Goal: Task Accomplishment & Management: Manage account settings

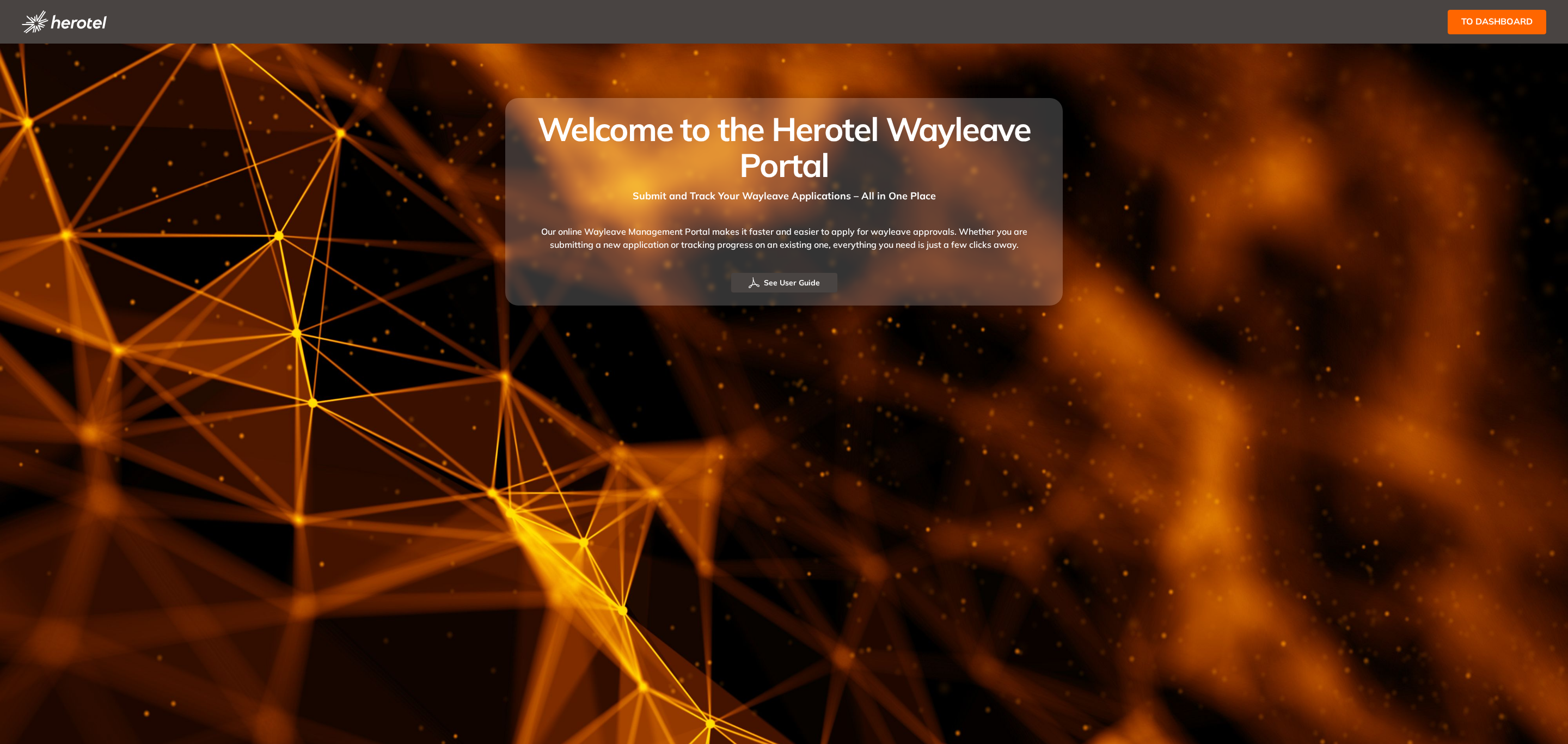
click at [1503, 22] on span "to dashboard" at bounding box center [1496, 21] width 72 height 14
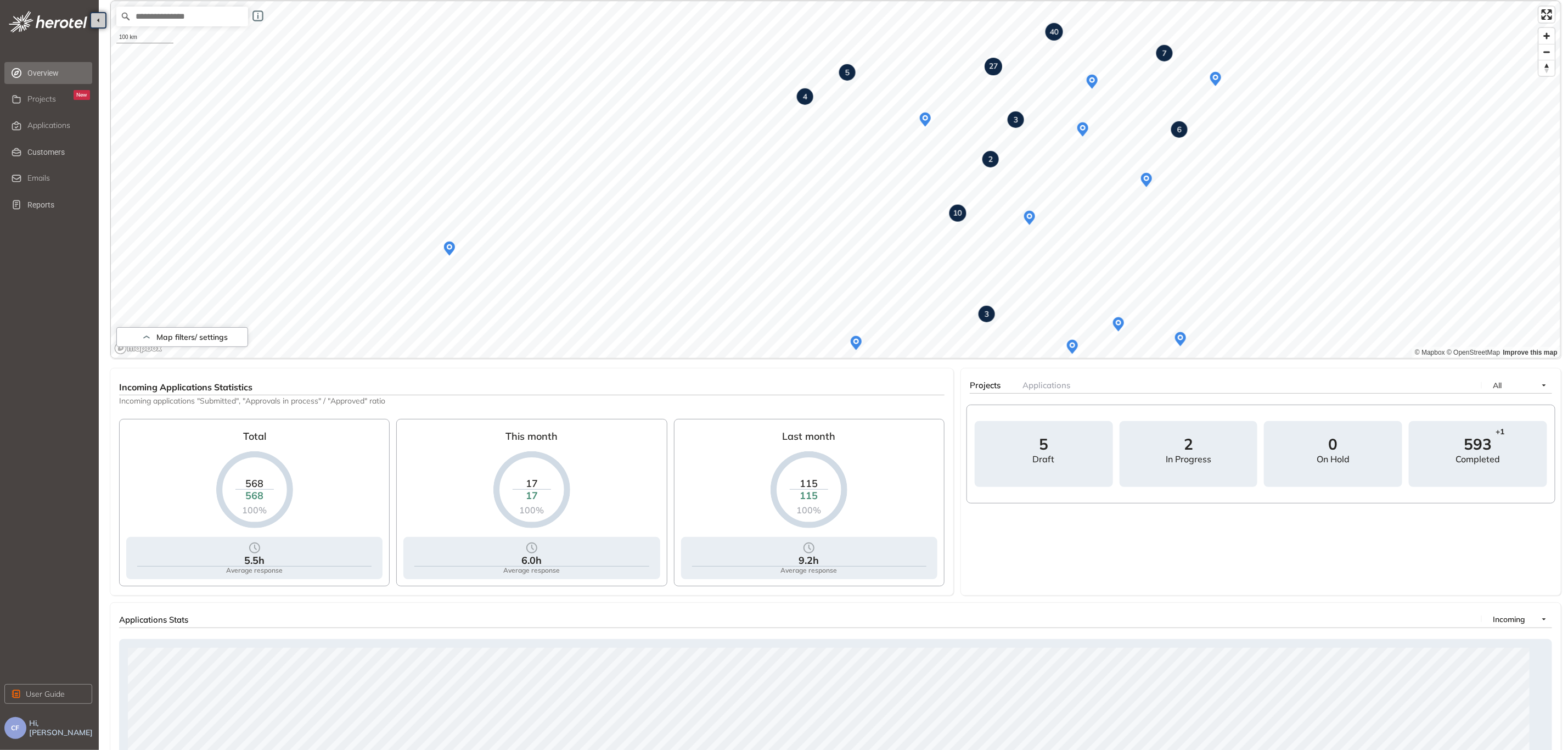
scroll to position [83, 0]
click at [57, 207] on span "Reports" at bounding box center [59, 205] width 63 height 22
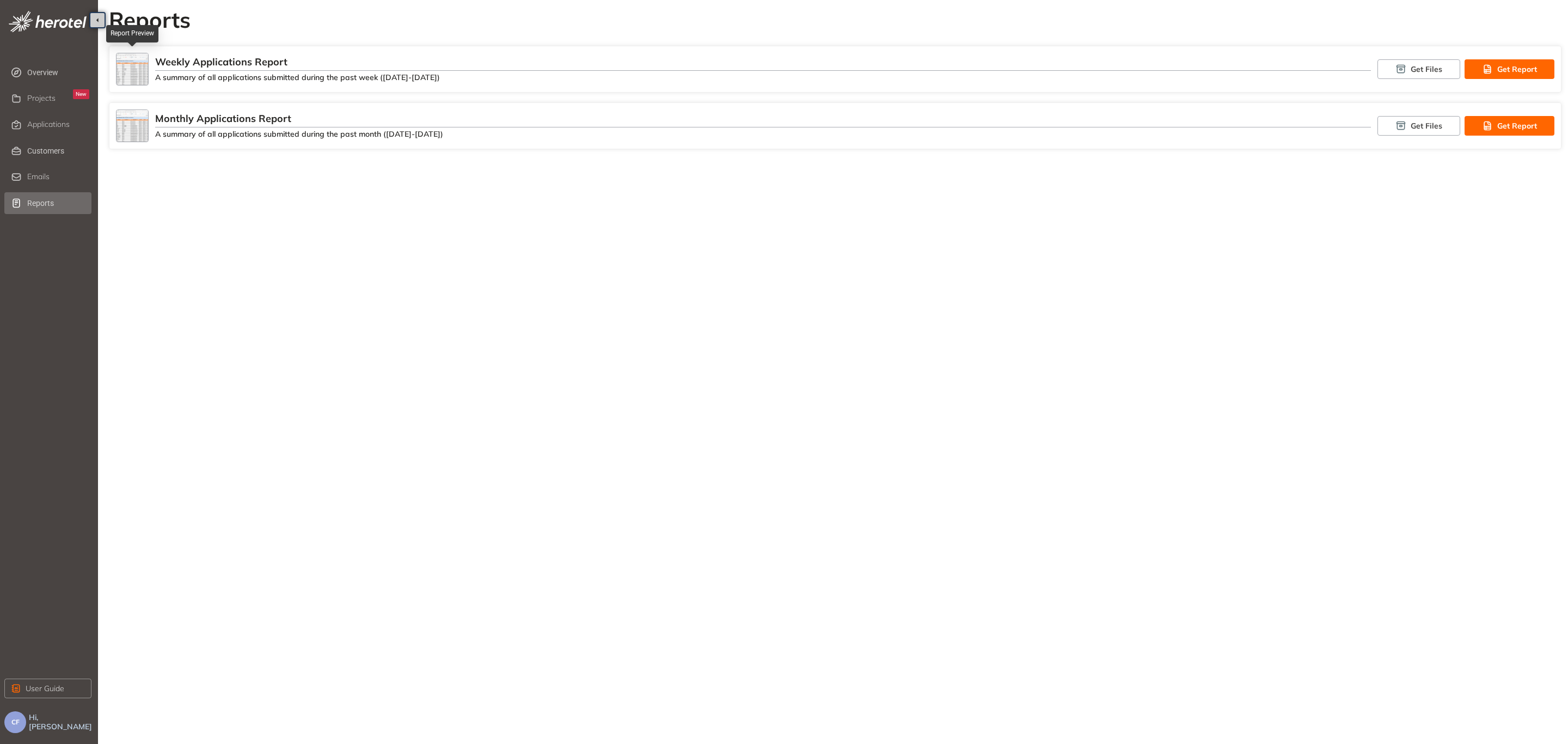
click at [130, 67] on img at bounding box center [132, 69] width 31 height 31
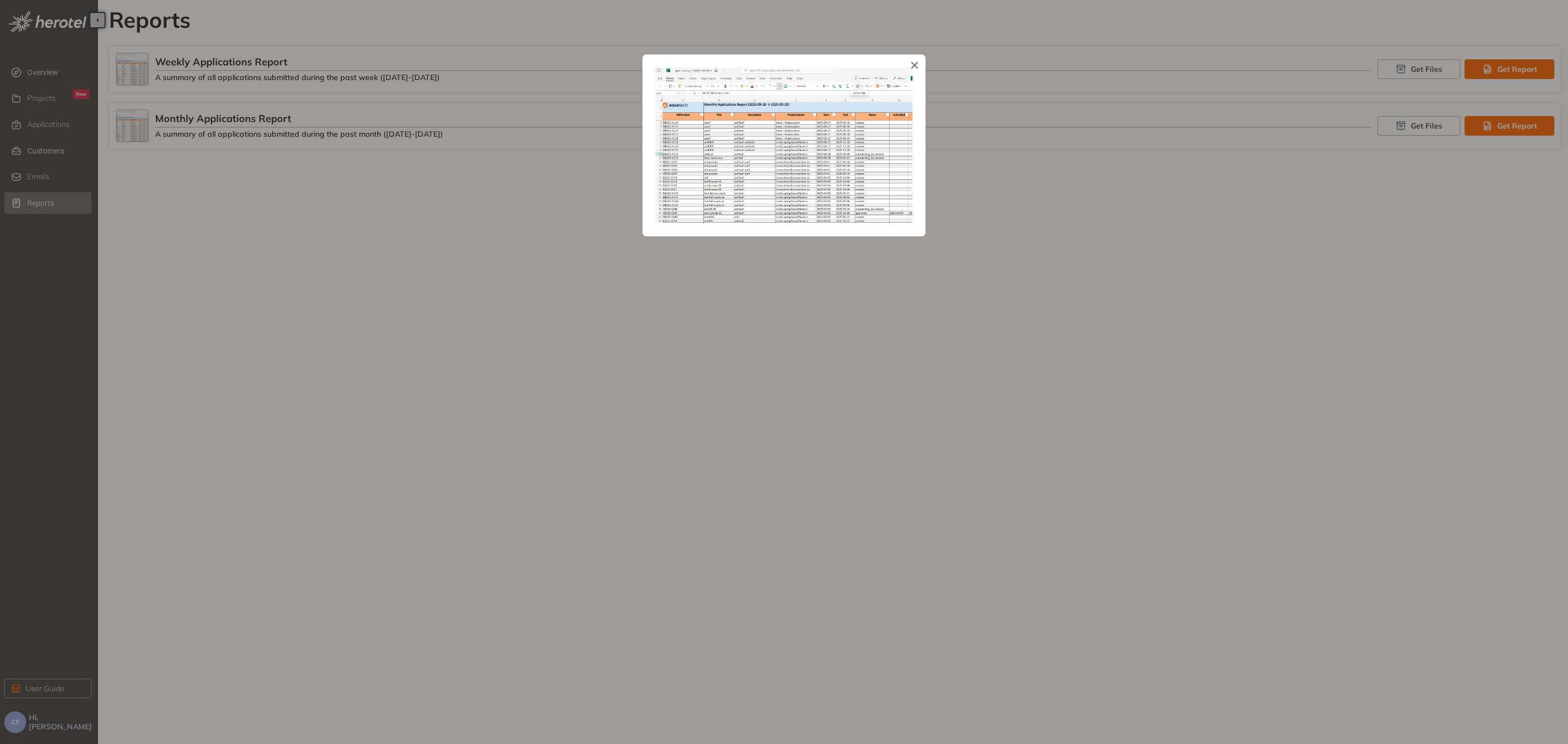
click at [1437, 163] on div at bounding box center [784, 372] width 1568 height 744
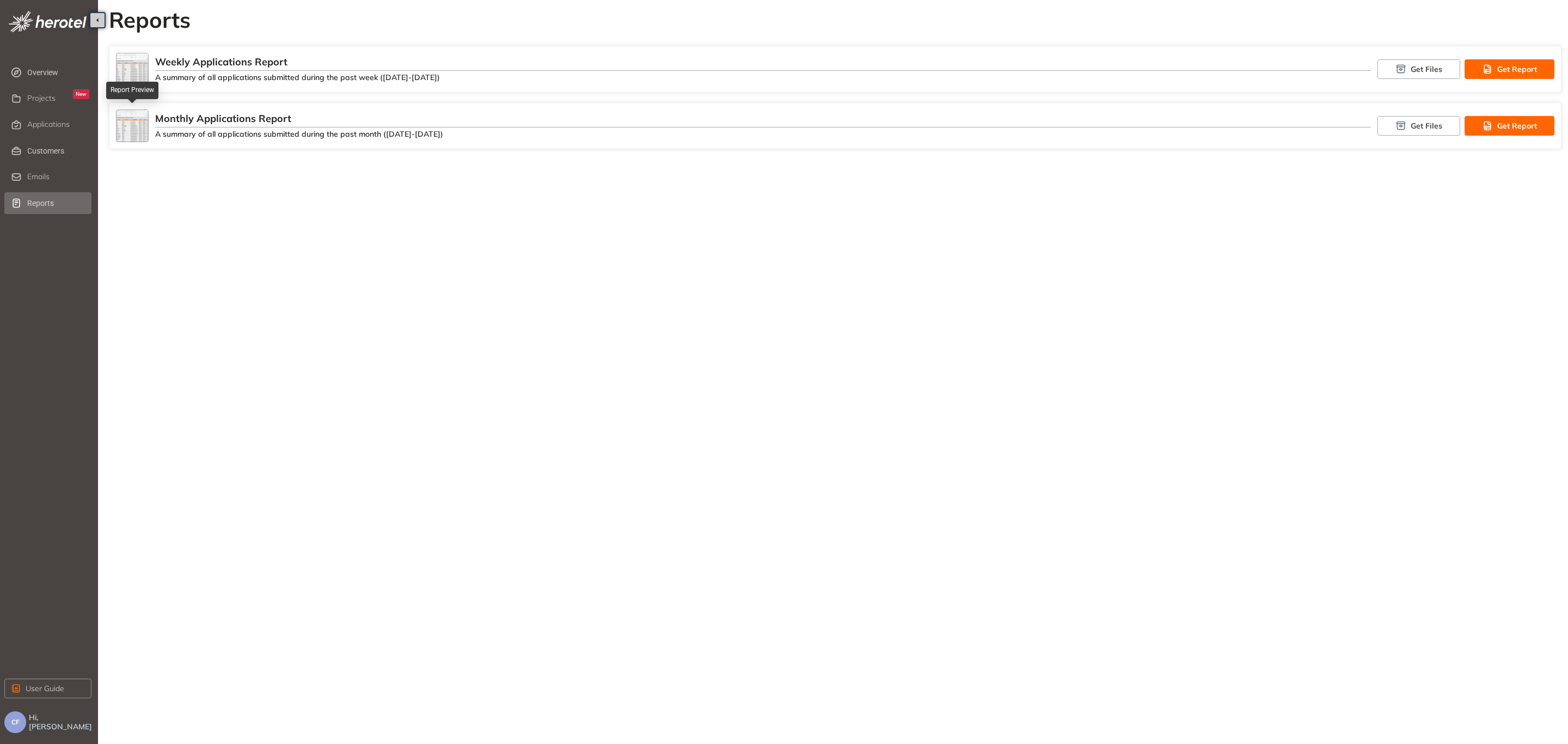
click at [134, 126] on img at bounding box center [132, 126] width 31 height 31
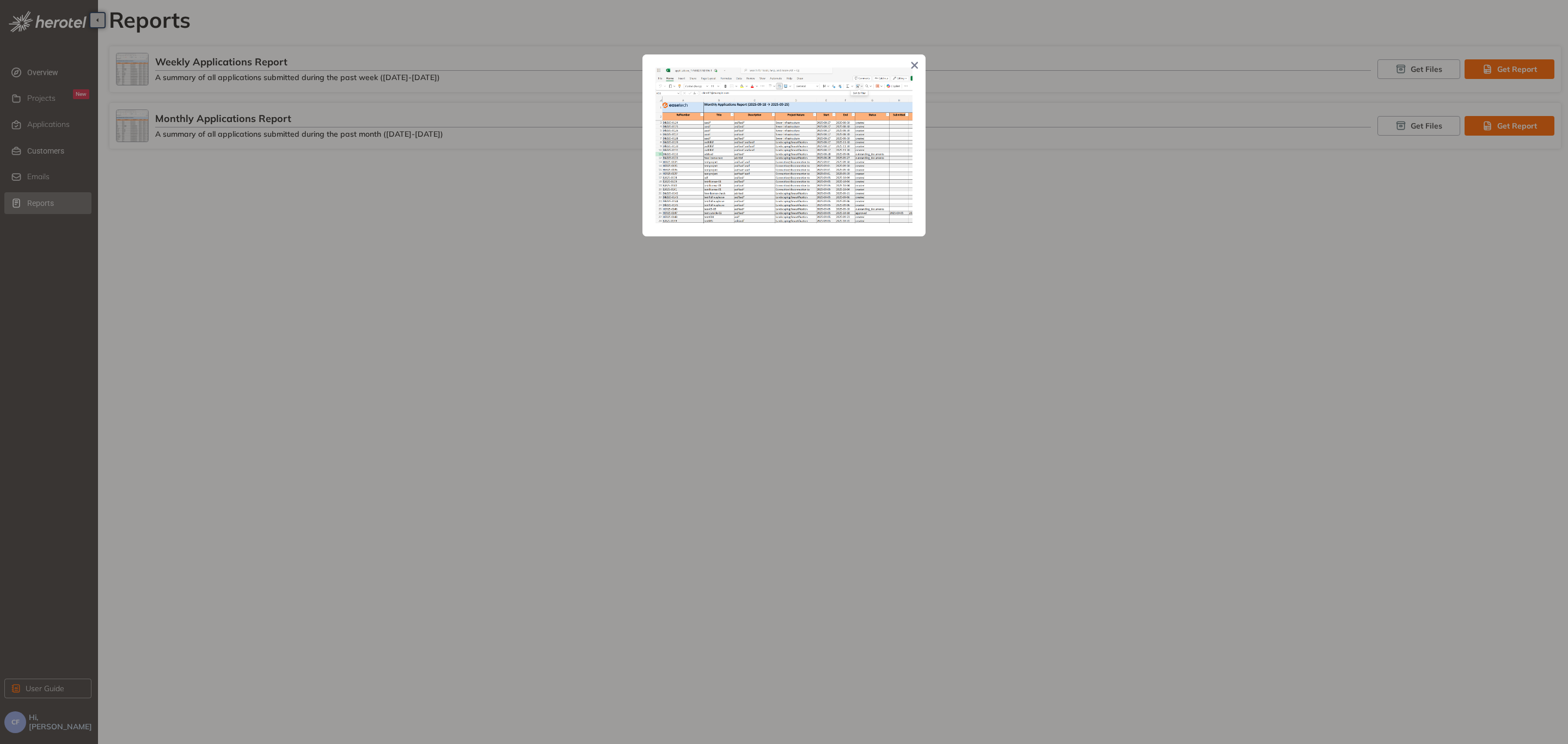
click at [530, 235] on div at bounding box center [784, 372] width 1568 height 744
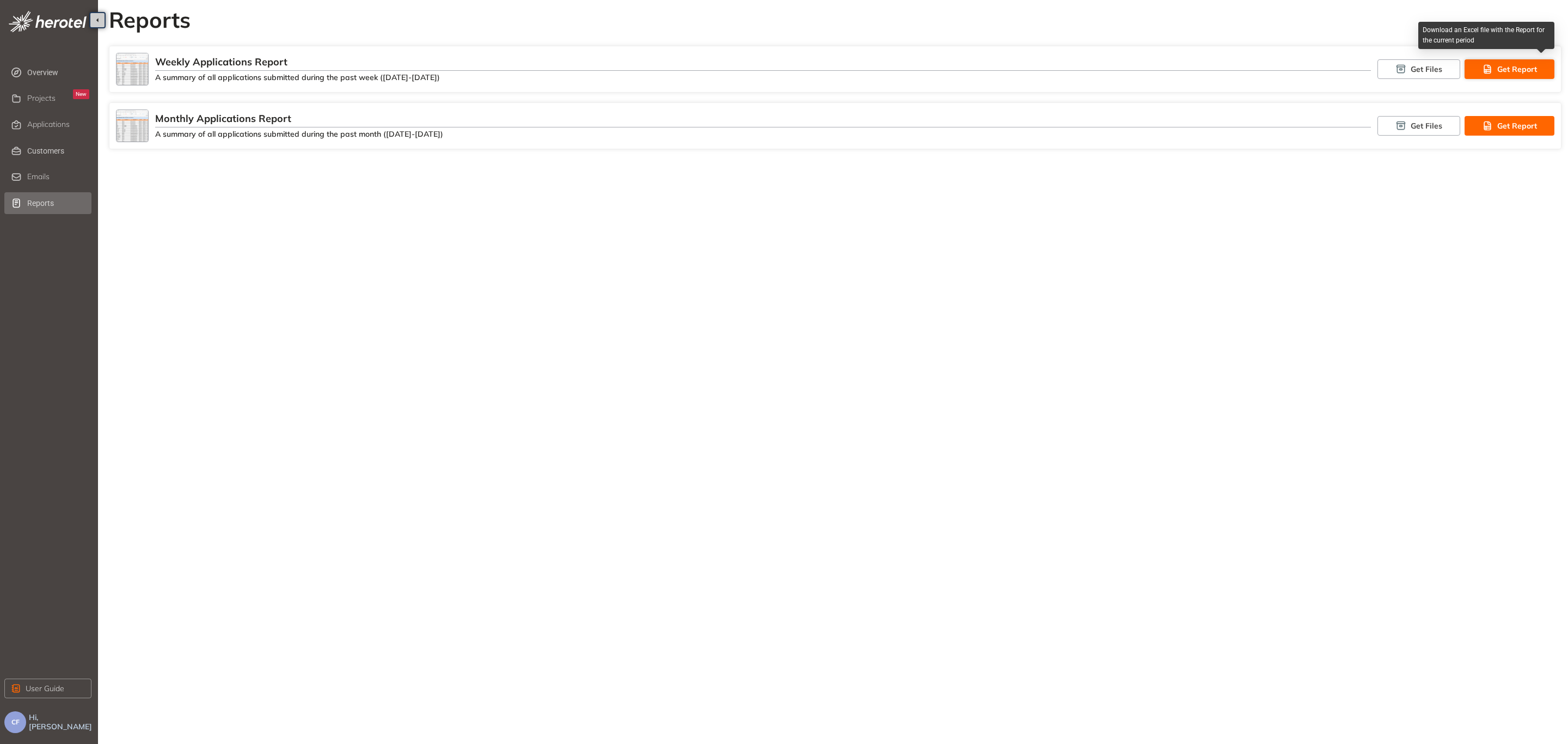
click at [1493, 67] on icon "button" at bounding box center [1487, 69] width 11 height 13
click at [47, 98] on span "Projects" at bounding box center [41, 98] width 28 height 9
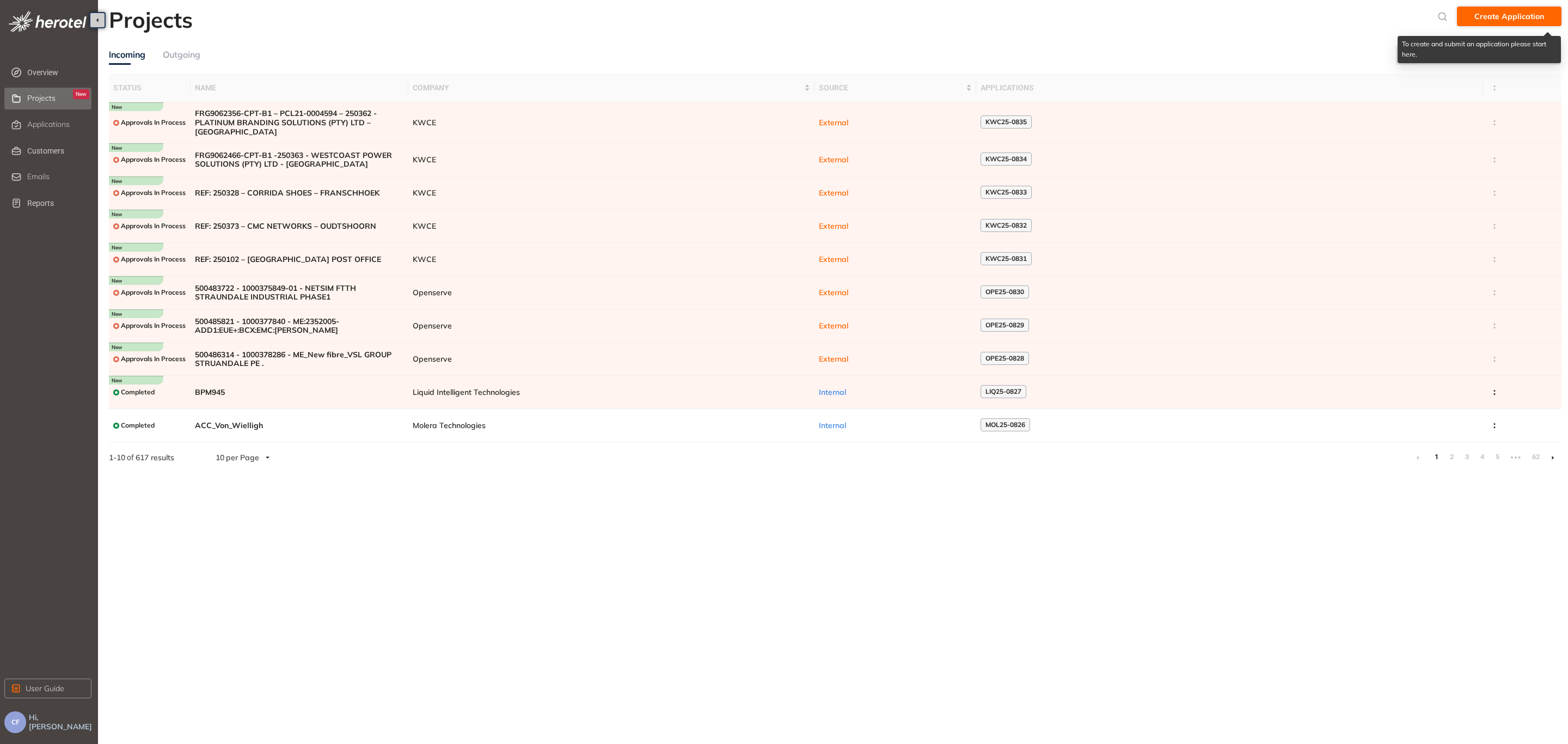
click at [1496, 17] on span "Create Application" at bounding box center [1509, 16] width 70 height 12
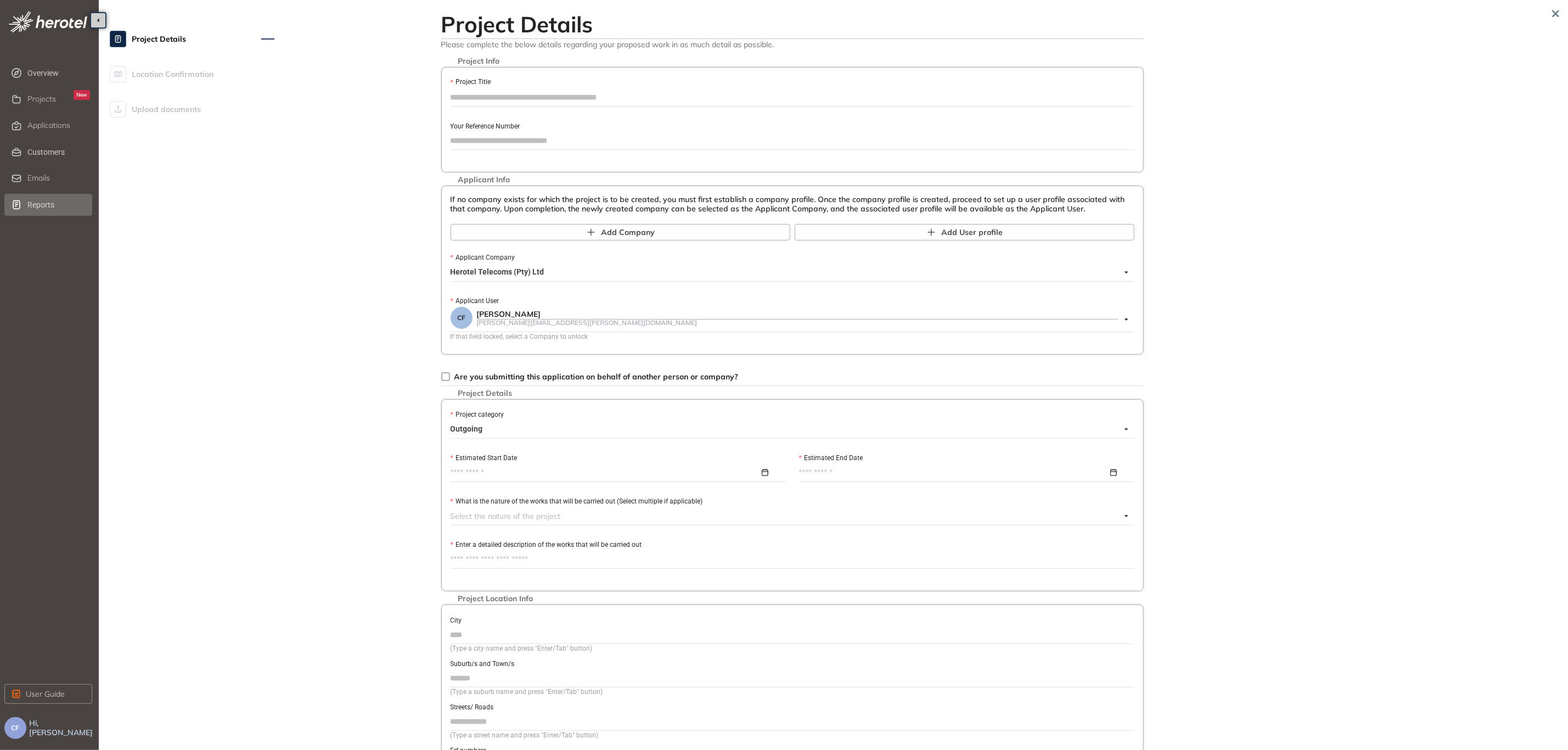
drag, startPoint x: 43, startPoint y: 211, endPoint x: 65, endPoint y: 212, distance: 22.0
click at [43, 212] on span "Reports" at bounding box center [59, 205] width 63 height 22
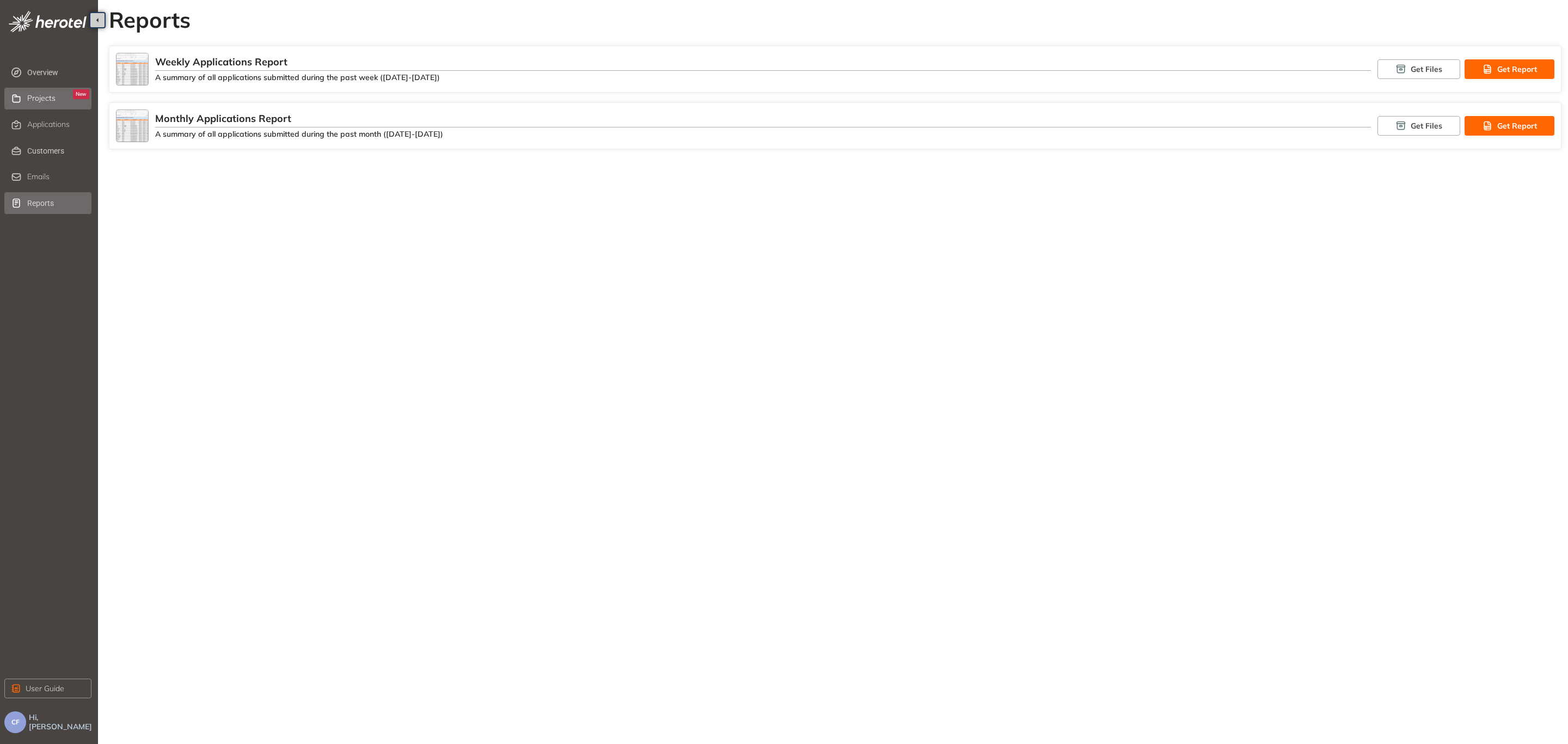
click at [46, 97] on span "Projects" at bounding box center [41, 98] width 28 height 9
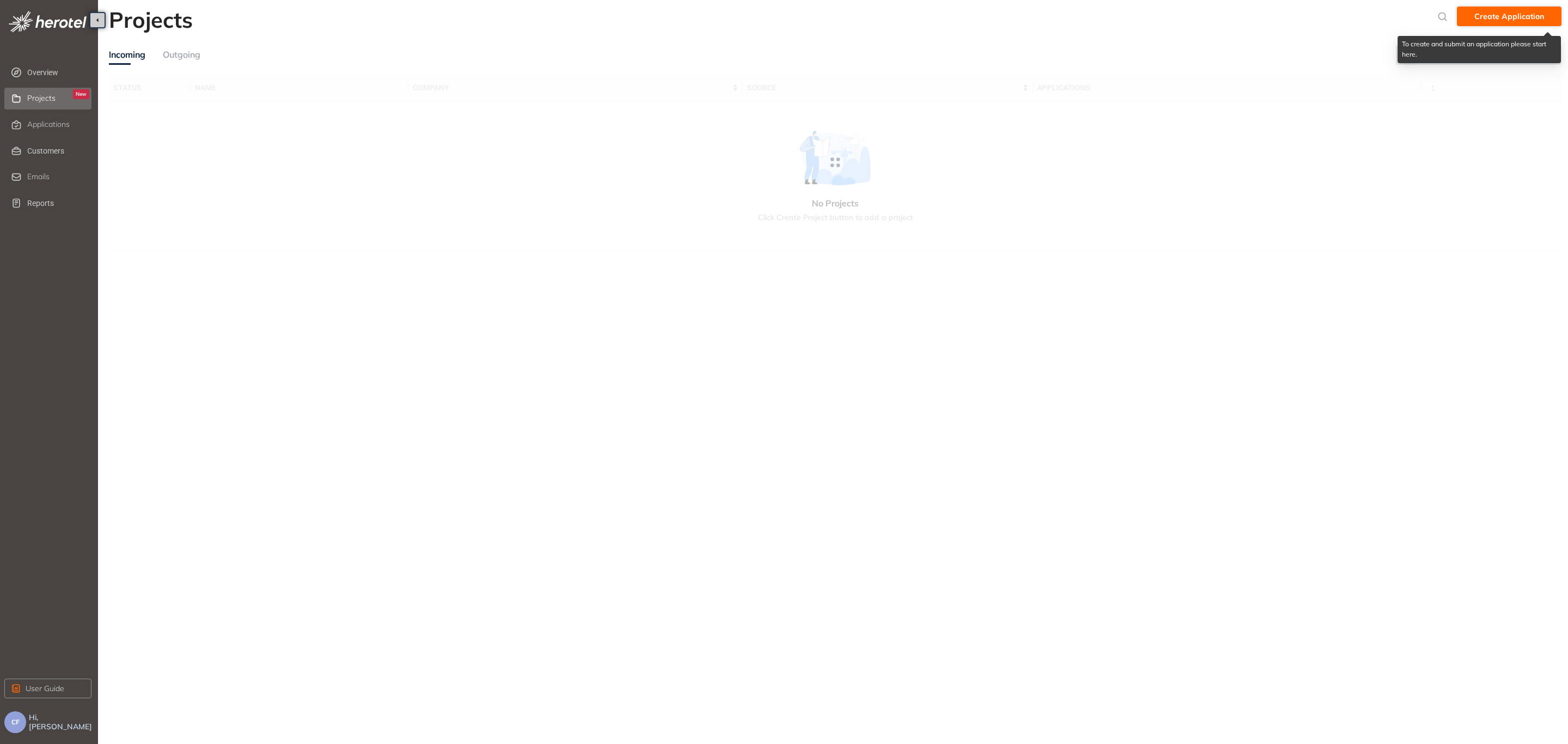
click at [1519, 15] on span "Create Application" at bounding box center [1509, 16] width 70 height 12
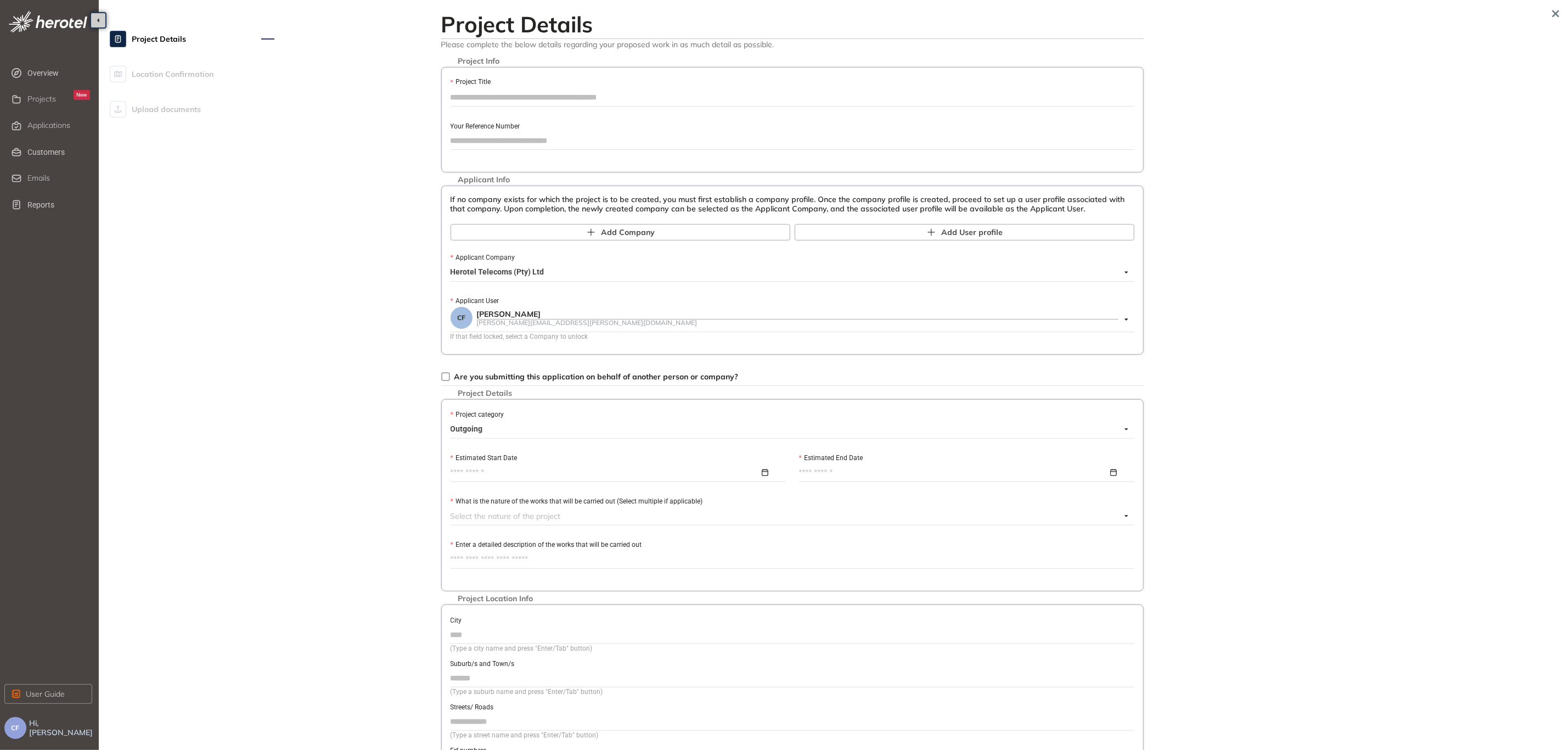
click at [449, 374] on span at bounding box center [445, 376] width 8 height 8
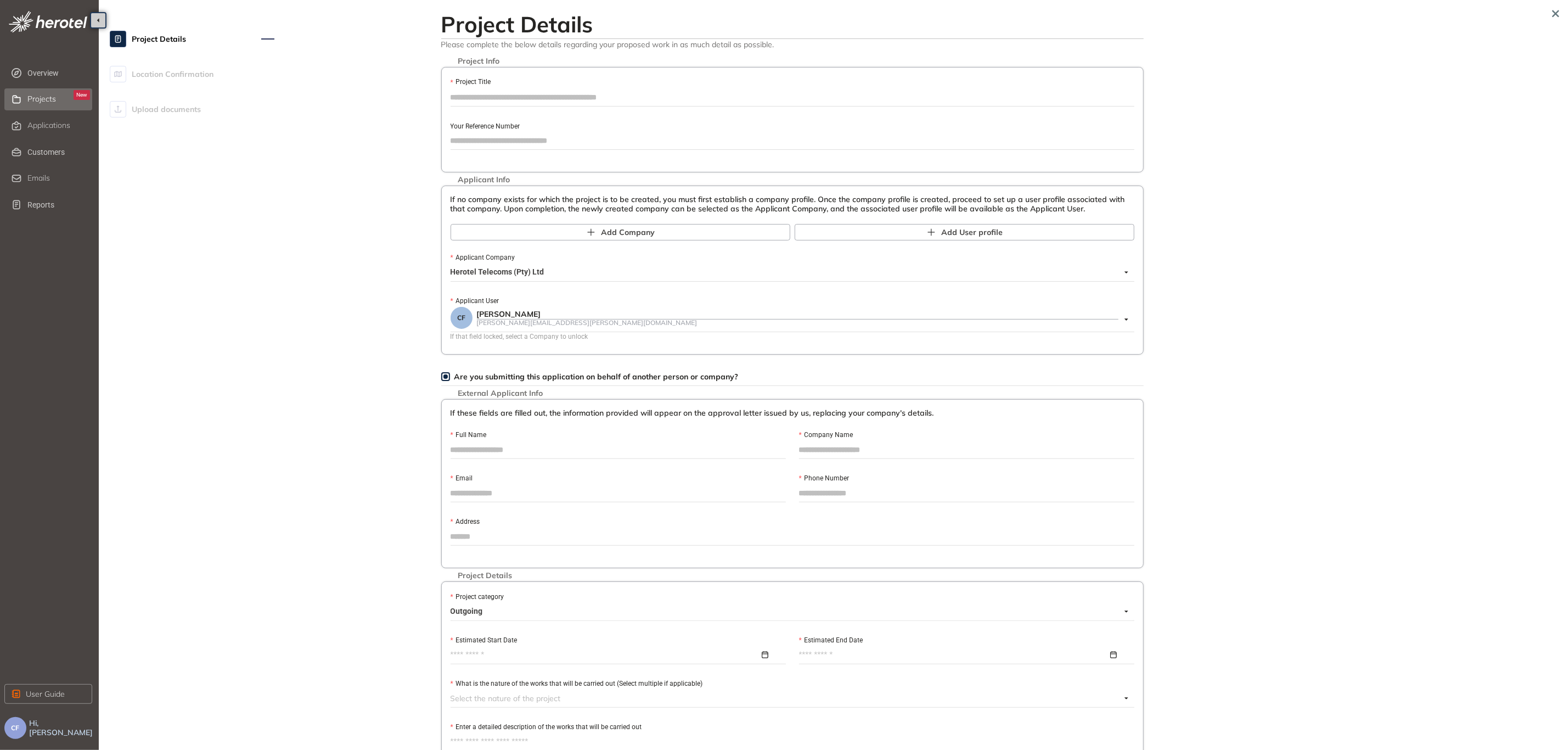
click at [35, 100] on span "Projects" at bounding box center [42, 99] width 29 height 9
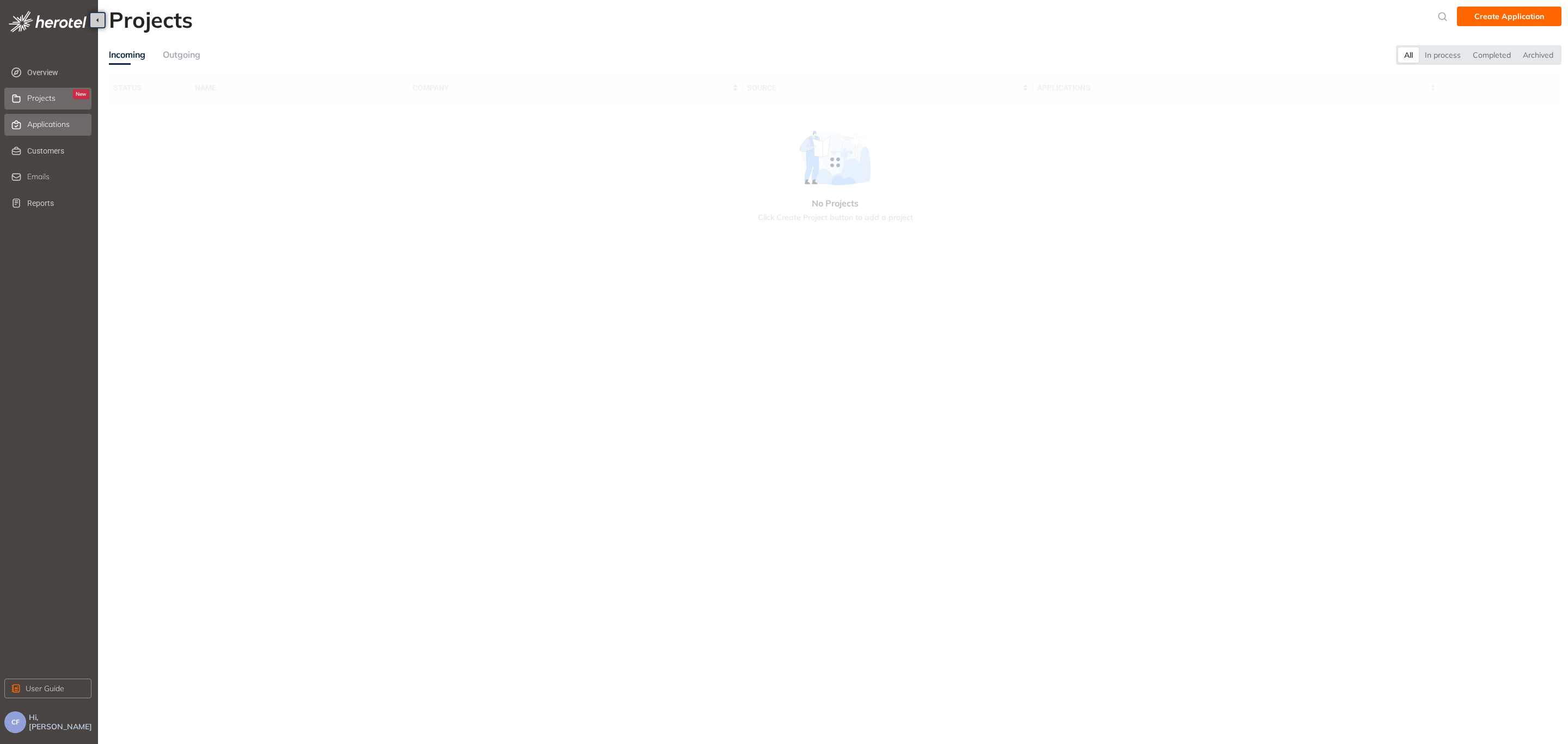
click at [42, 116] on div "Applications" at bounding box center [59, 125] width 62 height 18
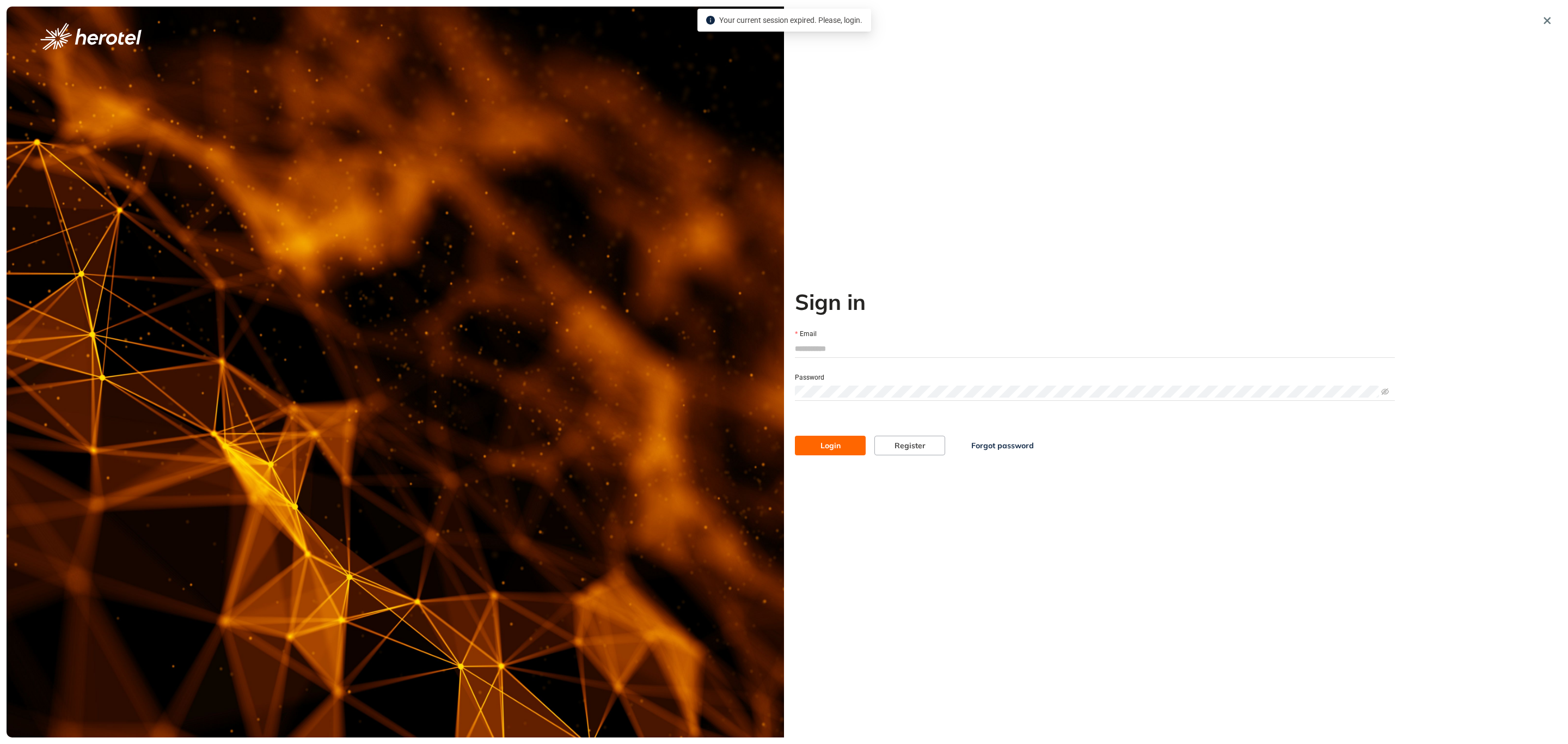
type input "**********"
click at [806, 440] on button "Login" at bounding box center [830, 445] width 71 height 19
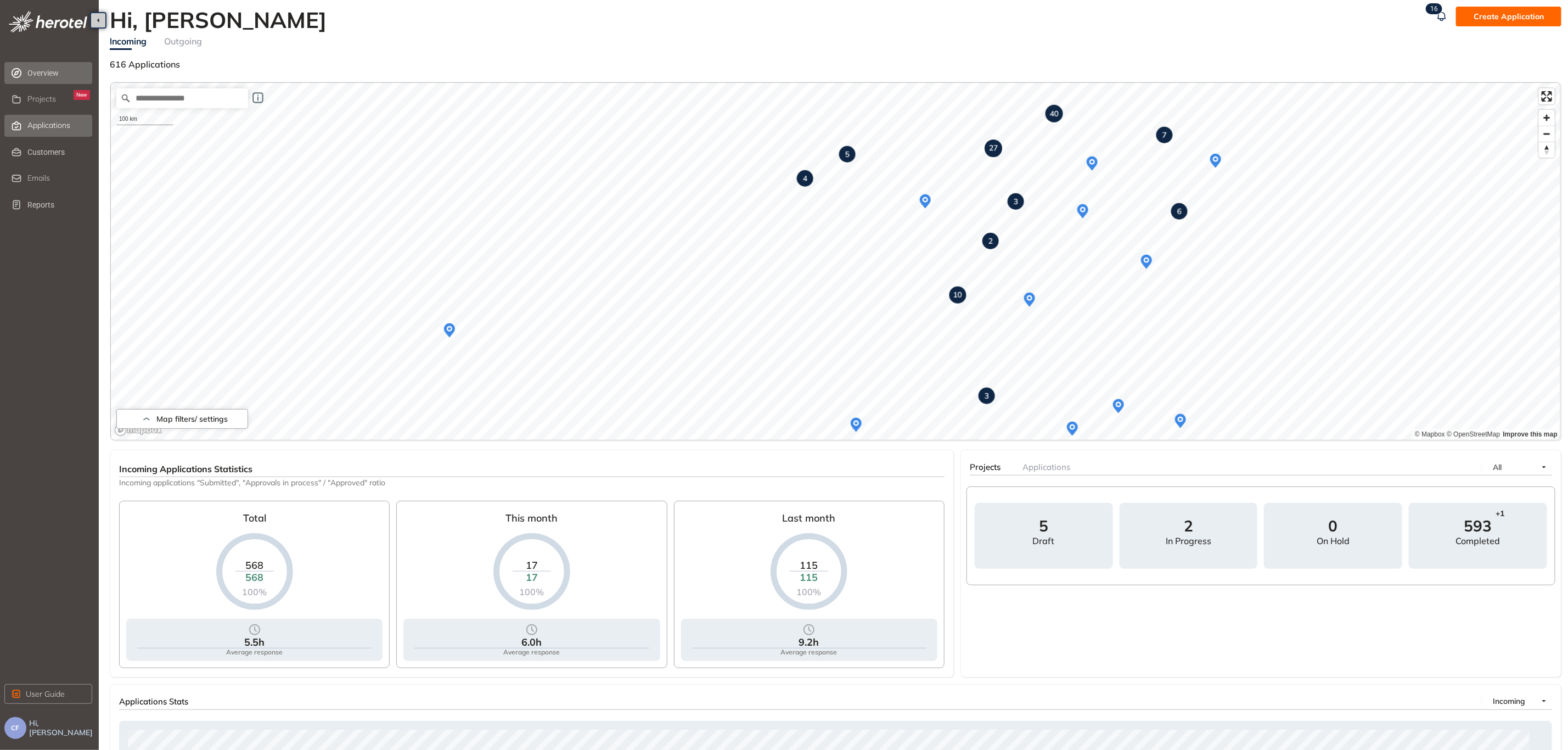
click at [41, 121] on span "Applications" at bounding box center [49, 125] width 43 height 9
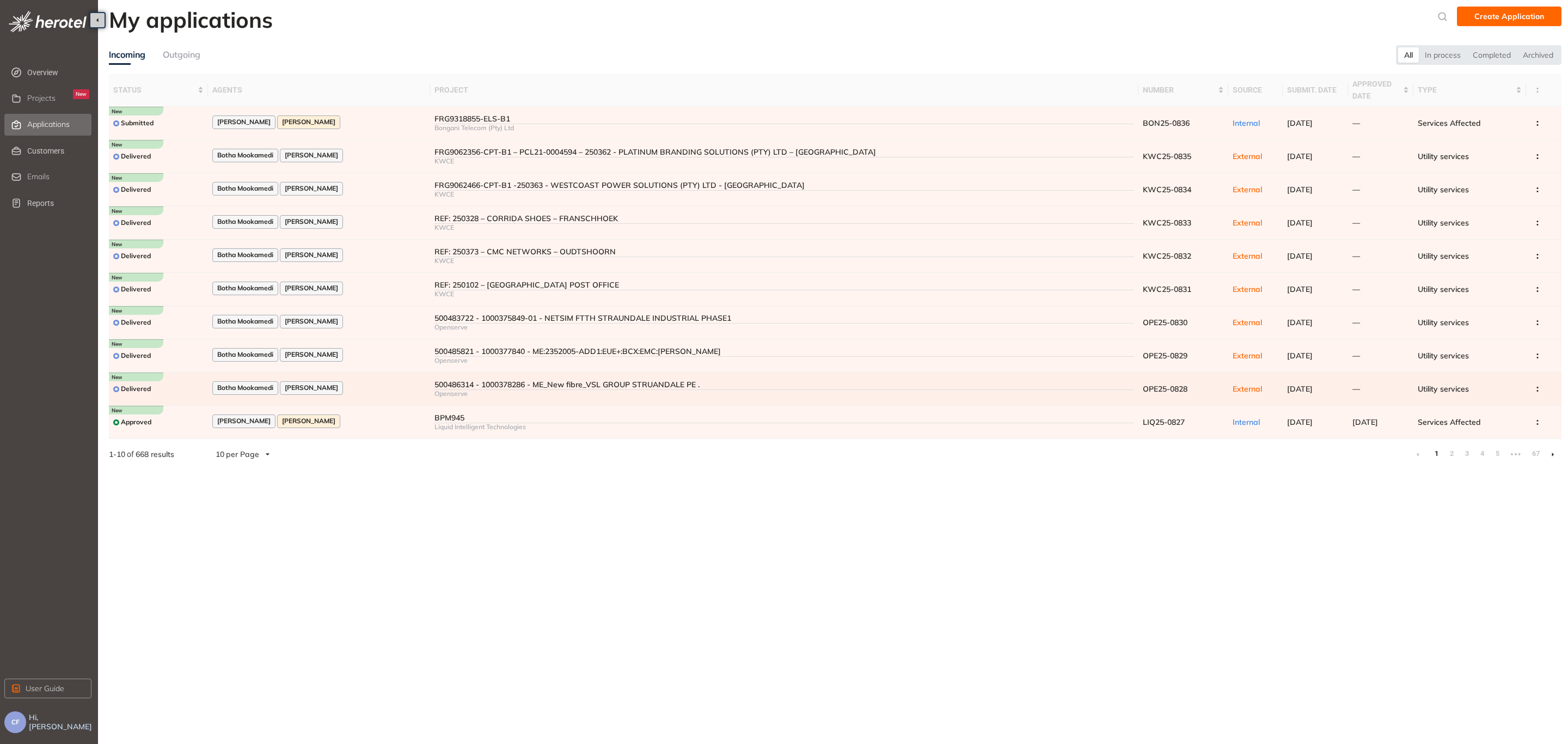
click at [401, 382] on td "Botha Mookamedi [PERSON_NAME]" at bounding box center [318, 389] width 222 height 33
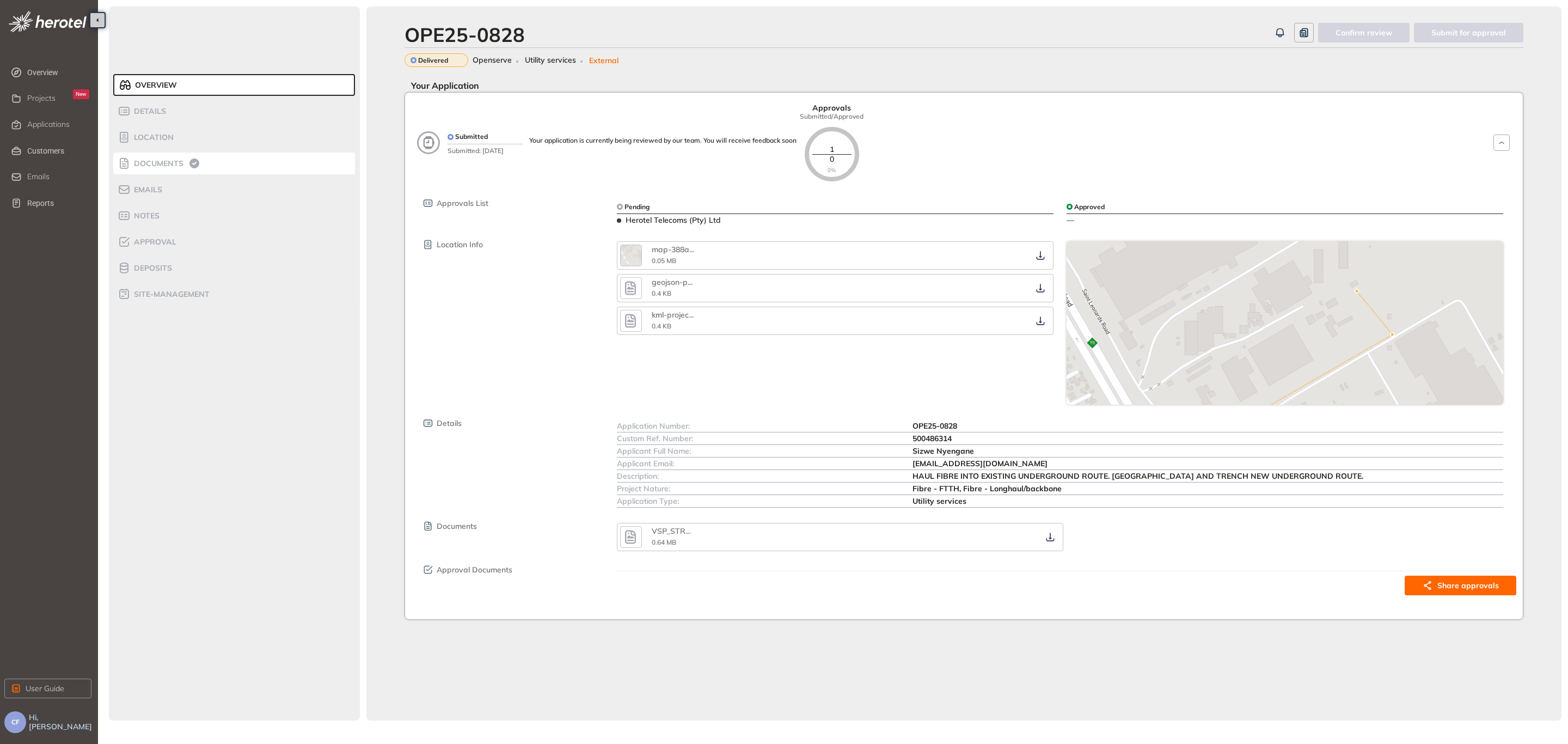
click at [167, 159] on span "Documents" at bounding box center [156, 164] width 52 height 9
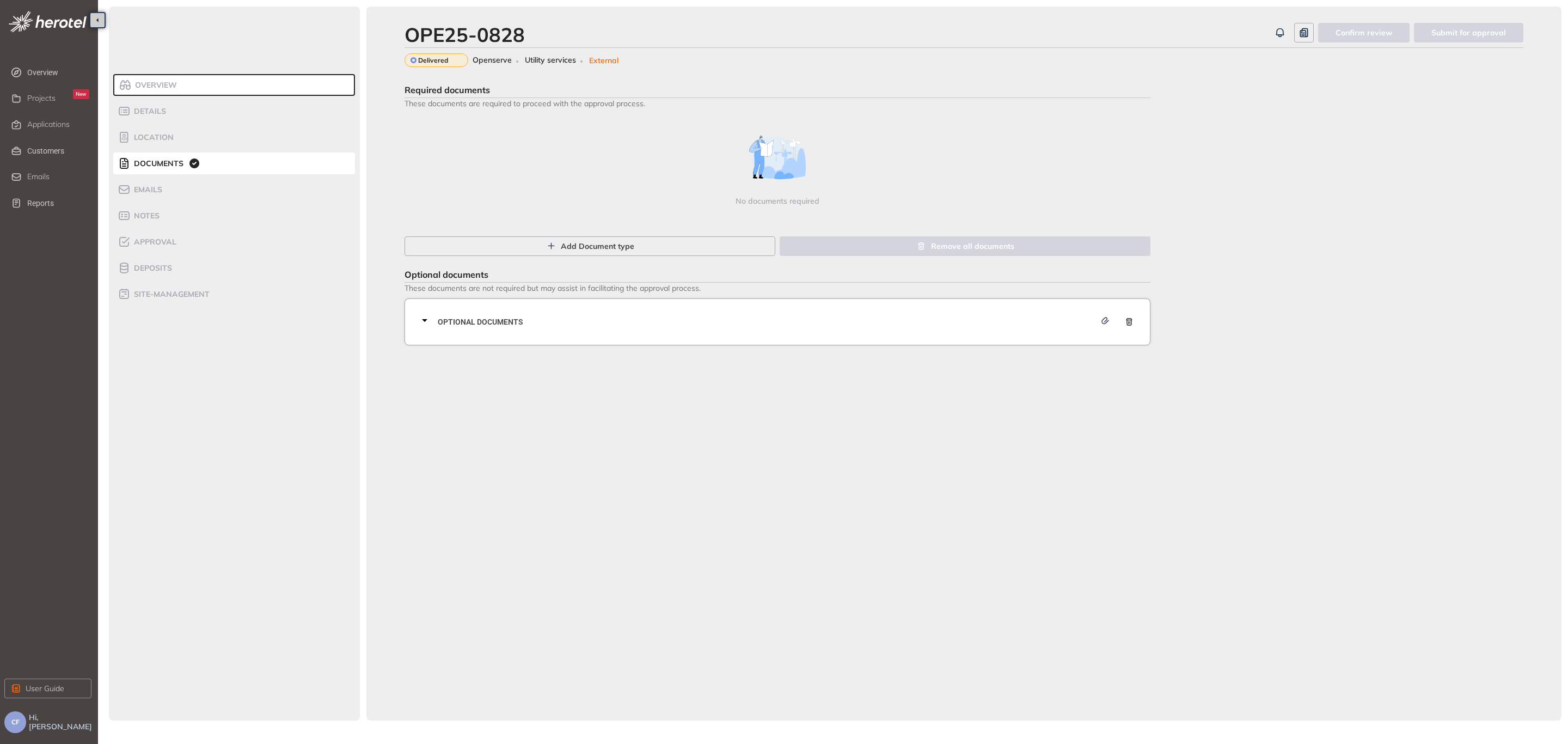
click at [553, 317] on span "Optional documents" at bounding box center [766, 321] width 657 height 12
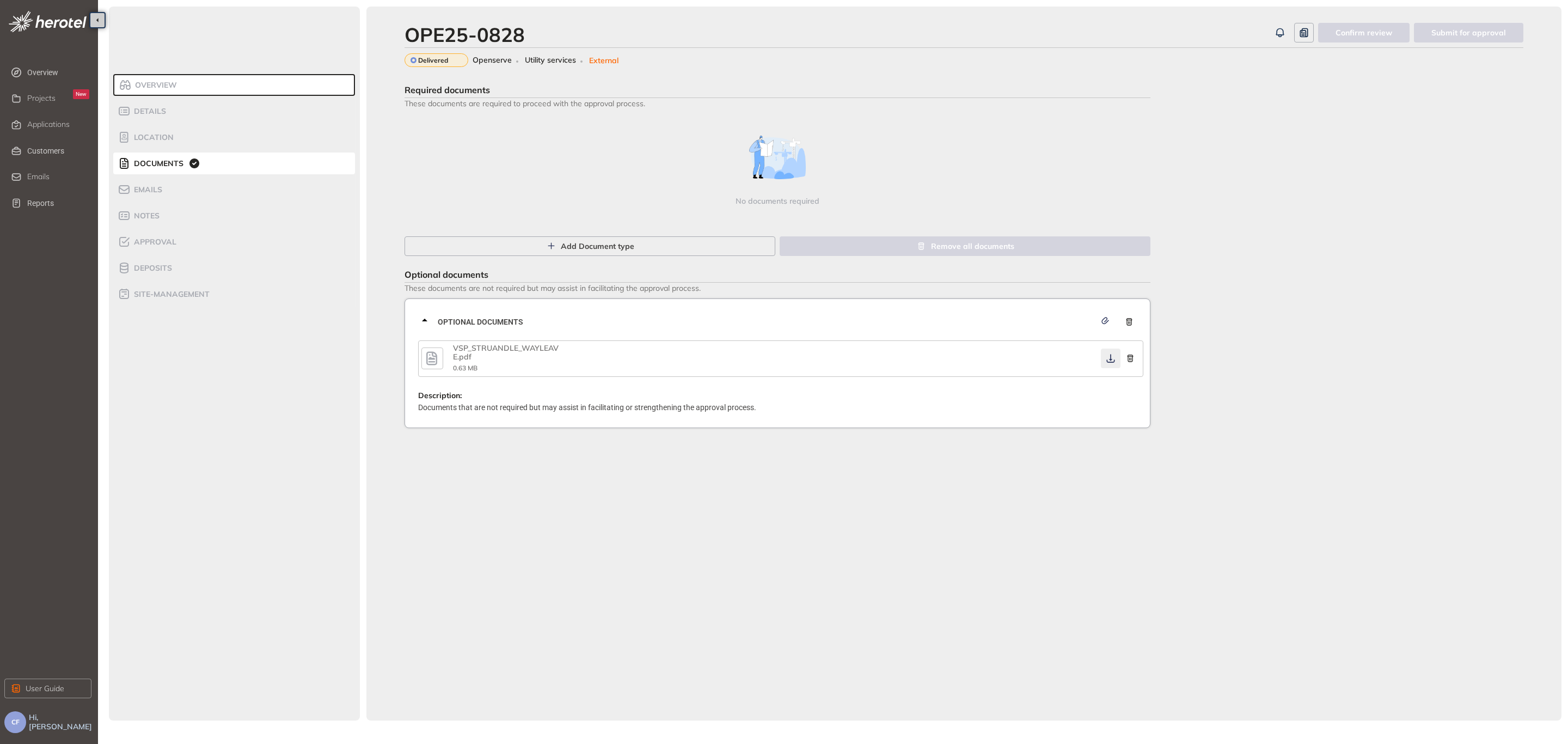
click at [1106, 361] on icon "button" at bounding box center [1110, 358] width 11 height 8
drag, startPoint x: 134, startPoint y: 241, endPoint x: 142, endPoint y: 244, distance: 8.5
click at [134, 242] on span "Approval" at bounding box center [153, 242] width 46 height 9
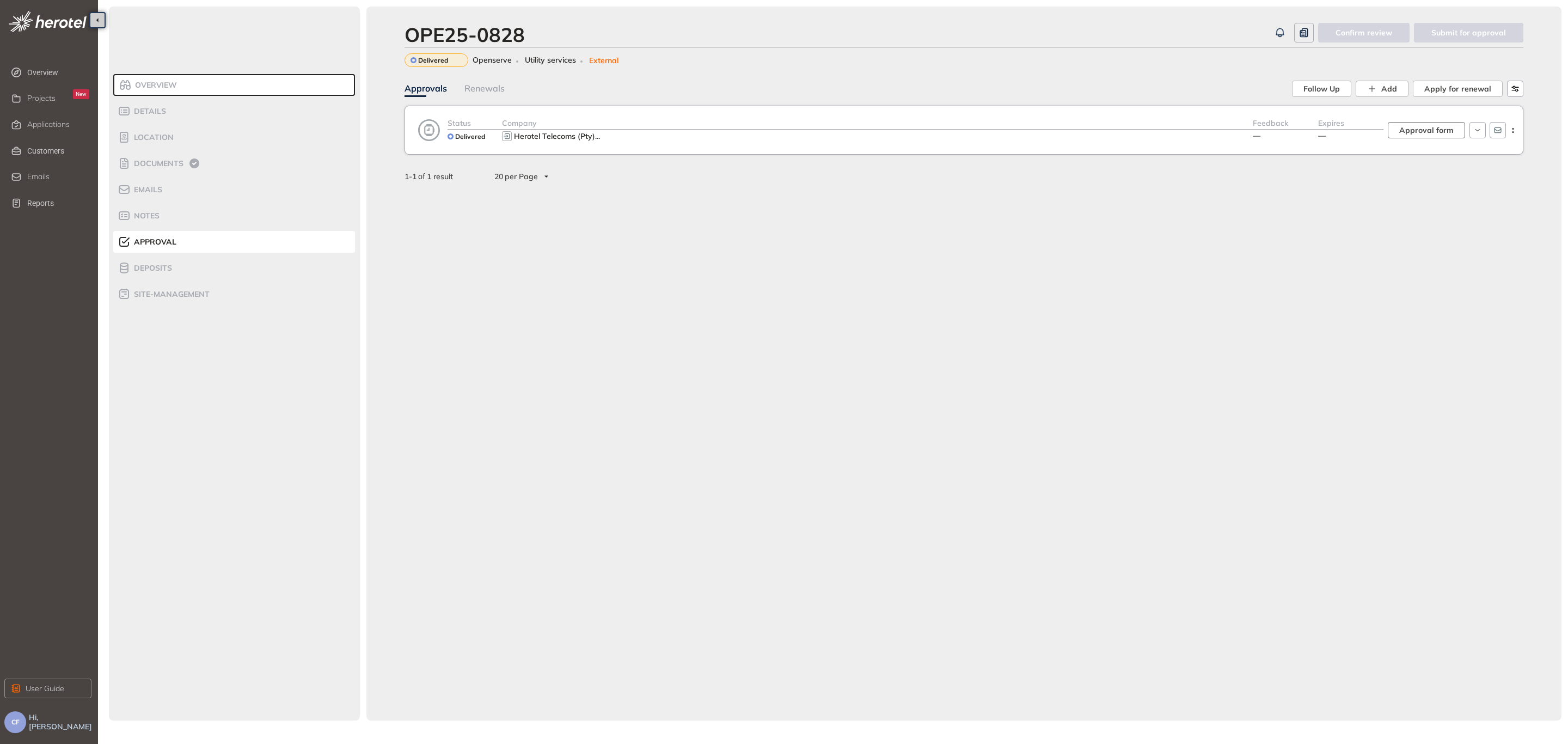
click at [1418, 132] on span "Approval form" at bounding box center [1426, 130] width 54 height 12
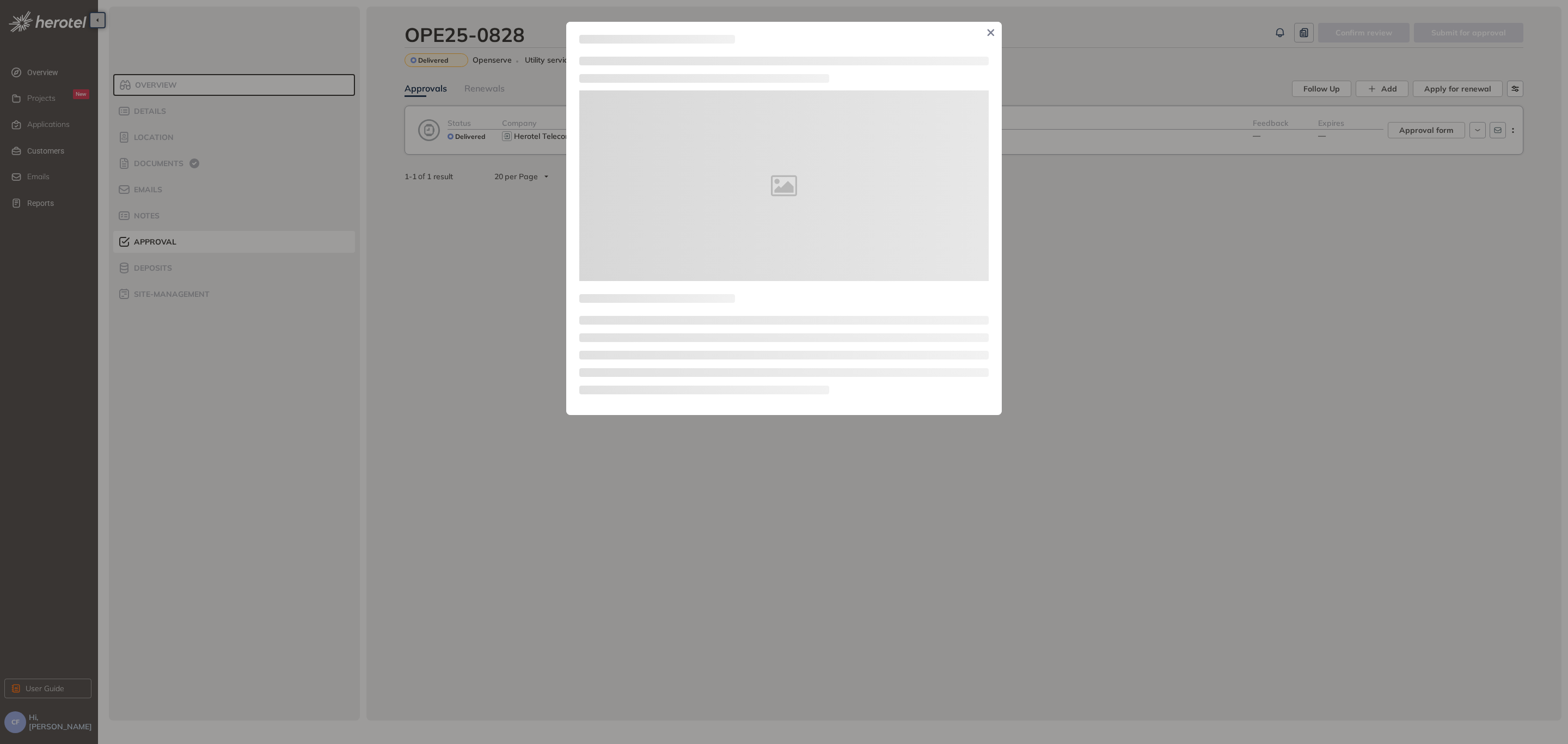
type textarea "**********"
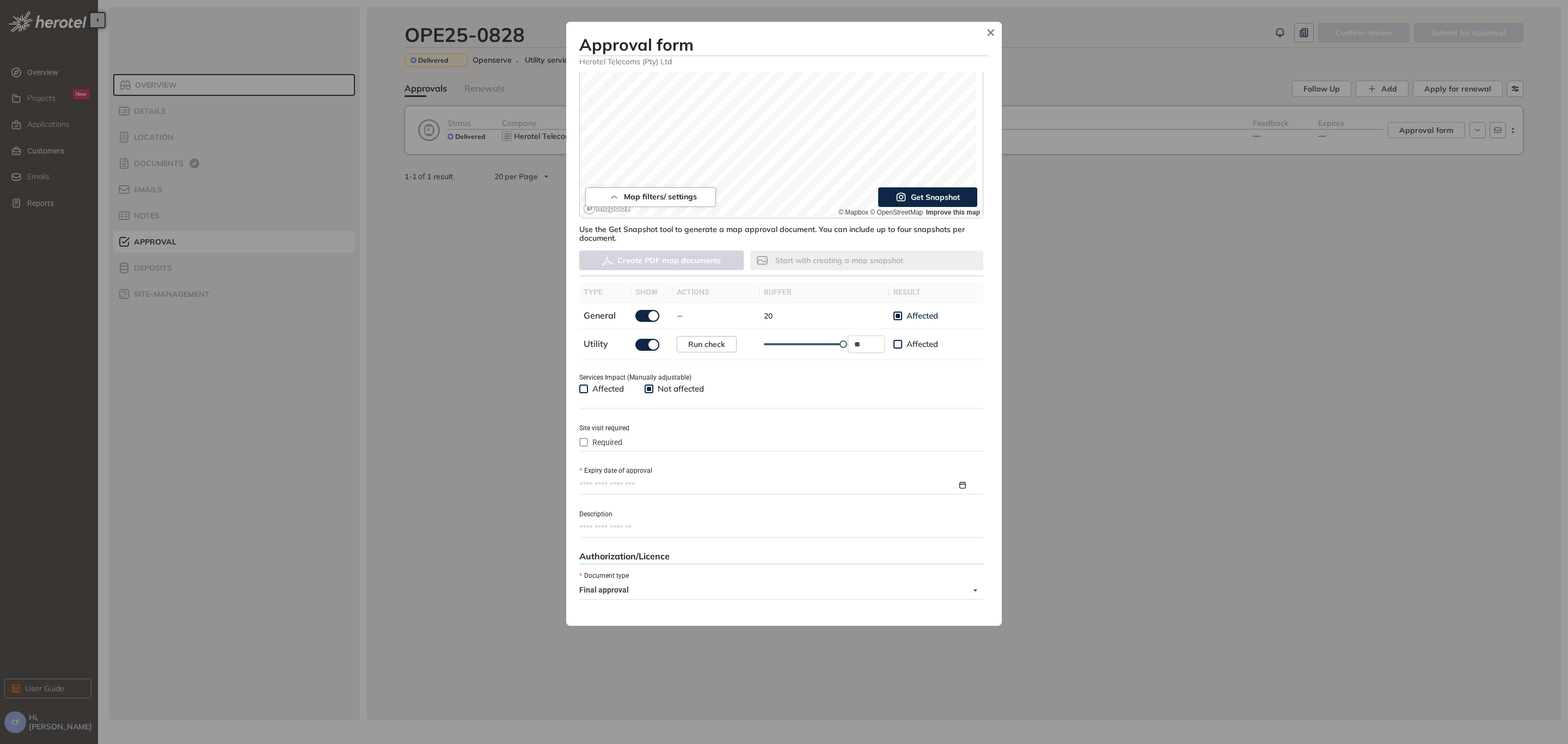
scroll to position [164, 0]
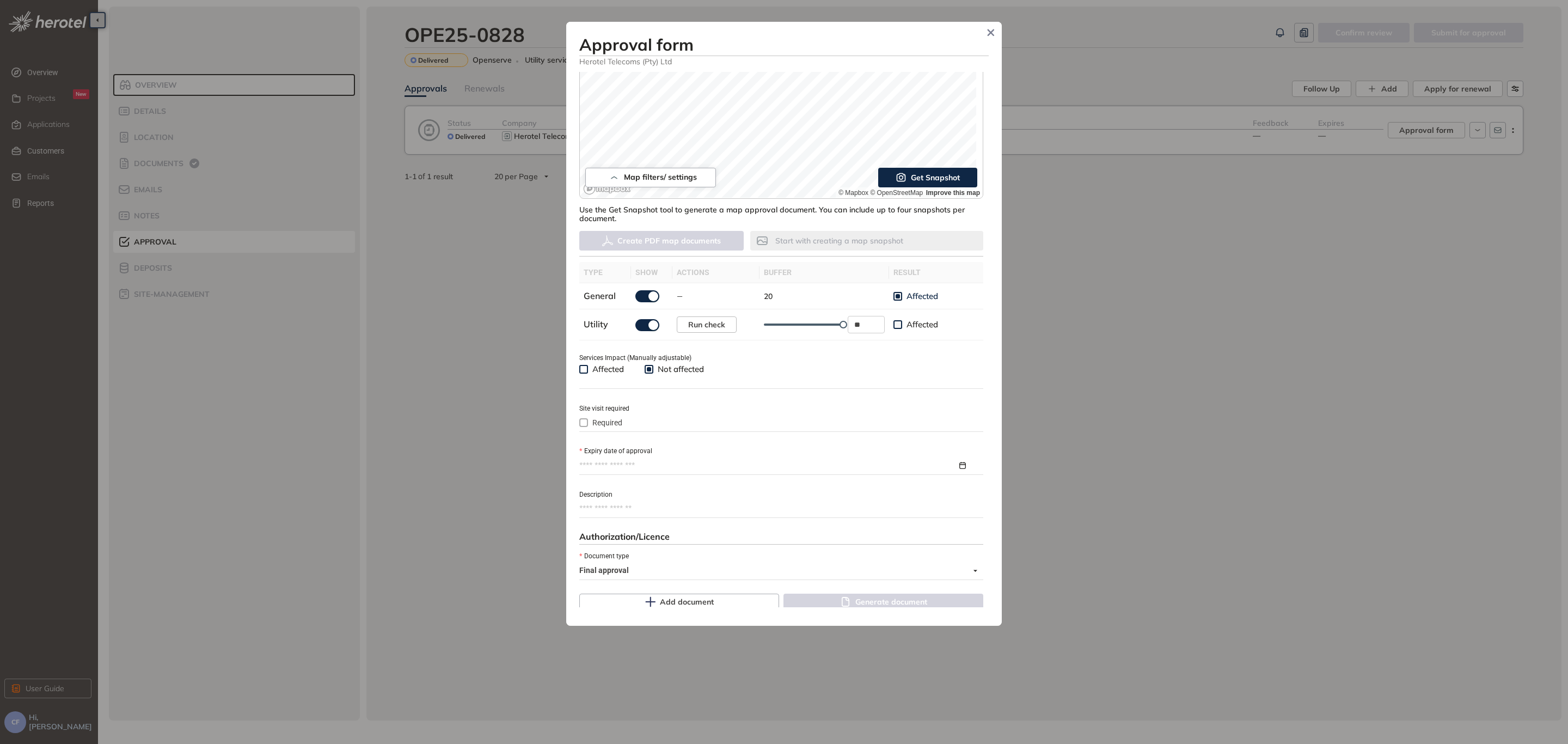
drag, startPoint x: 627, startPoint y: 451, endPoint x: 628, endPoint y: 458, distance: 7.1
click at [627, 451] on label "Expiry date of approval" at bounding box center [615, 451] width 73 height 10
click at [627, 460] on input "Expiry date of approval" at bounding box center [767, 465] width 378 height 12
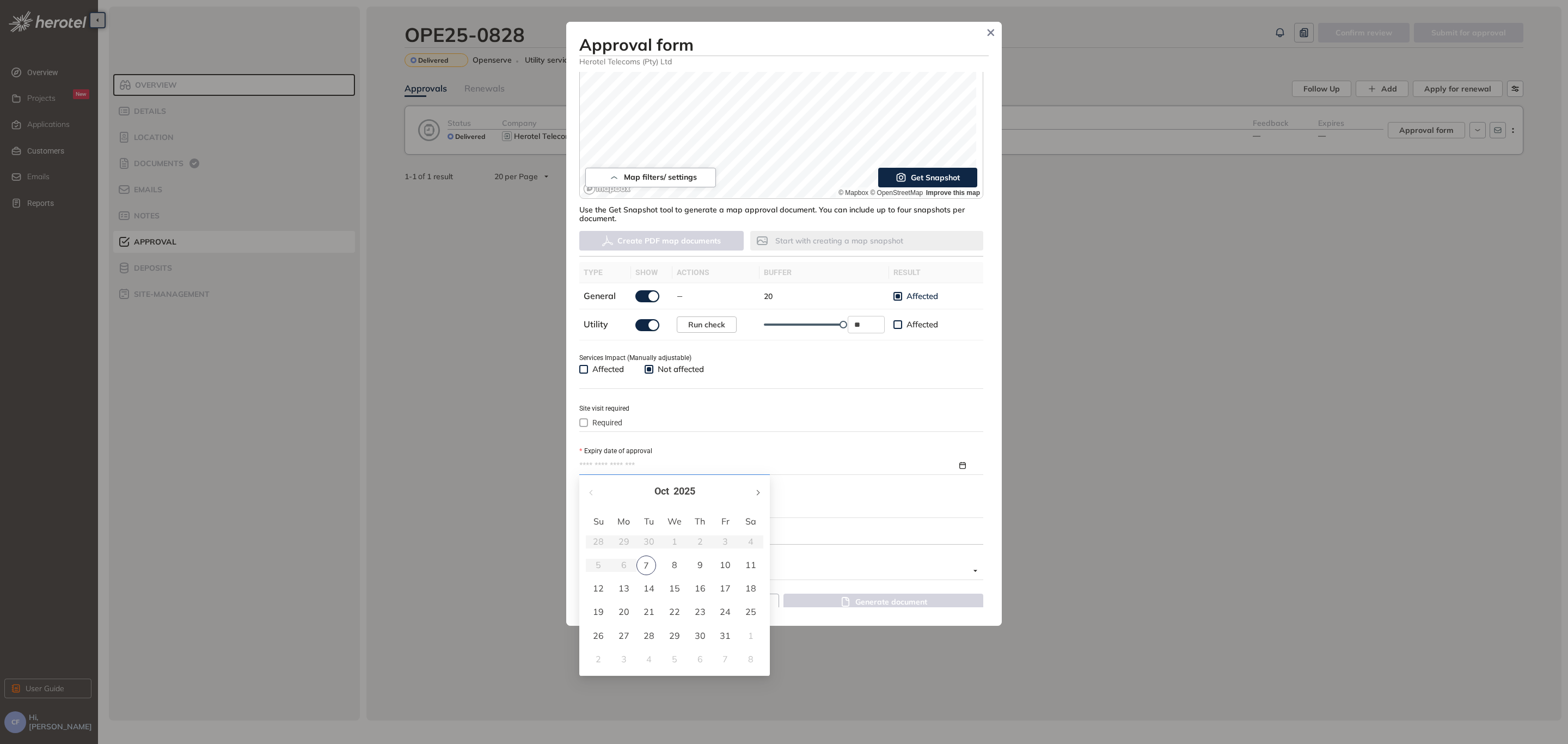
click at [757, 492] on span "button" at bounding box center [757, 492] width 6 height 6
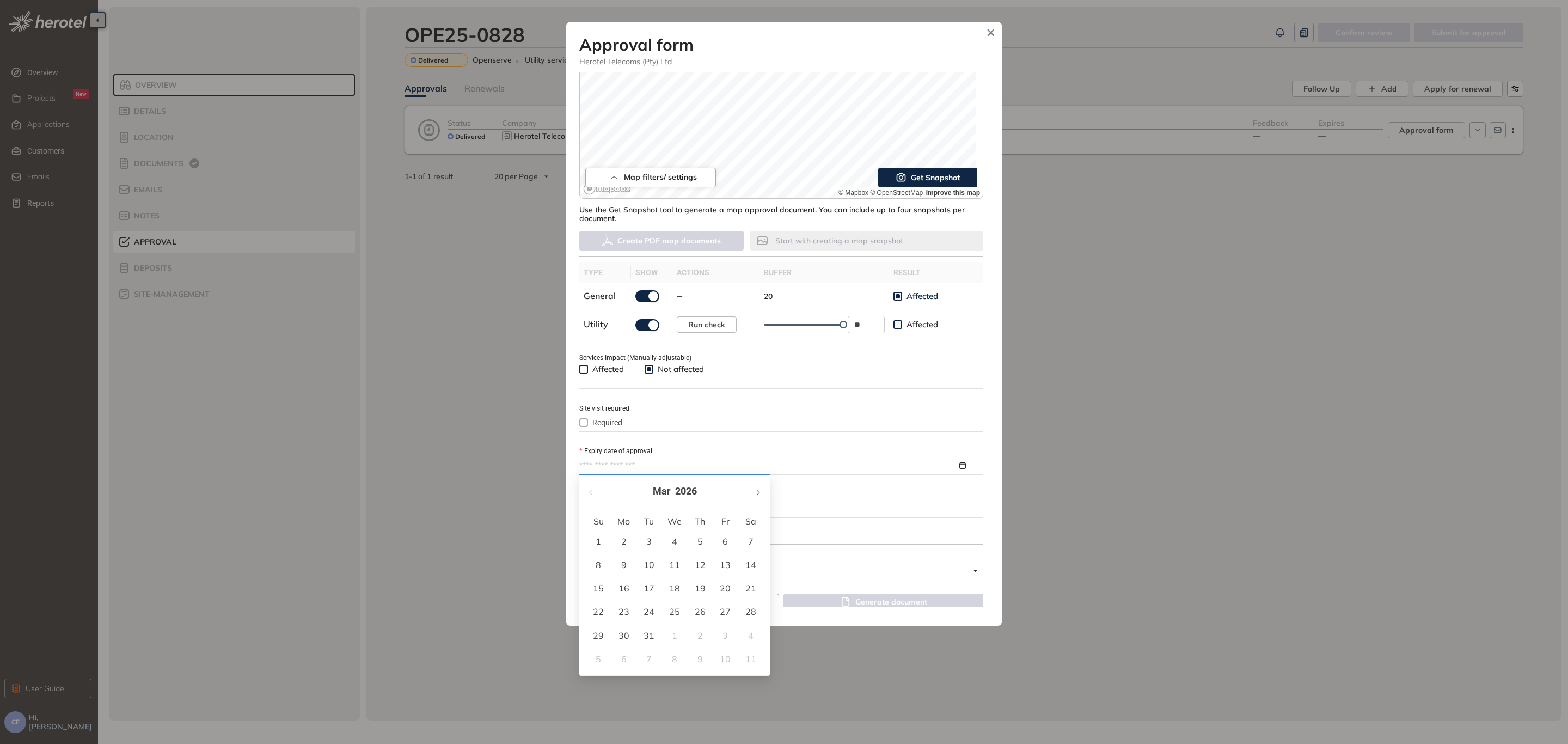
click at [757, 491] on span "button" at bounding box center [757, 492] width 6 height 6
type input "**********"
click at [646, 560] on div "7" at bounding box center [649, 565] width 13 height 13
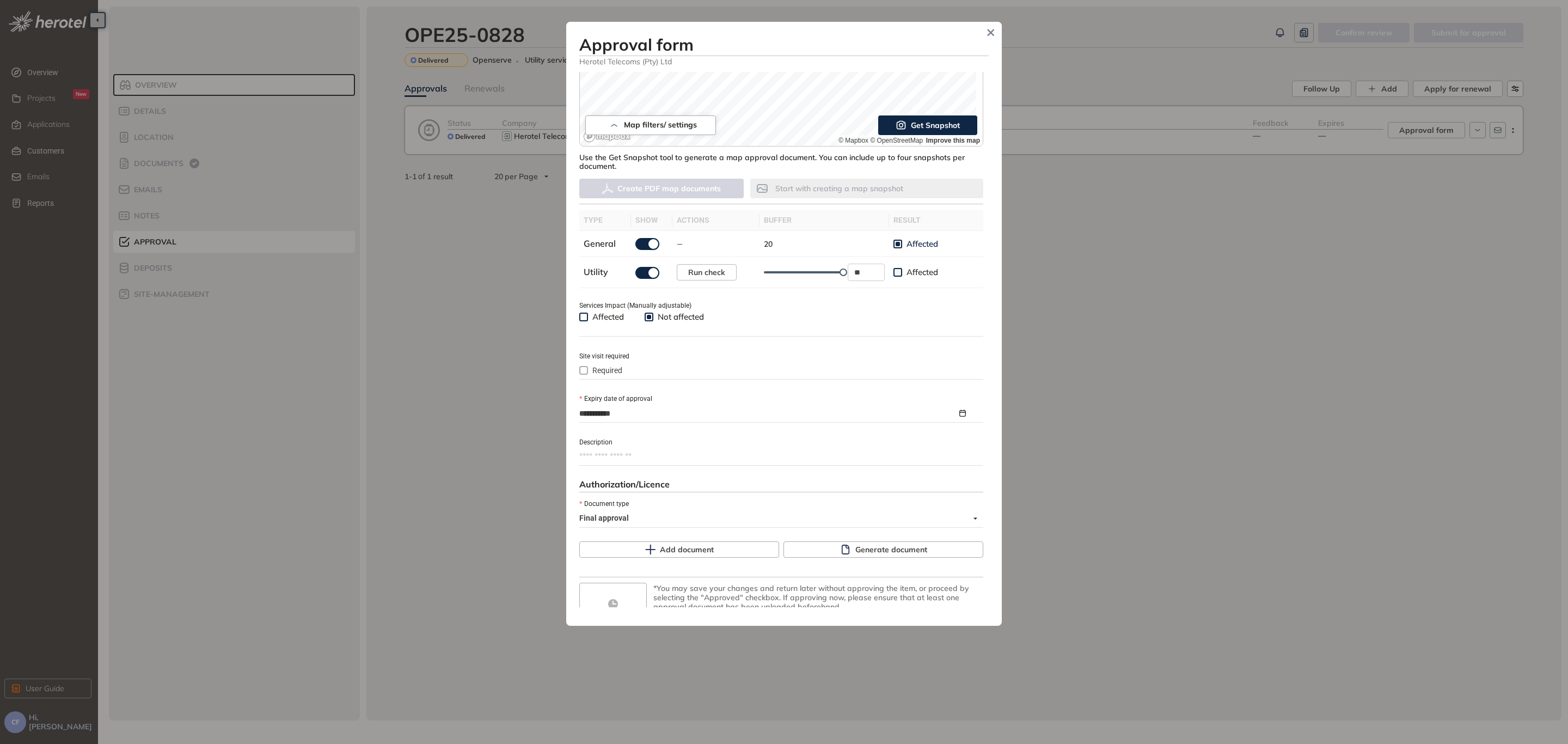
scroll to position [250, 0]
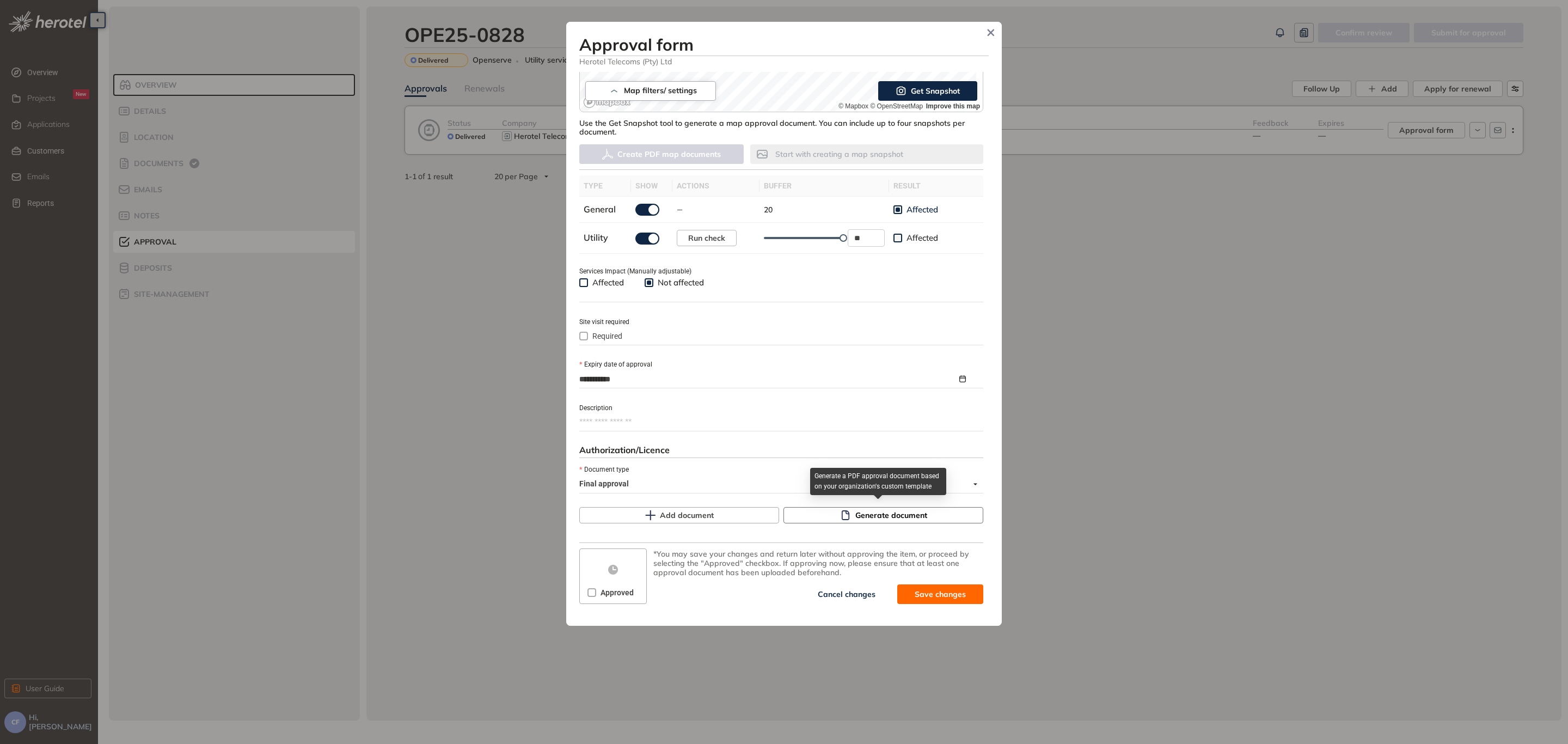
click at [873, 507] on button "Generate document" at bounding box center [882, 515] width 199 height 17
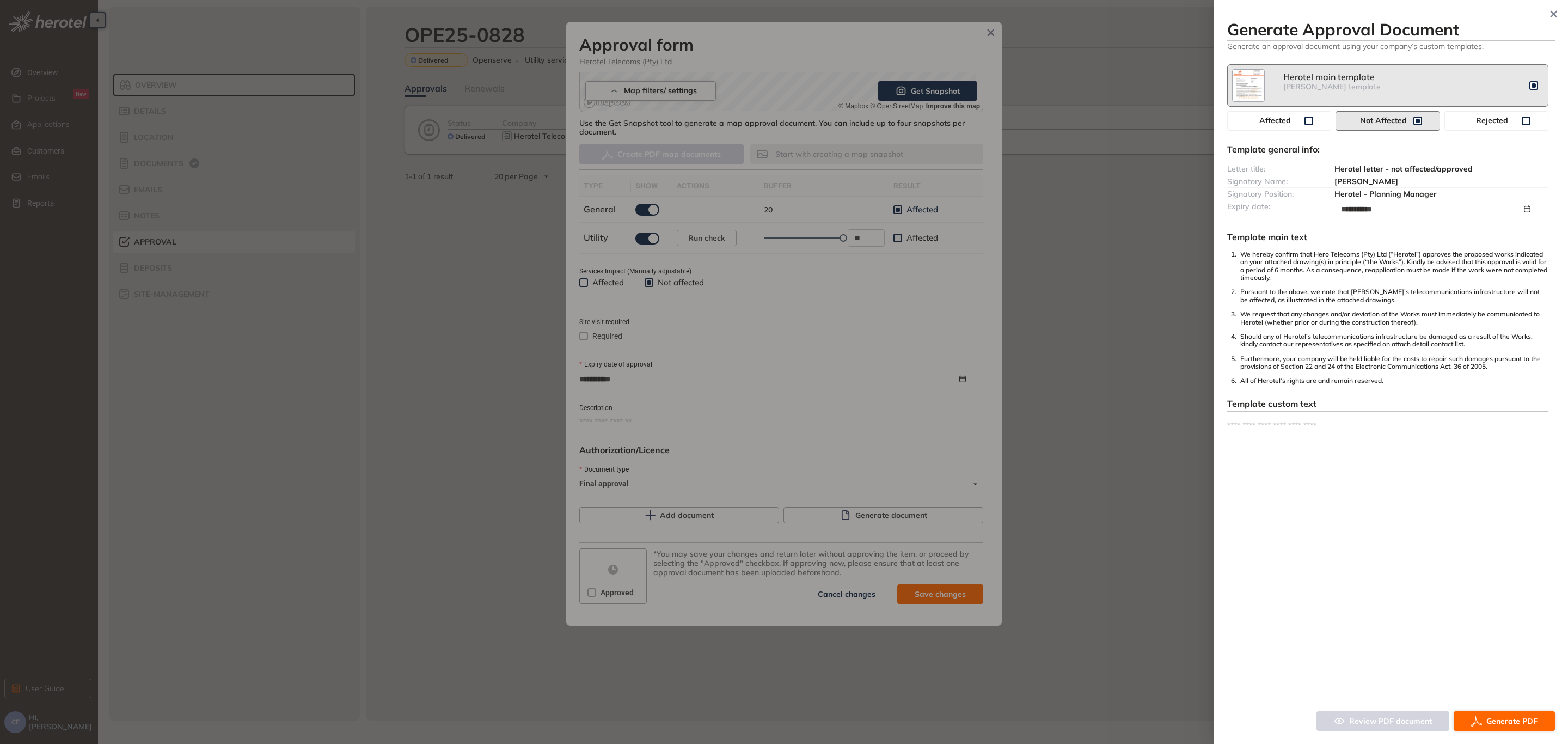
click at [1508, 719] on span "Generate PDF" at bounding box center [1512, 721] width 51 height 12
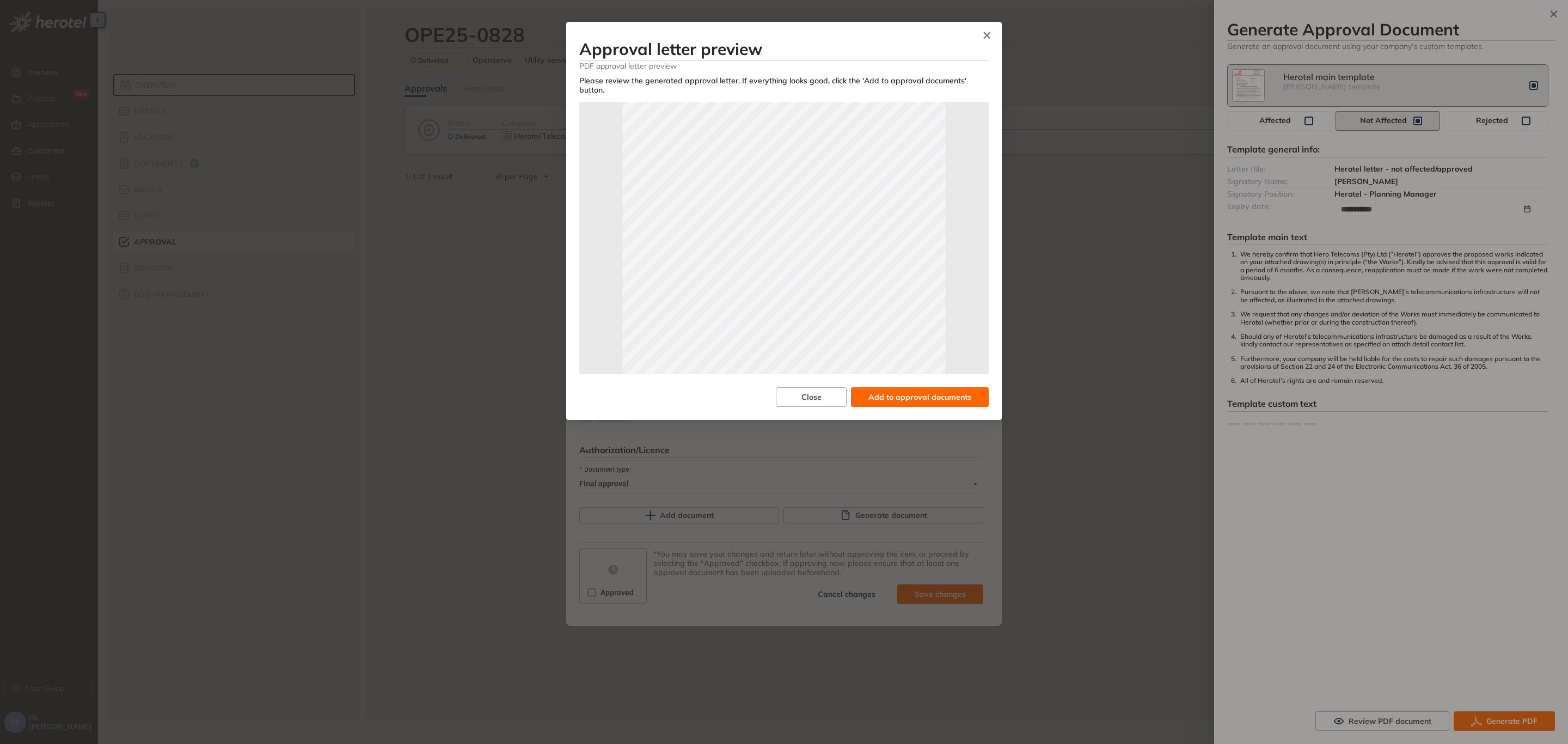
scroll to position [78, 0]
click at [946, 391] on span "Add to approval documents" at bounding box center [920, 396] width 103 height 12
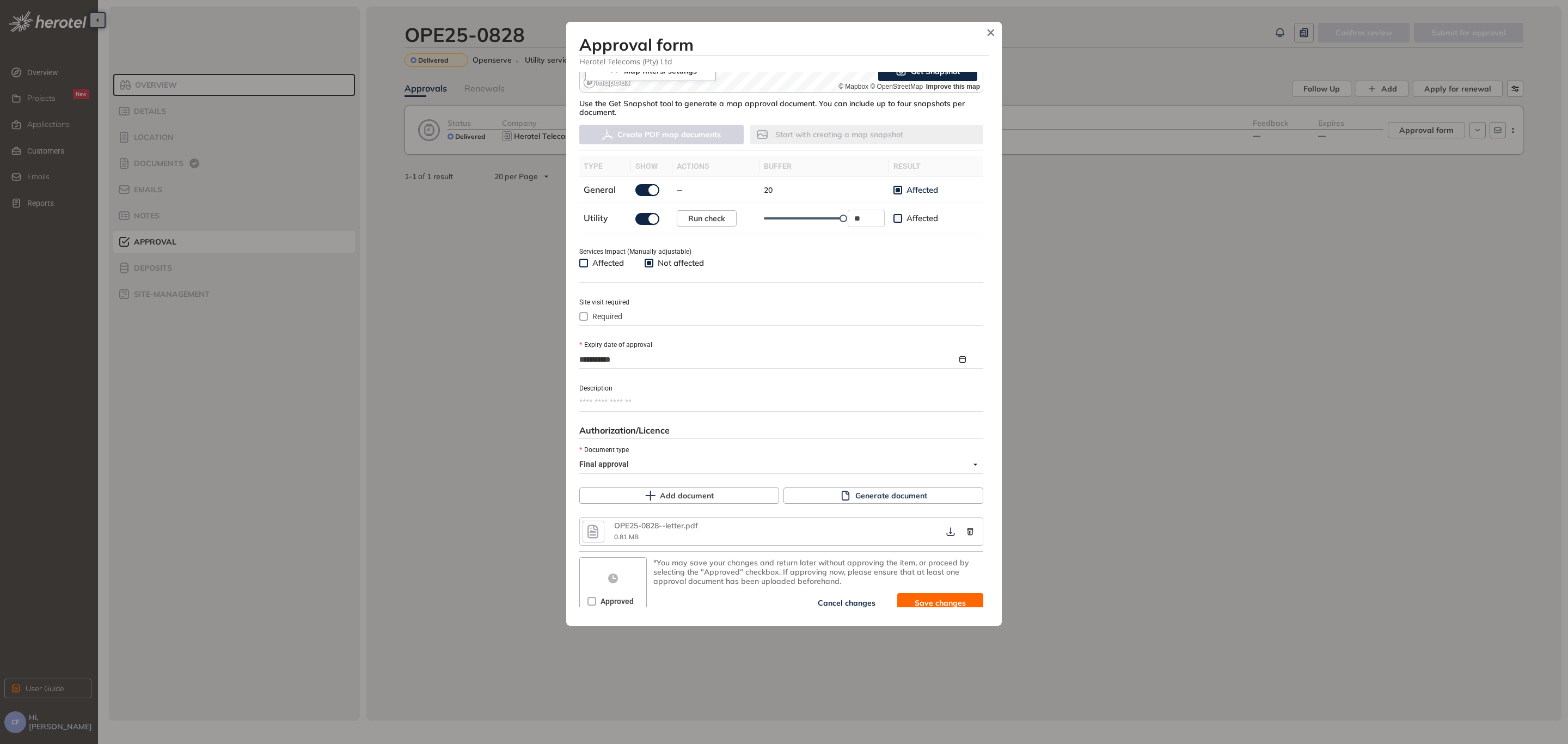
scroll to position [278, 0]
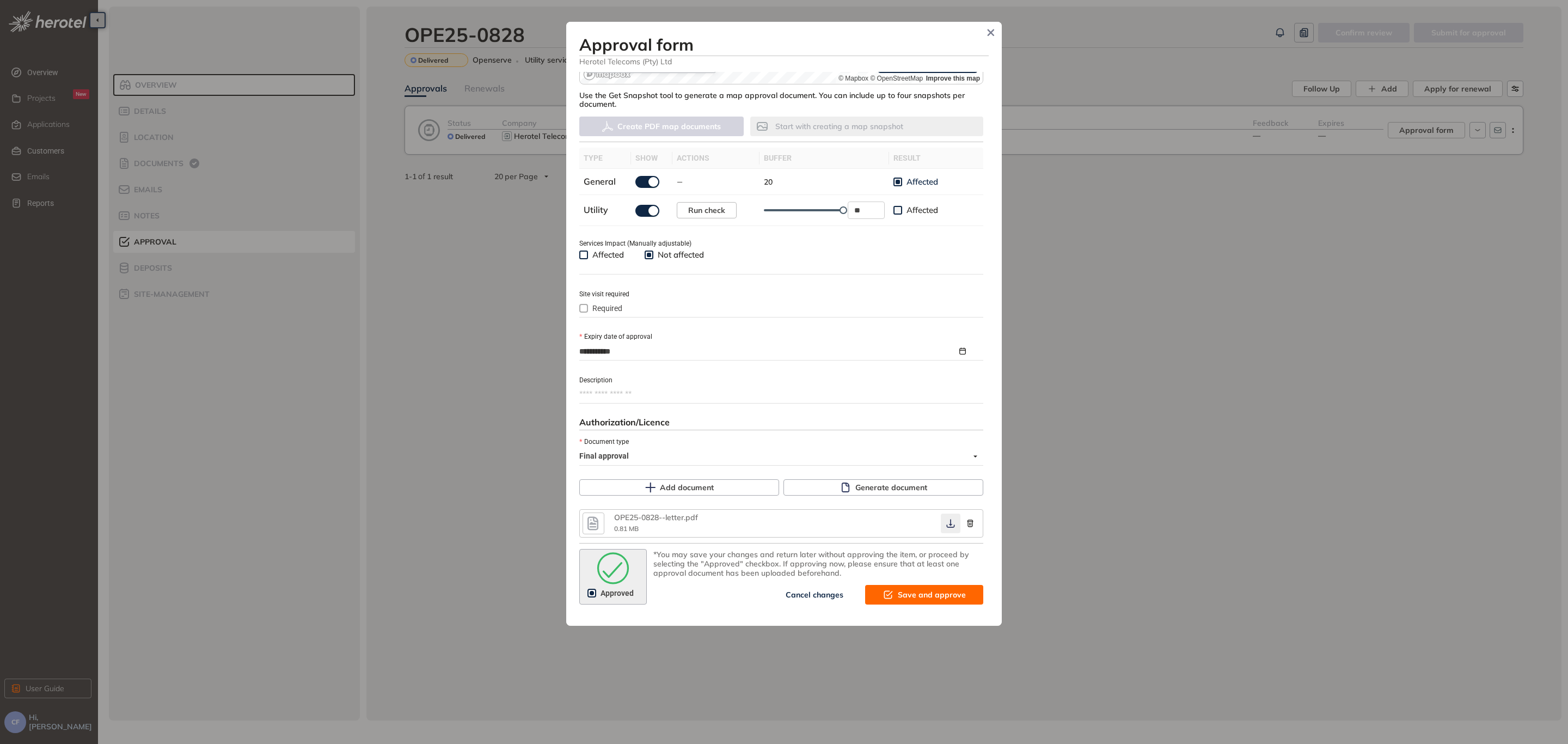
click at [946, 523] on icon "button" at bounding box center [949, 523] width 8 height 8
click at [935, 593] on span "Save and approve" at bounding box center [932, 594] width 68 height 12
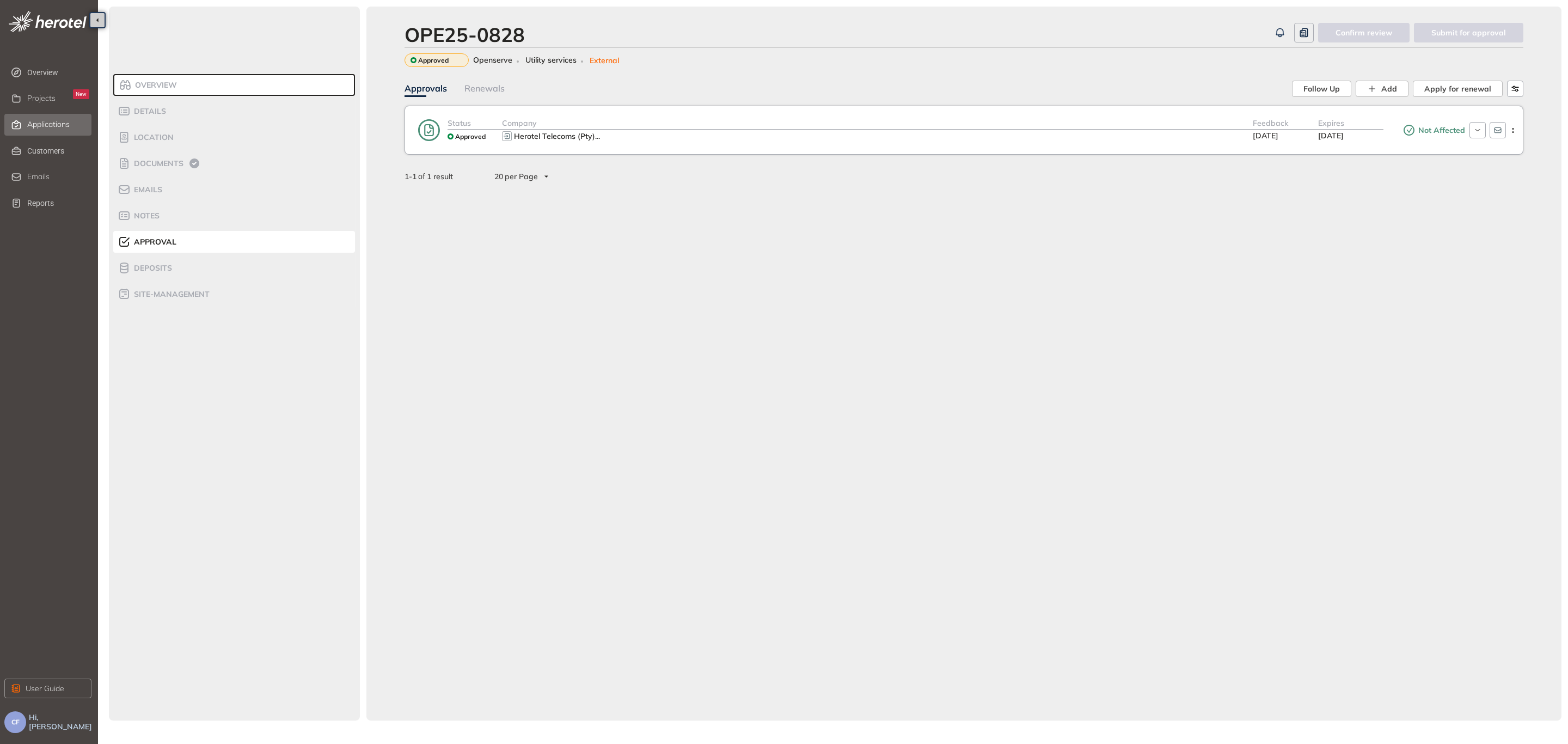
click at [31, 120] on span "Applications" at bounding box center [49, 124] width 42 height 9
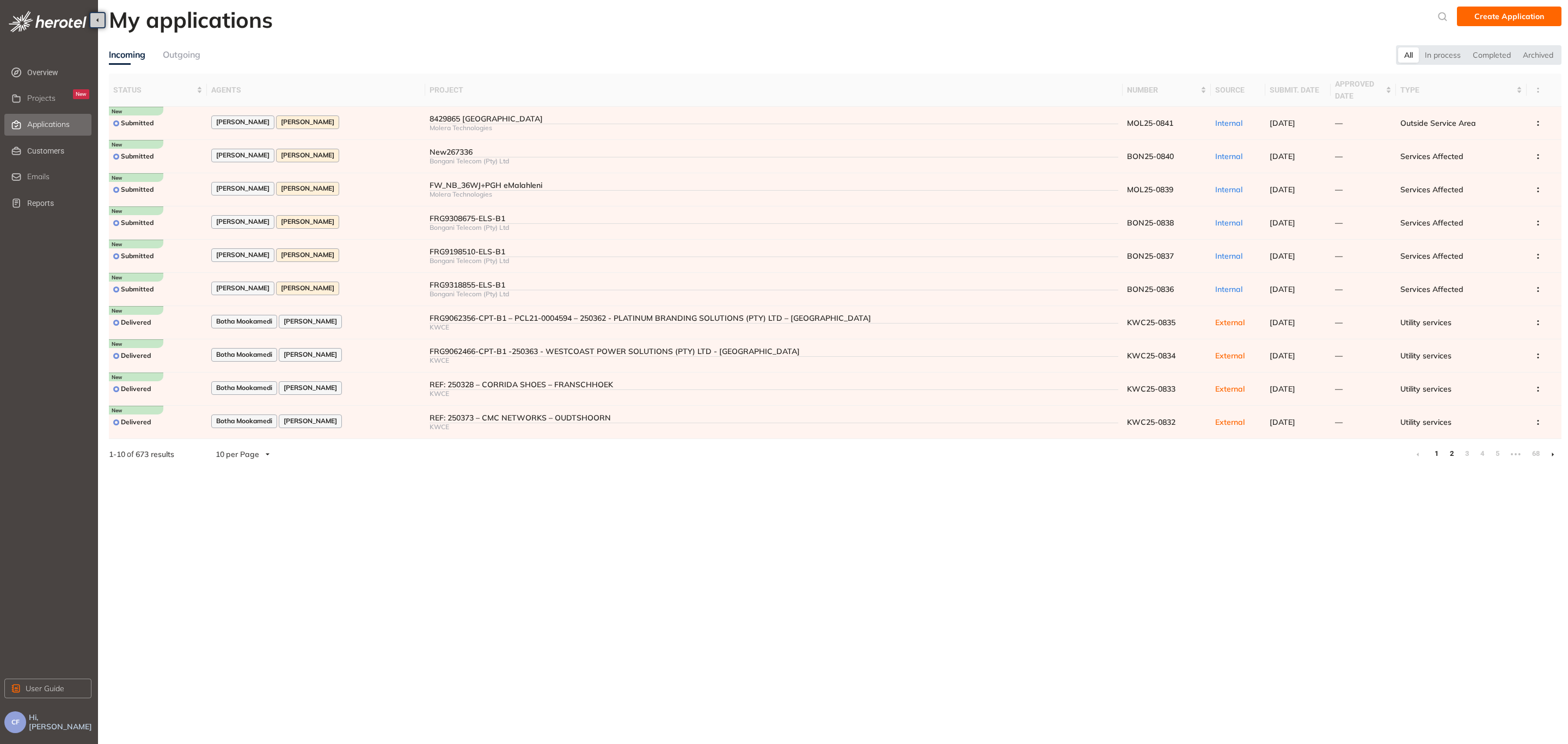
click at [1451, 450] on link "2" at bounding box center [1451, 453] width 11 height 17
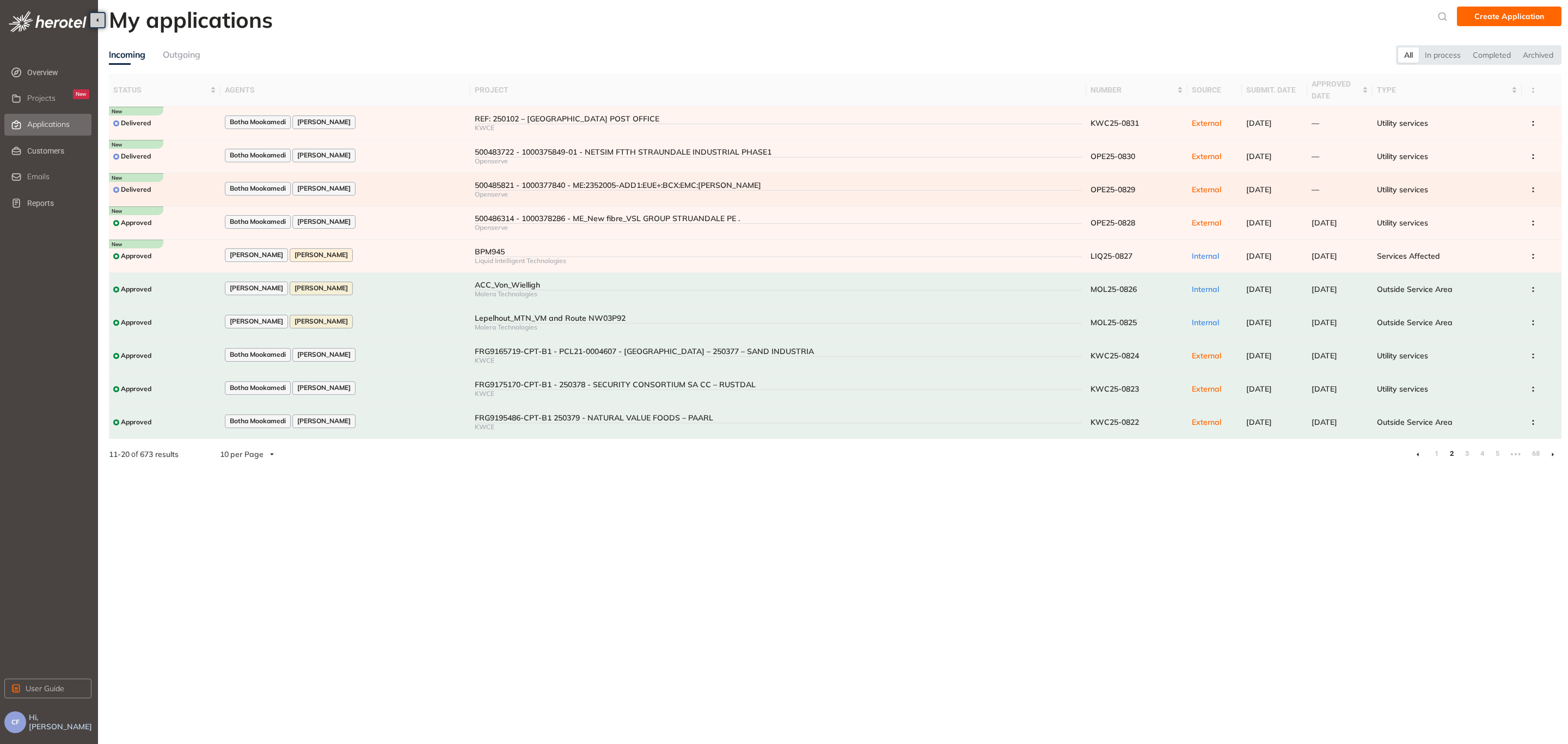
click at [424, 184] on div "Botha Mookamedi [PERSON_NAME]" at bounding box center [346, 189] width 241 height 15
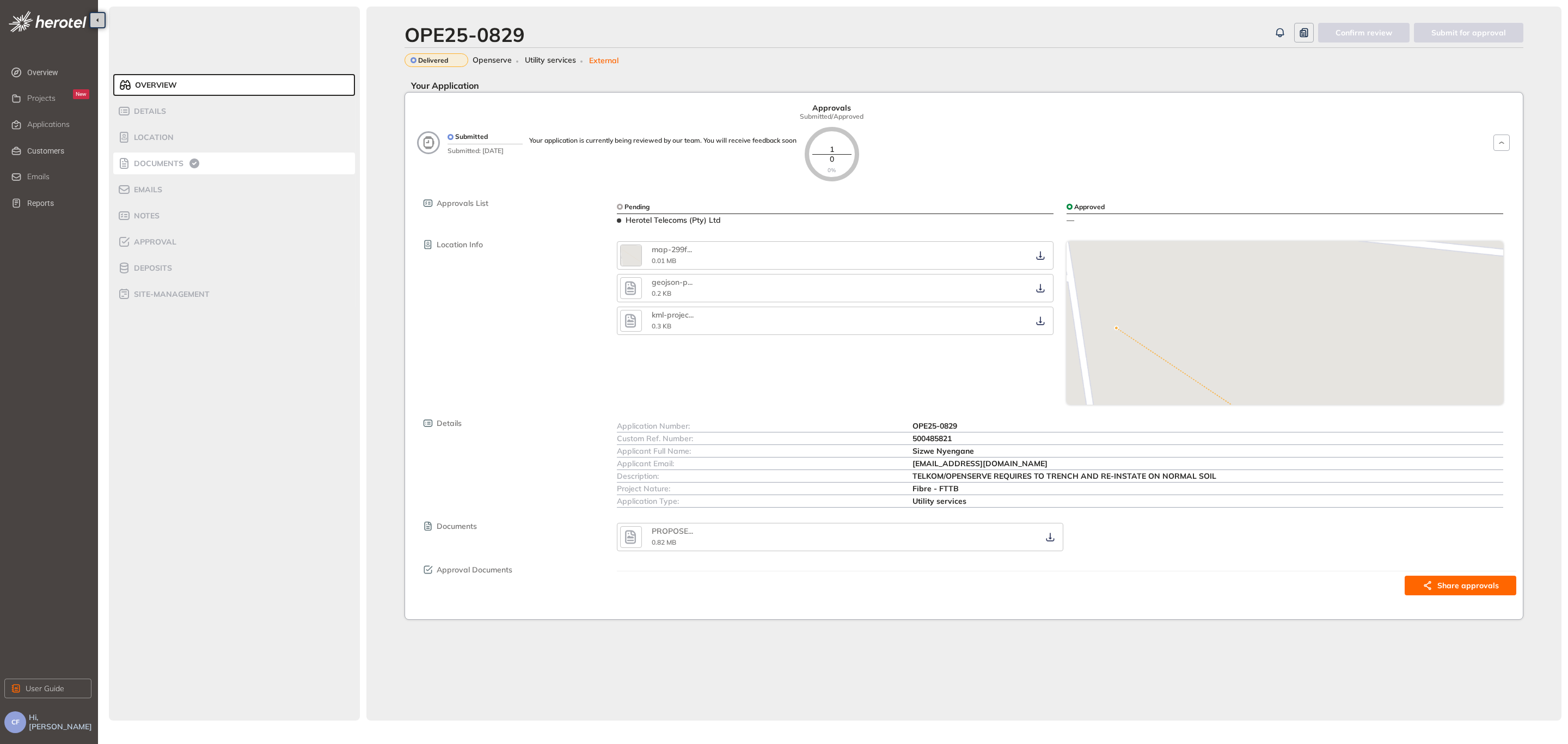
click at [159, 161] on span "Documents" at bounding box center [156, 164] width 52 height 9
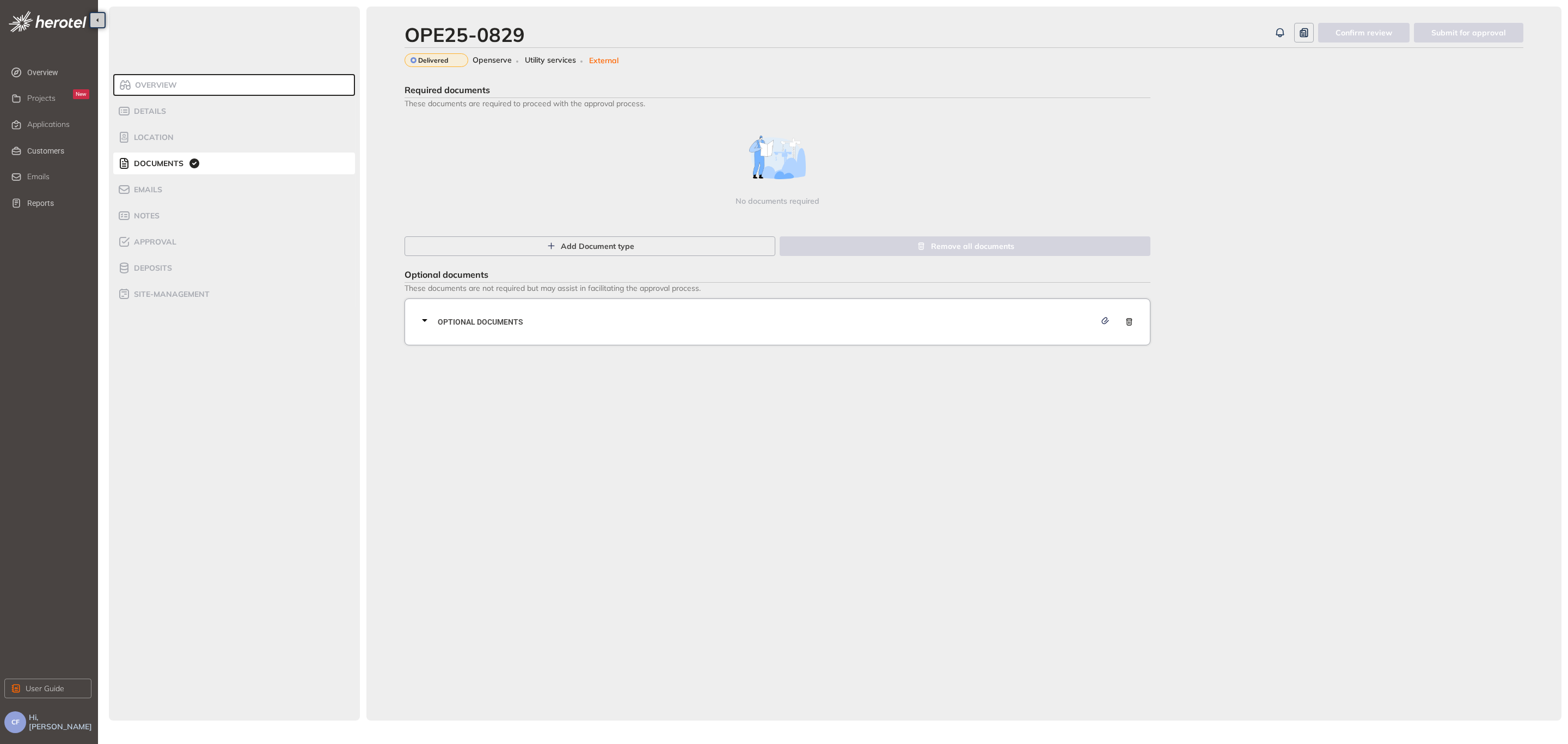
click at [532, 310] on div "Optional documents" at bounding box center [780, 322] width 725 height 33
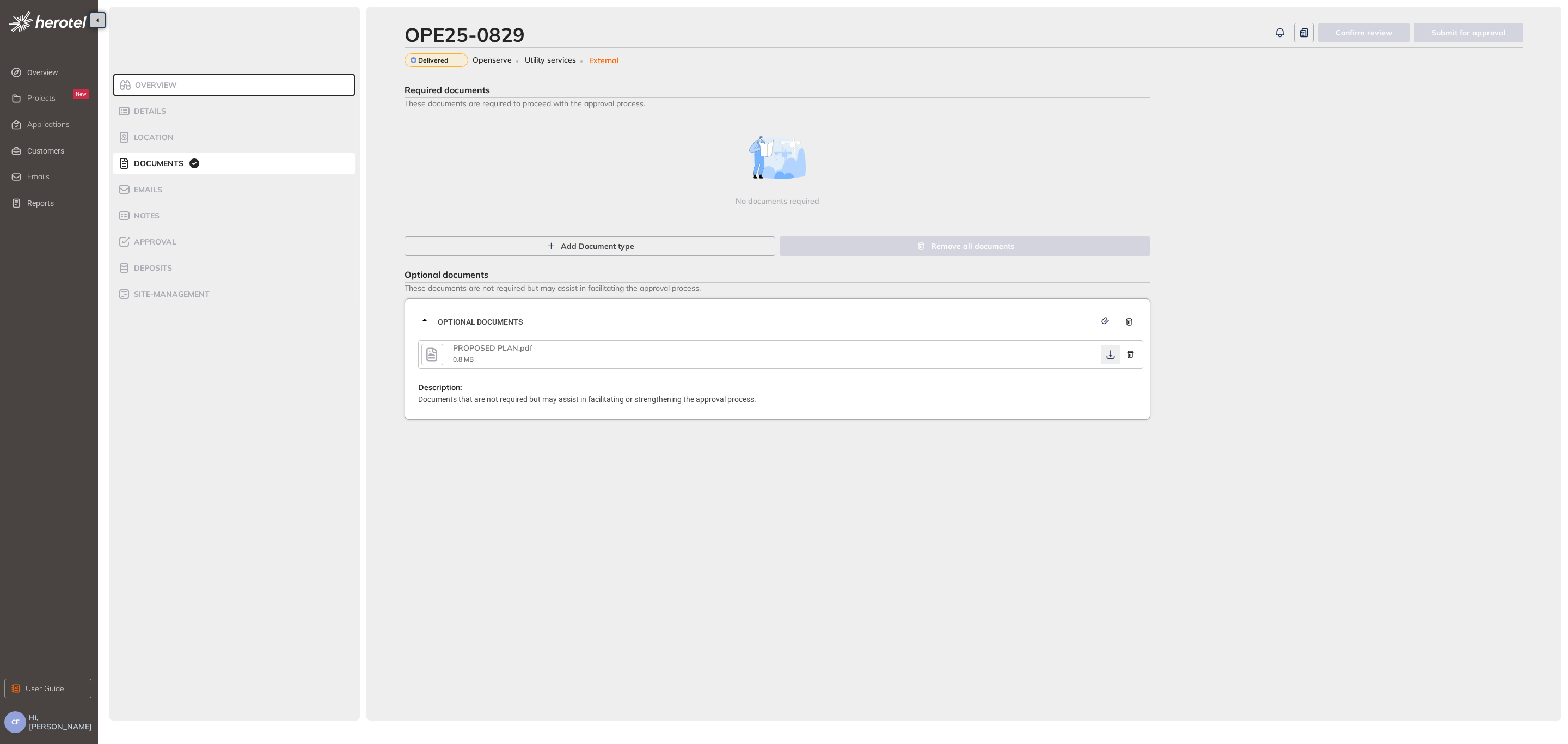
click at [1111, 356] on icon "button" at bounding box center [1110, 354] width 11 height 8
click at [161, 244] on span "Approval" at bounding box center [153, 242] width 46 height 9
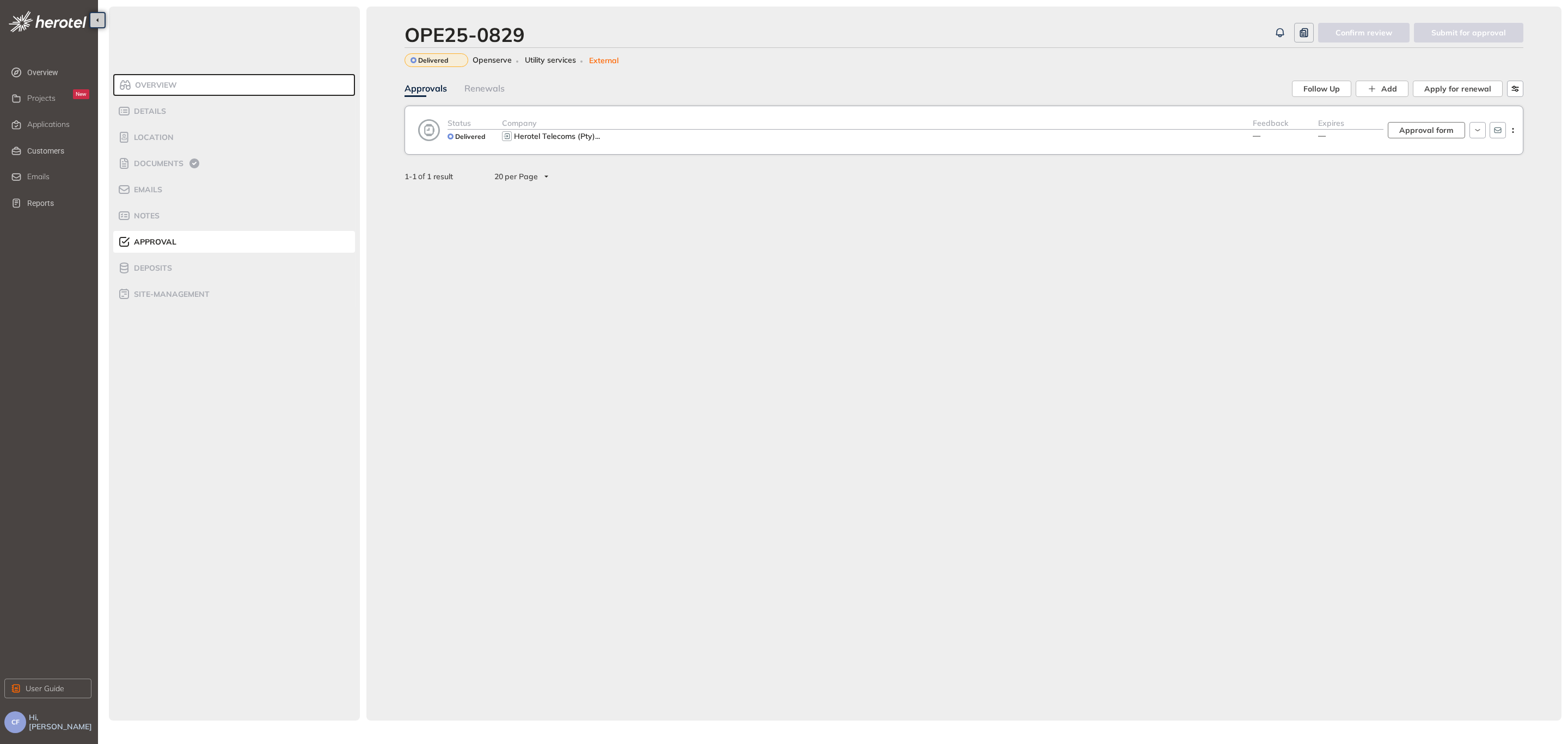
click at [1444, 125] on span "Approval form" at bounding box center [1426, 130] width 54 height 12
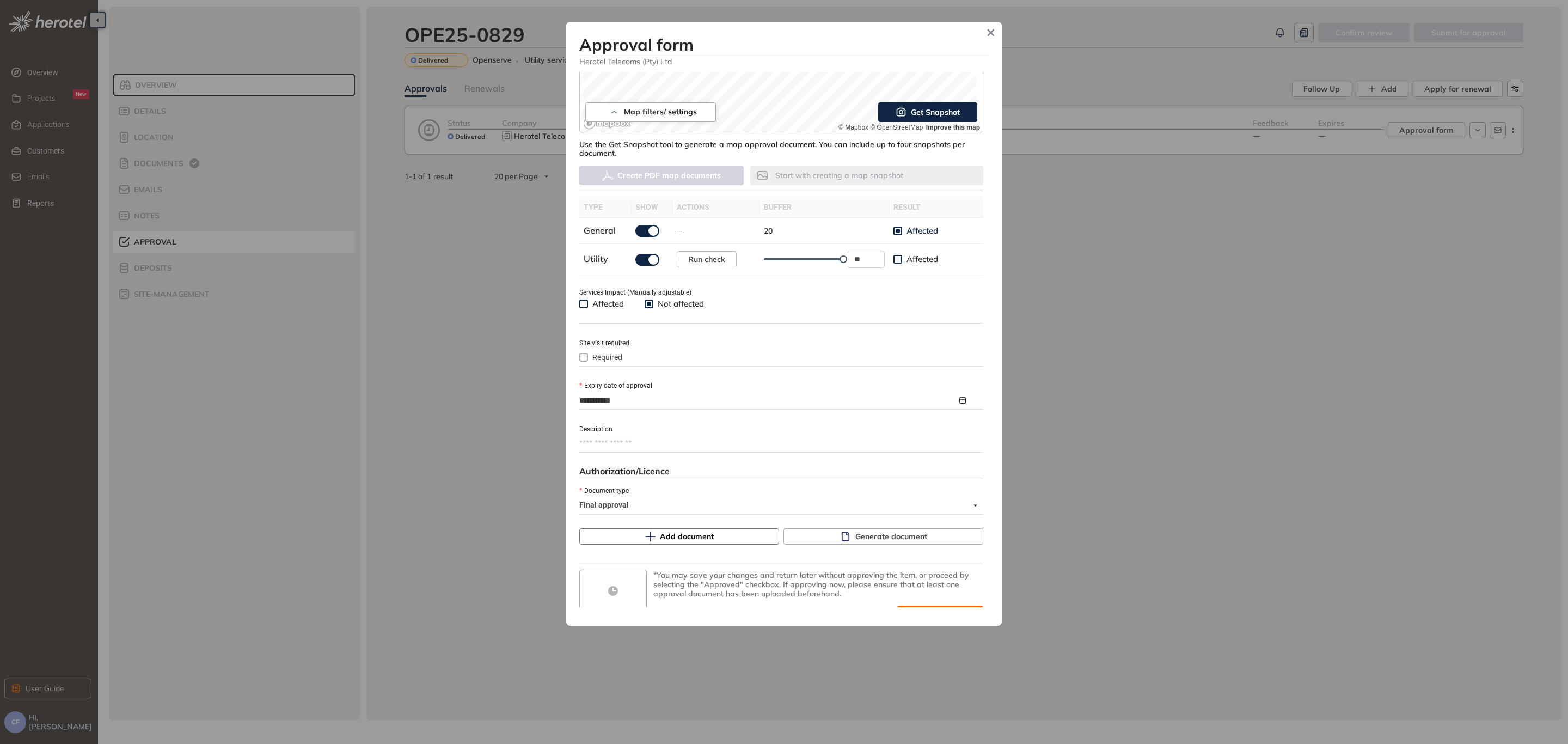
scroll to position [250, 0]
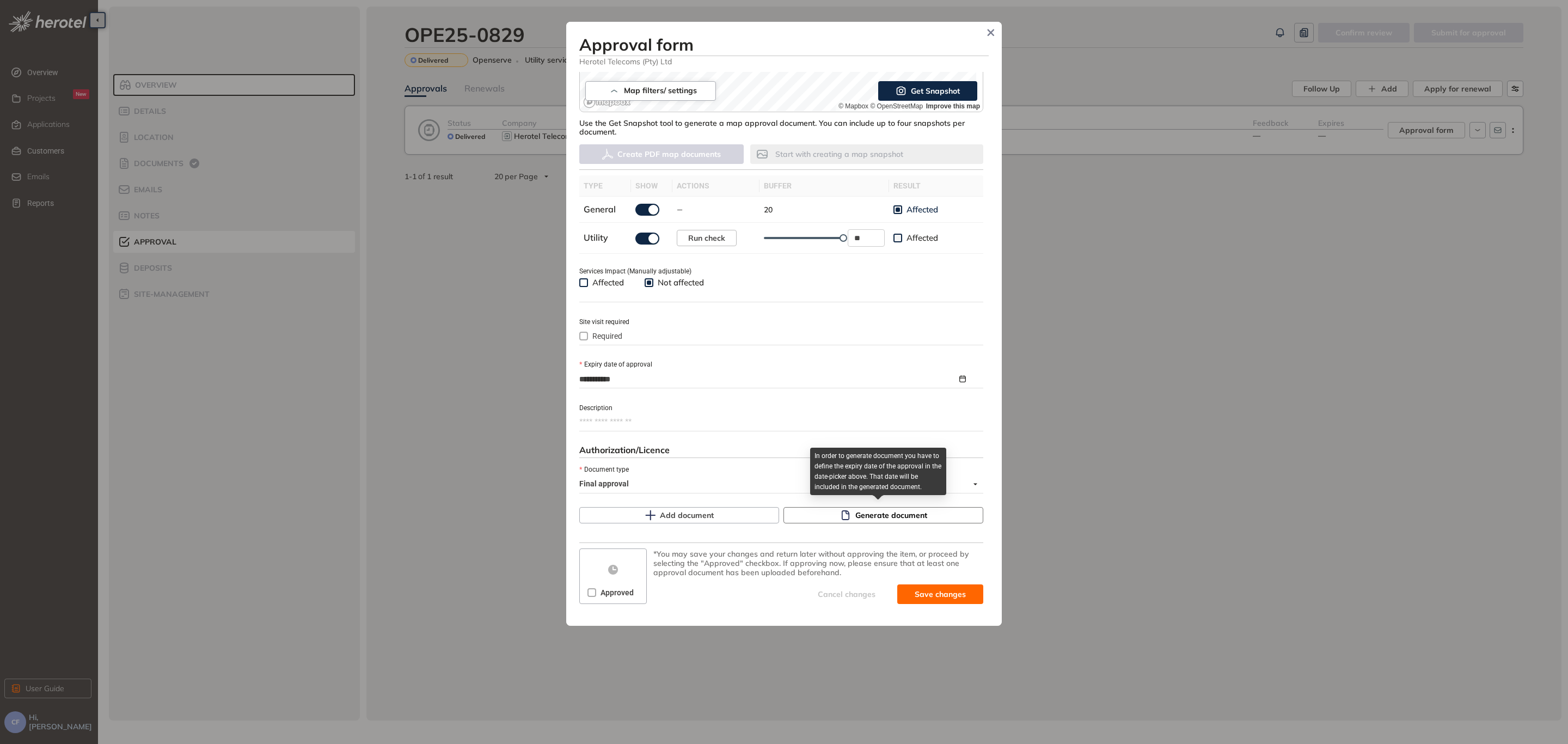
click at [898, 517] on span "Generate document" at bounding box center [891, 515] width 72 height 12
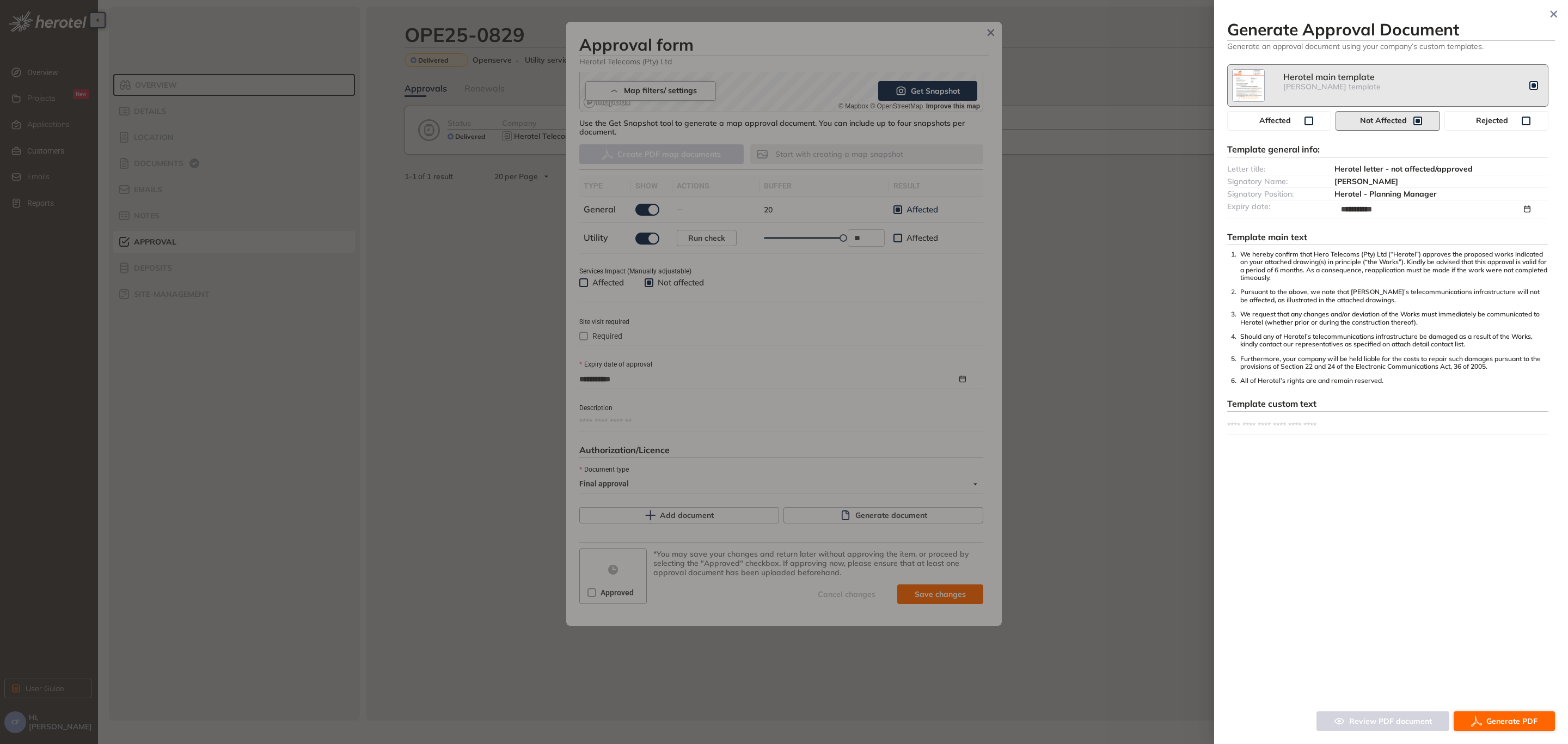
click at [1502, 724] on span "Generate PDF" at bounding box center [1512, 721] width 51 height 12
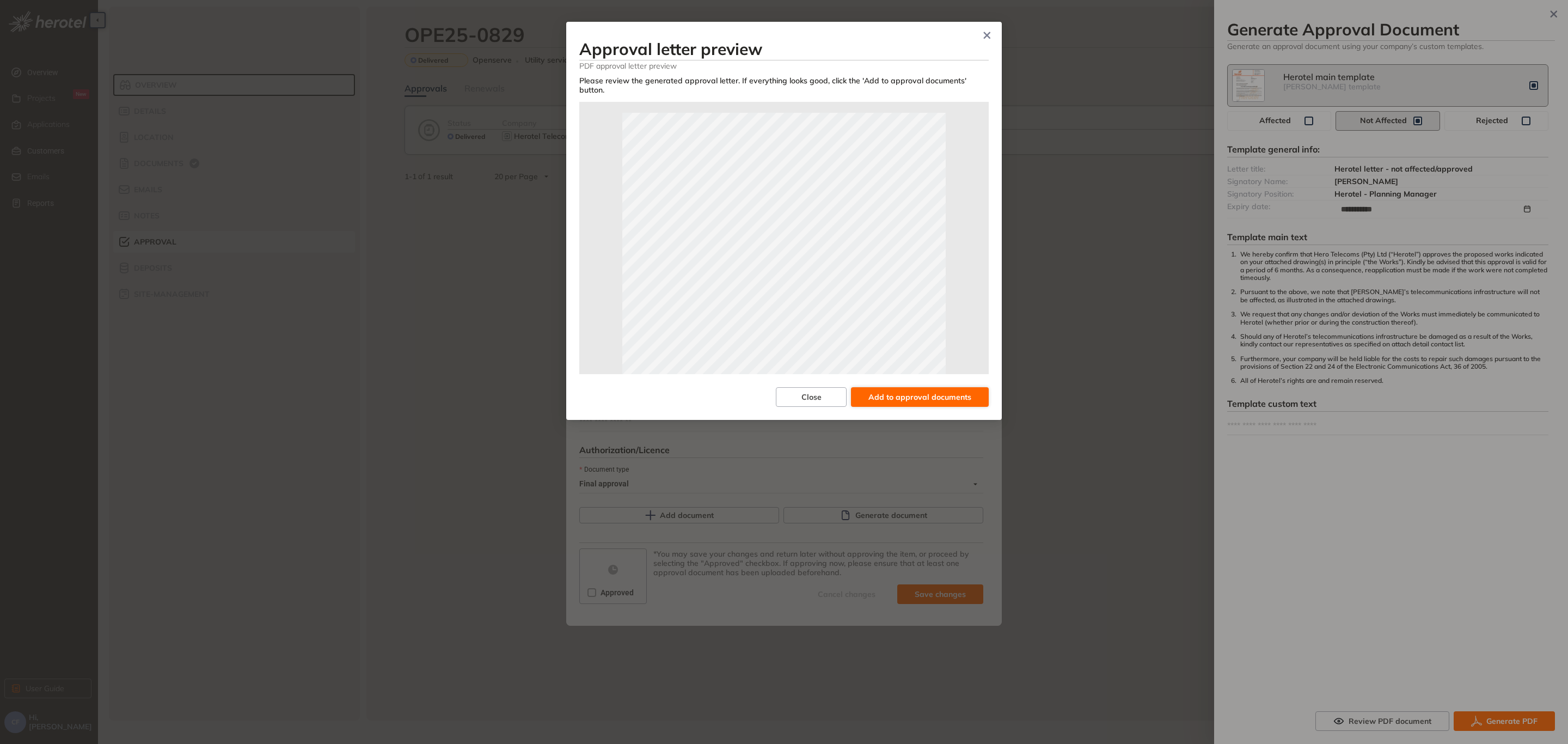
click at [949, 391] on span "Add to approval documents" at bounding box center [920, 396] width 103 height 12
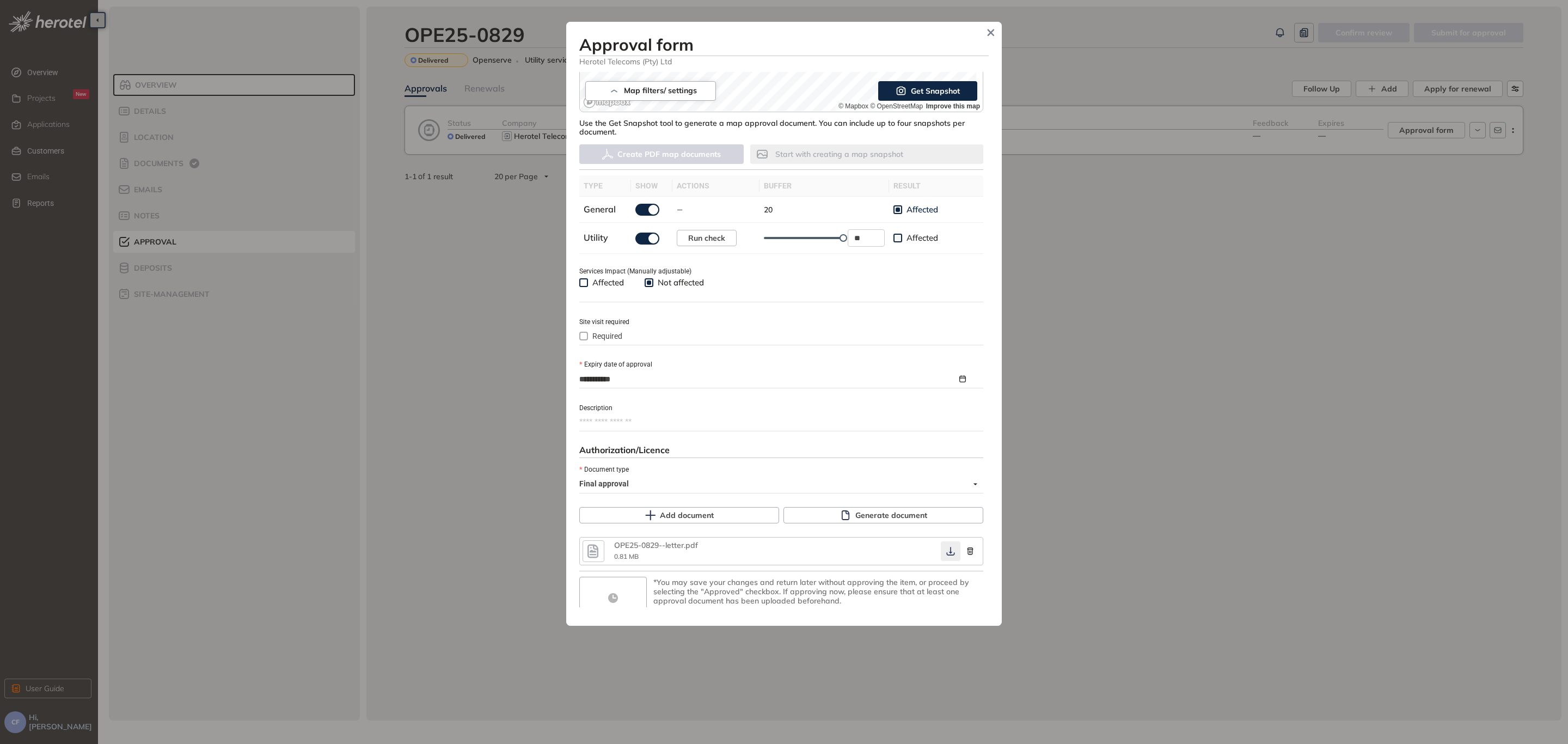
click at [946, 548] on icon "button" at bounding box center [949, 551] width 8 height 8
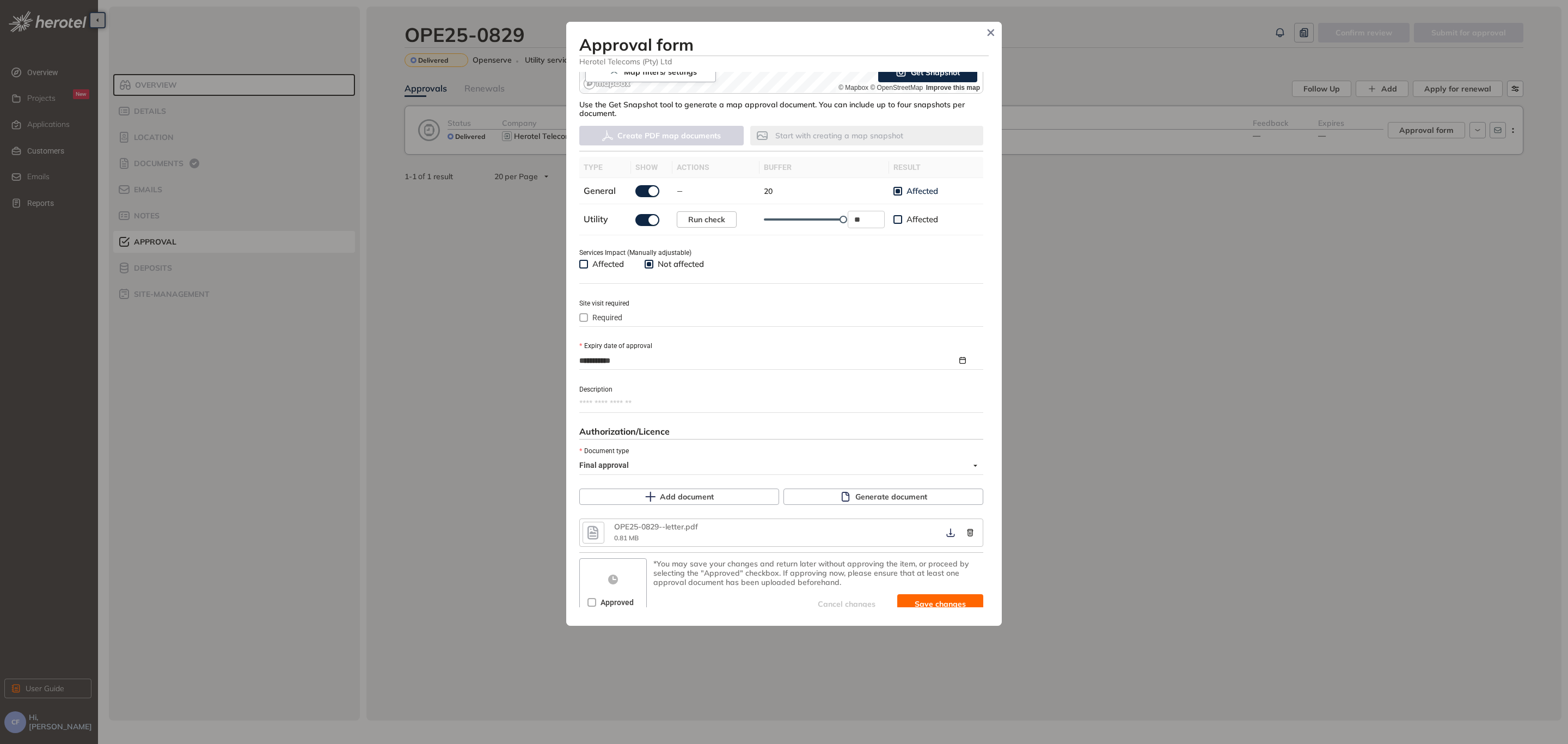
scroll to position [278, 0]
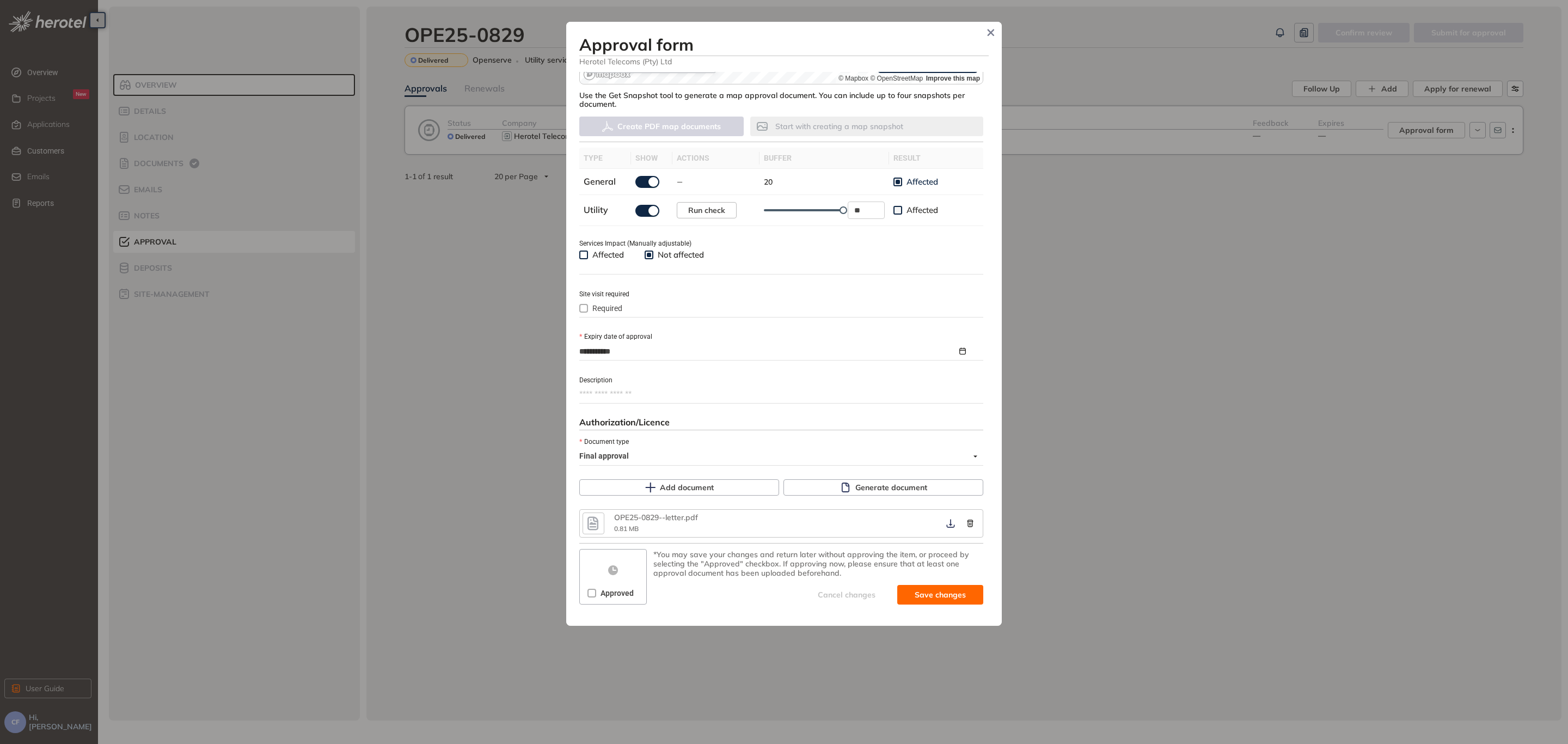
click at [612, 589] on span "Approved" at bounding box center [617, 592] width 42 height 12
click at [917, 591] on span "Save and approve" at bounding box center [932, 594] width 68 height 12
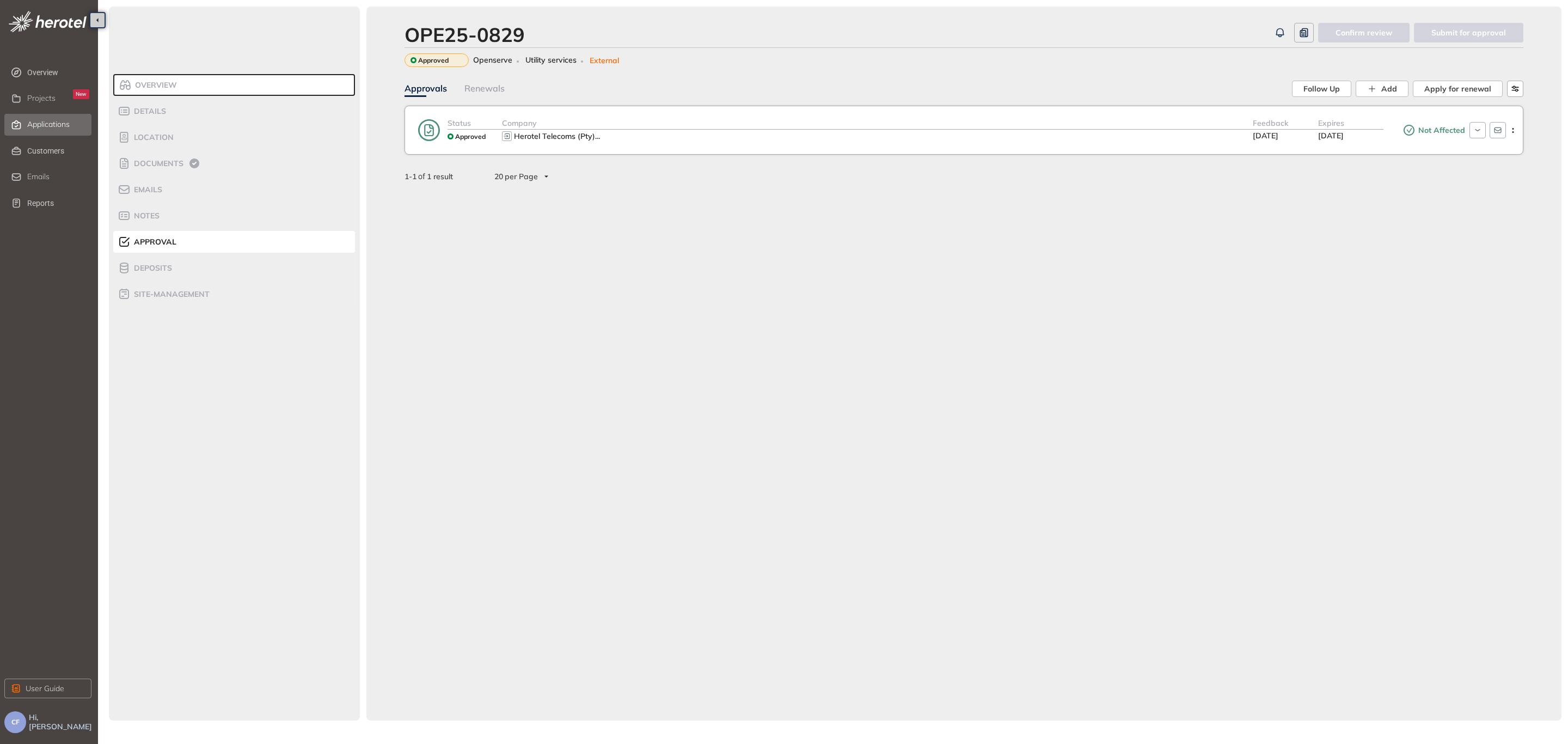
click at [49, 122] on span "Applications" at bounding box center [49, 124] width 42 height 9
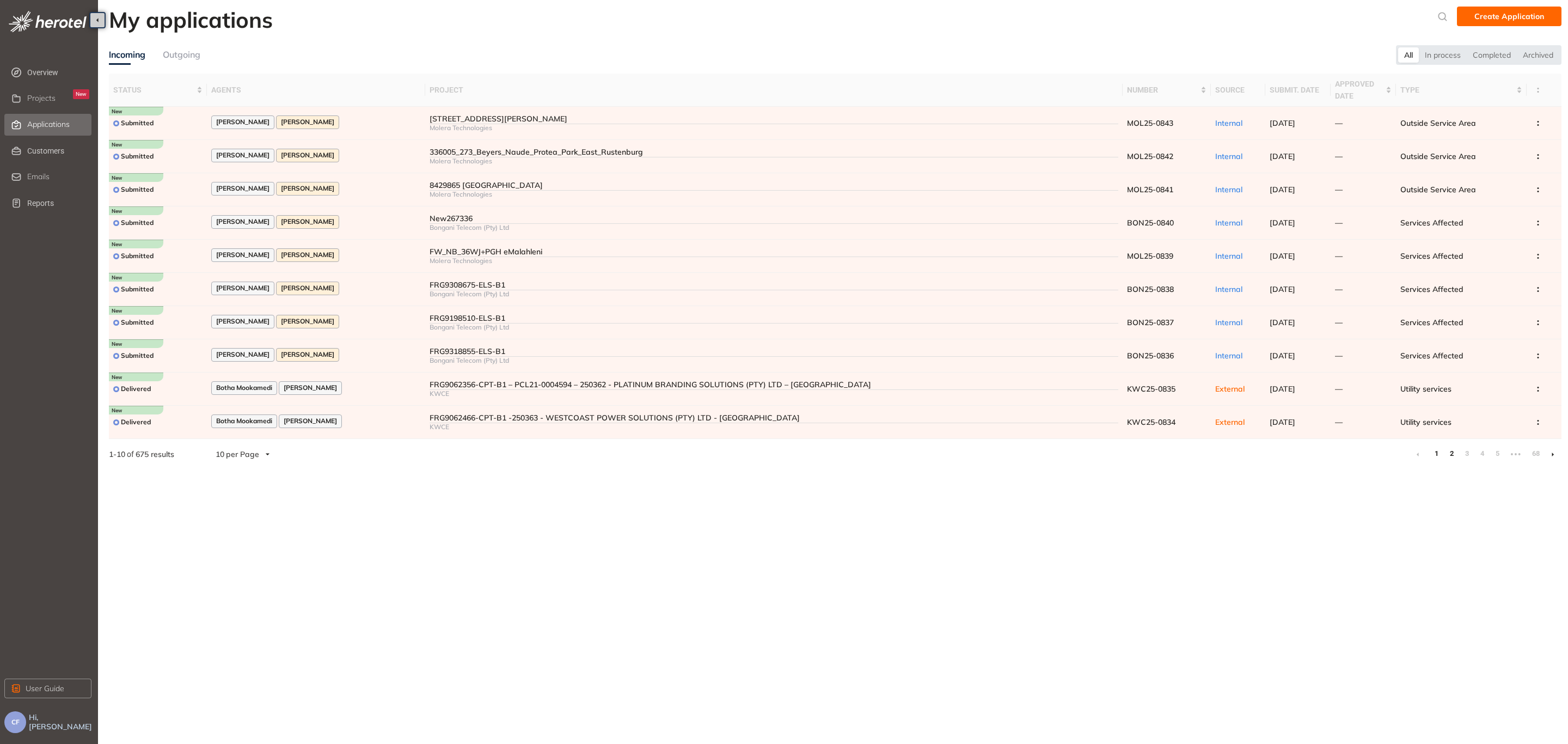
click at [1450, 450] on link "2" at bounding box center [1451, 453] width 11 height 17
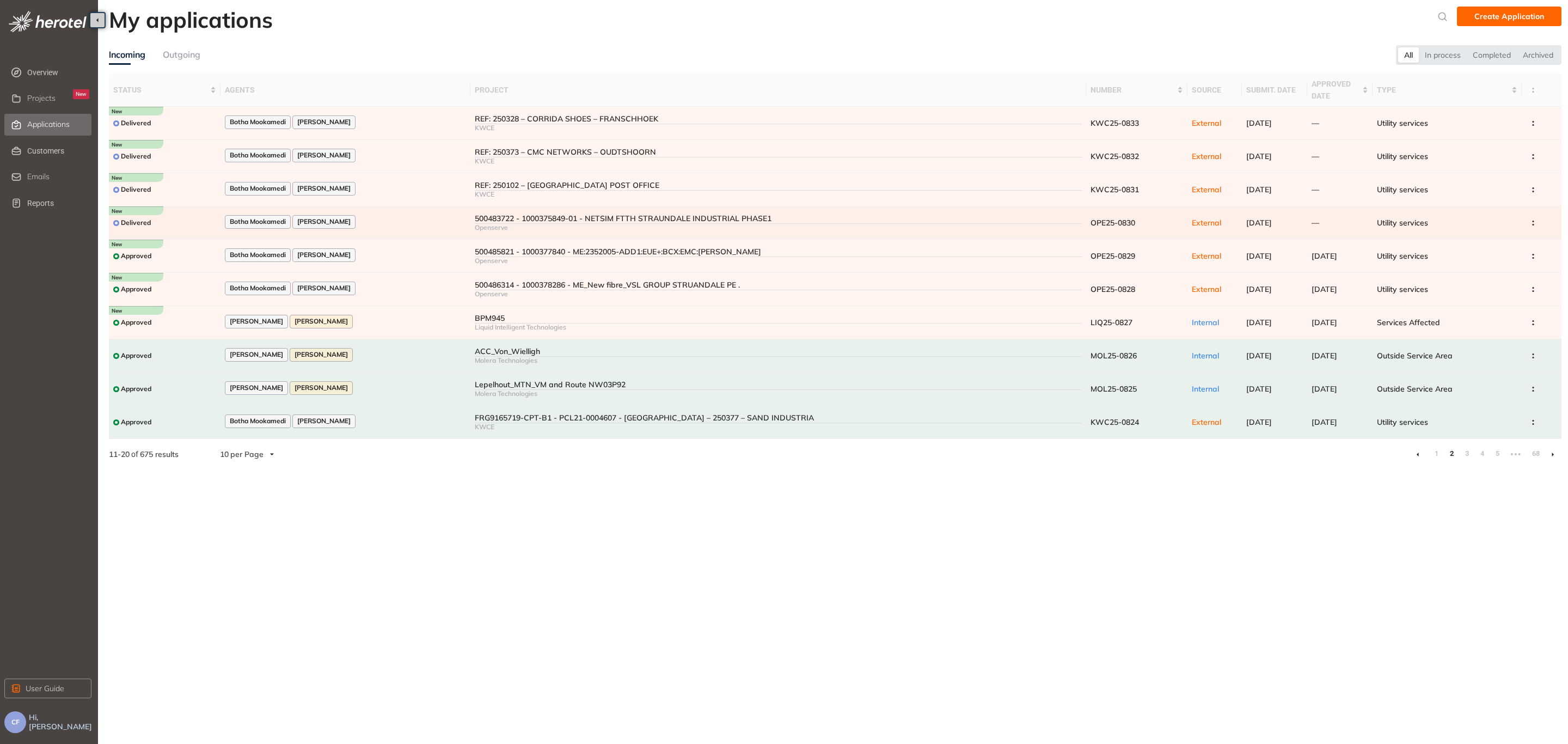
click at [375, 215] on div "Botha Mookamedi [PERSON_NAME]" at bounding box center [346, 223] width 241 height 15
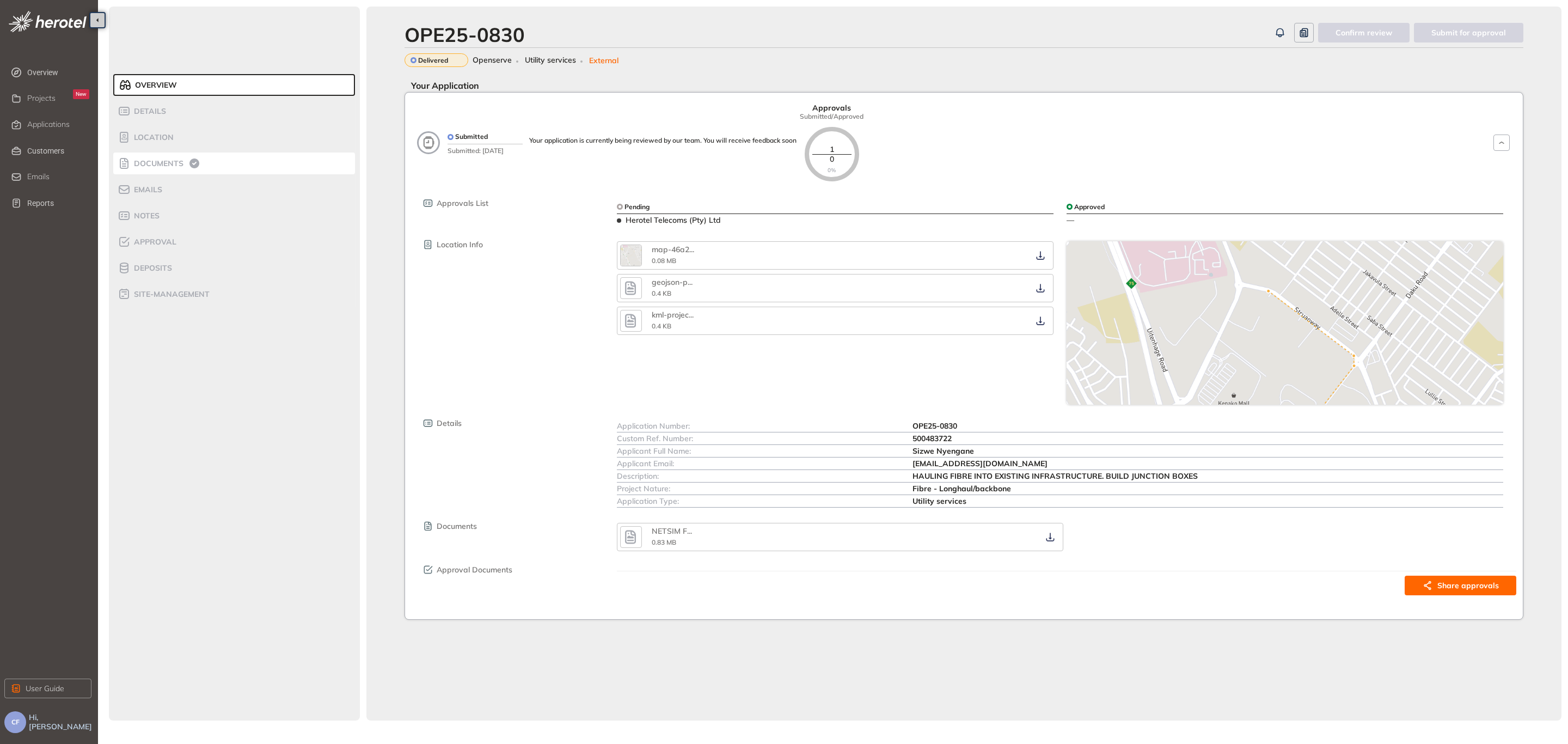
click at [162, 154] on li "Documents" at bounding box center [233, 164] width 242 height 22
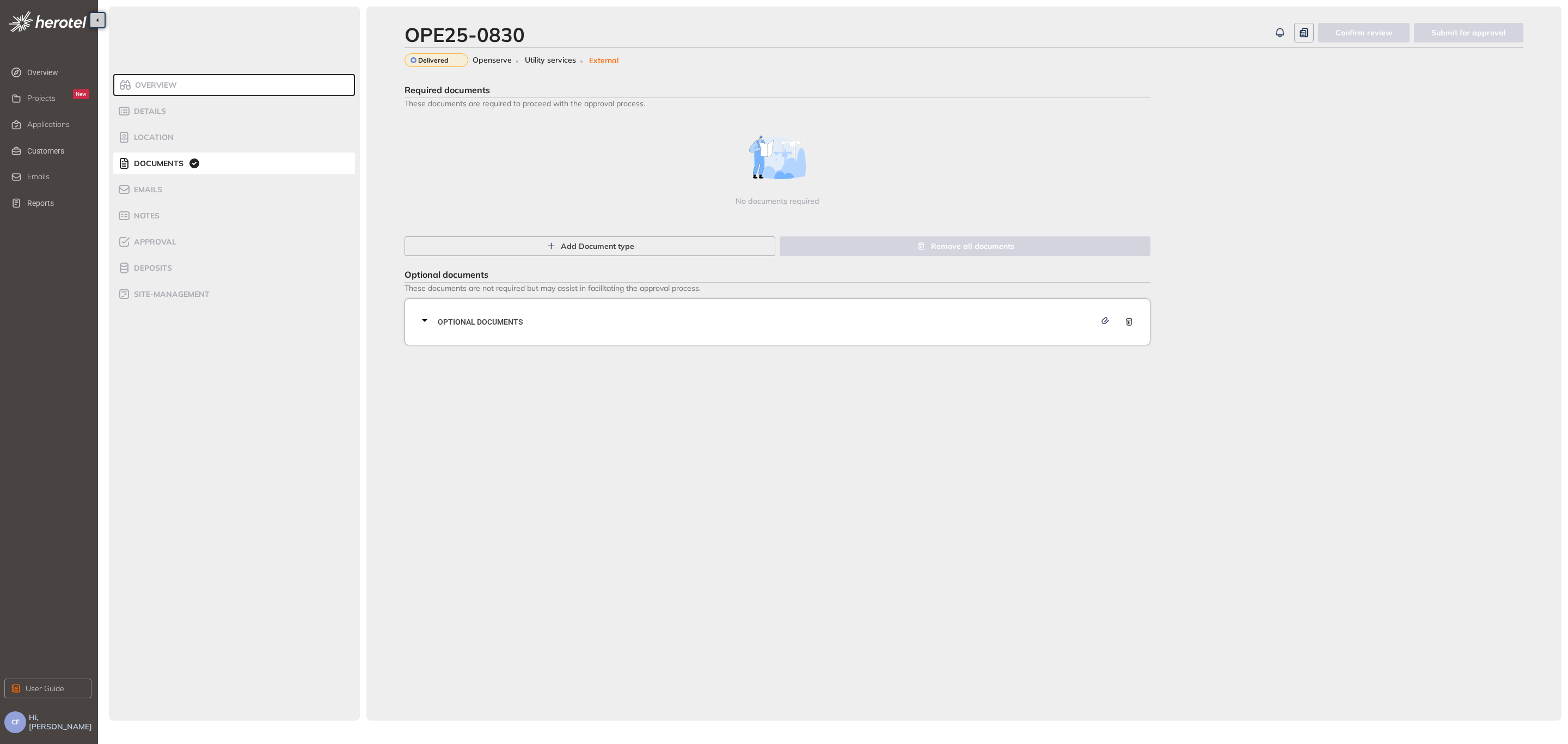
click at [536, 330] on div "Optional documents" at bounding box center [780, 322] width 725 height 33
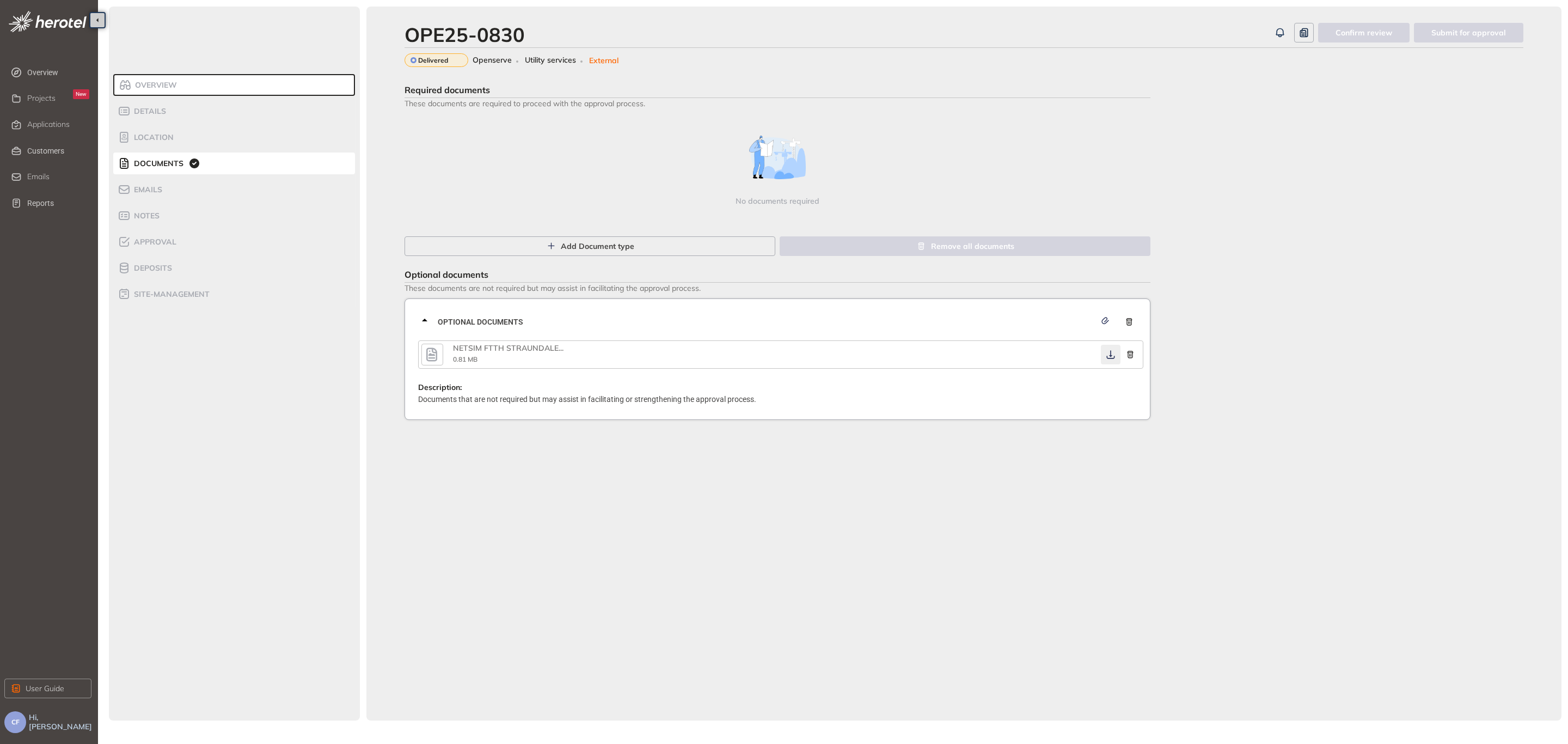
click at [1109, 354] on icon "button" at bounding box center [1110, 354] width 11 height 8
click at [142, 249] on li "Approval" at bounding box center [233, 242] width 242 height 22
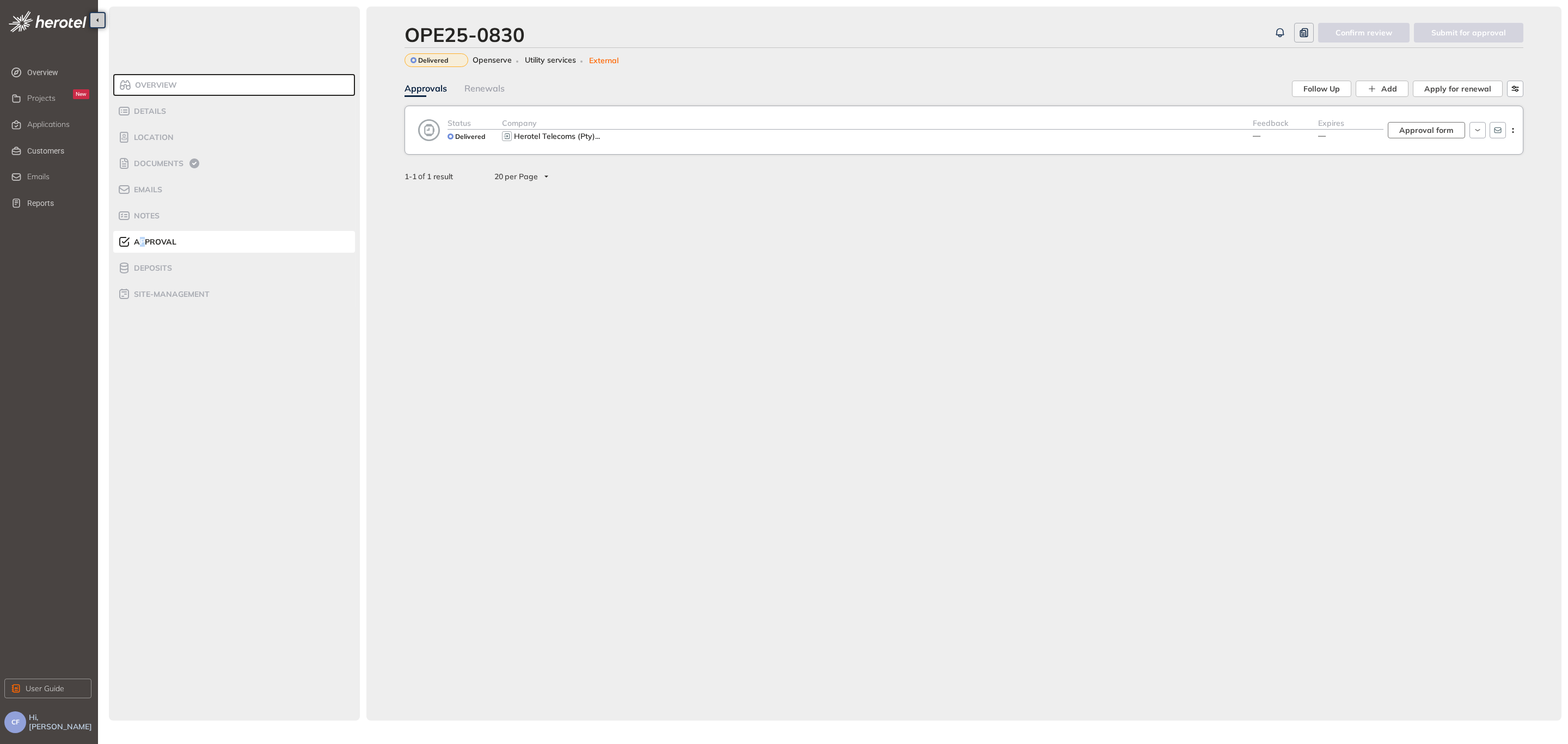
click at [1419, 129] on span "Approval form" at bounding box center [1426, 130] width 54 height 12
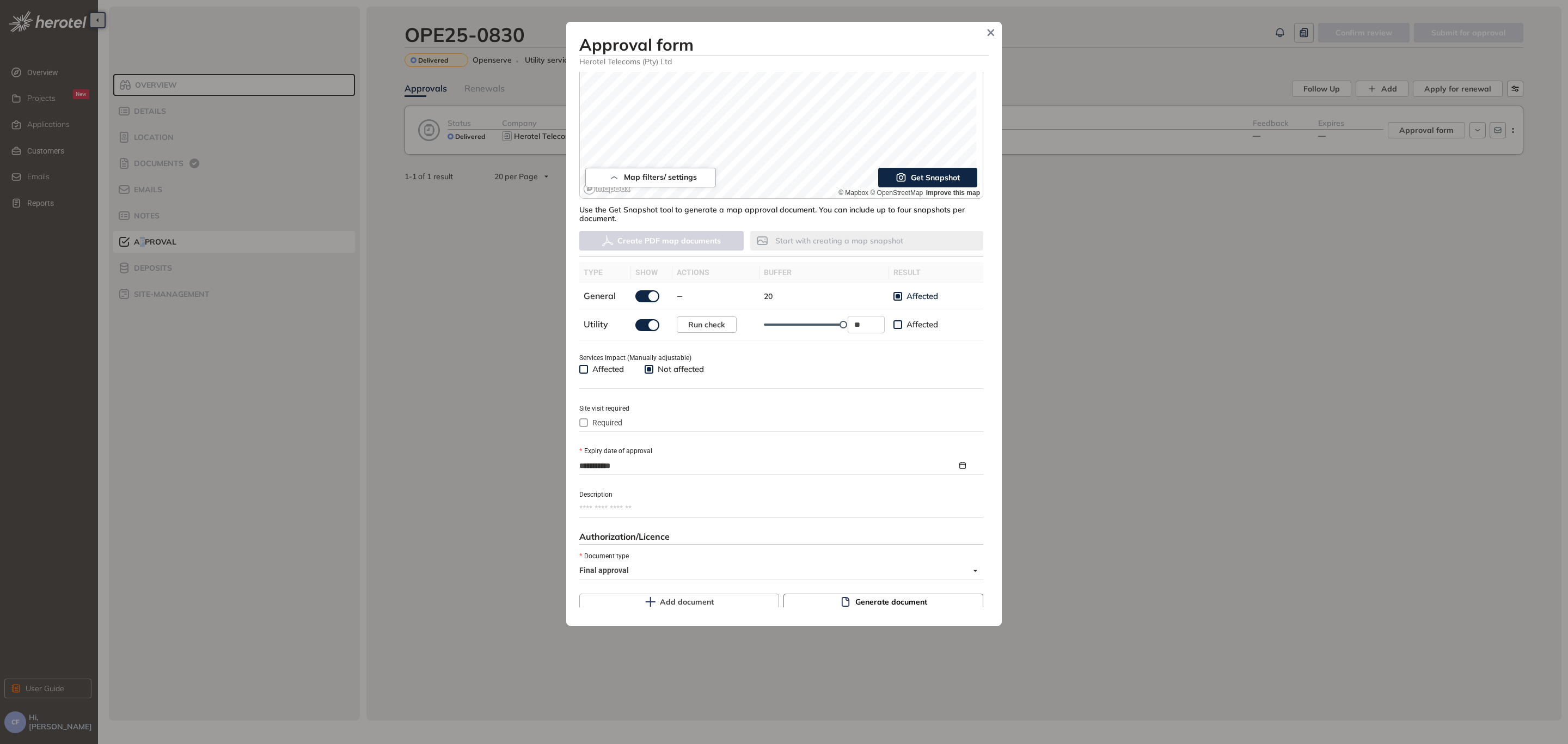
scroll to position [250, 0]
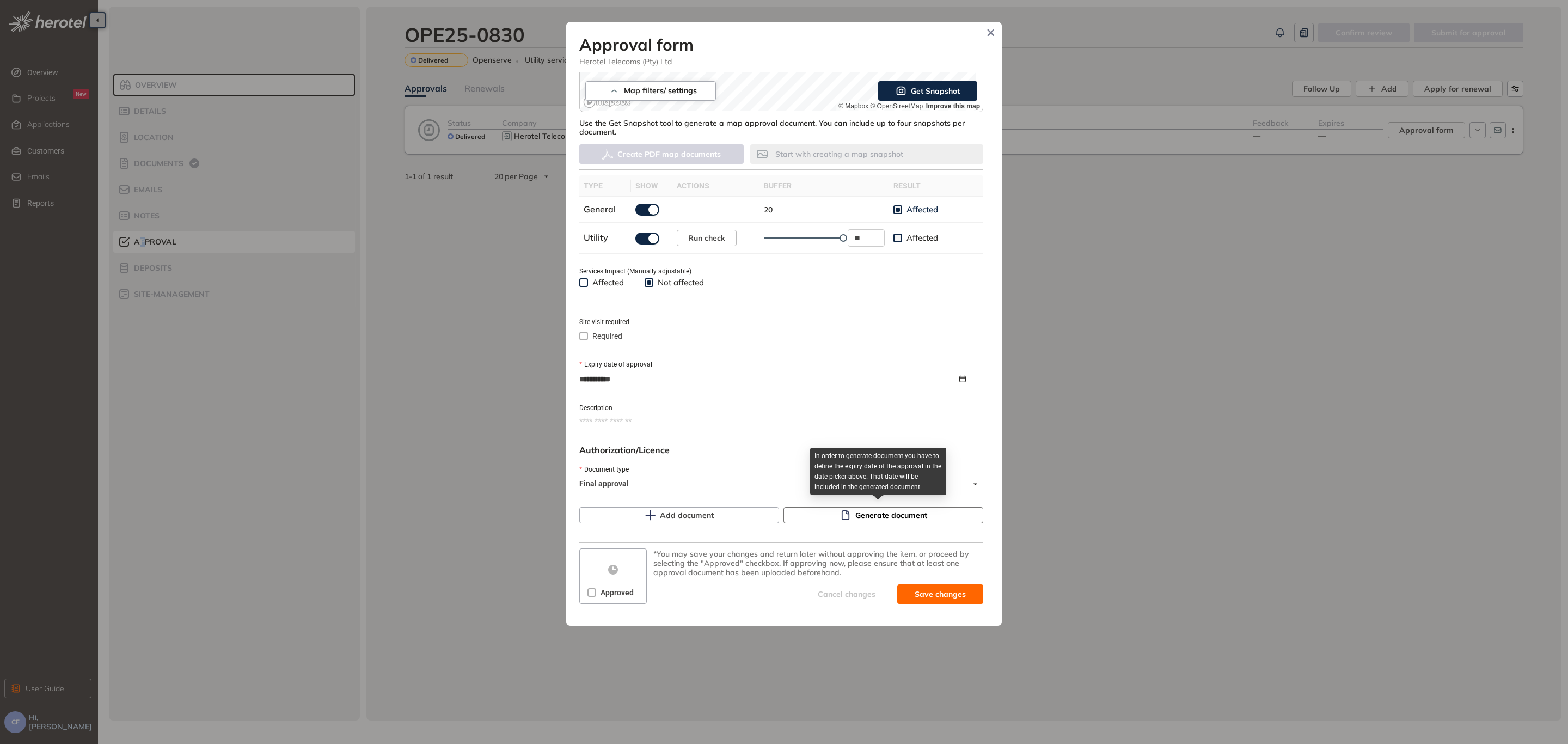
click at [878, 517] on span "Generate document" at bounding box center [891, 515] width 72 height 12
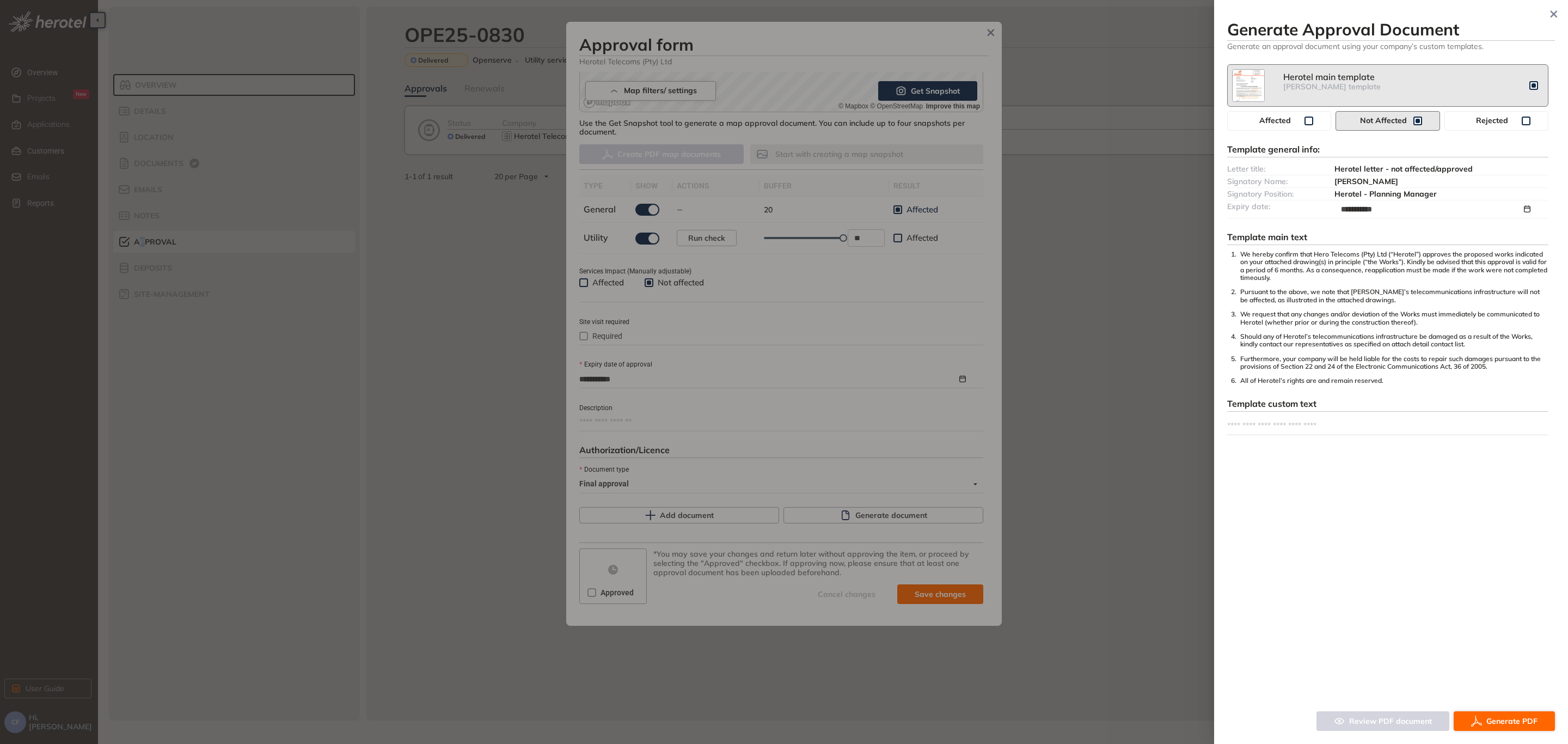
click at [1490, 717] on span "Generate PDF" at bounding box center [1512, 721] width 51 height 12
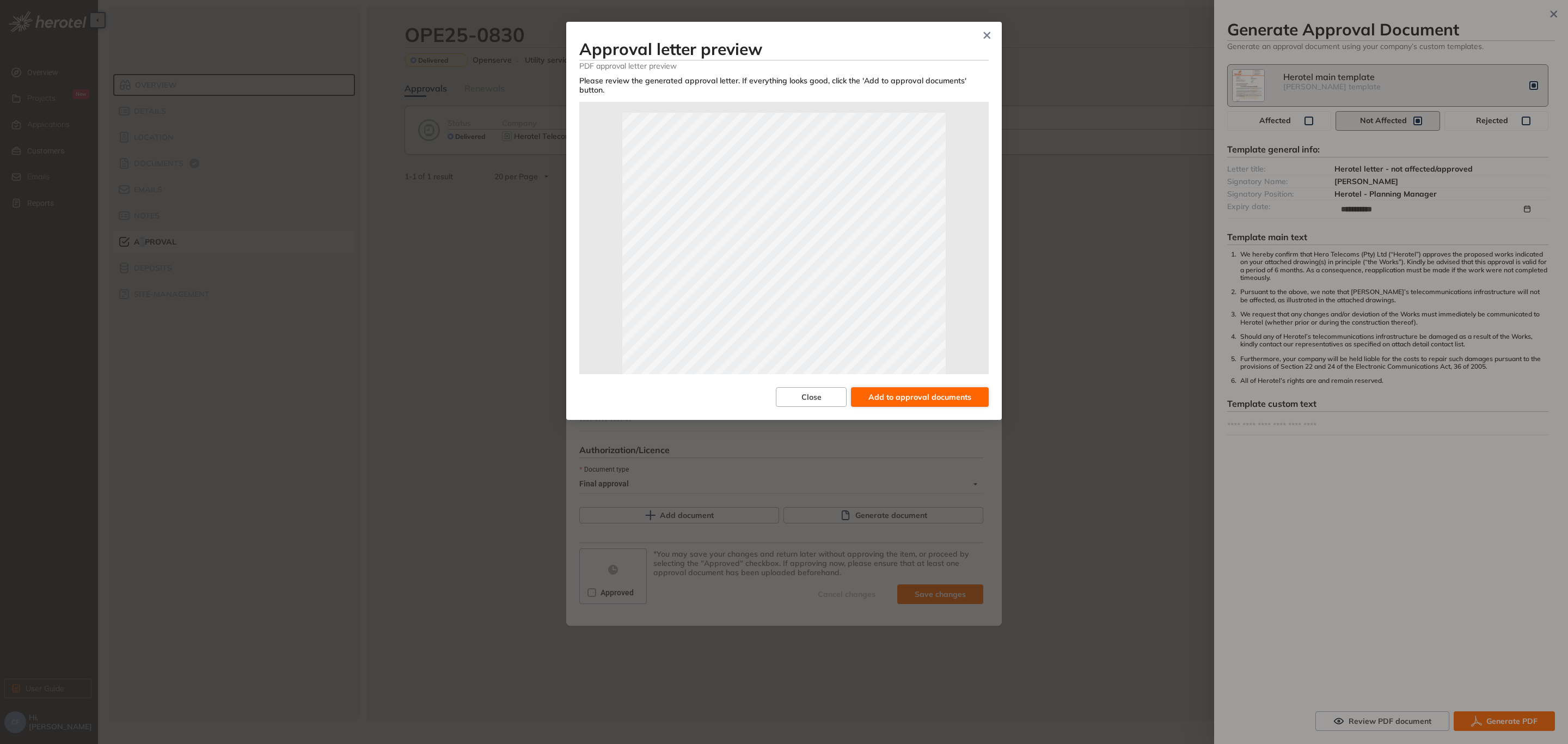
click at [908, 391] on span "Add to approval documents" at bounding box center [920, 396] width 103 height 12
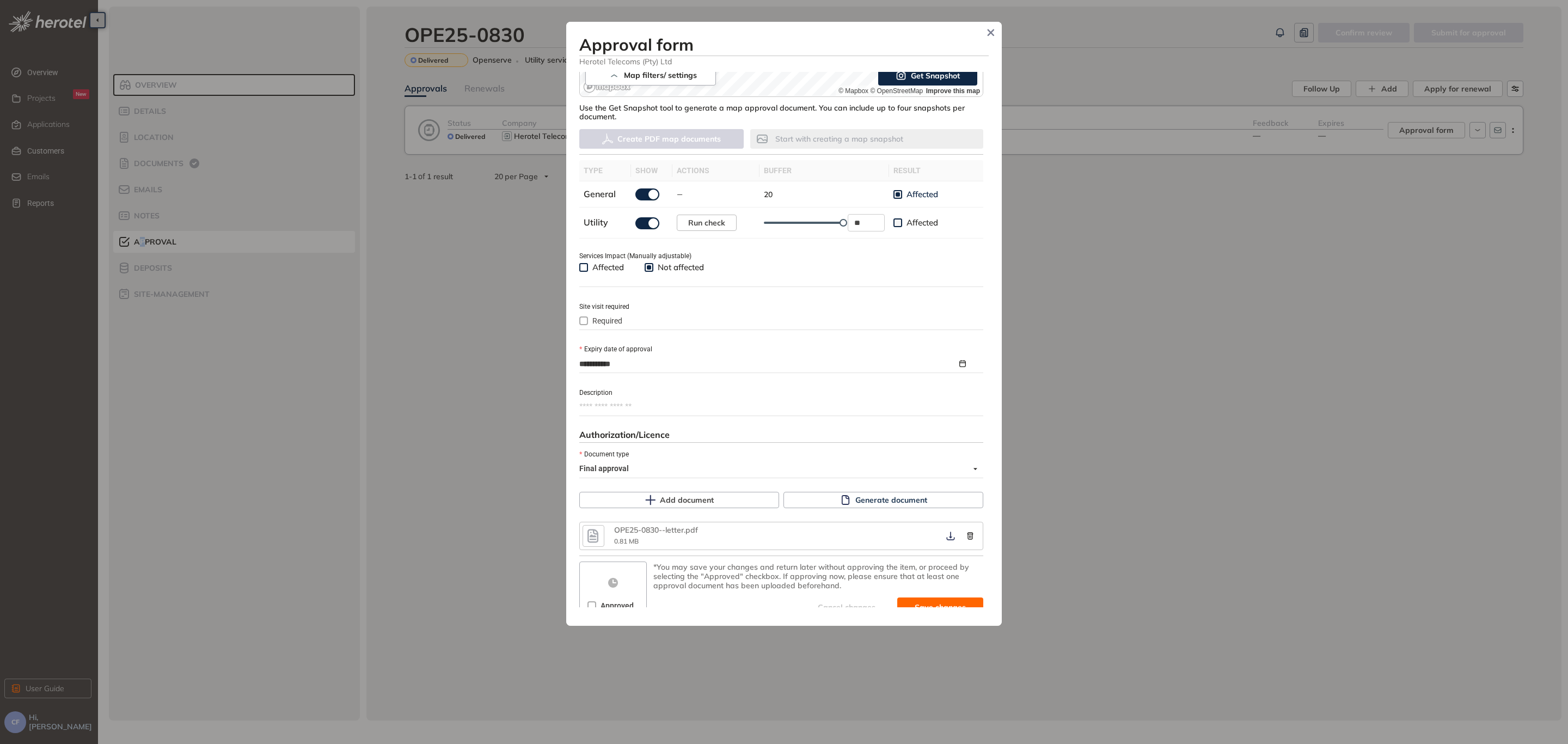
scroll to position [278, 0]
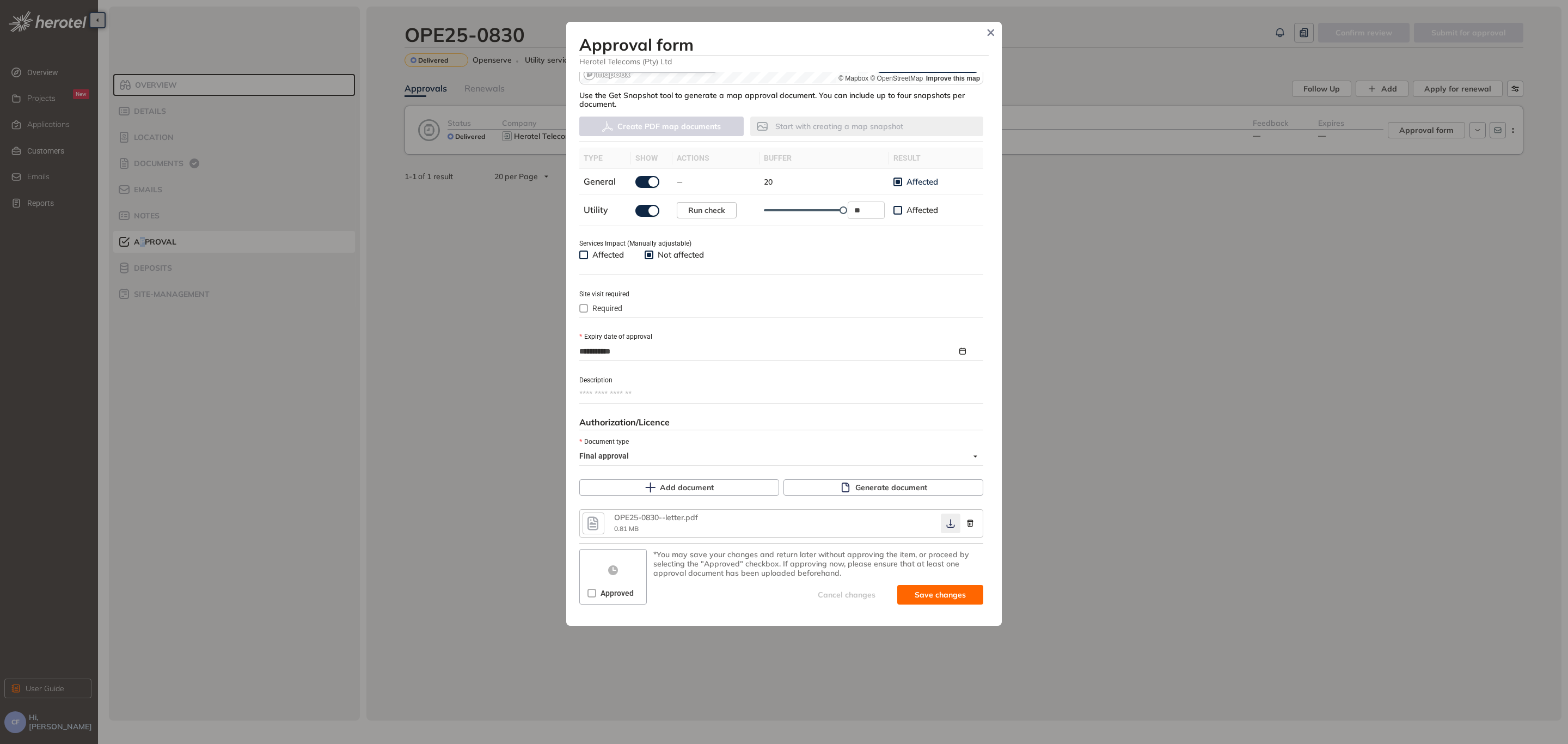
click at [946, 524] on icon "button" at bounding box center [950, 522] width 11 height 8
click at [934, 596] on span "Save and approve" at bounding box center [932, 594] width 68 height 12
type textarea "**********"
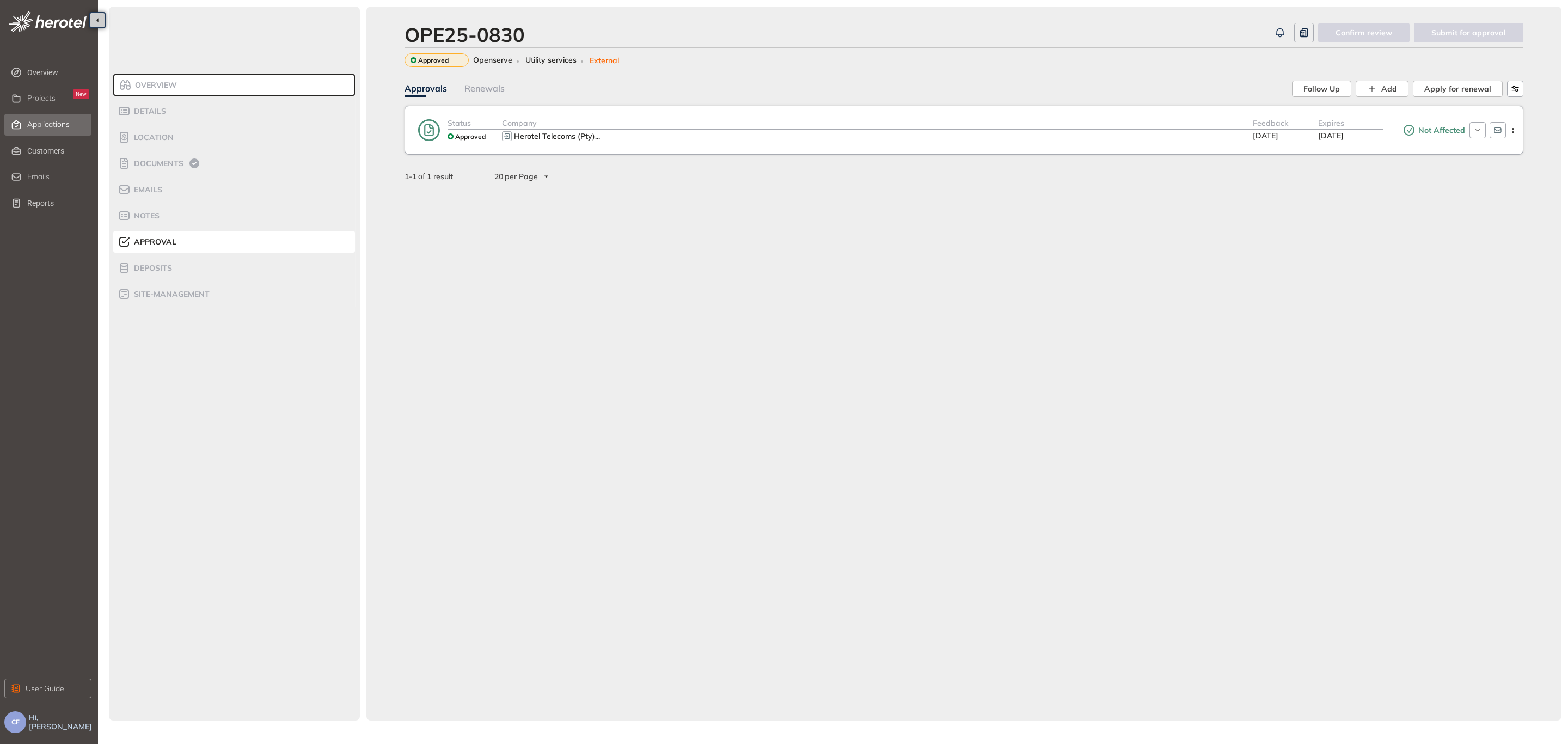
click at [43, 128] on span "Applications" at bounding box center [49, 124] width 42 height 9
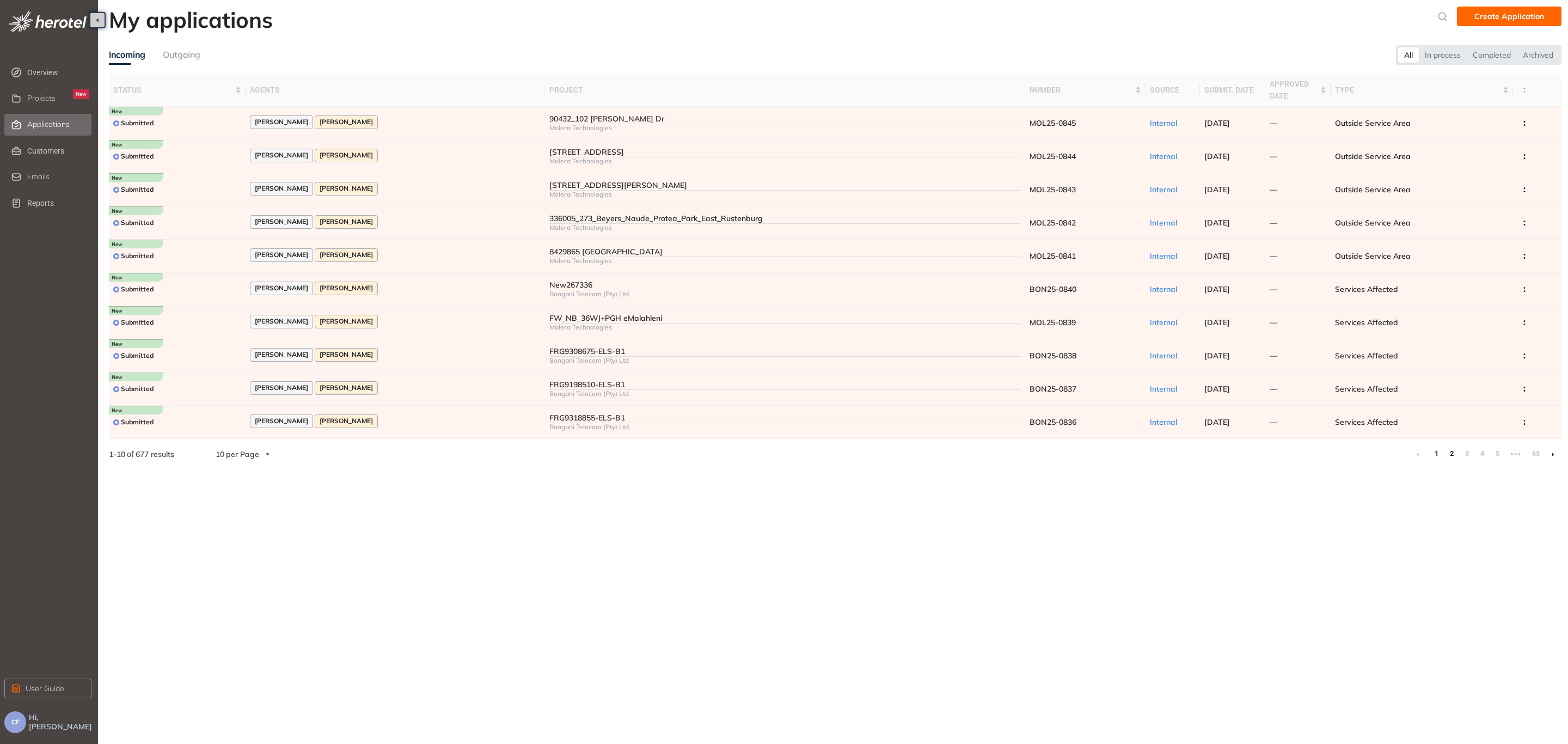
click at [1450, 450] on link "2" at bounding box center [1451, 453] width 11 height 17
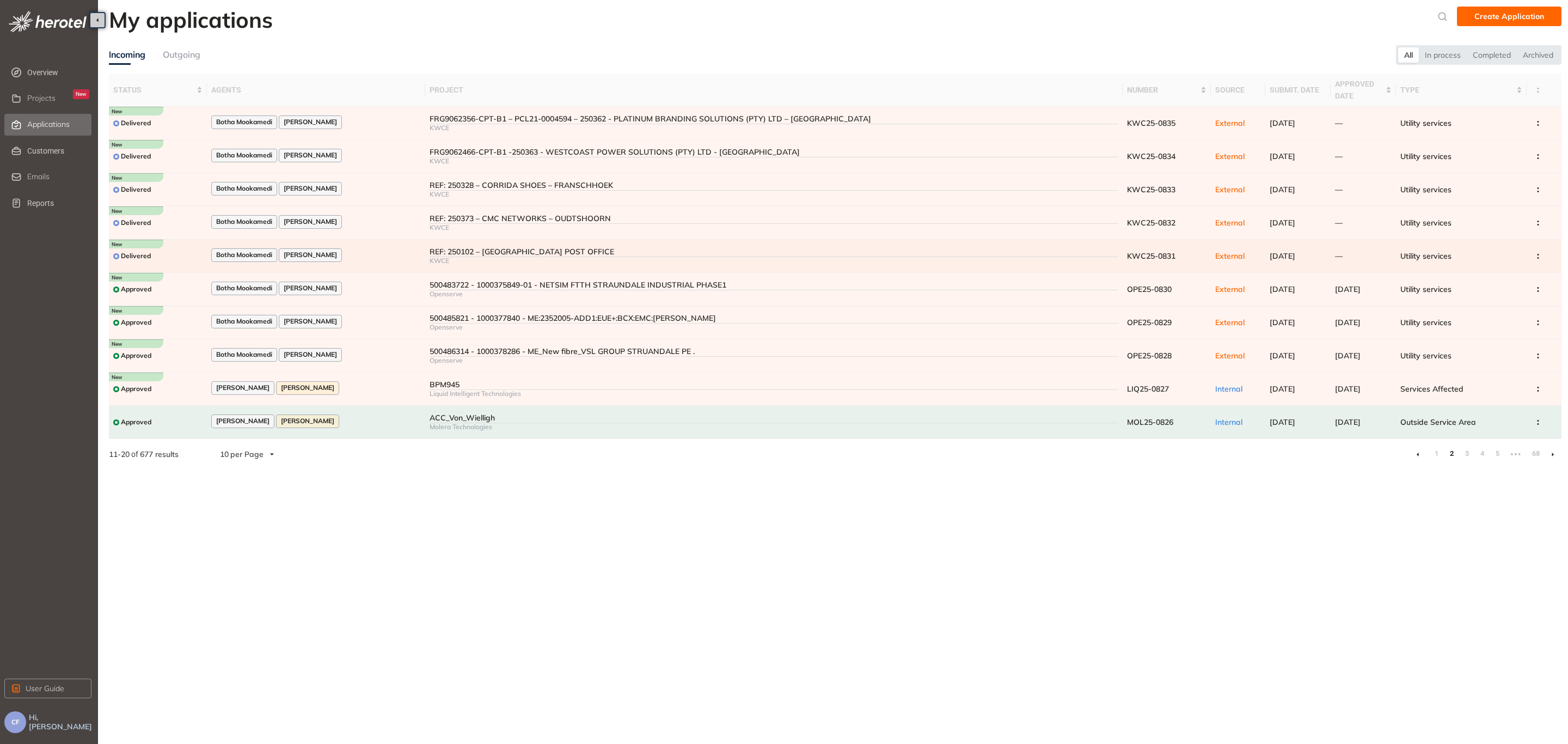
click at [429, 248] on div "REF: 250102 – [GEOGRAPHIC_DATA] POST OFFICE" at bounding box center [773, 252] width 688 height 9
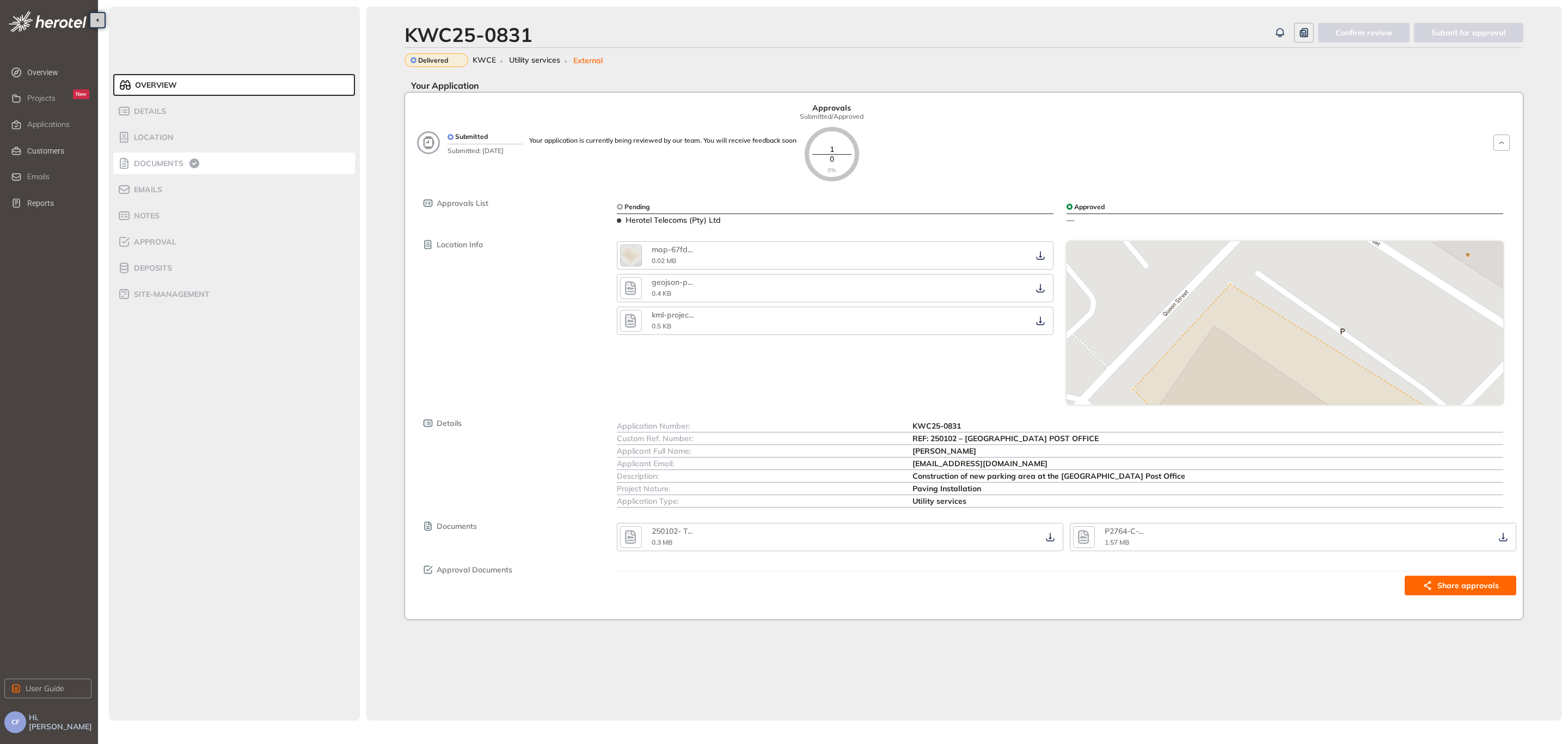
click at [158, 164] on span "Documents" at bounding box center [156, 164] width 52 height 9
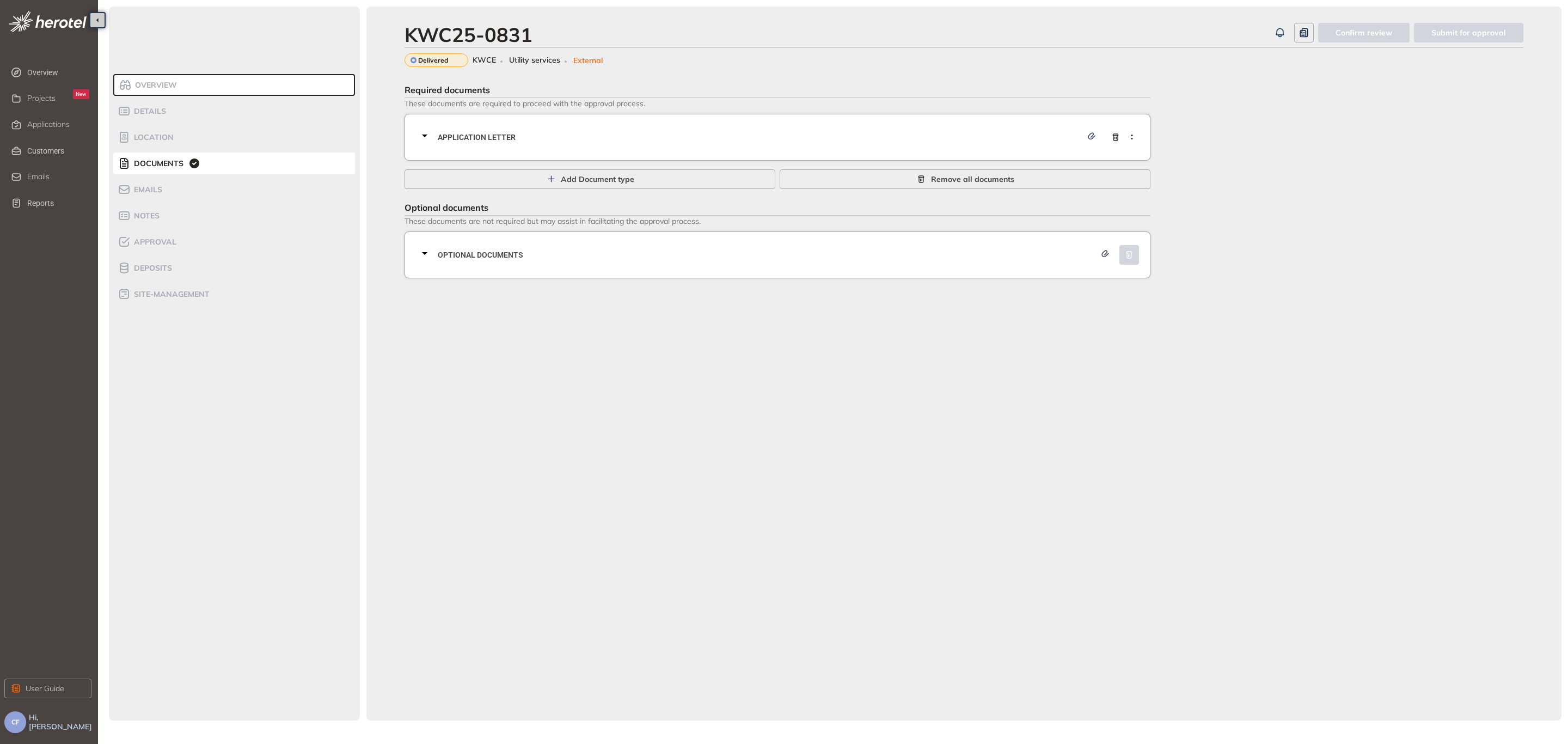
click at [607, 142] on span "Application letter" at bounding box center [759, 137] width 644 height 12
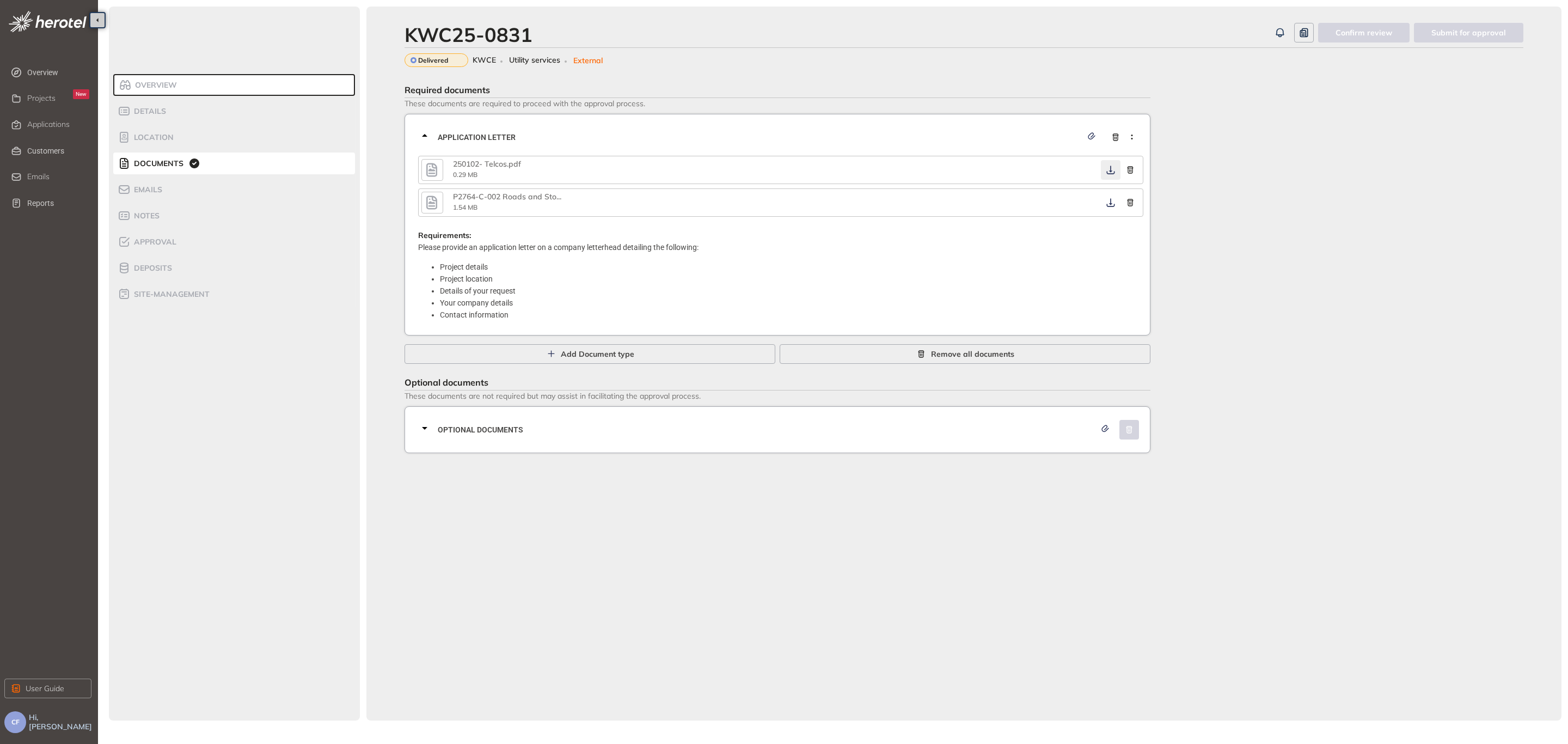
click at [1112, 177] on button "button" at bounding box center [1109, 169] width 19 height 19
click at [1108, 167] on icon "button" at bounding box center [1110, 169] width 11 height 8
click at [1108, 200] on icon "button" at bounding box center [1110, 202] width 11 height 8
click at [982, 424] on span "Optional documents" at bounding box center [766, 429] width 657 height 12
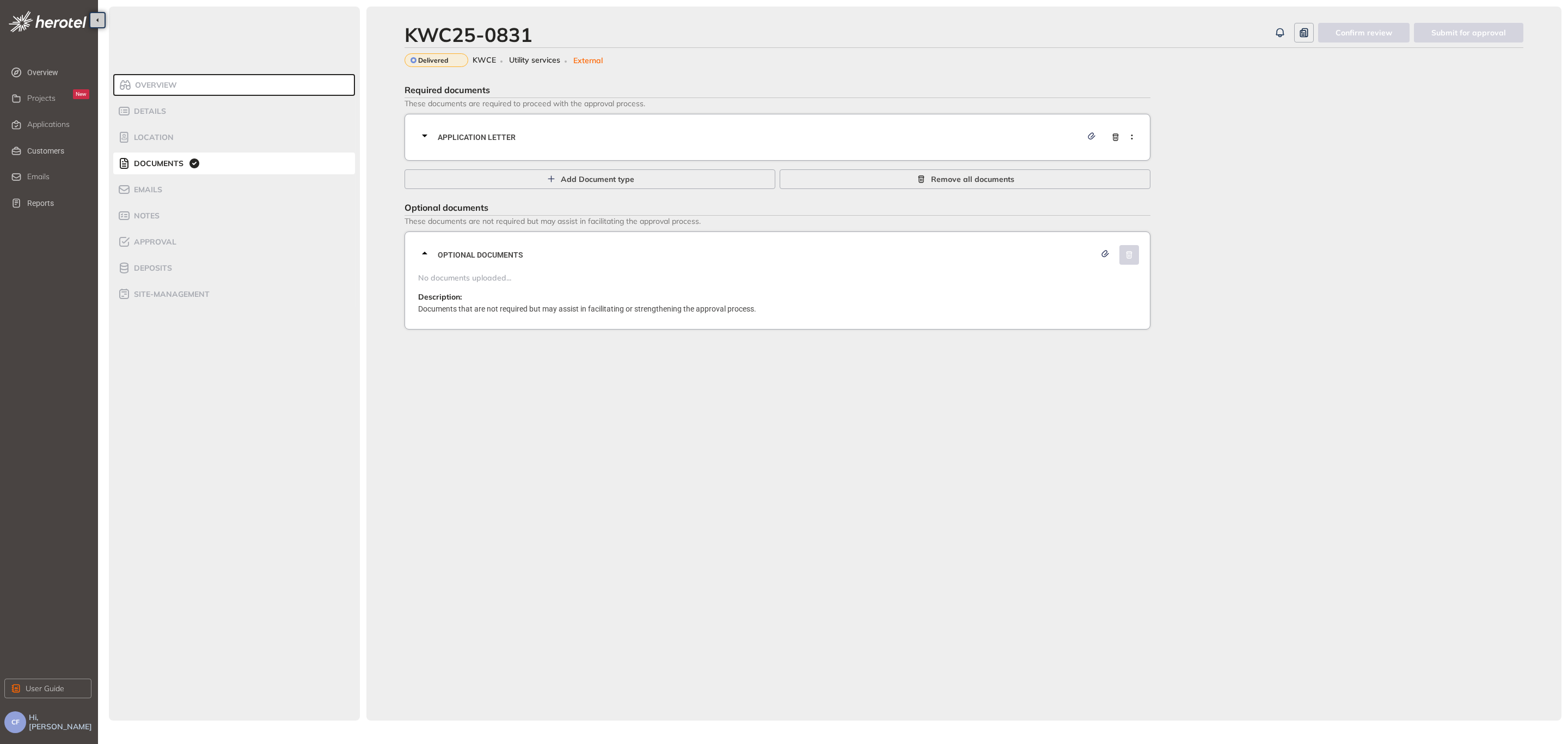
click at [892, 142] on span "Application letter" at bounding box center [759, 137] width 644 height 12
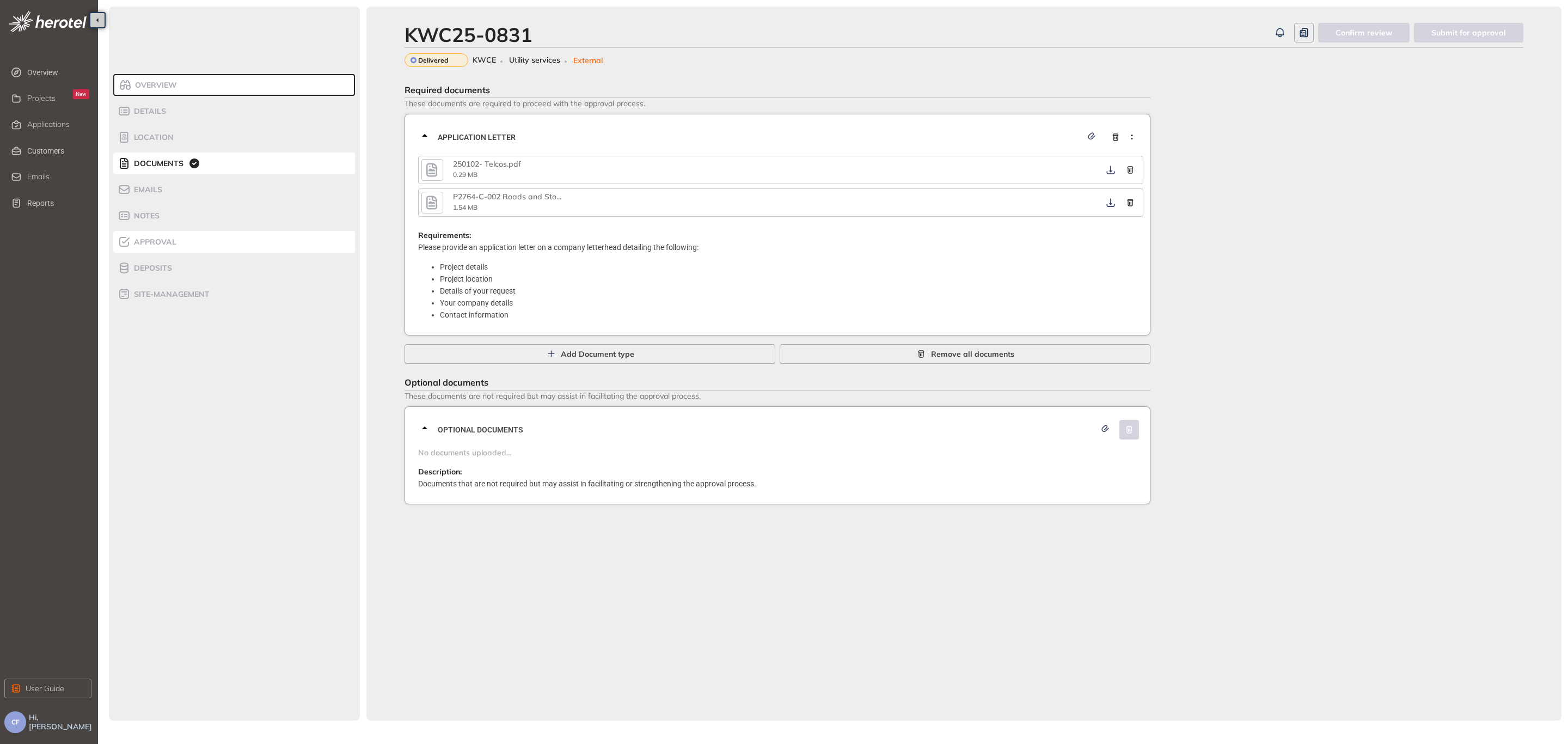
click at [157, 243] on span "Approval" at bounding box center [153, 242] width 46 height 9
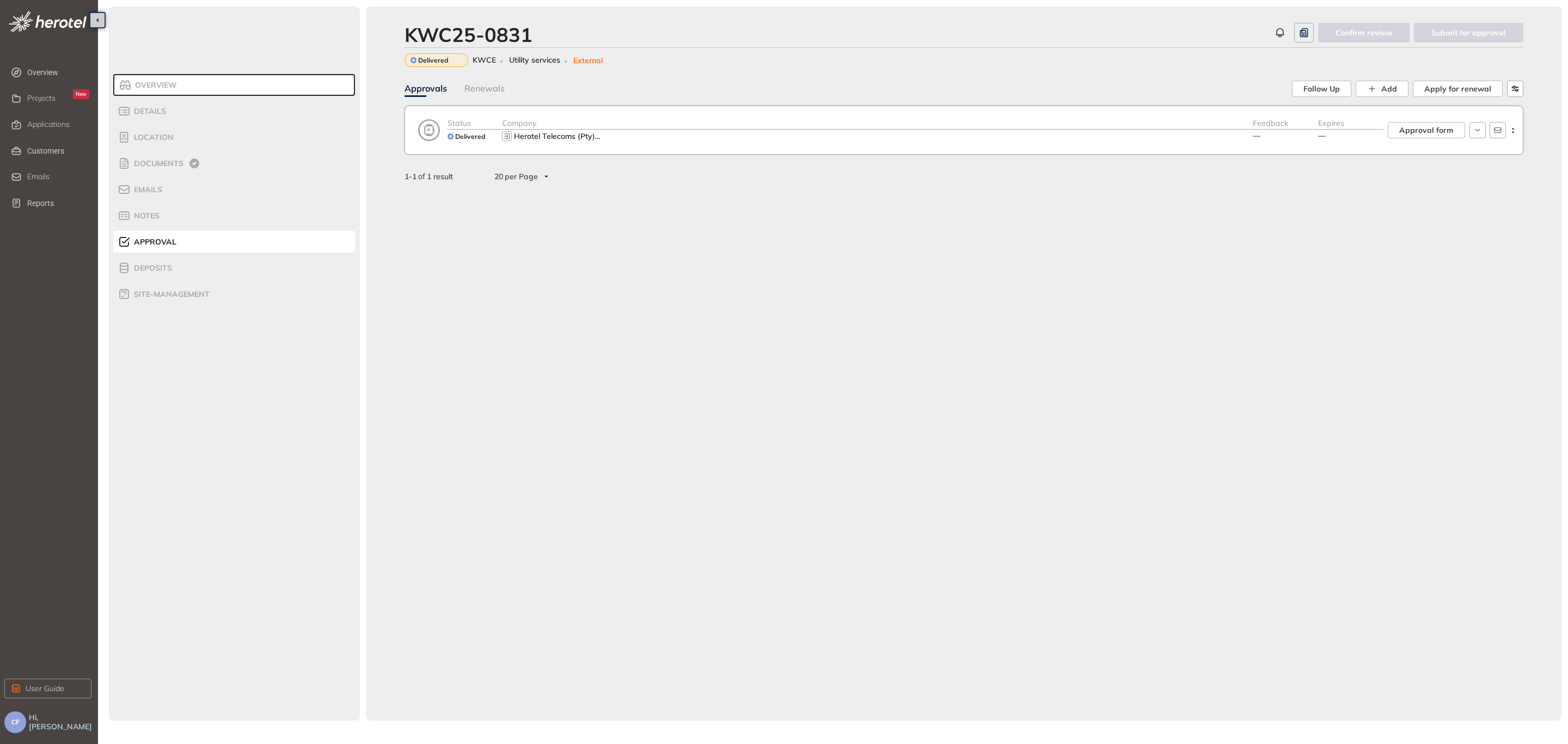
click at [790, 146] on div "Status Delivered Company Herotel Telecoms (Pty) ... Feedback — Expires — Approv…" at bounding box center [963, 130] width 1119 height 49
click at [775, 135] on div "Herotel Telecoms (Pty) ..." at bounding box center [877, 136] width 751 height 13
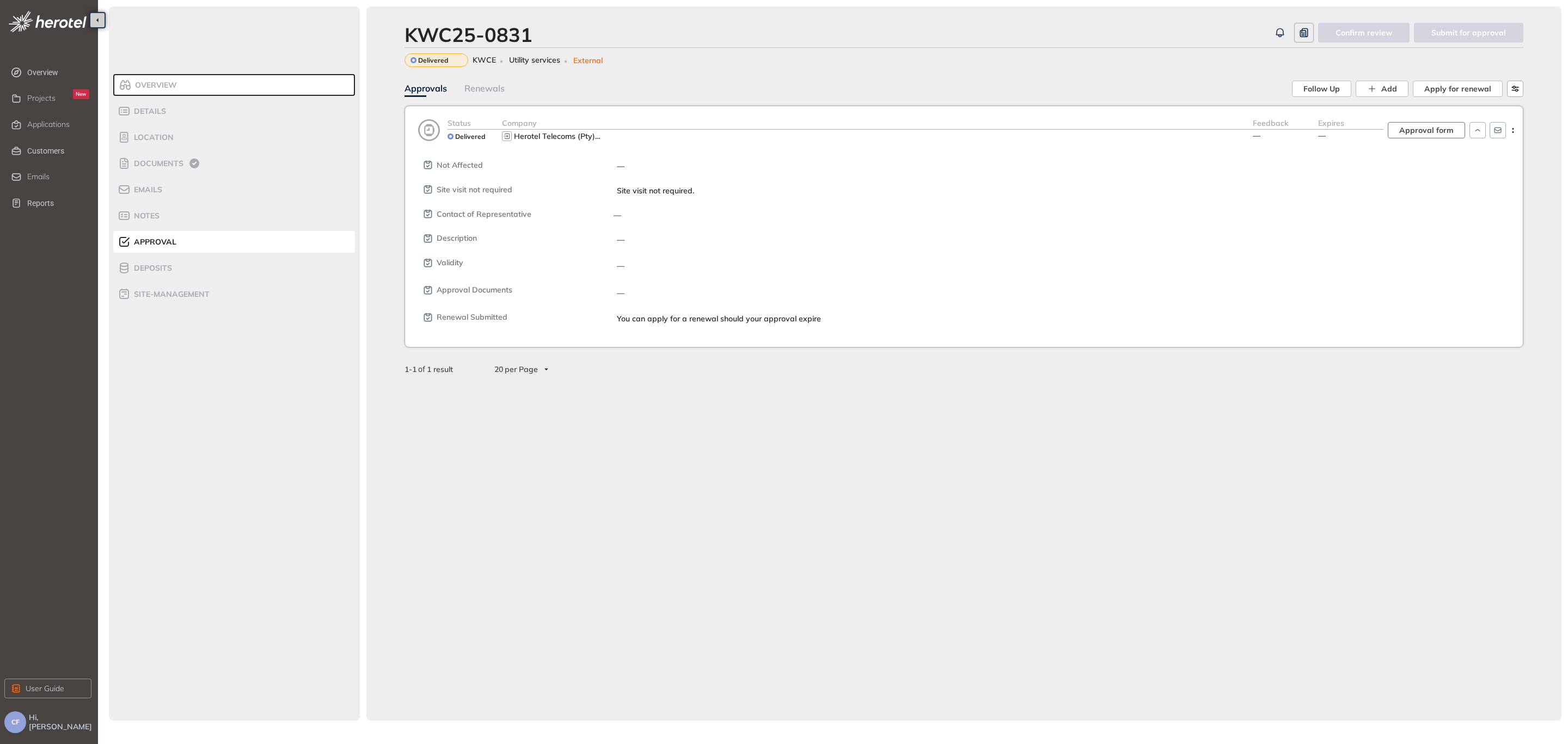
click at [1412, 128] on span "Approval form" at bounding box center [1426, 130] width 54 height 12
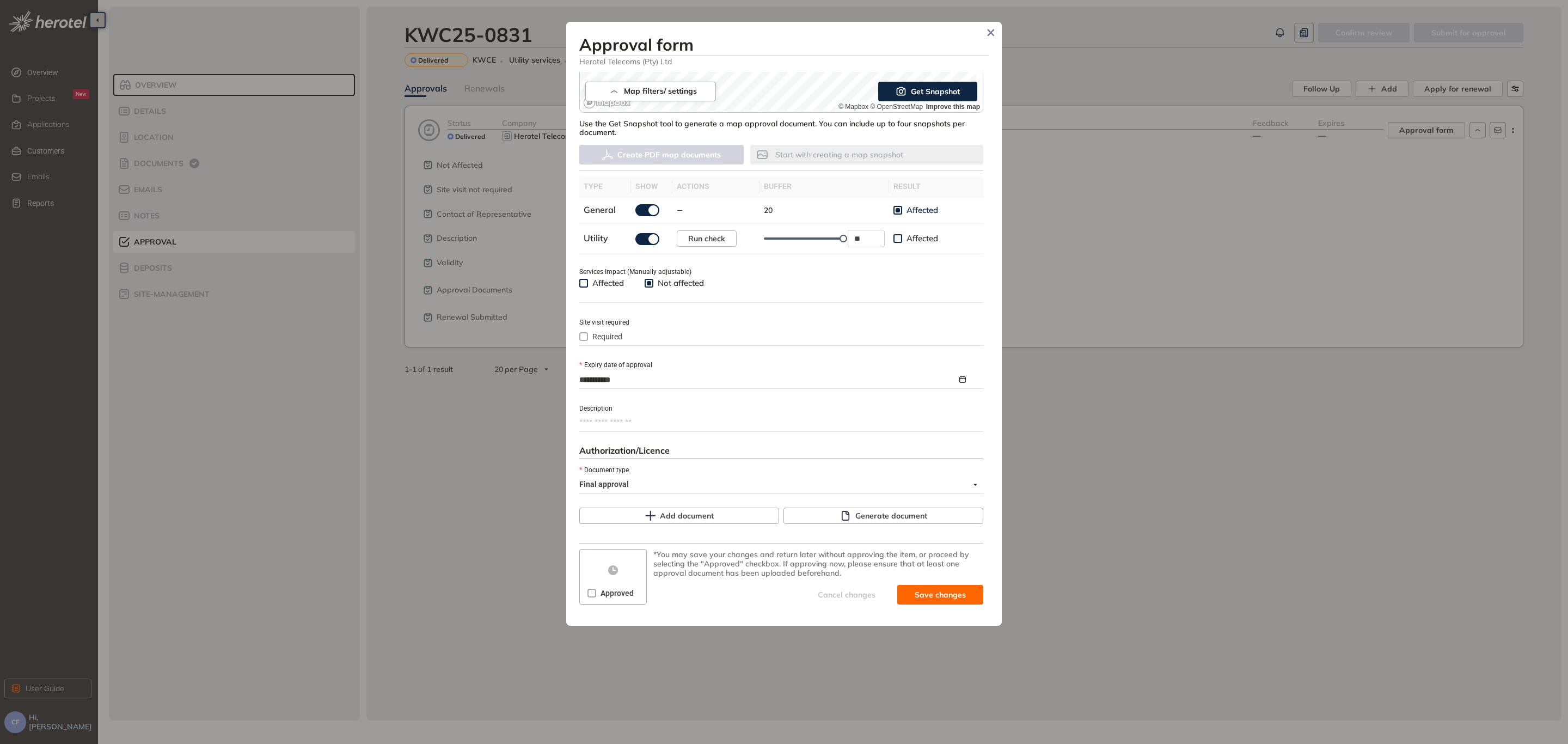
scroll to position [250, 0]
click at [887, 515] on span "Generate document" at bounding box center [891, 515] width 72 height 12
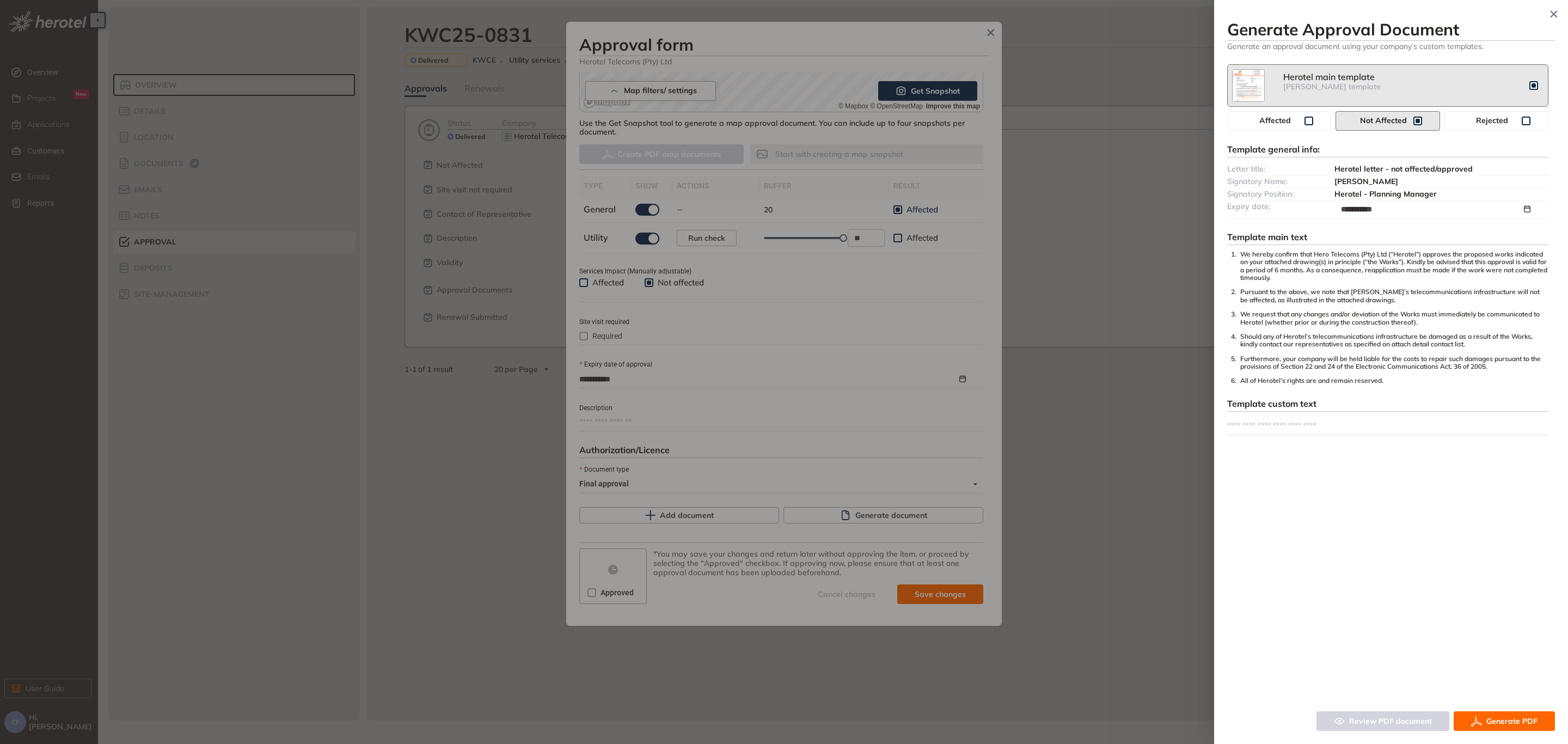
click at [1064, 262] on div at bounding box center [784, 372] width 1568 height 744
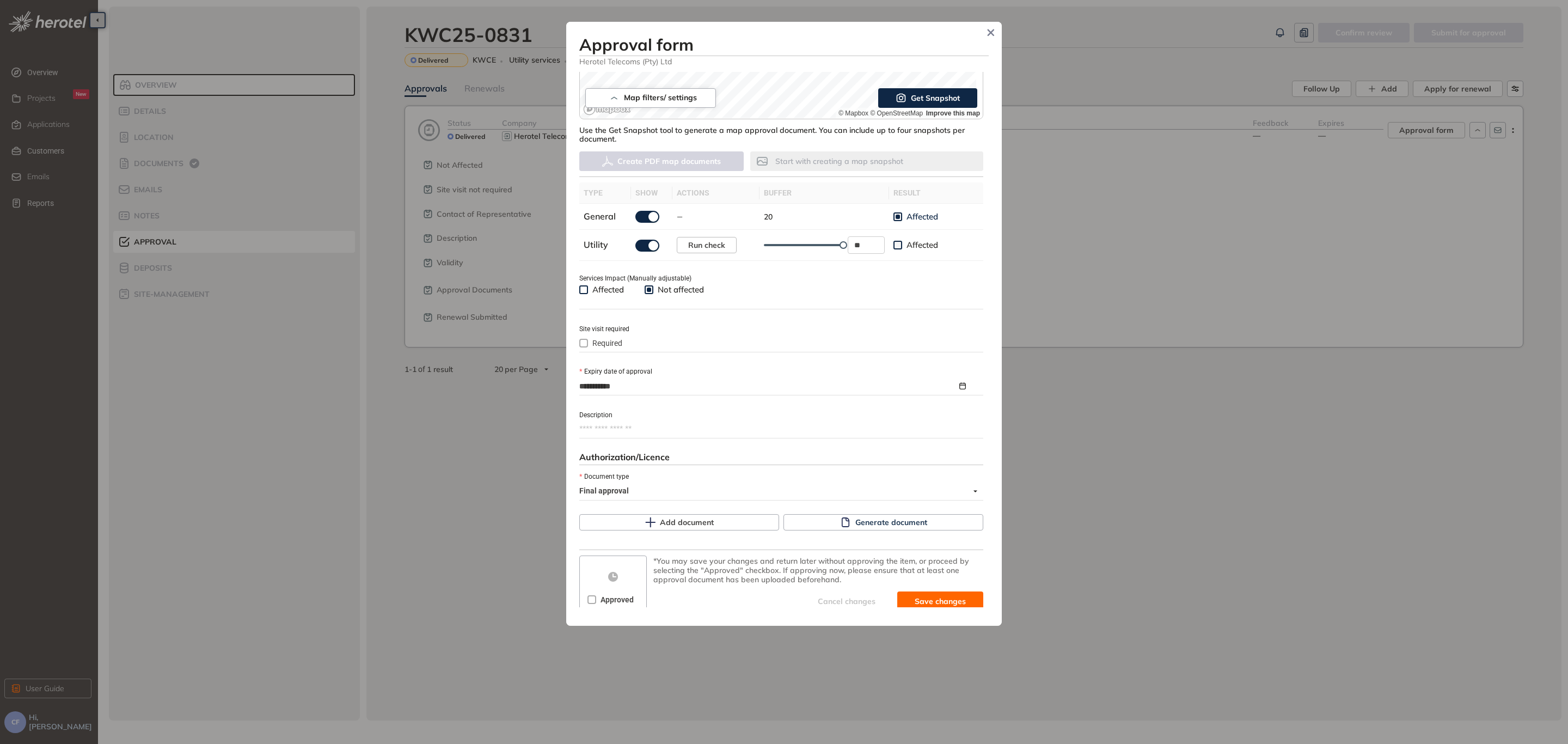
scroll to position [245, 0]
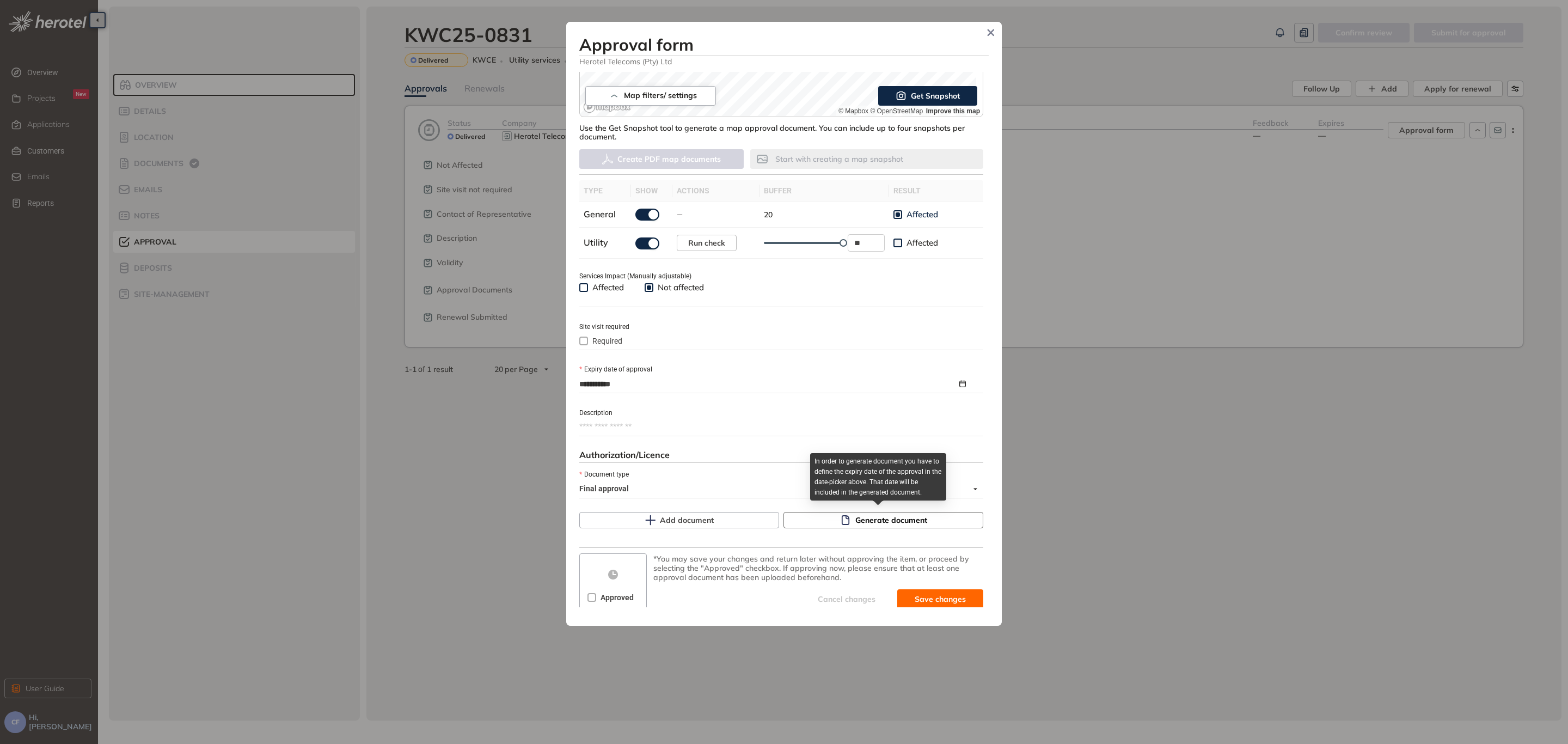
click at [864, 517] on span "Generate document" at bounding box center [891, 520] width 72 height 12
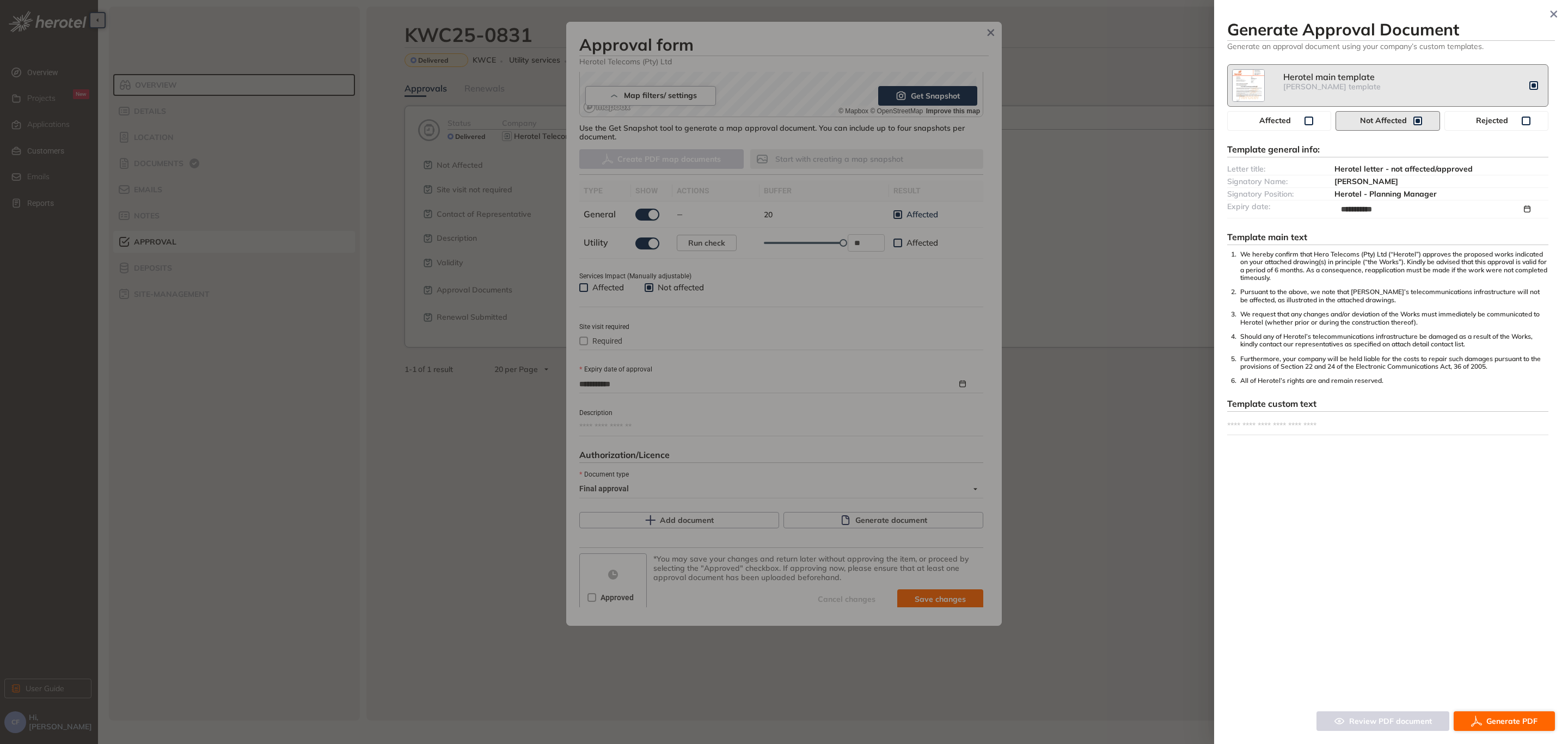
click at [1506, 719] on span "Generate PDF" at bounding box center [1512, 721] width 51 height 12
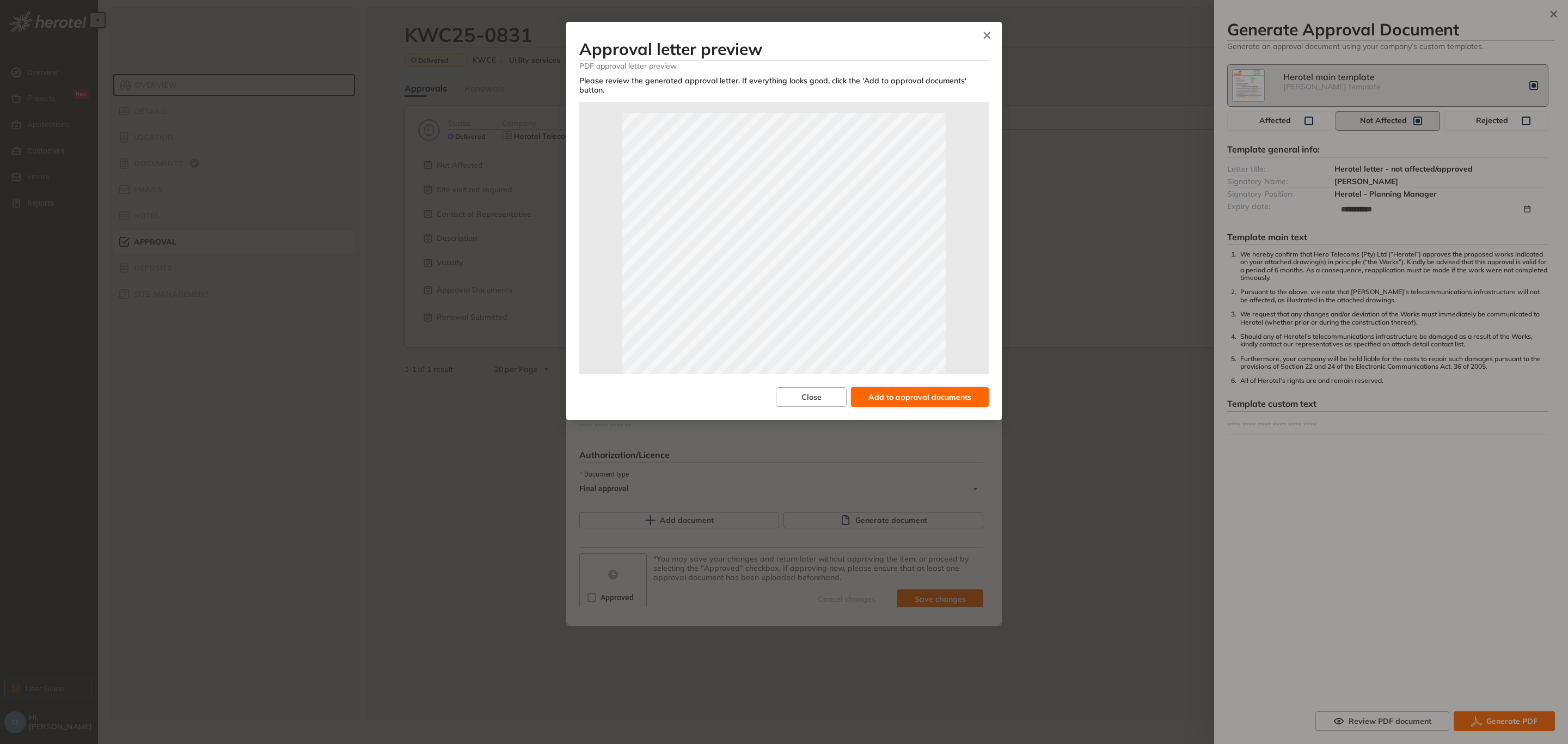
click at [898, 391] on span "Add to approval documents" at bounding box center [920, 396] width 103 height 12
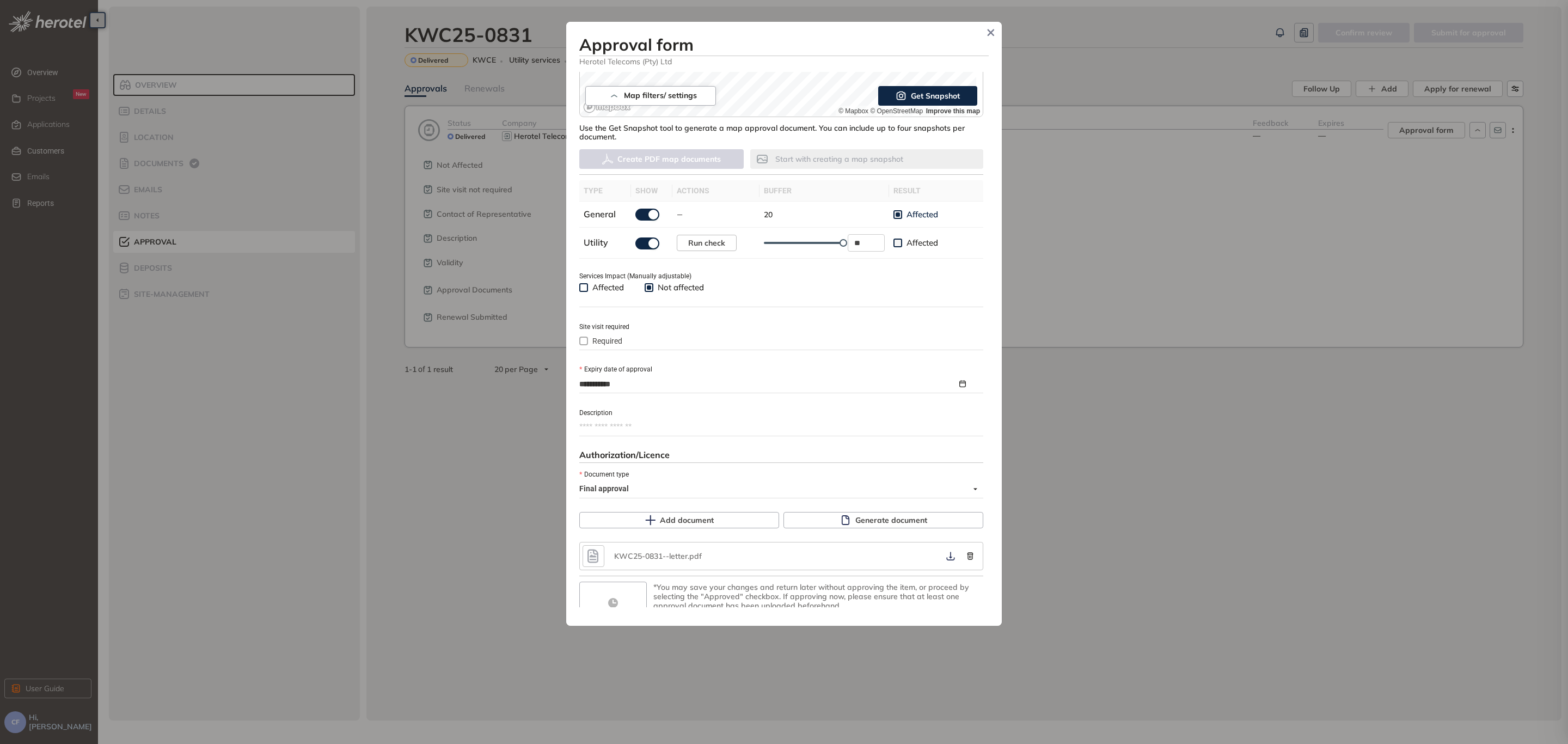
click at [898, 383] on div "Approval letter preview PDF approval letter preview Please review the generated…" at bounding box center [784, 372] width 1568 height 744
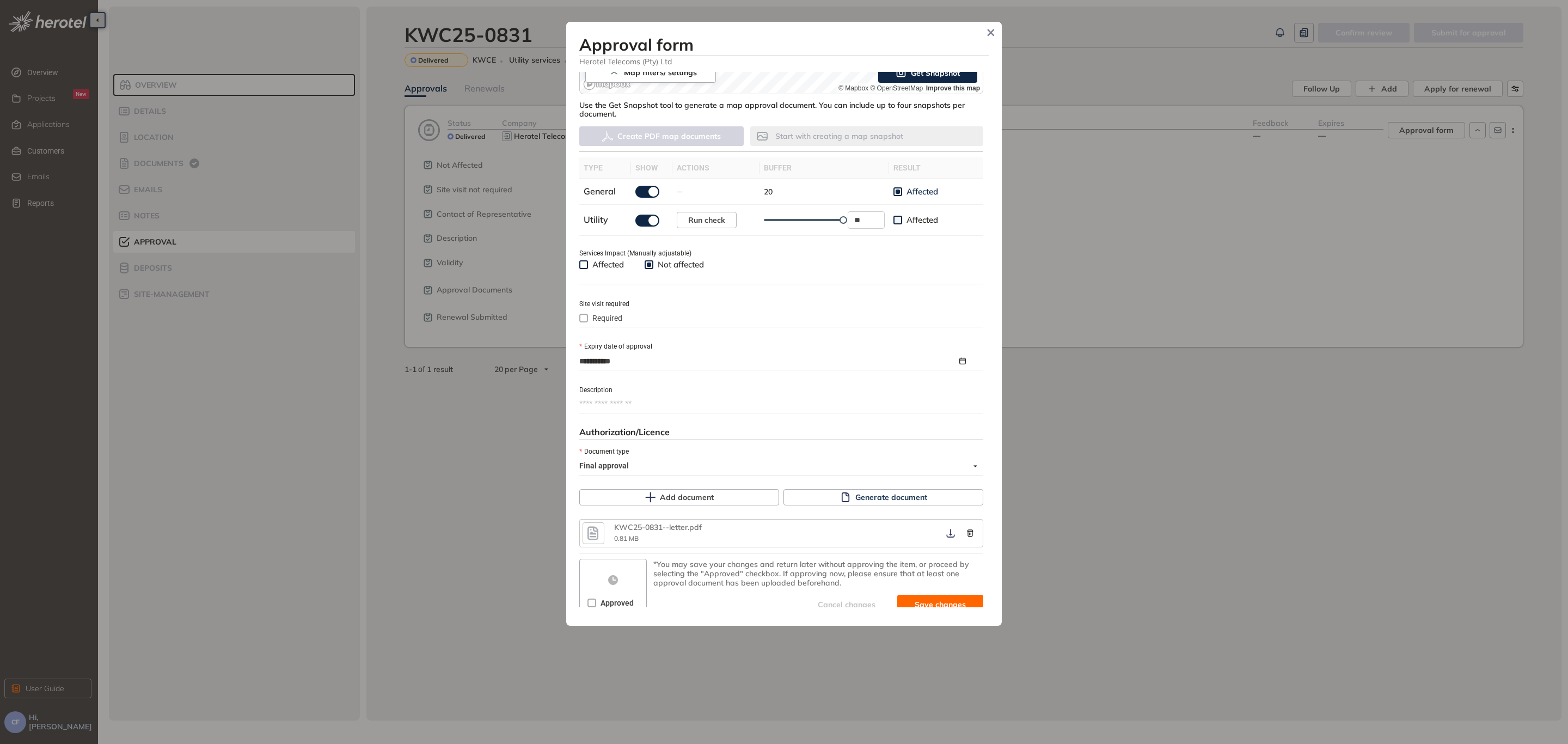
scroll to position [278, 0]
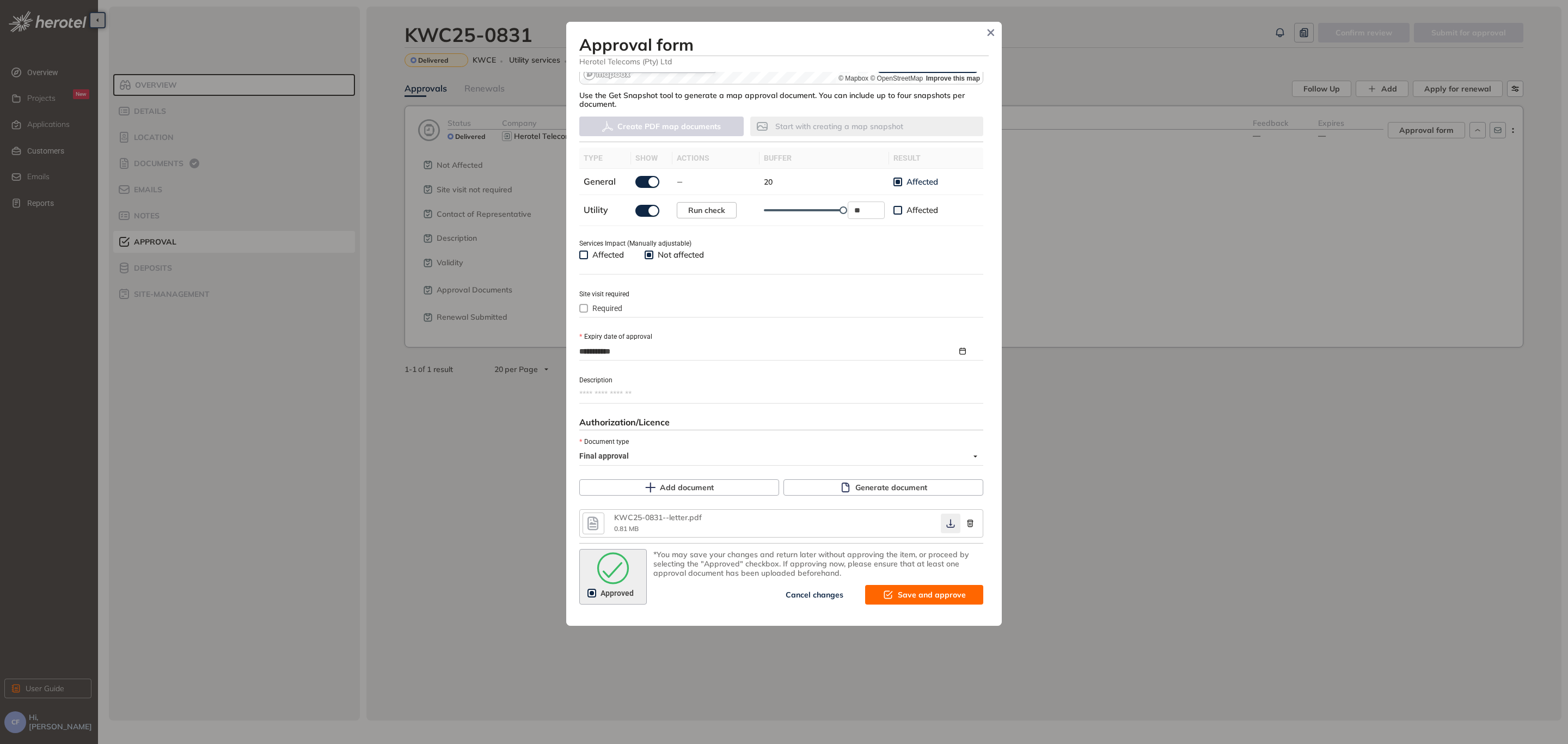
click at [940, 520] on button "button" at bounding box center [949, 522] width 19 height 19
drag, startPoint x: 901, startPoint y: 593, endPoint x: 896, endPoint y: 426, distance: 167.1
click at [896, 426] on div "**********" at bounding box center [783, 339] width 409 height 536
click at [945, 521] on icon "button" at bounding box center [950, 522] width 11 height 8
click at [926, 589] on span "Save and approve" at bounding box center [932, 594] width 68 height 12
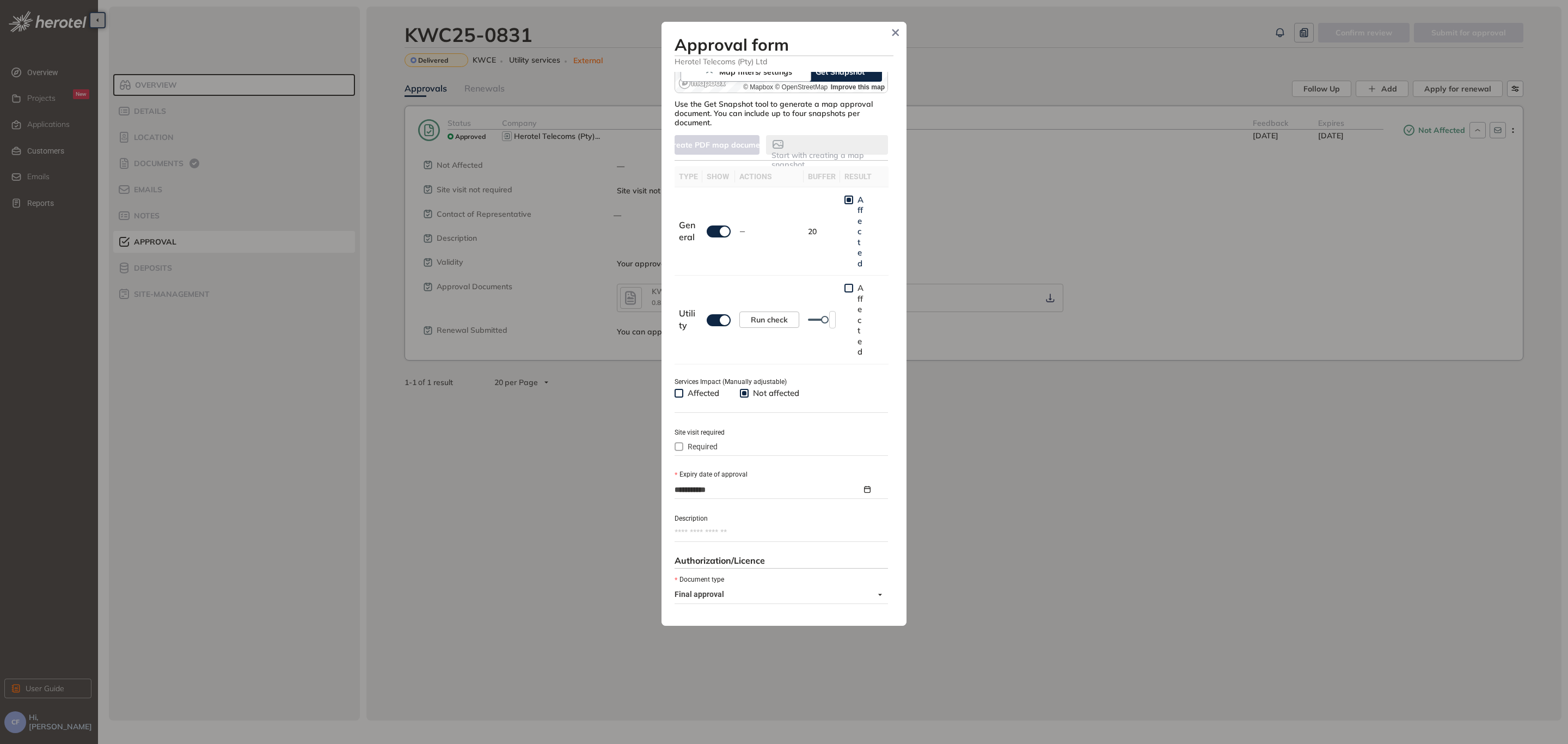
scroll to position [287, 0]
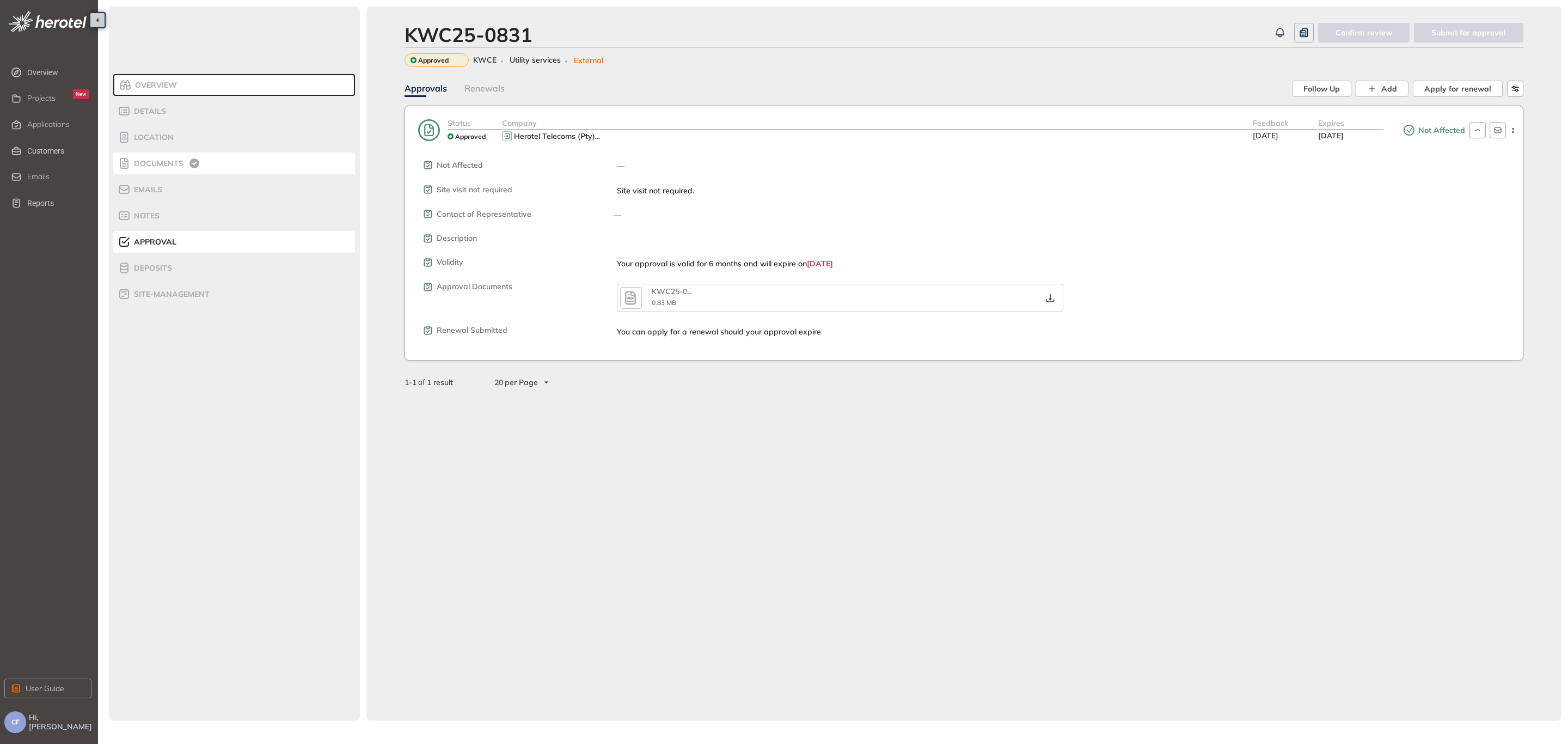
click at [161, 162] on span "Documents" at bounding box center [156, 164] width 52 height 9
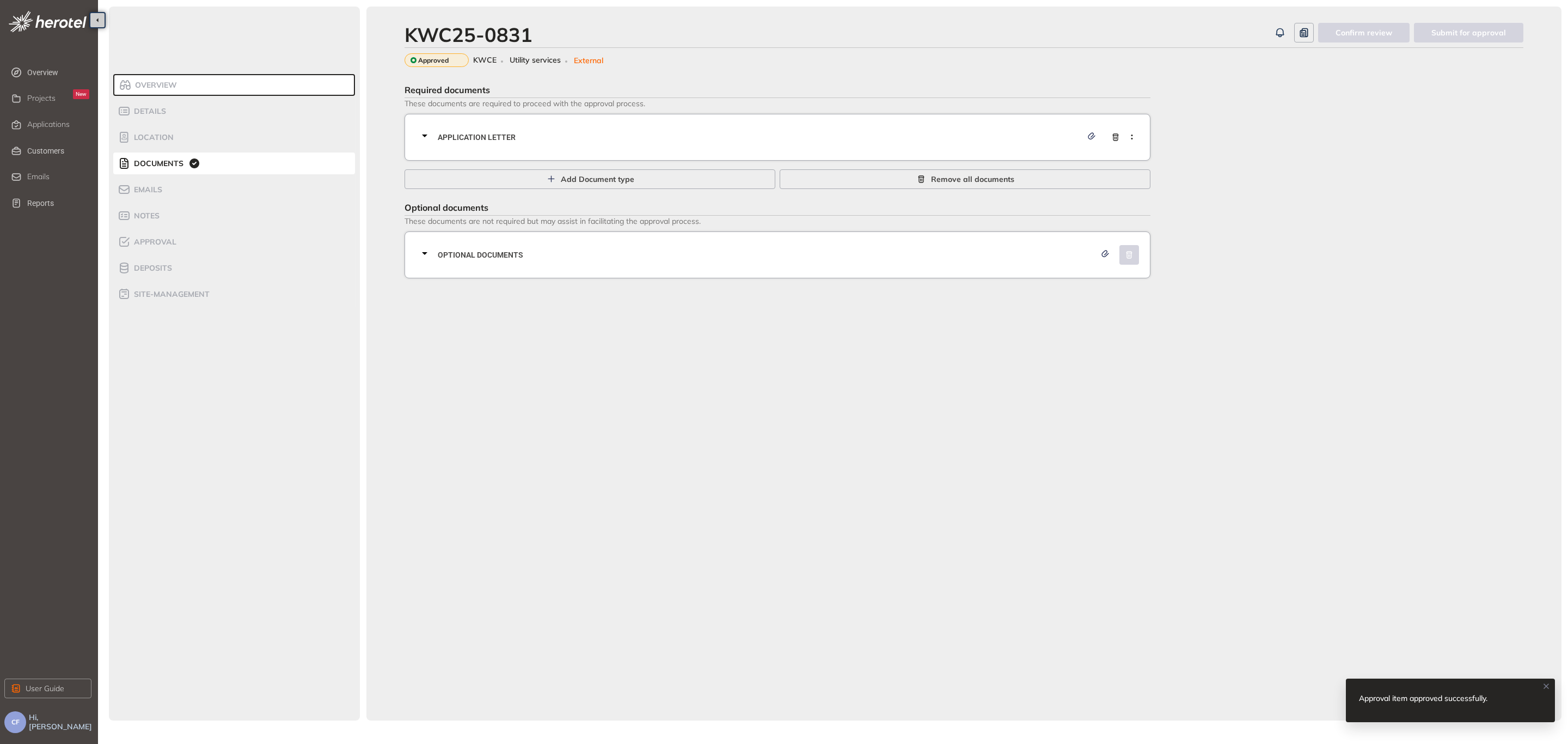
click at [504, 144] on div "Application letter" at bounding box center [780, 137] width 725 height 33
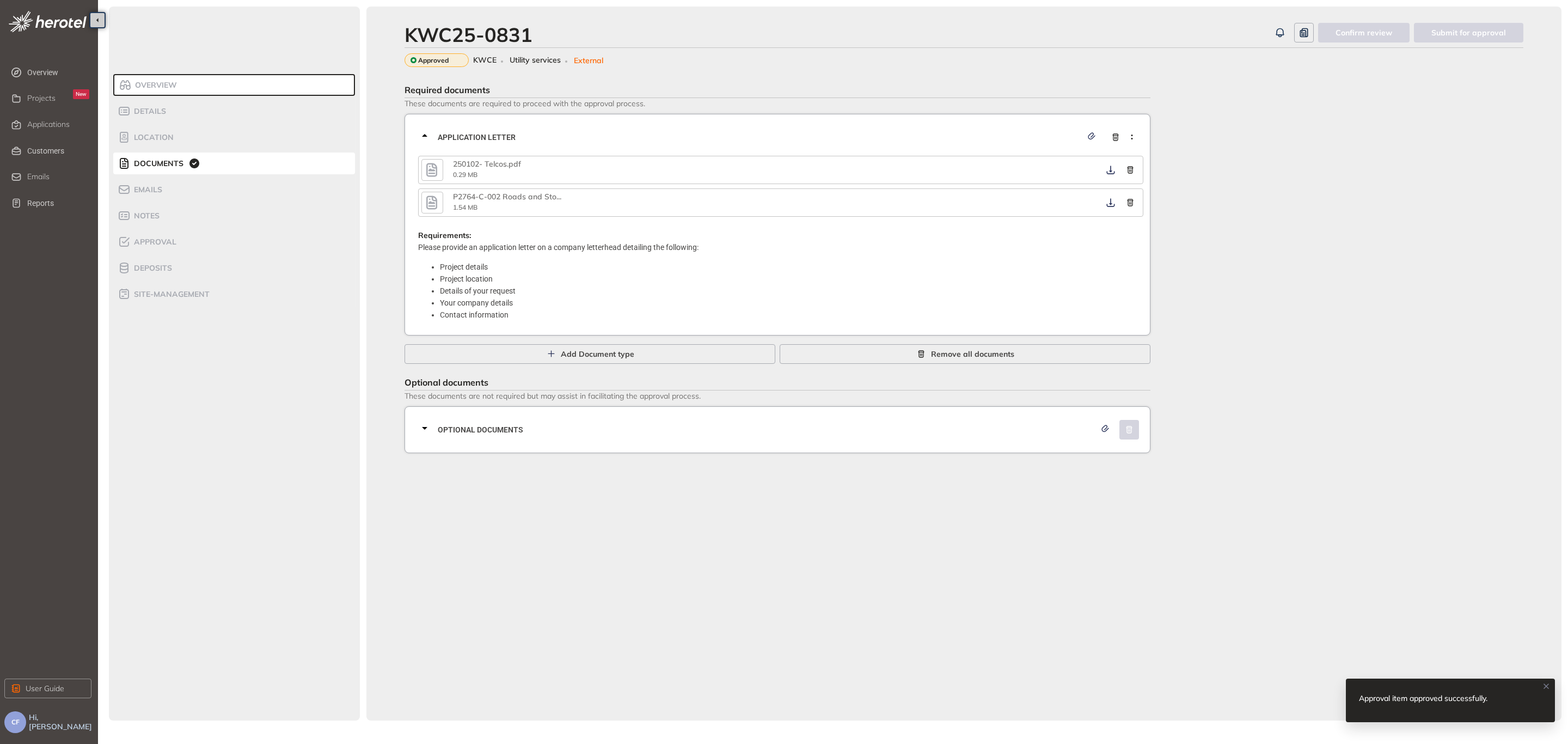
click at [427, 170] on icon "button" at bounding box center [432, 169] width 17 height 19
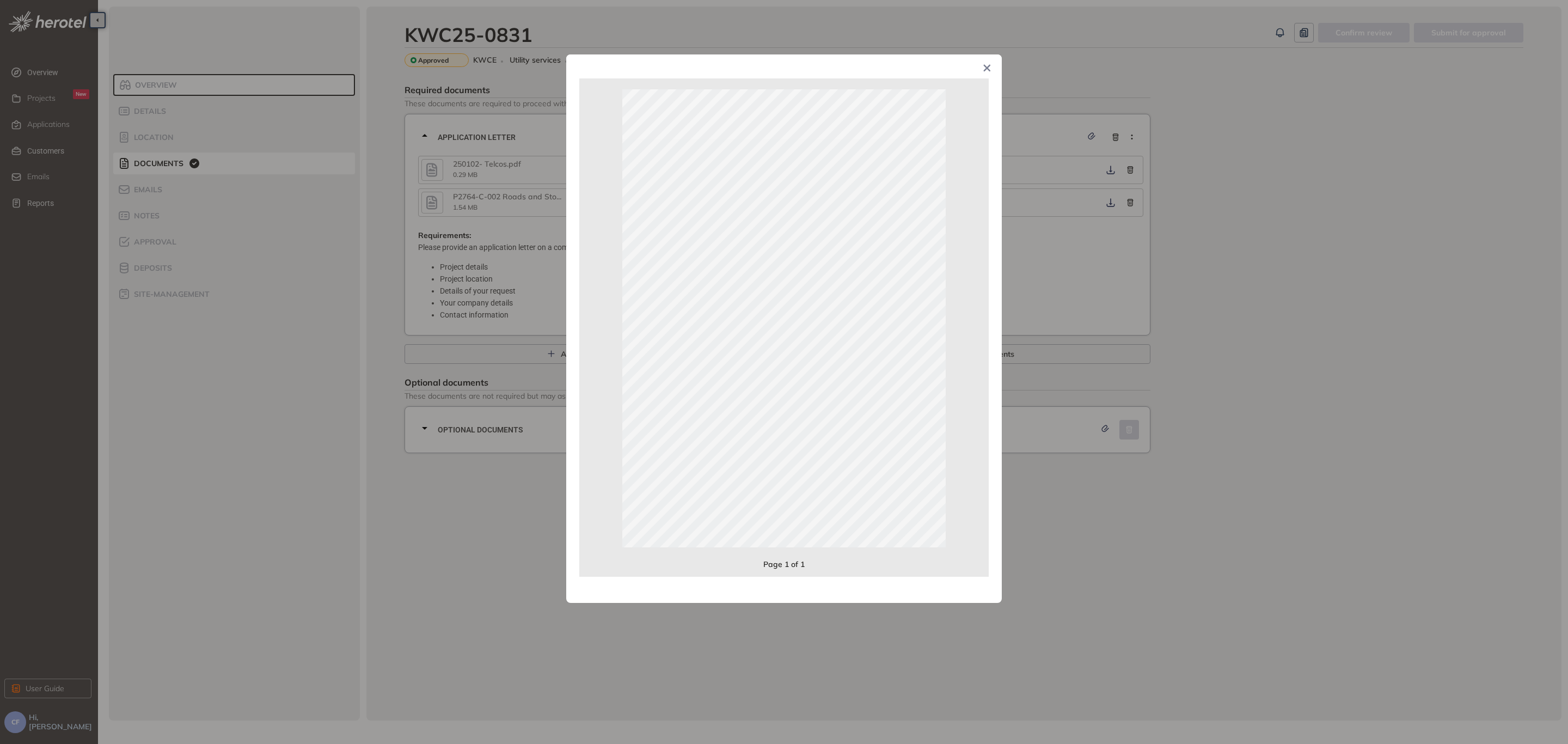
click at [985, 69] on icon "Close" at bounding box center [987, 68] width 7 height 7
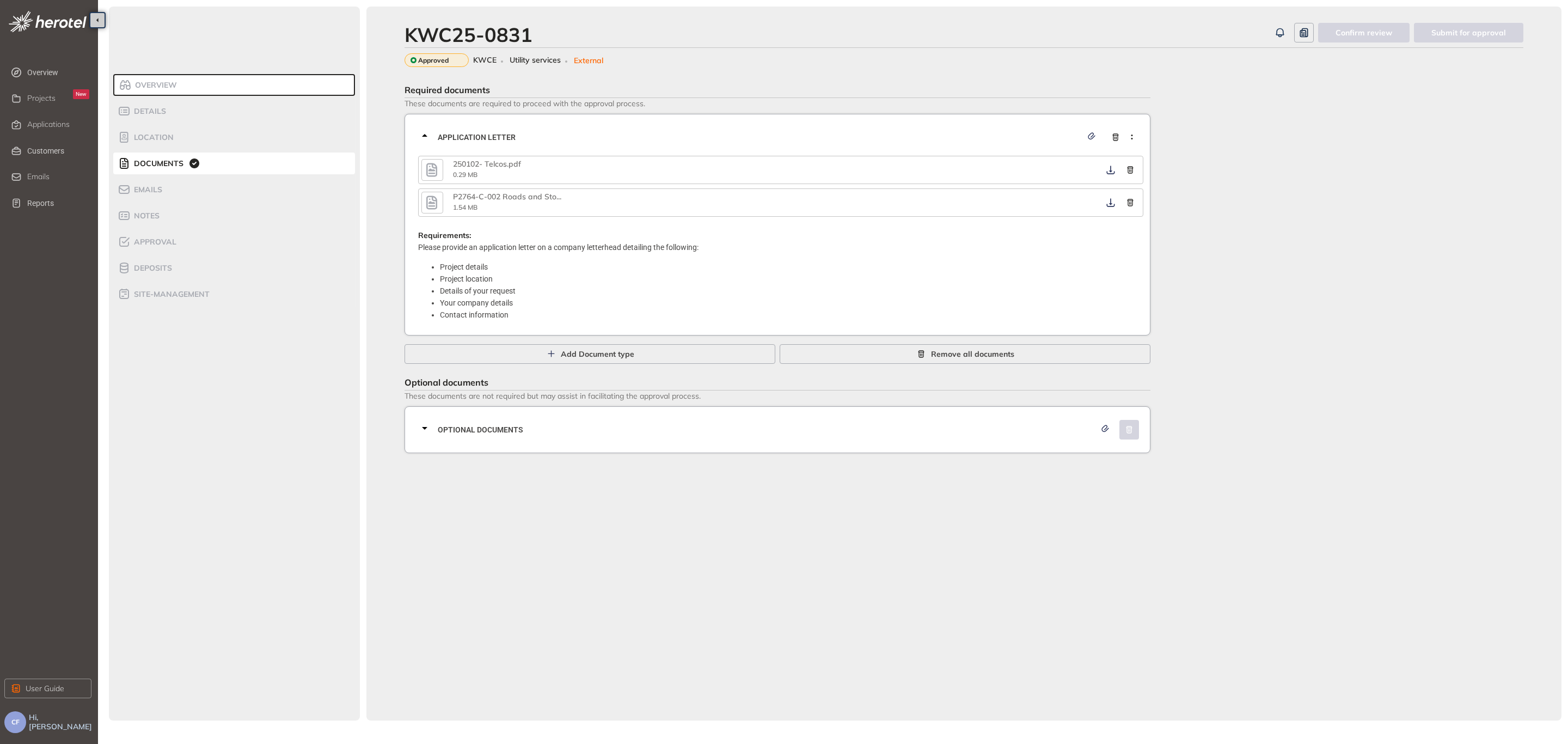
click at [38, 110] on ul "Overview Projects New Applications Customers Emails Reports" at bounding box center [51, 138] width 94 height 157
click at [45, 124] on span "Applications" at bounding box center [49, 124] width 42 height 9
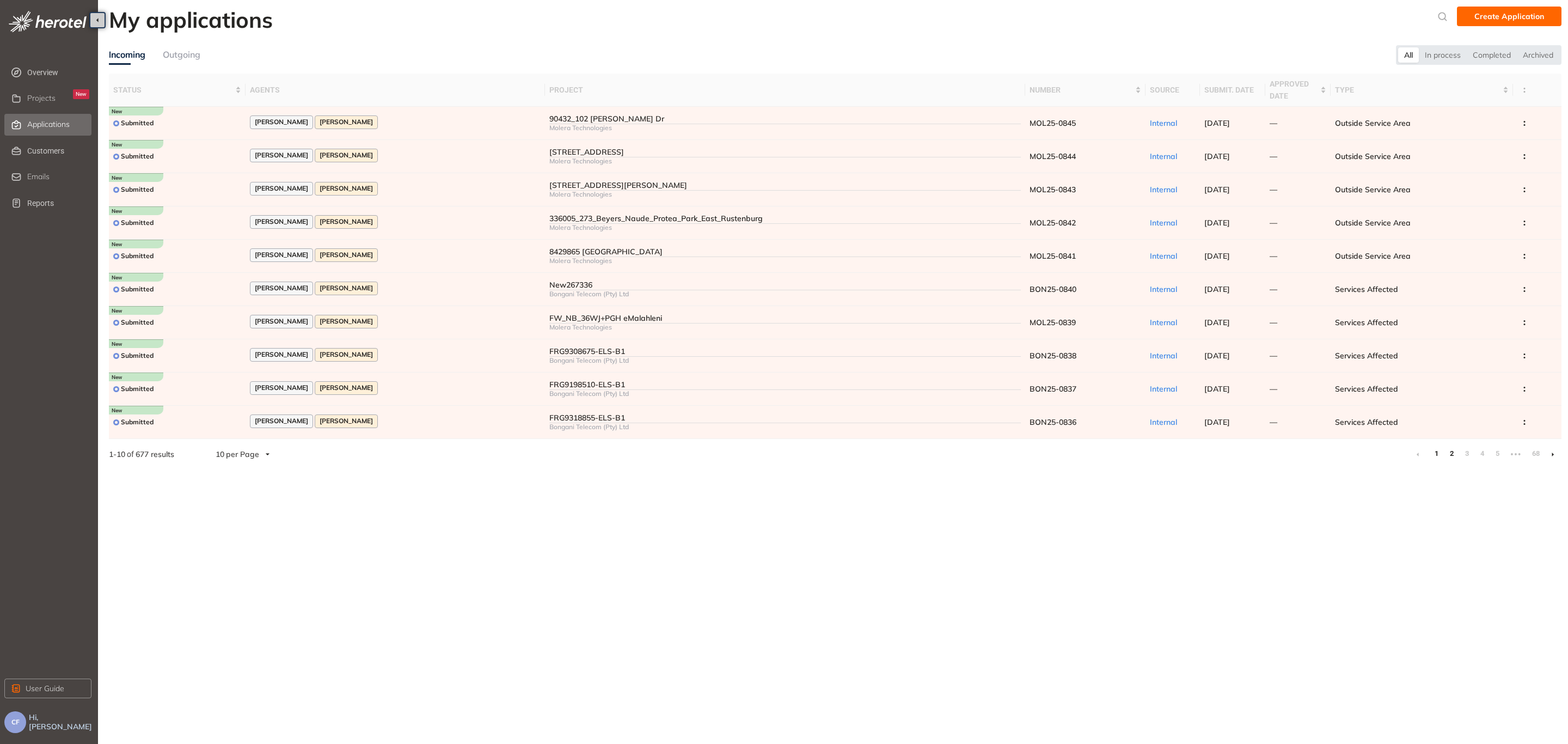
click at [1454, 453] on link "2" at bounding box center [1451, 453] width 11 height 17
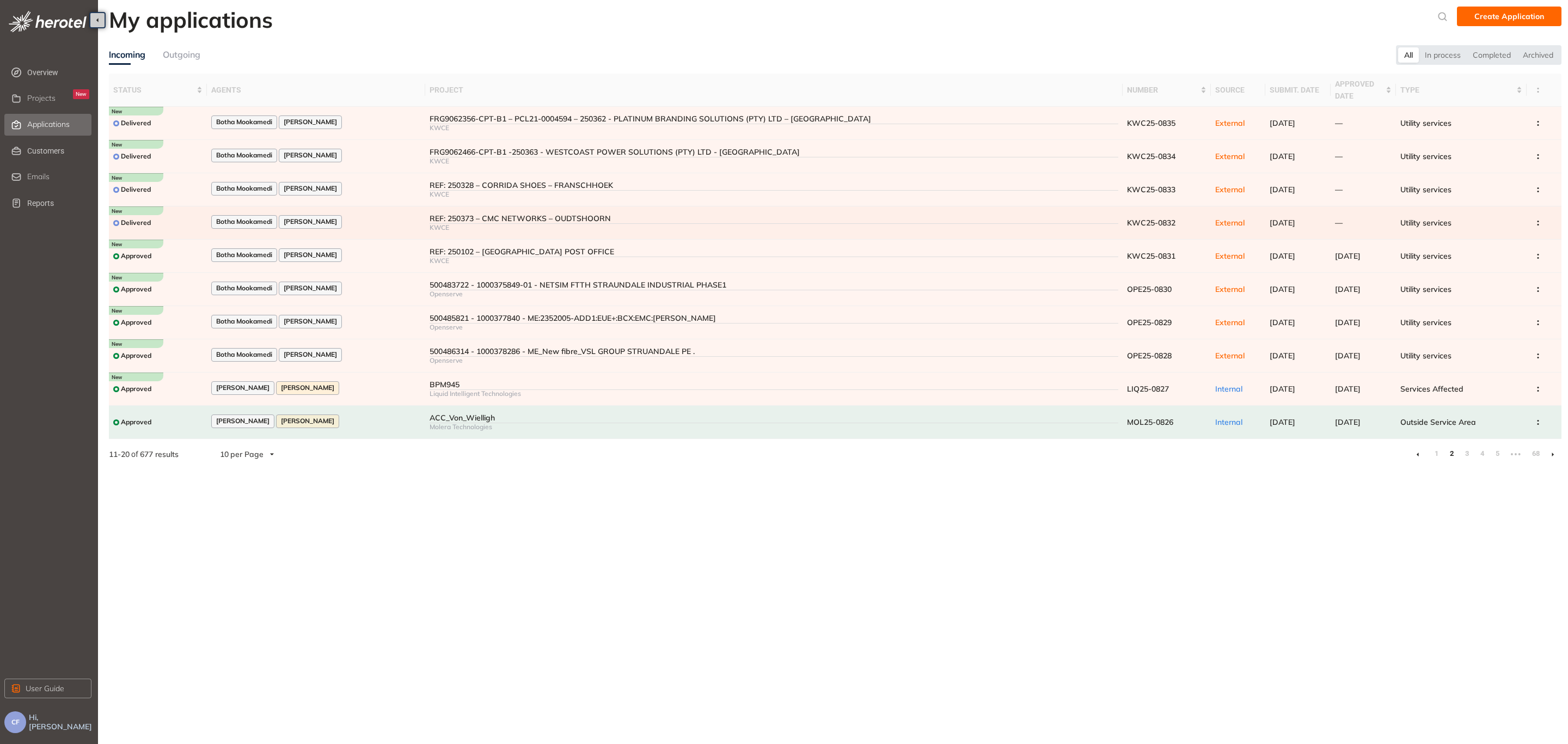
click at [471, 214] on div "REF: 250373 – CMC NETWORKS – OUDTSHOORN" at bounding box center [773, 219] width 688 height 9
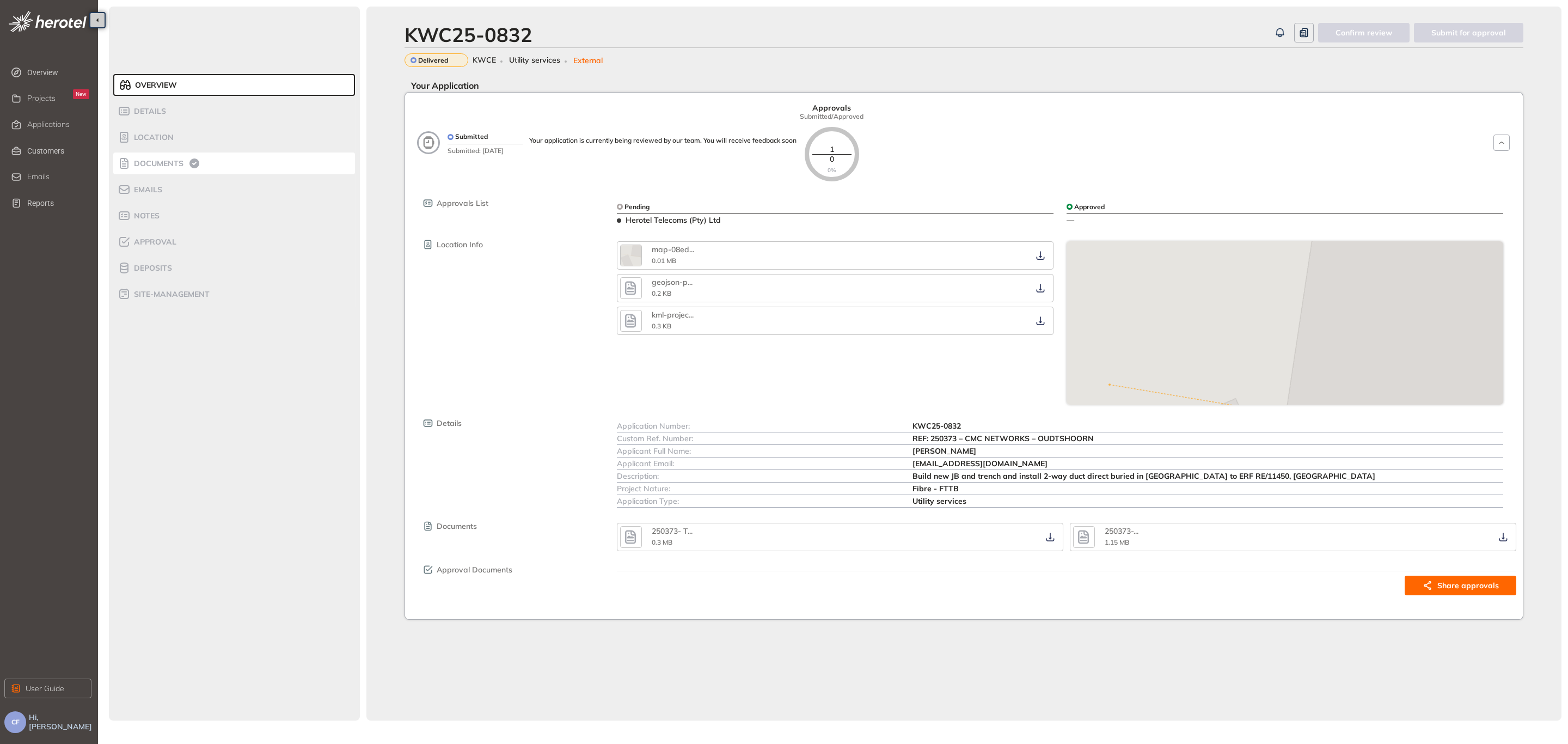
click at [167, 167] on span "Documents" at bounding box center [156, 164] width 52 height 9
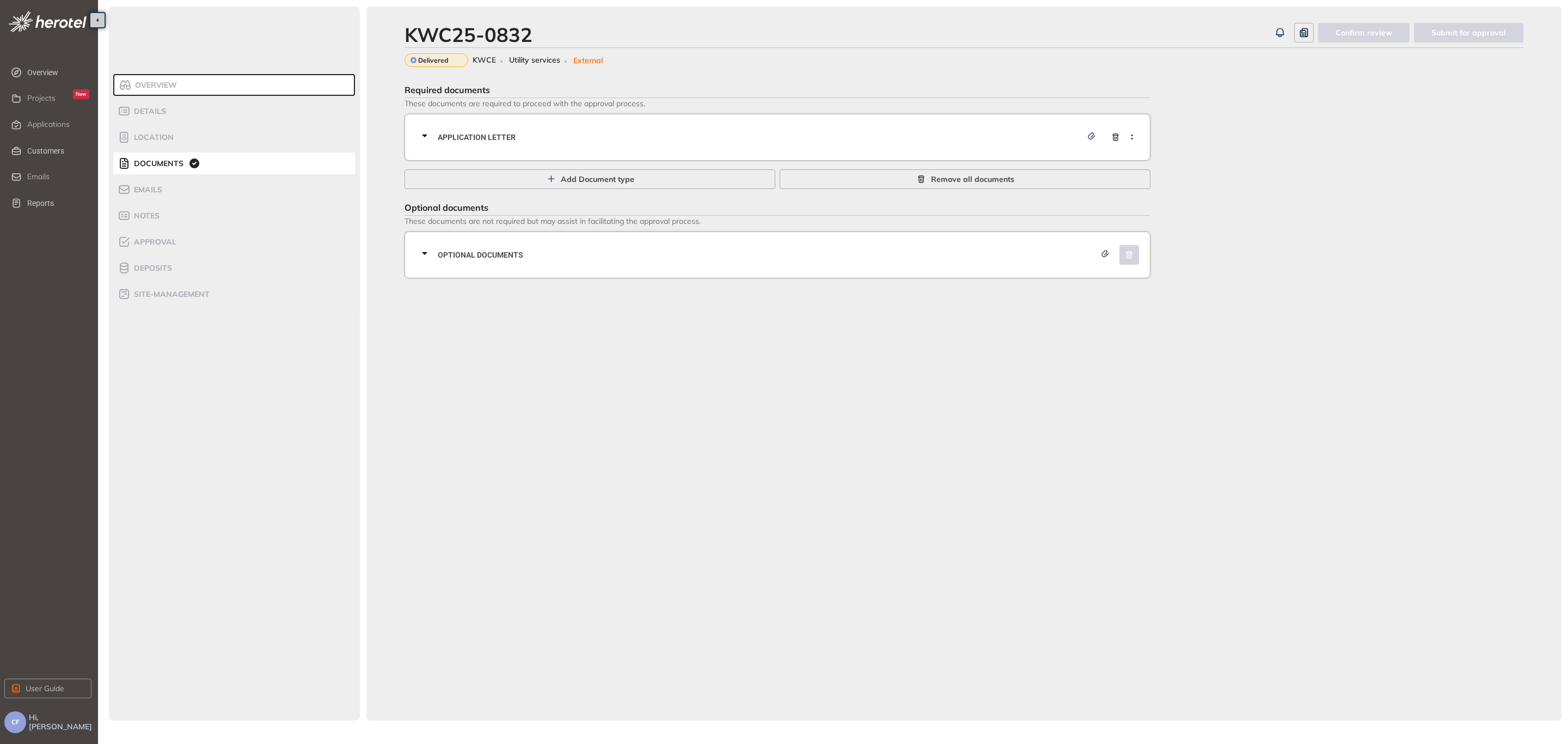
click at [624, 134] on span "Application letter" at bounding box center [759, 137] width 644 height 12
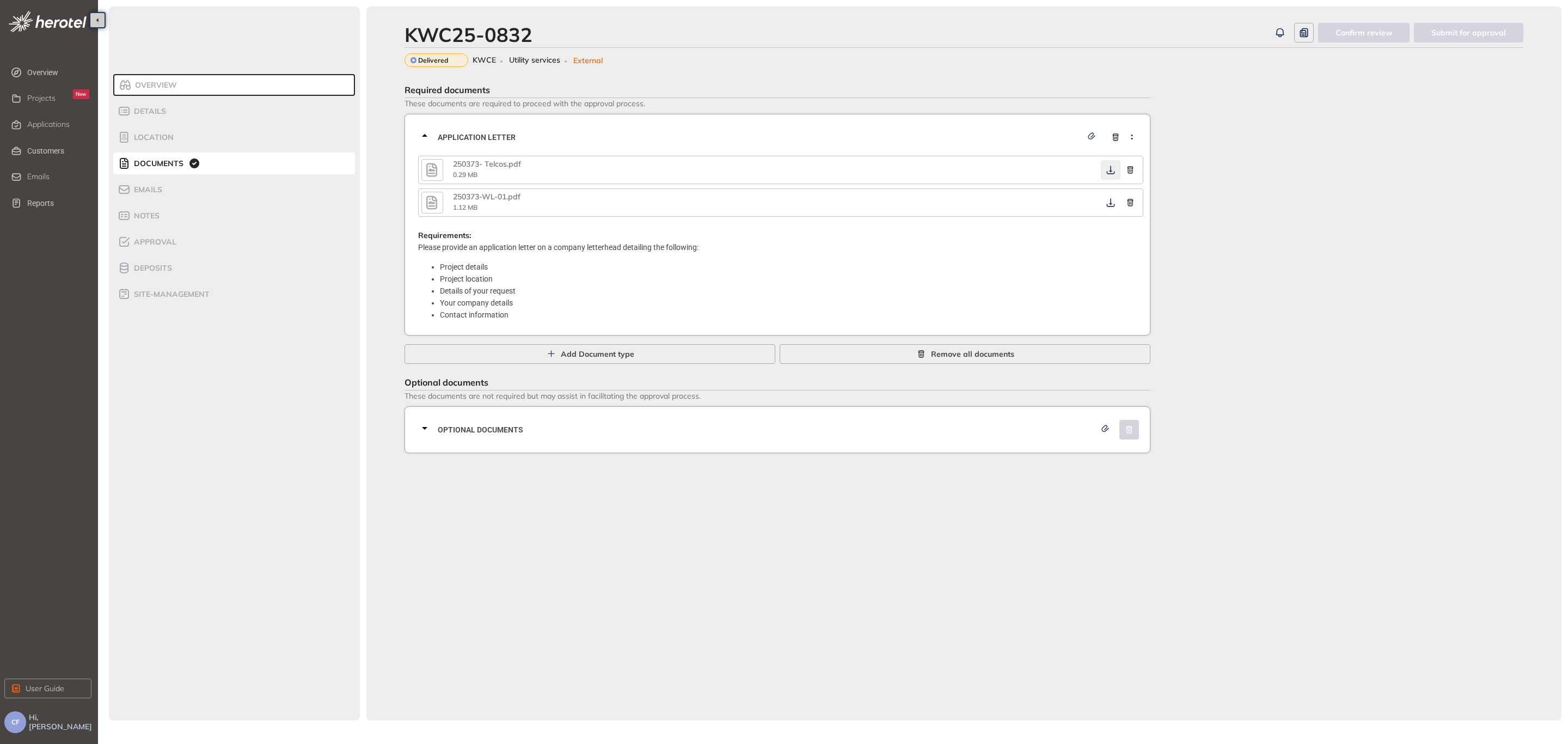
click at [1110, 167] on icon "button" at bounding box center [1109, 169] width 8 height 8
click at [1106, 203] on icon "button" at bounding box center [1110, 202] width 11 height 8
click at [878, 431] on span "Optional documents" at bounding box center [766, 429] width 657 height 12
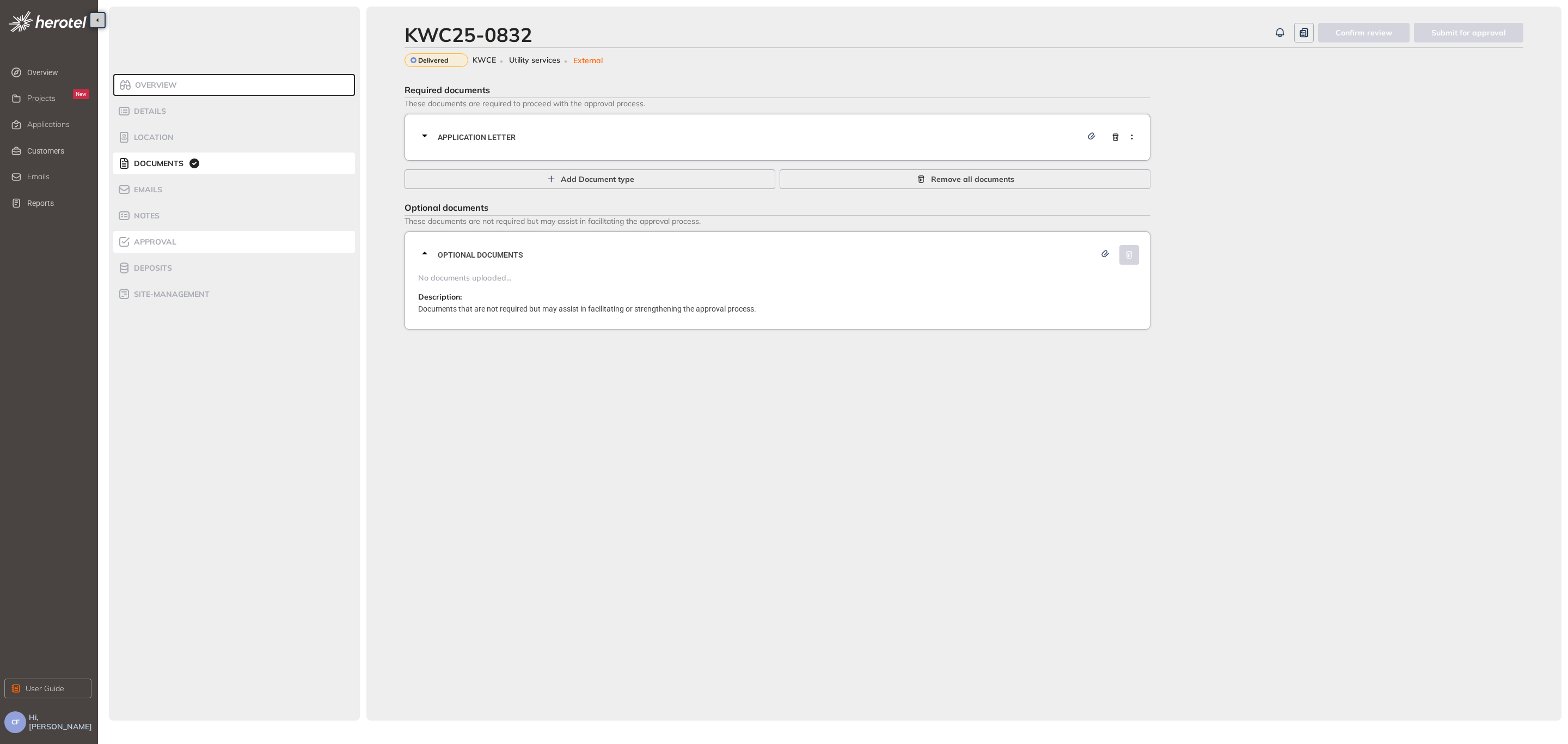
click at [160, 241] on span "Approval" at bounding box center [153, 242] width 46 height 9
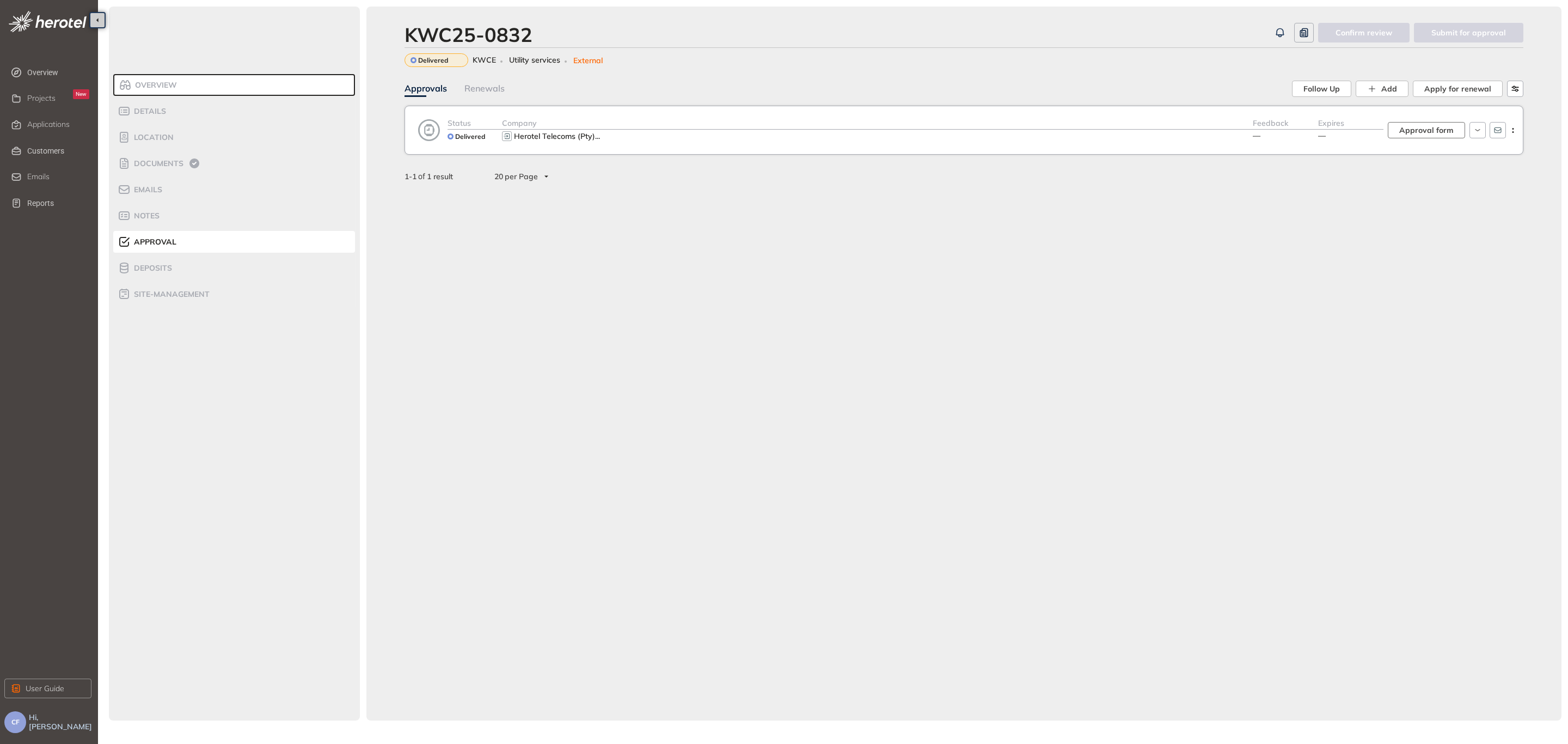
click at [1440, 128] on span "Approval form" at bounding box center [1426, 130] width 54 height 12
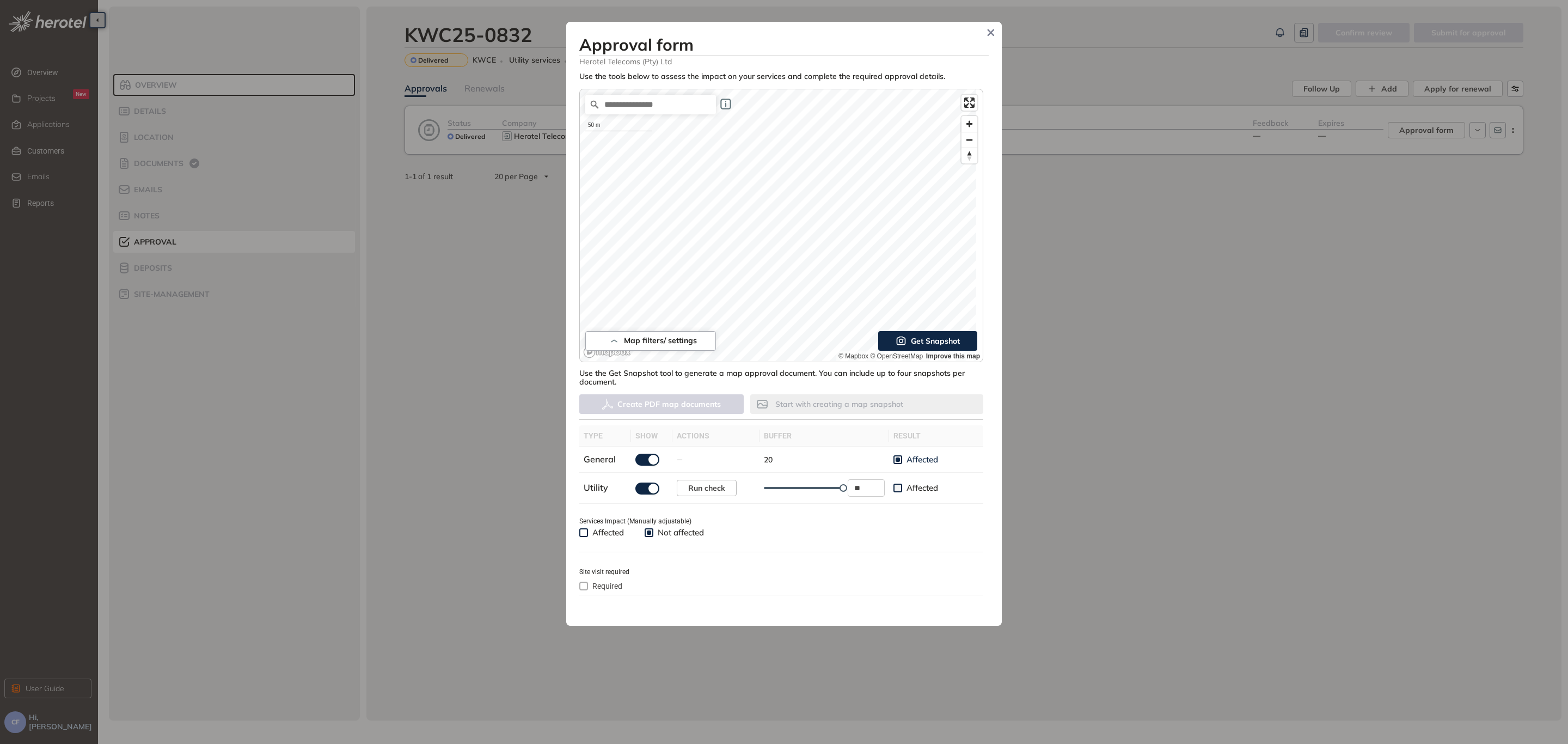
click at [896, 338] on icon "button" at bounding box center [901, 341] width 11 height 13
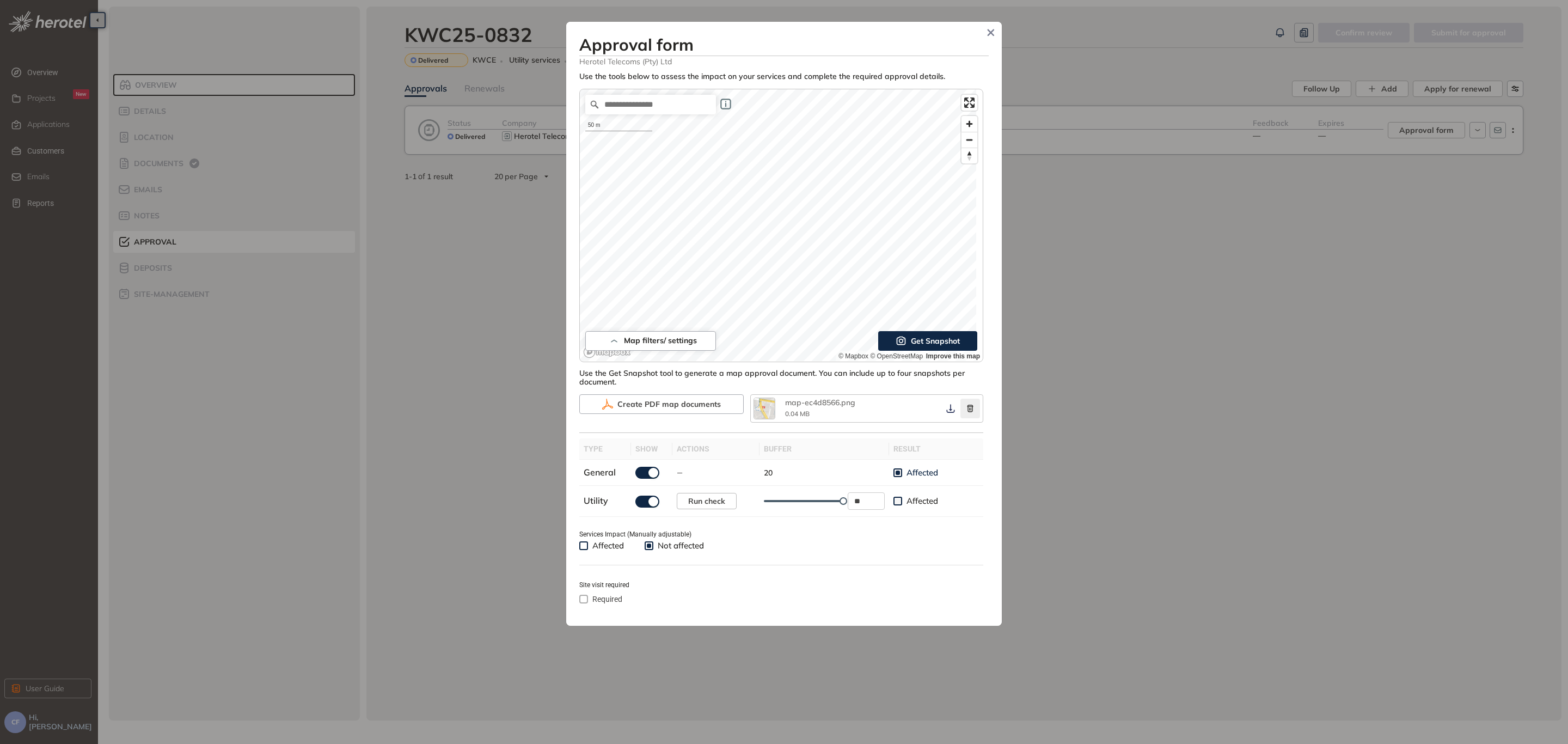
click at [964, 408] on icon "button" at bounding box center [970, 408] width 11 height 7
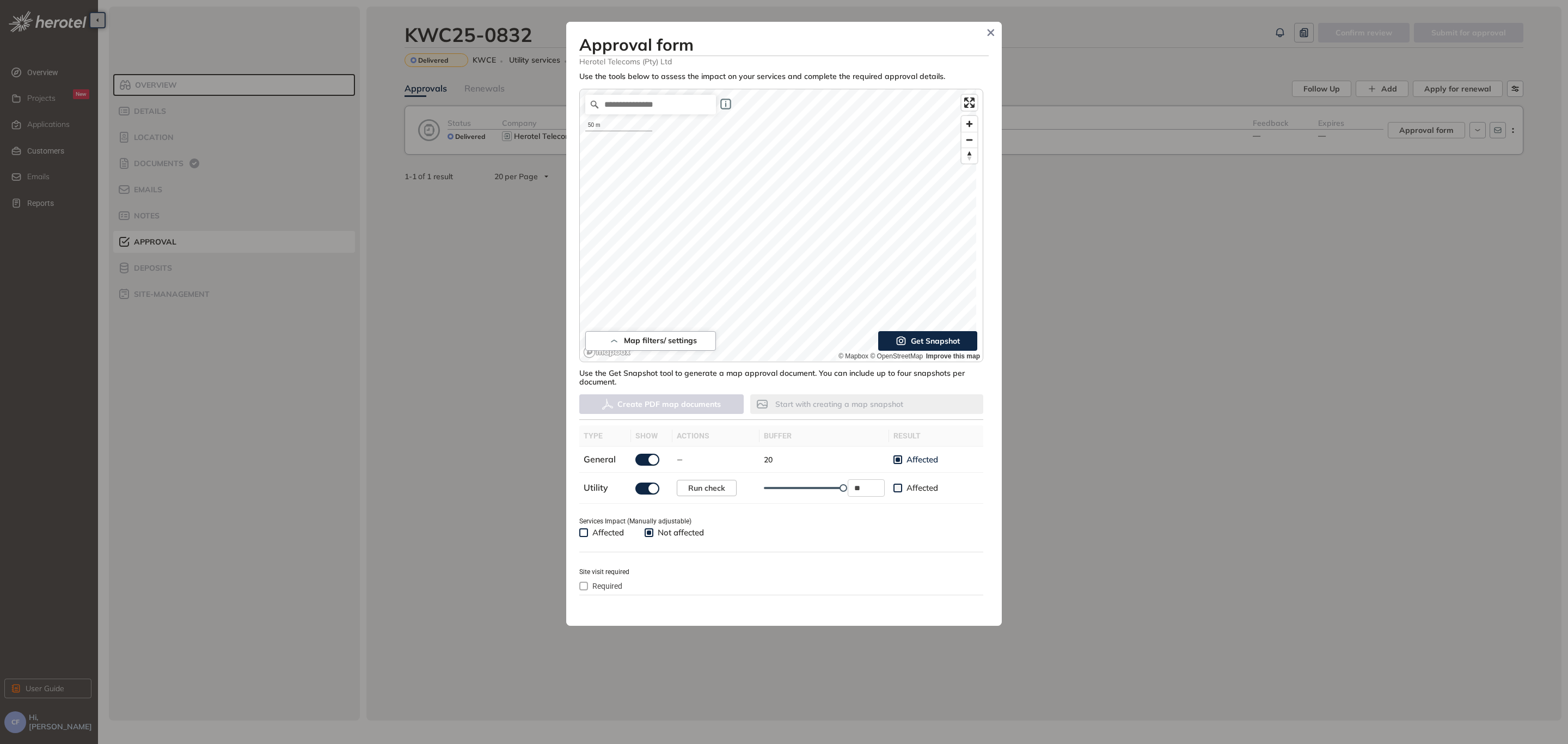
click at [983, 269] on div "**********" at bounding box center [783, 339] width 409 height 536
click at [940, 340] on span "Get Snapshot" at bounding box center [935, 340] width 49 height 12
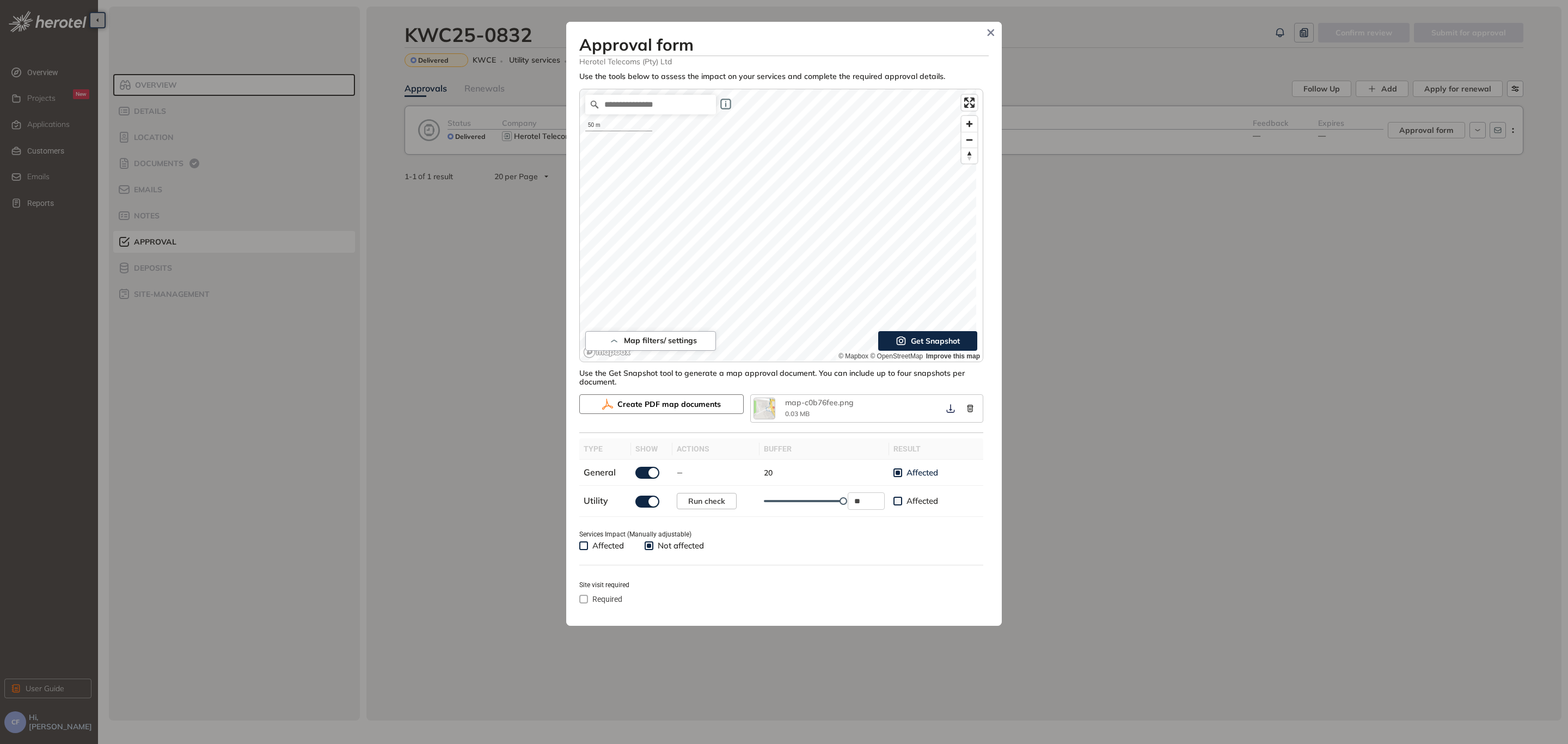
click at [688, 404] on span "Create PDF map documents" at bounding box center [669, 404] width 104 height 12
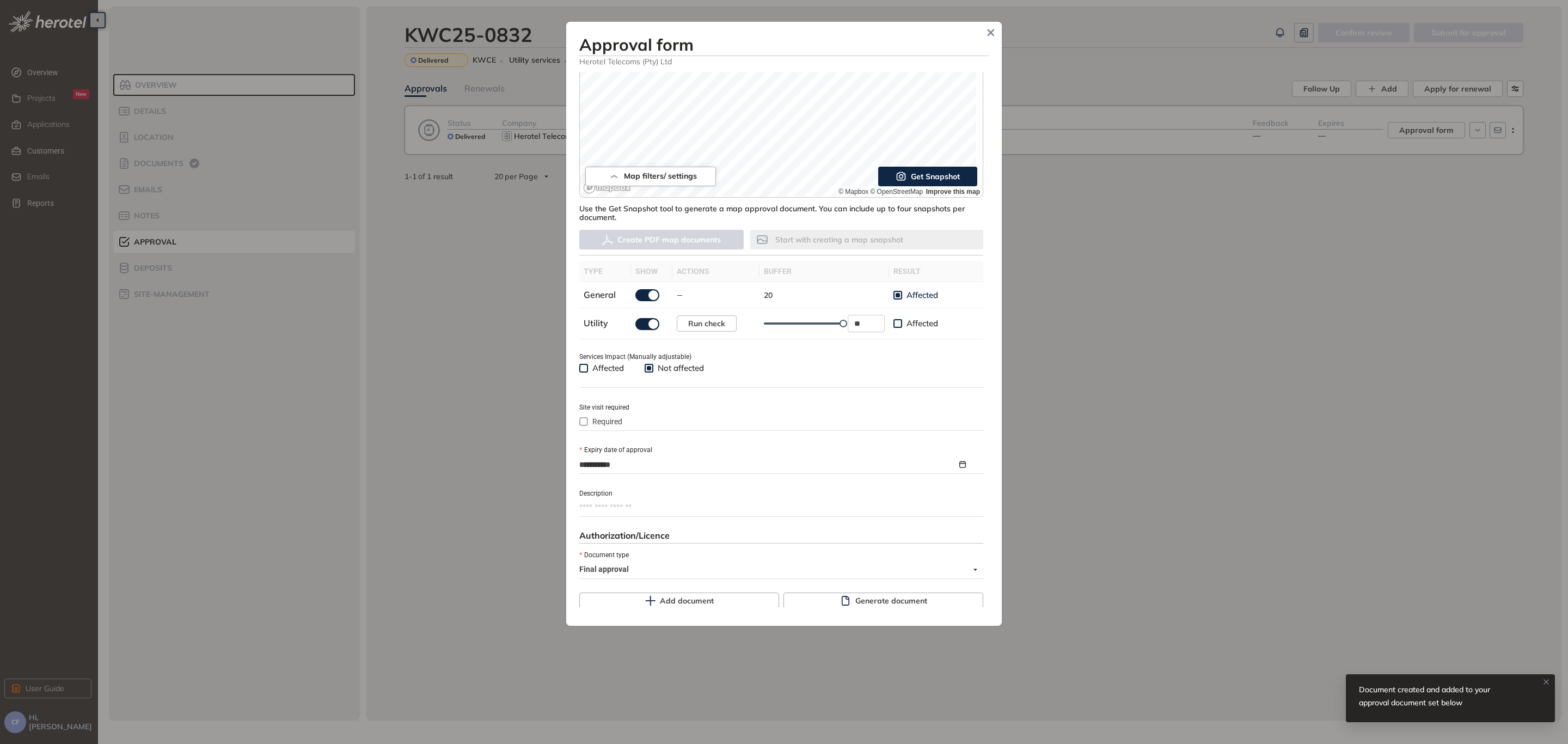
scroll to position [245, 0]
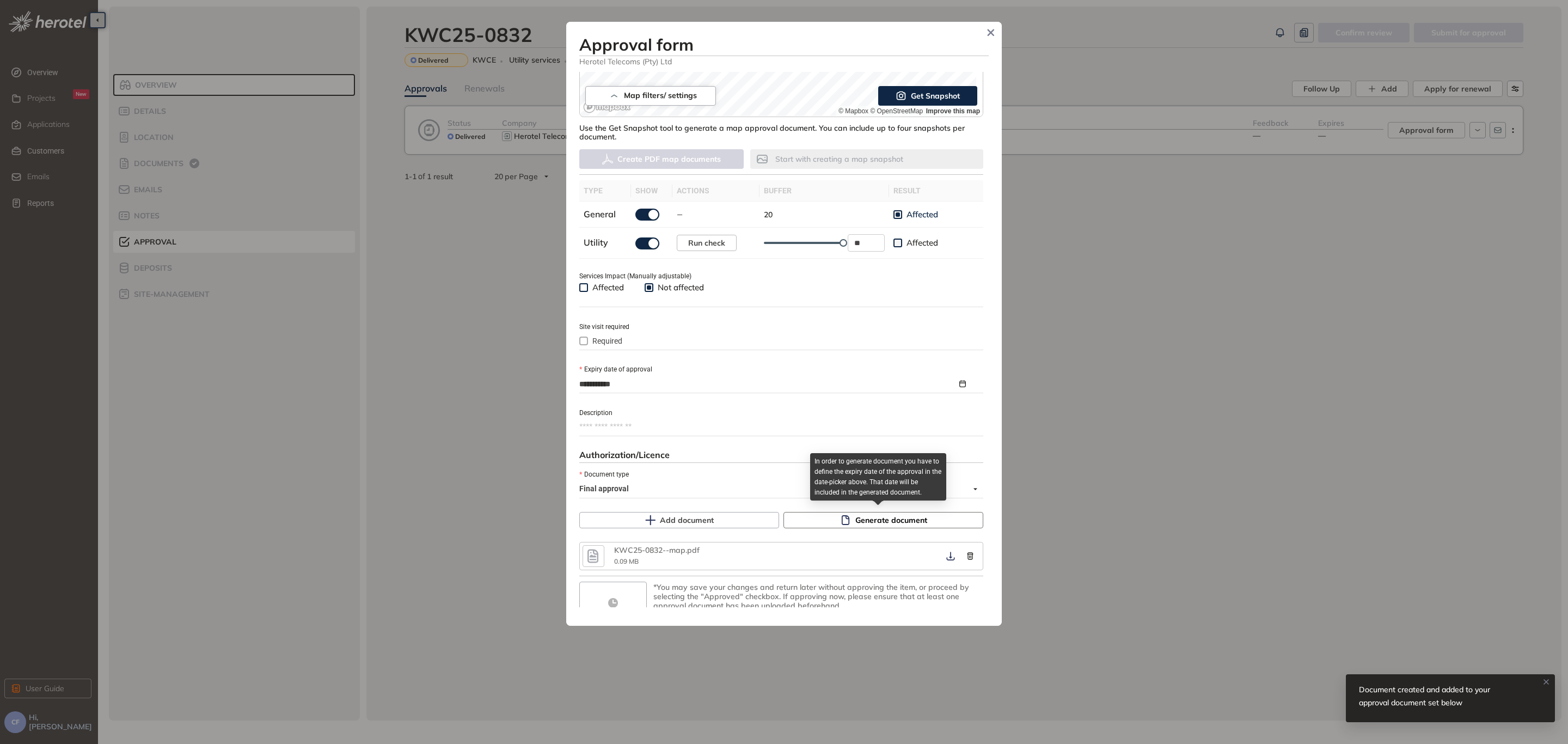
click at [912, 516] on span "Generate document" at bounding box center [891, 520] width 72 height 12
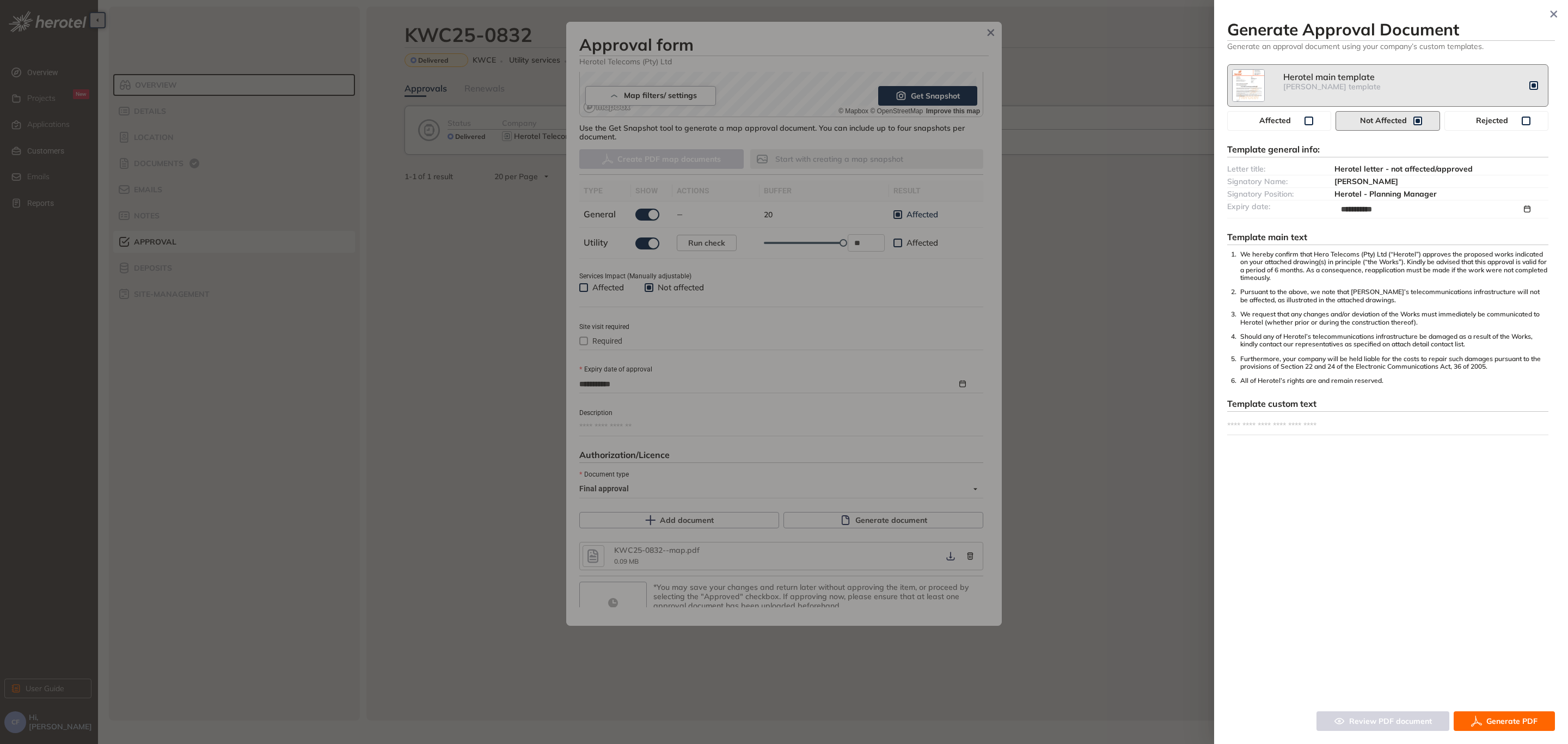
click at [1328, 424] on textarea at bounding box center [1387, 426] width 321 height 17
paste textarea "**********"
type textarea "**********"
click at [1507, 720] on span "Generate PDF" at bounding box center [1512, 721] width 51 height 12
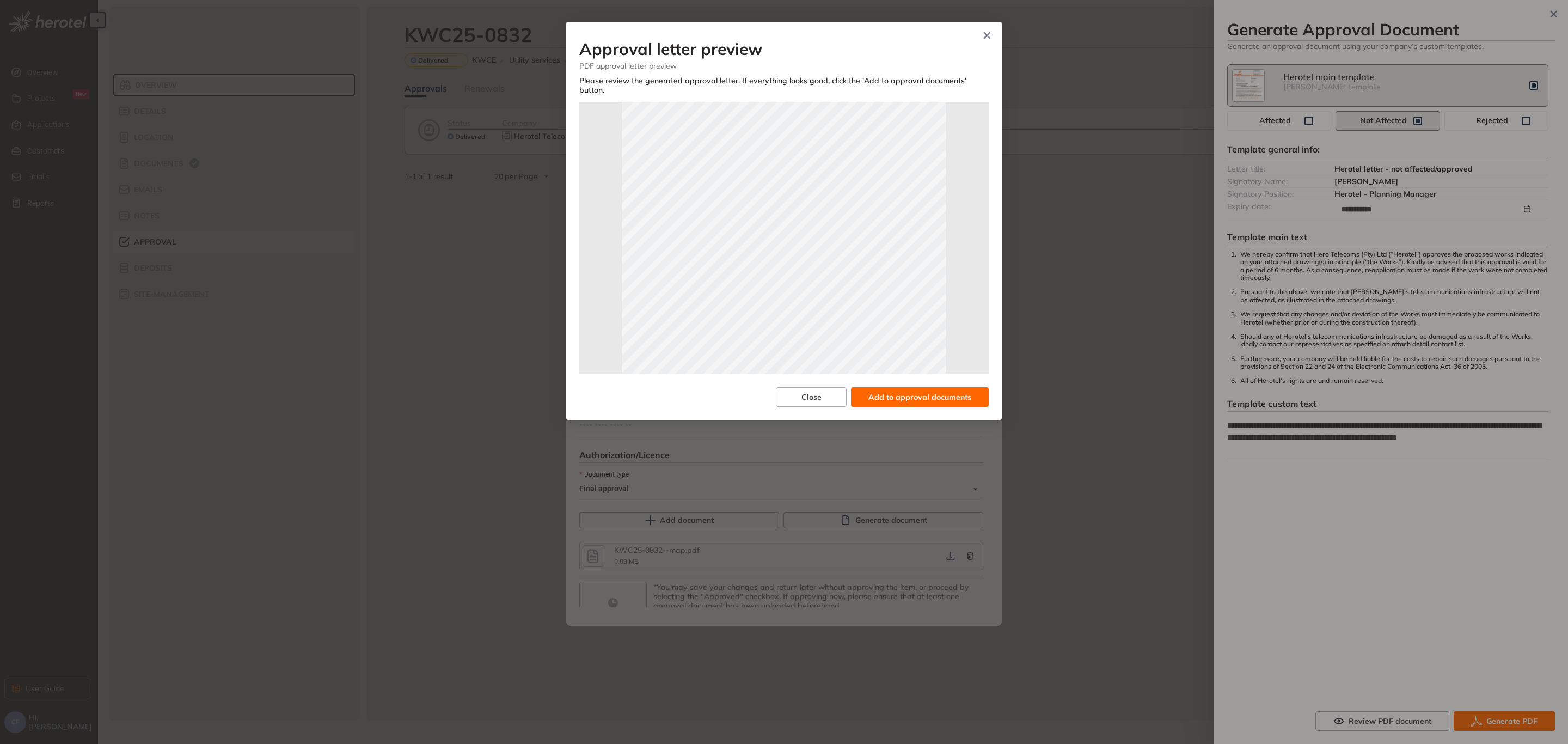
scroll to position [242, 0]
click at [792, 352] on button "button" at bounding box center [792, 361] width 17 height 17
click at [890, 391] on span "Add to approval documents" at bounding box center [920, 396] width 103 height 12
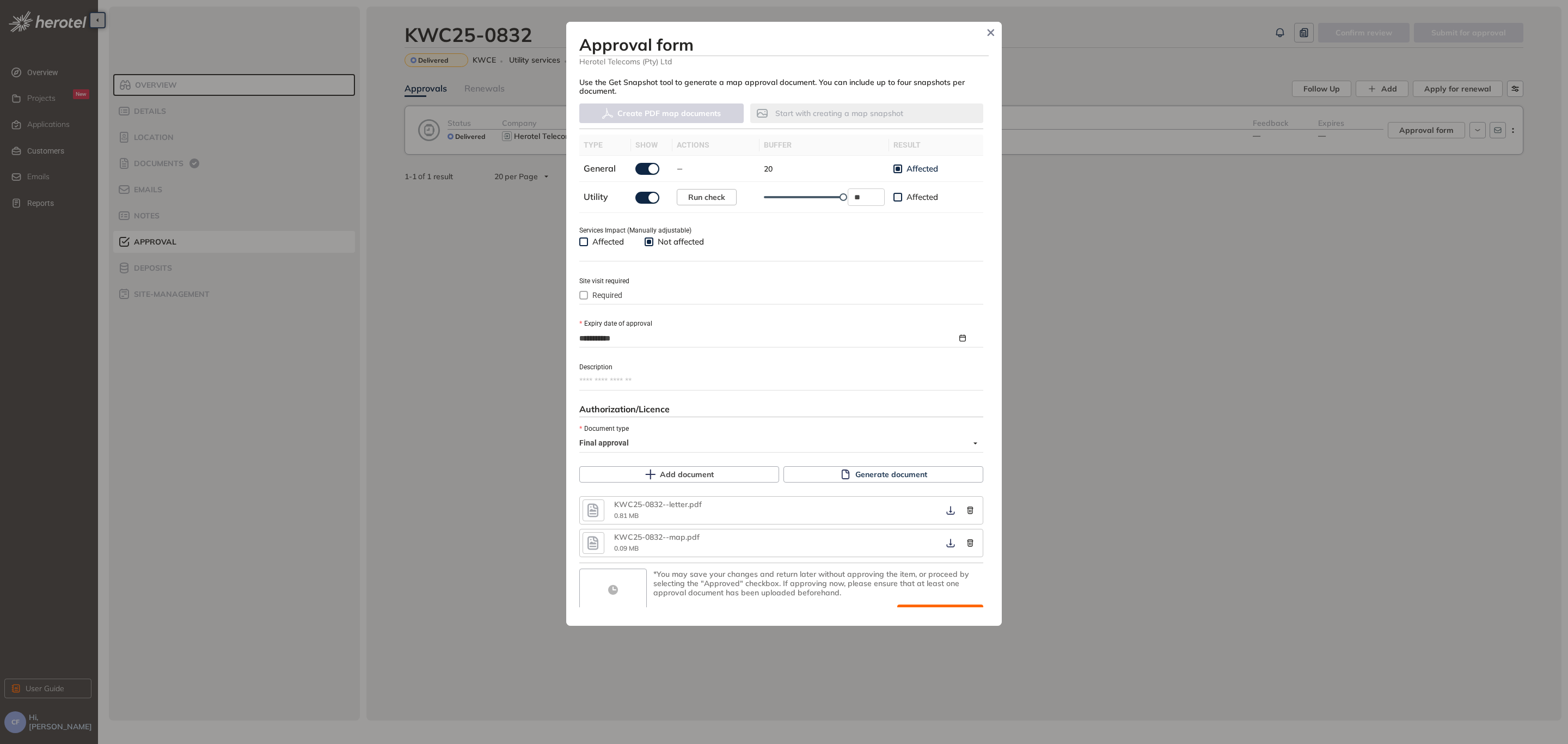
scroll to position [311, 0]
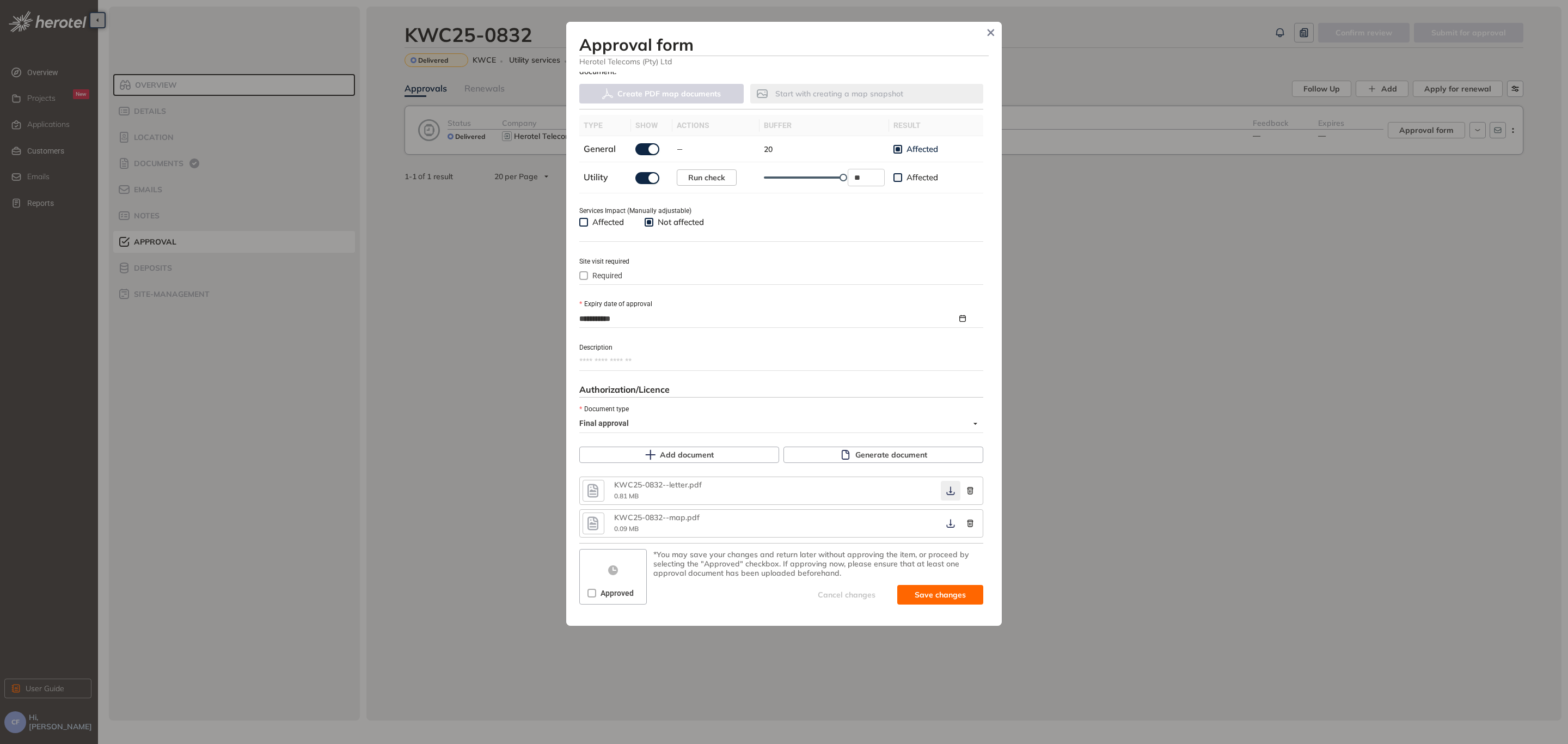
click at [945, 486] on icon "button" at bounding box center [950, 490] width 11 height 8
click at [945, 524] on icon "button" at bounding box center [950, 522] width 11 height 8
click at [596, 589] on span "Approved" at bounding box center [617, 592] width 42 height 12
click at [910, 589] on span "Save and approve" at bounding box center [932, 594] width 68 height 12
type textarea "**********"
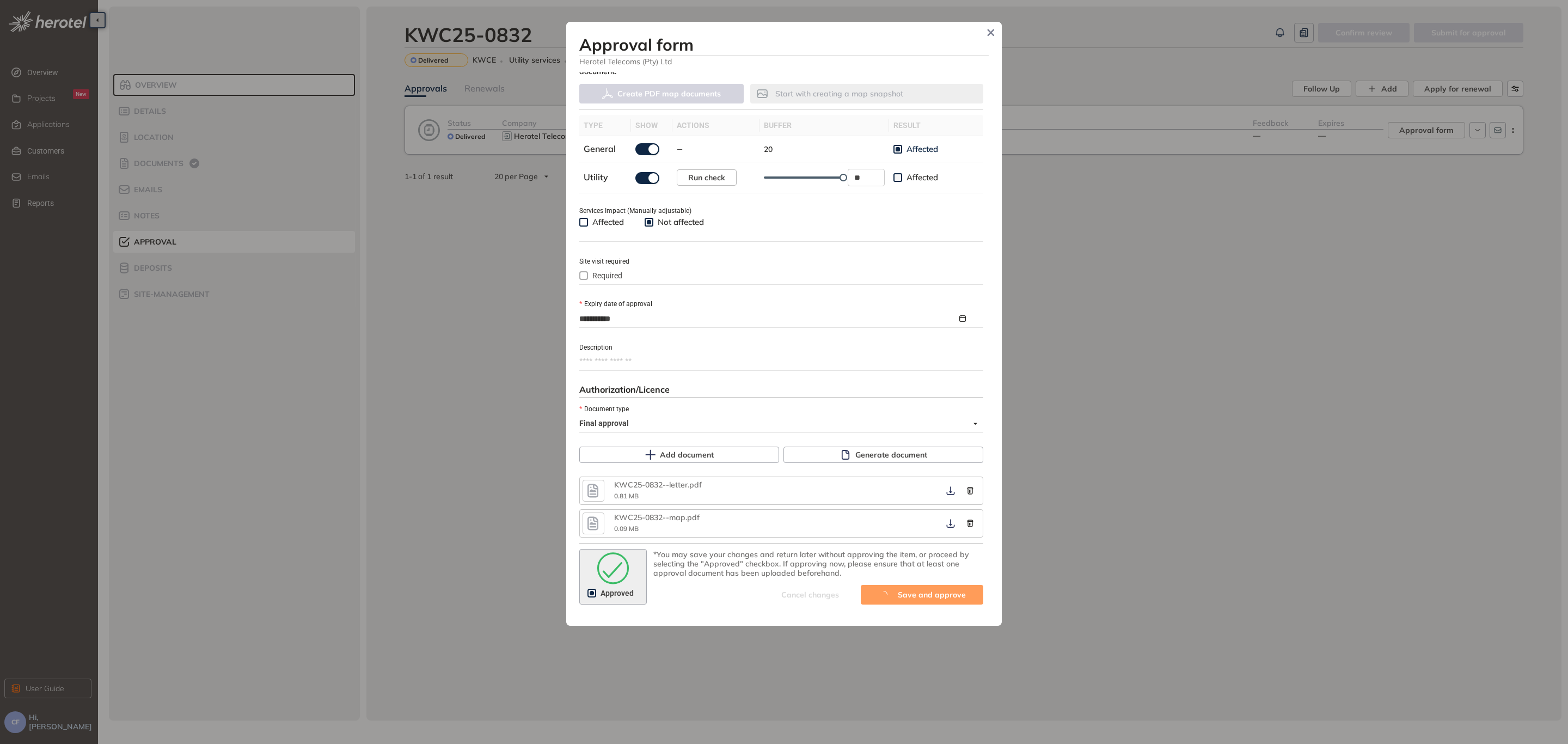
scroll to position [320, 0]
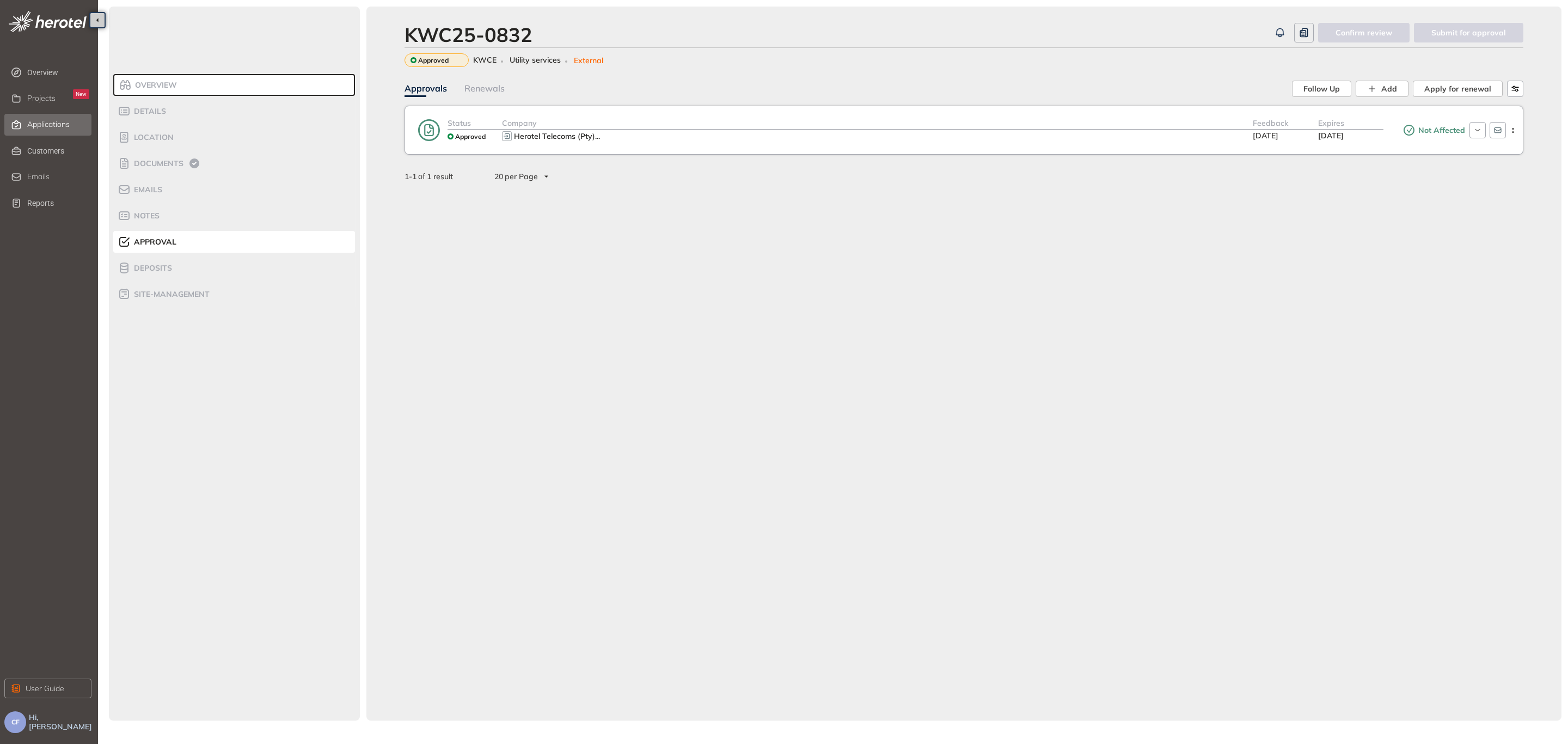
click at [65, 123] on span "Applications" at bounding box center [49, 124] width 42 height 9
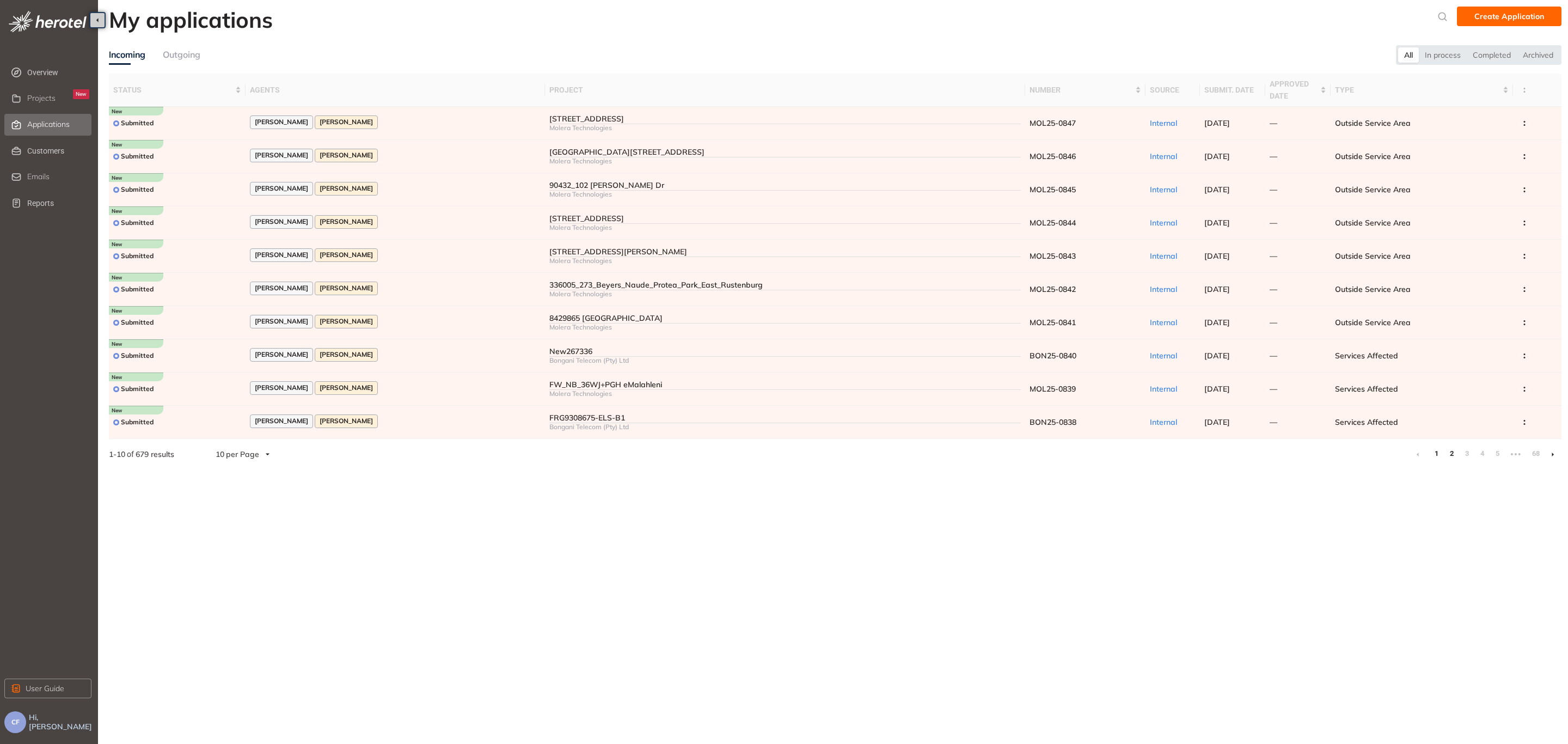
click at [1451, 457] on link "2" at bounding box center [1451, 453] width 11 height 17
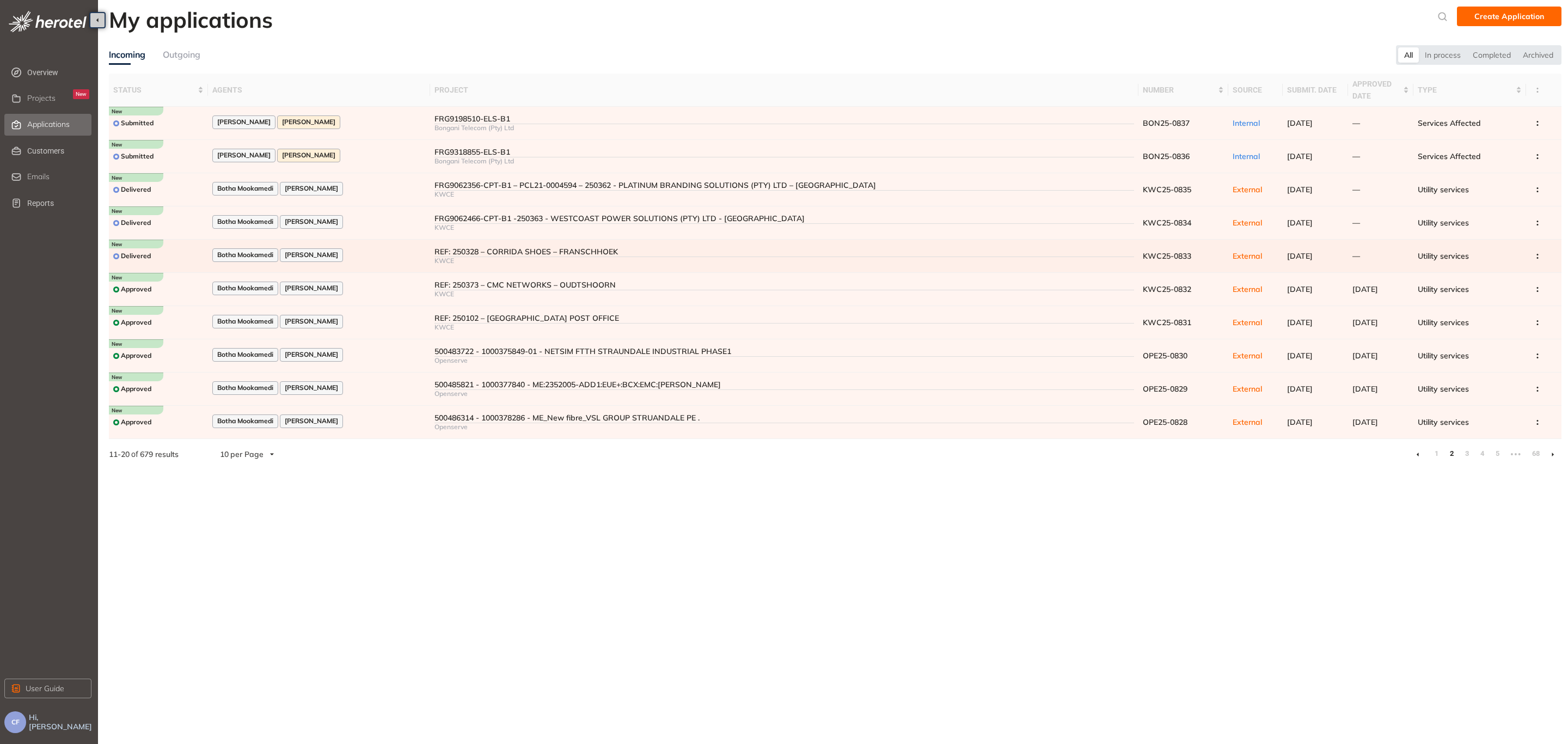
click at [359, 252] on div "Botha Mookamedi [PERSON_NAME]" at bounding box center [319, 256] width 213 height 15
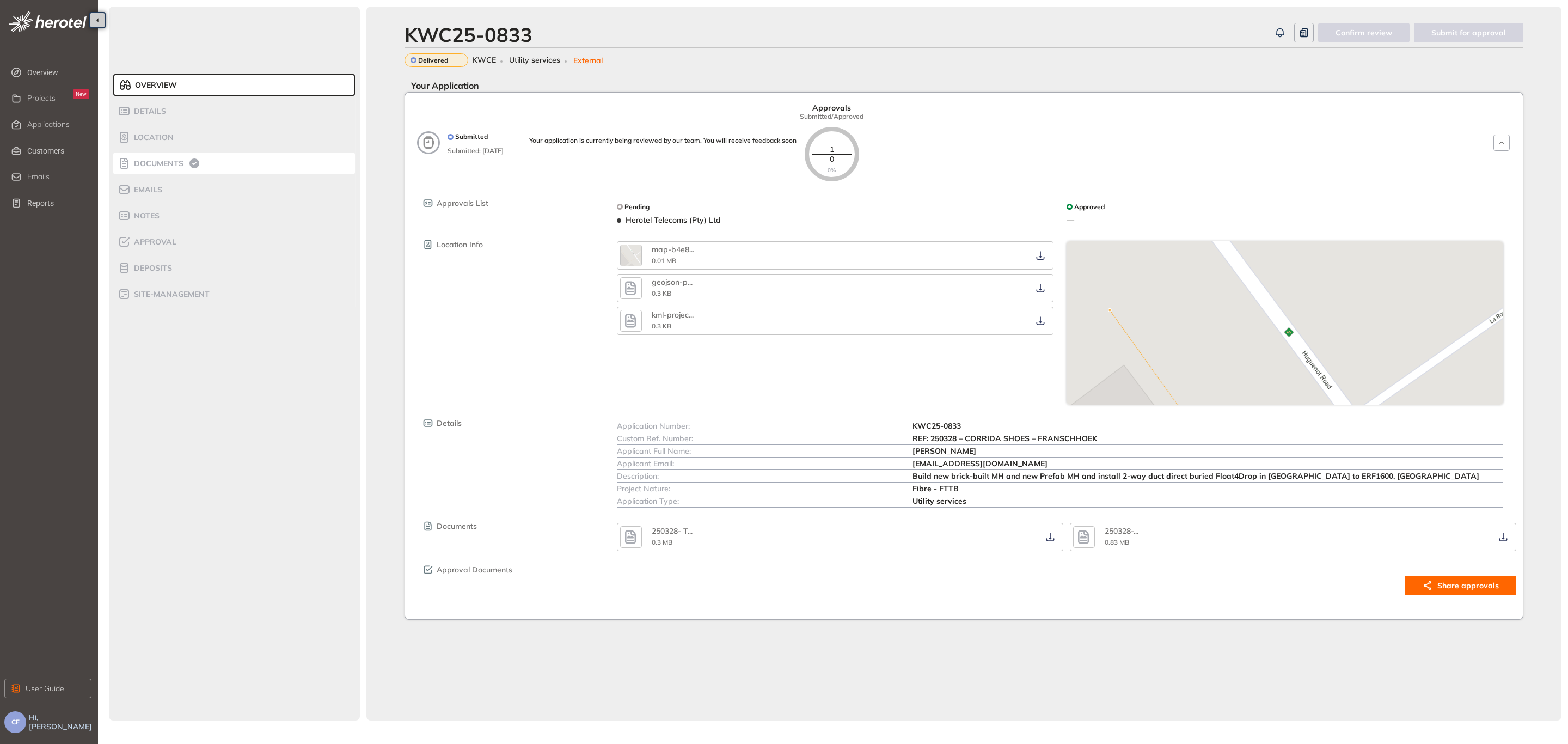
click at [163, 165] on span "Documents" at bounding box center [156, 164] width 52 height 9
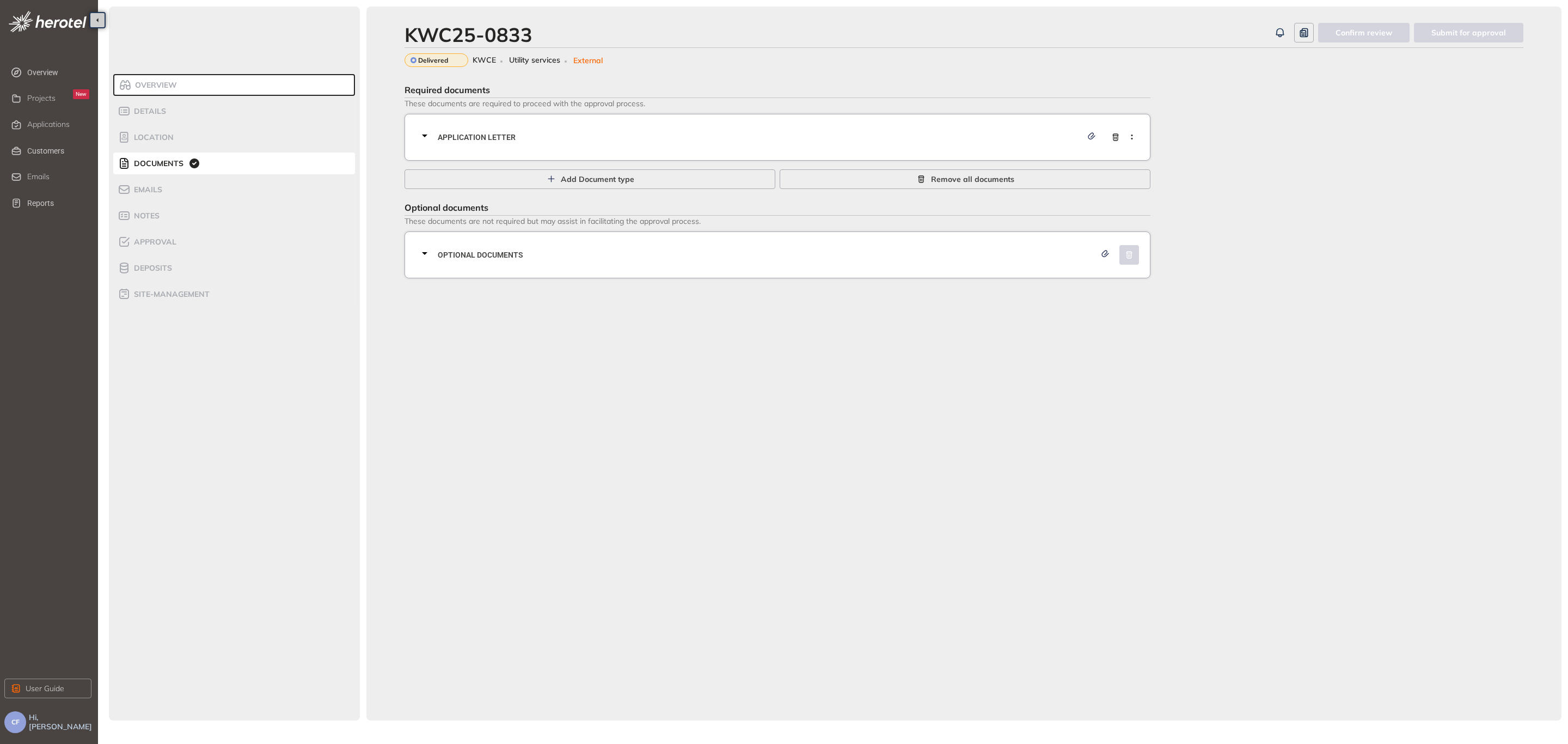
click at [507, 132] on span "Application letter" at bounding box center [759, 137] width 644 height 12
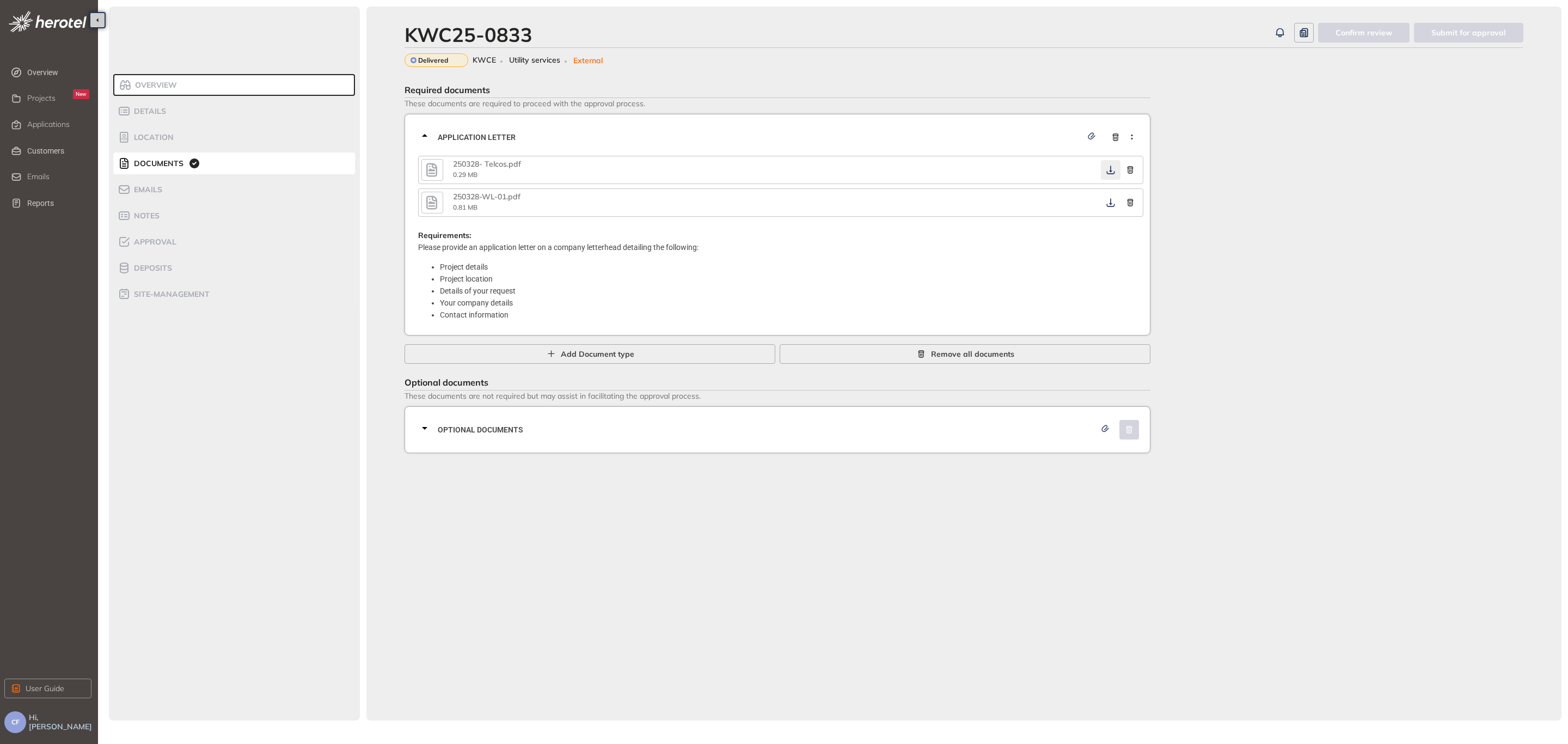
click at [1112, 172] on icon "button" at bounding box center [1110, 169] width 11 height 8
click at [1110, 200] on icon "button" at bounding box center [1110, 202] width 11 height 8
click at [791, 435] on div "Optional documents" at bounding box center [780, 429] width 725 height 33
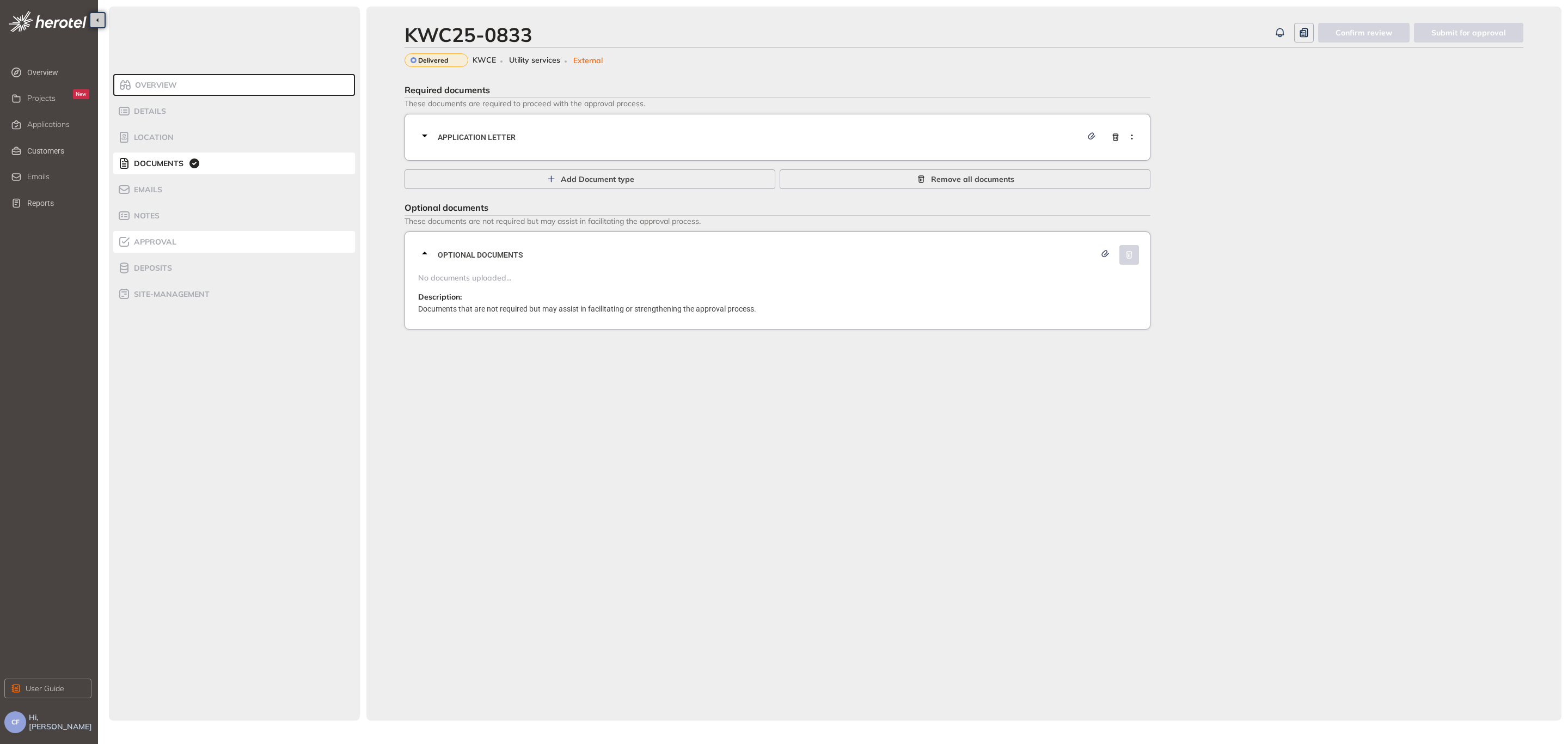
click at [145, 245] on span "Approval" at bounding box center [153, 242] width 46 height 9
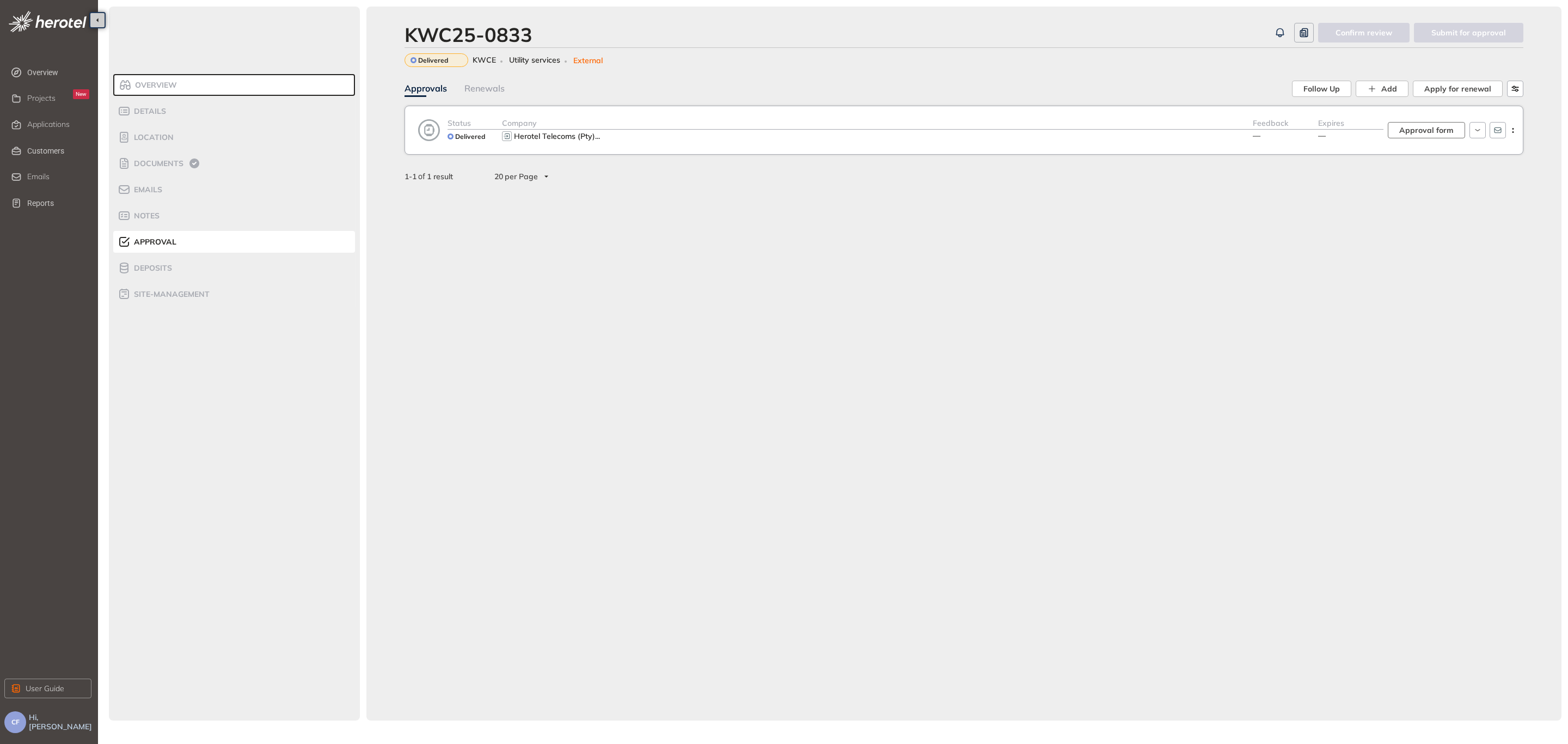
click at [1437, 134] on button "Approval form" at bounding box center [1426, 131] width 77 height 17
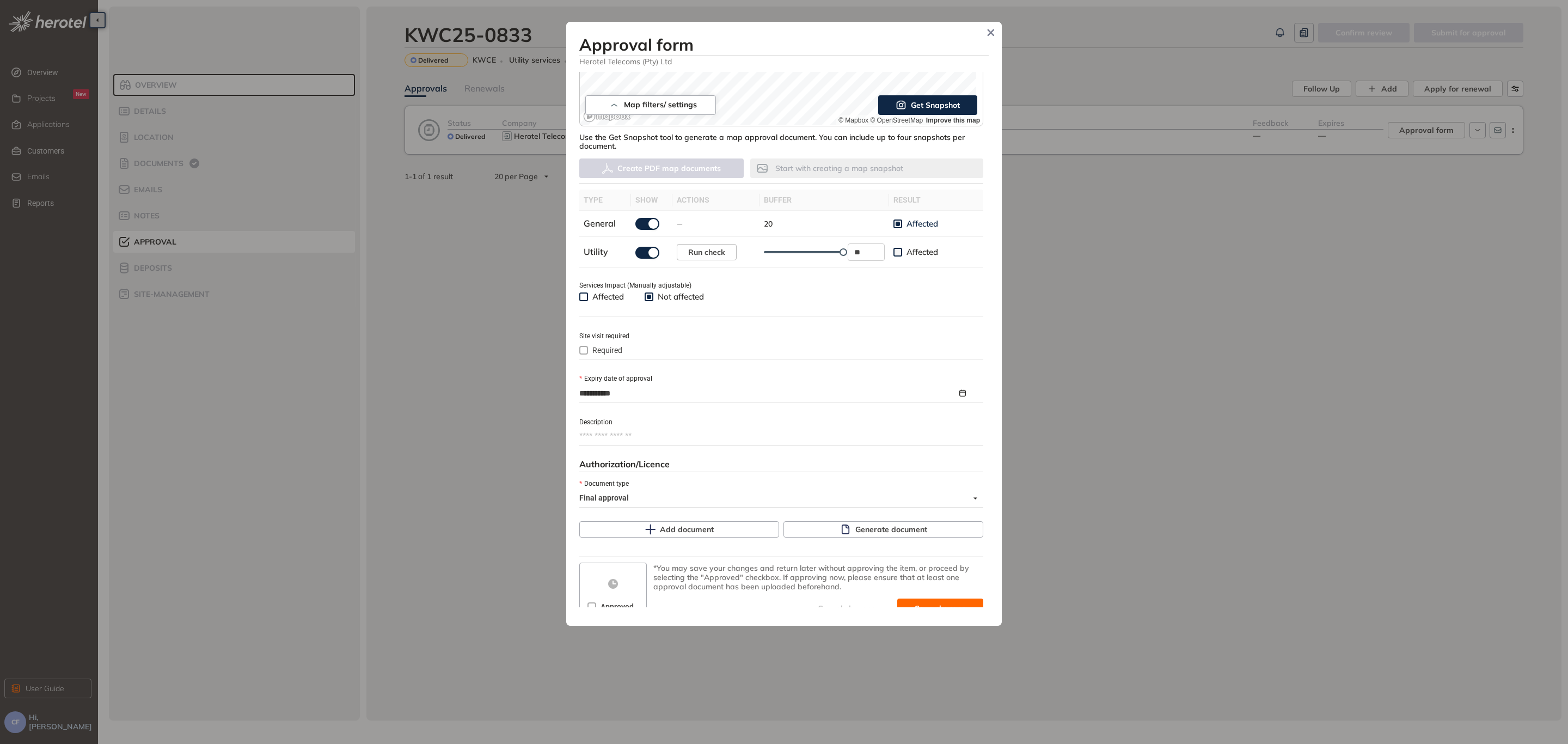
scroll to position [250, 0]
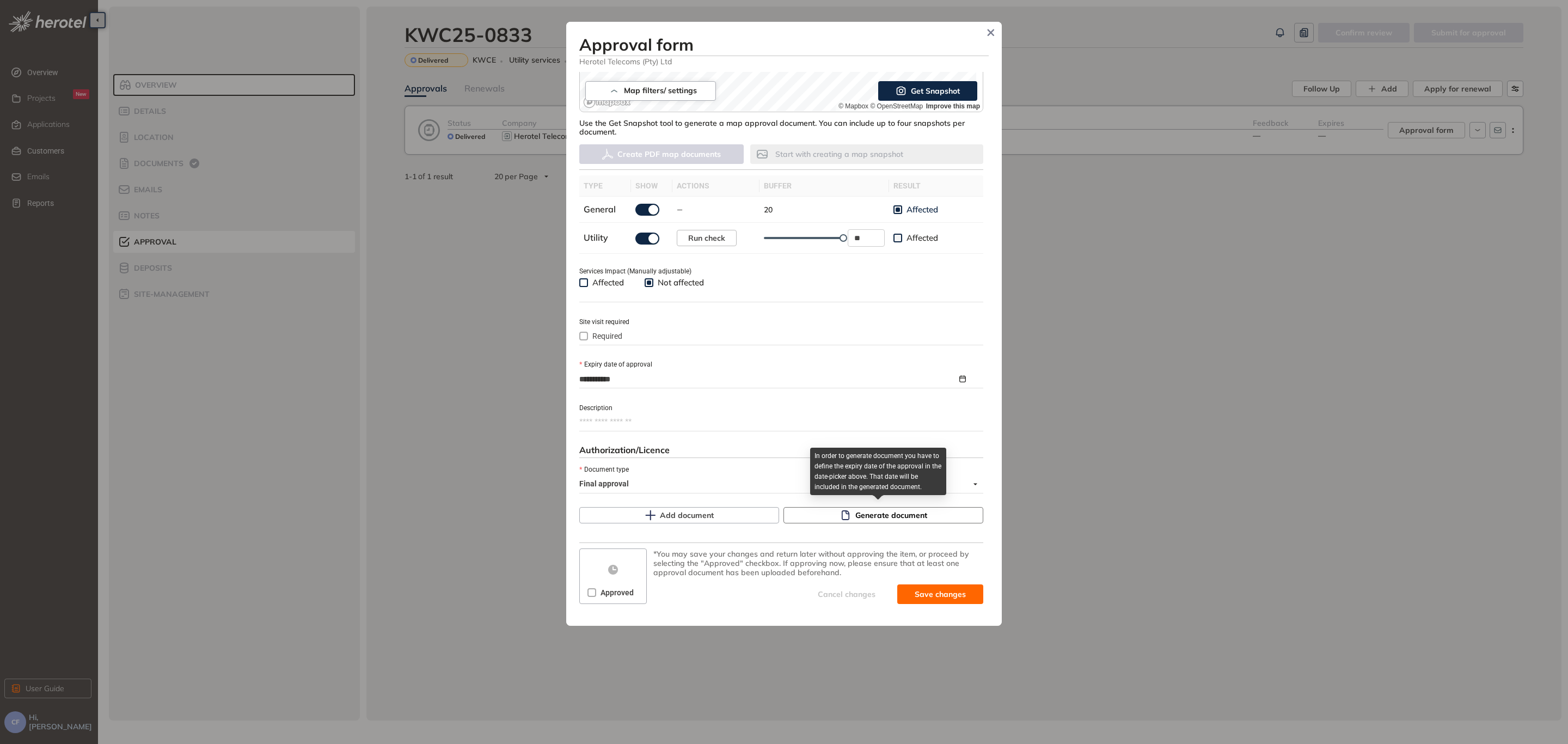
click at [898, 516] on span "Generate document" at bounding box center [891, 515] width 72 height 12
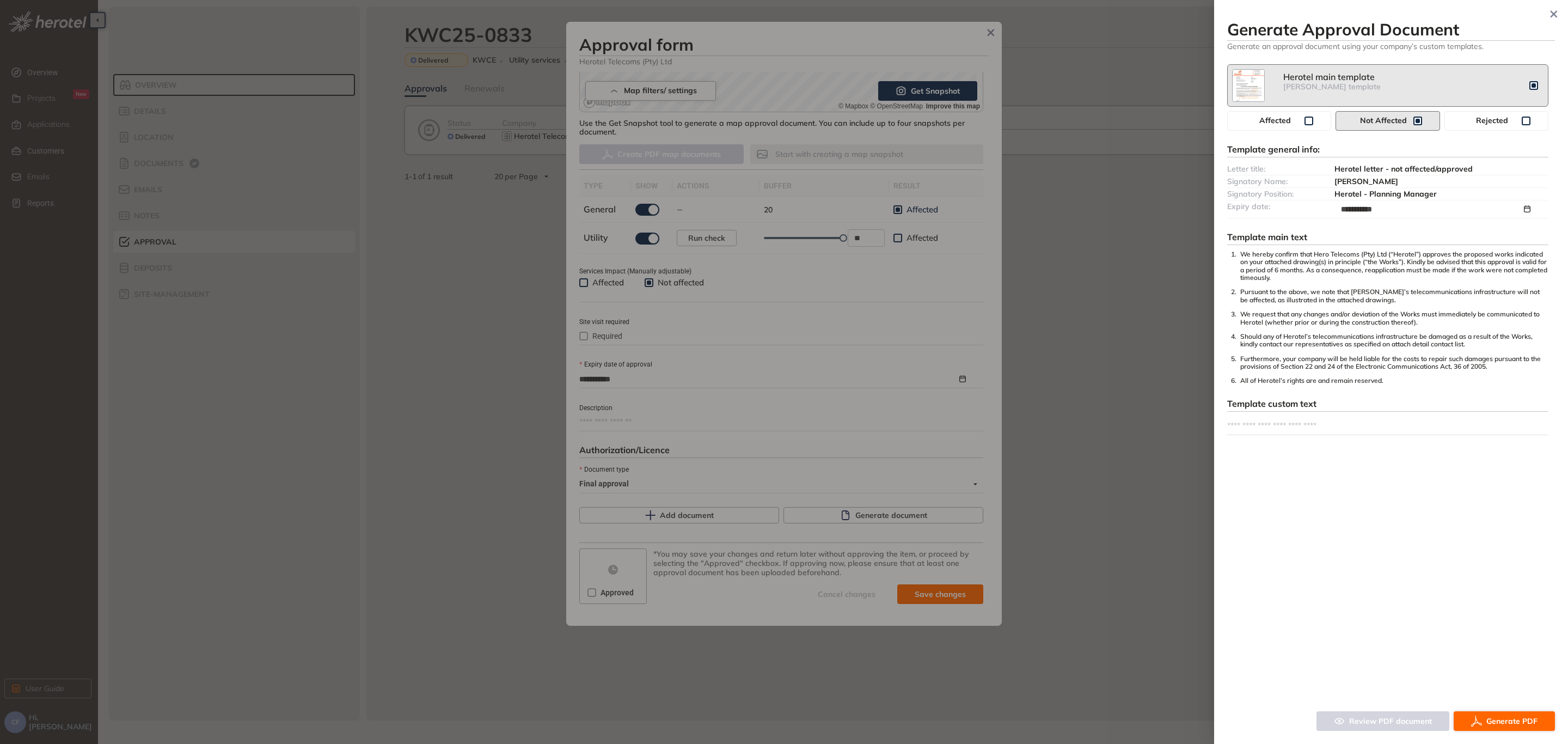
click at [1489, 715] on span "Generate PDF" at bounding box center [1512, 721] width 51 height 12
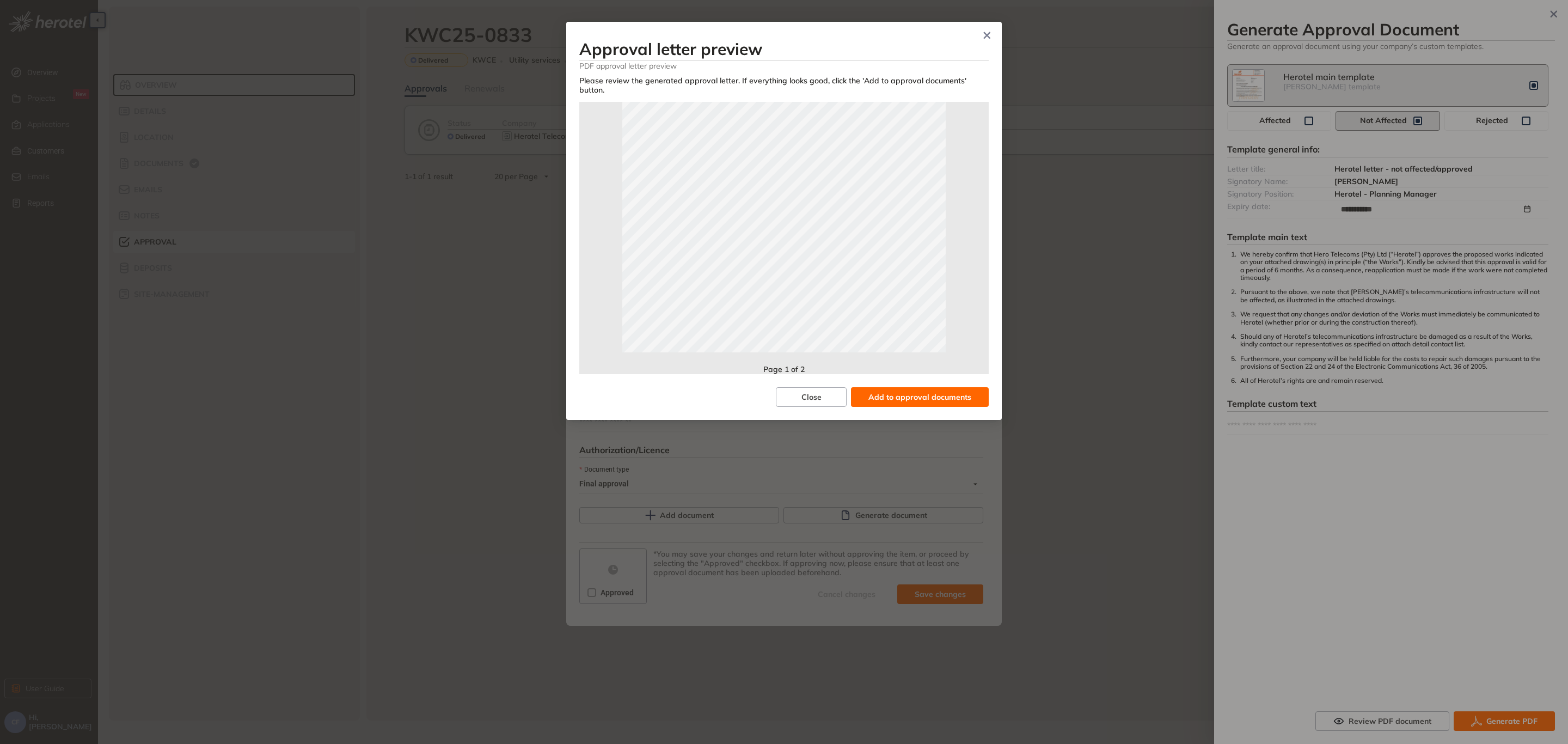
scroll to position [242, 0]
click at [926, 391] on span "Add to approval documents" at bounding box center [920, 396] width 103 height 12
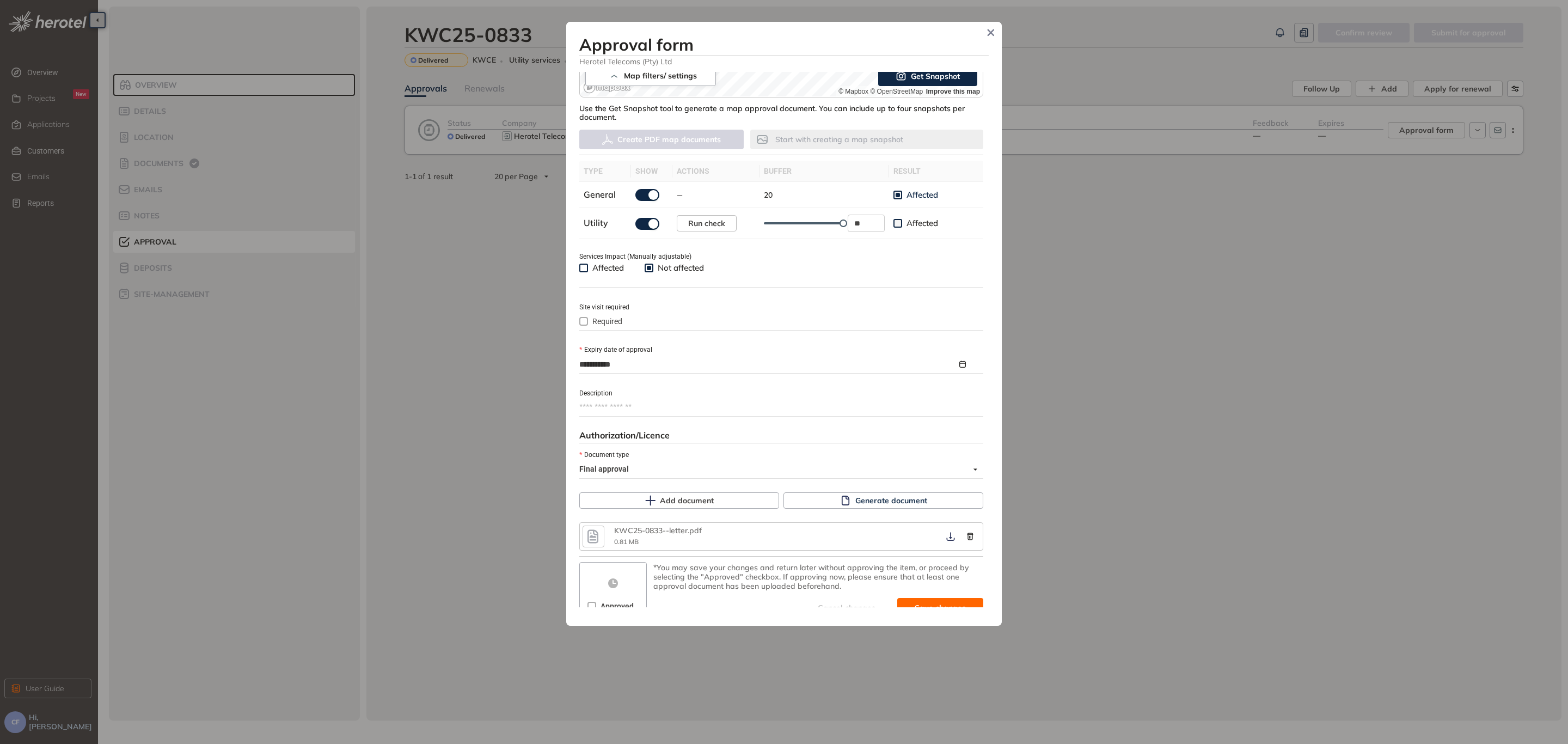
scroll to position [278, 0]
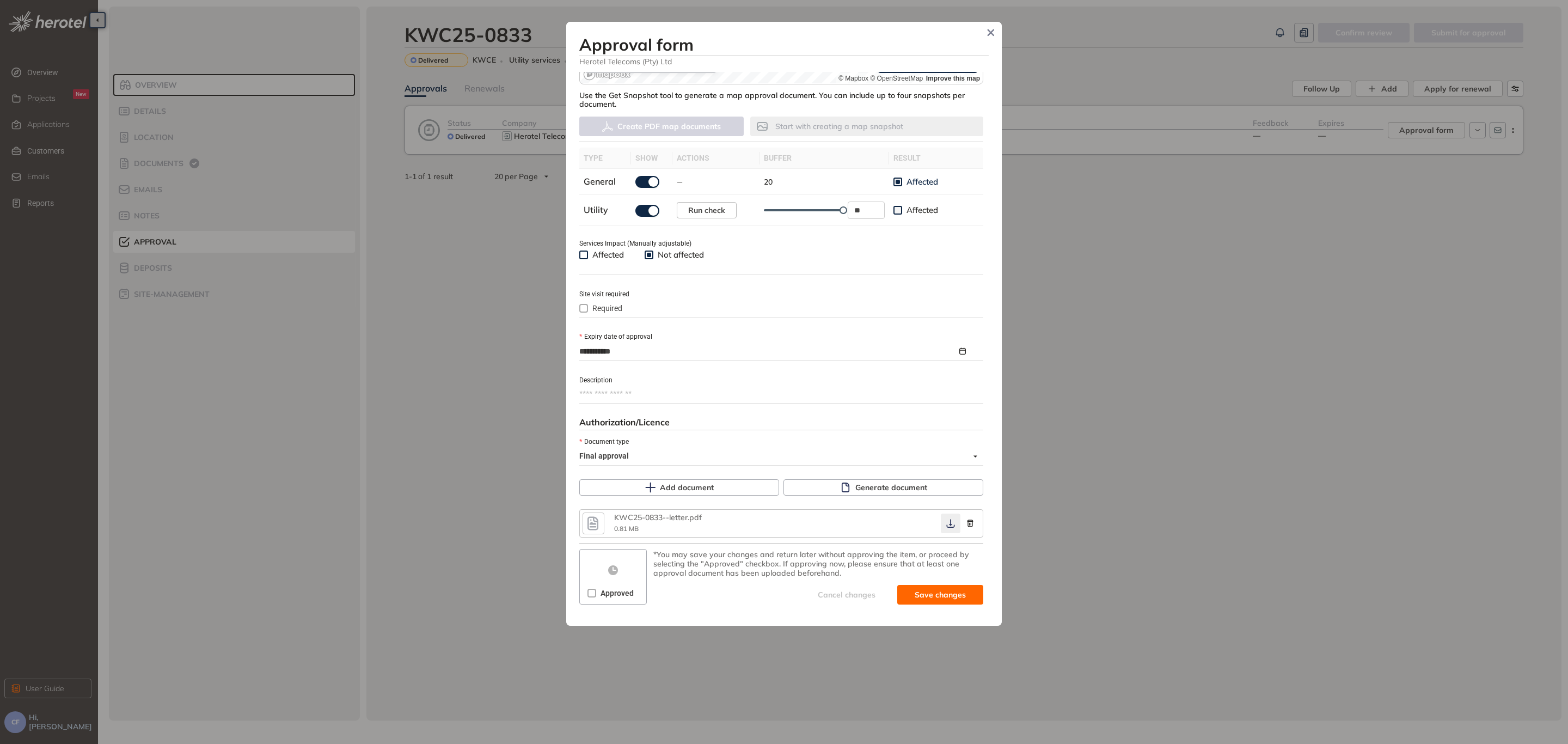
click at [946, 528] on button "button" at bounding box center [949, 522] width 19 height 19
click at [592, 589] on span at bounding box center [591, 592] width 8 height 8
click at [945, 524] on icon "button" at bounding box center [950, 522] width 11 height 8
click at [936, 595] on span "Save and approve" at bounding box center [932, 594] width 68 height 12
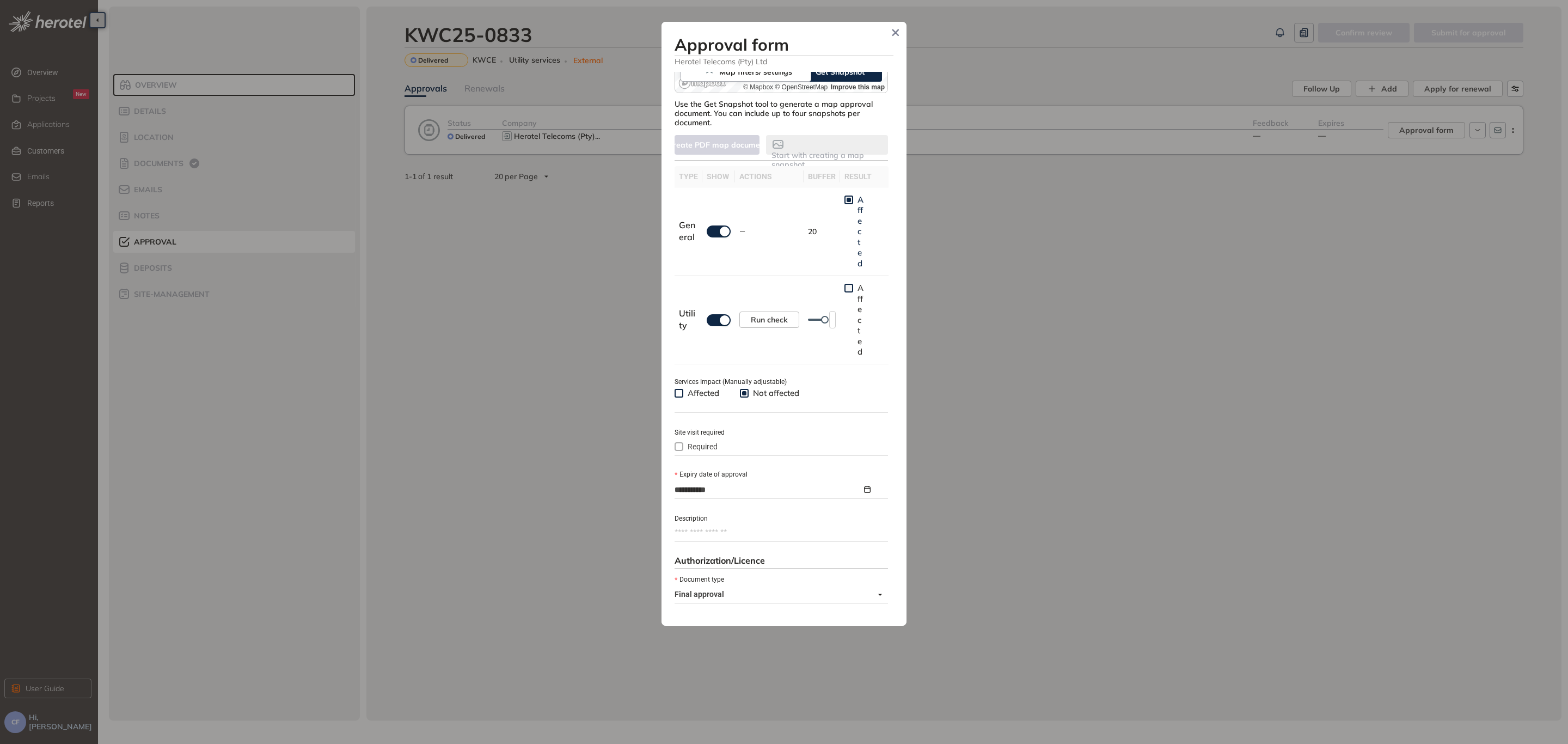
scroll to position [287, 0]
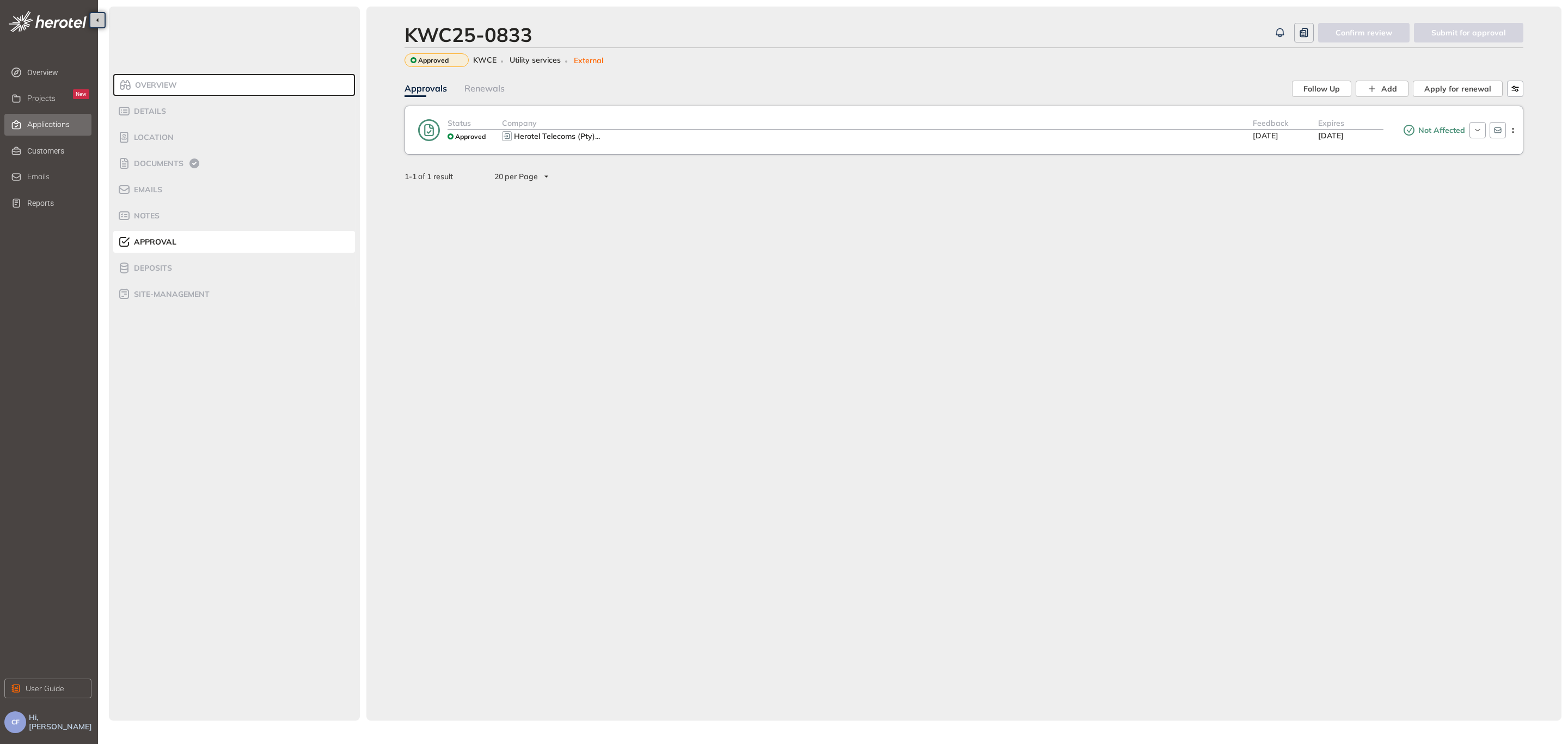
click at [40, 125] on span "Applications" at bounding box center [49, 124] width 42 height 9
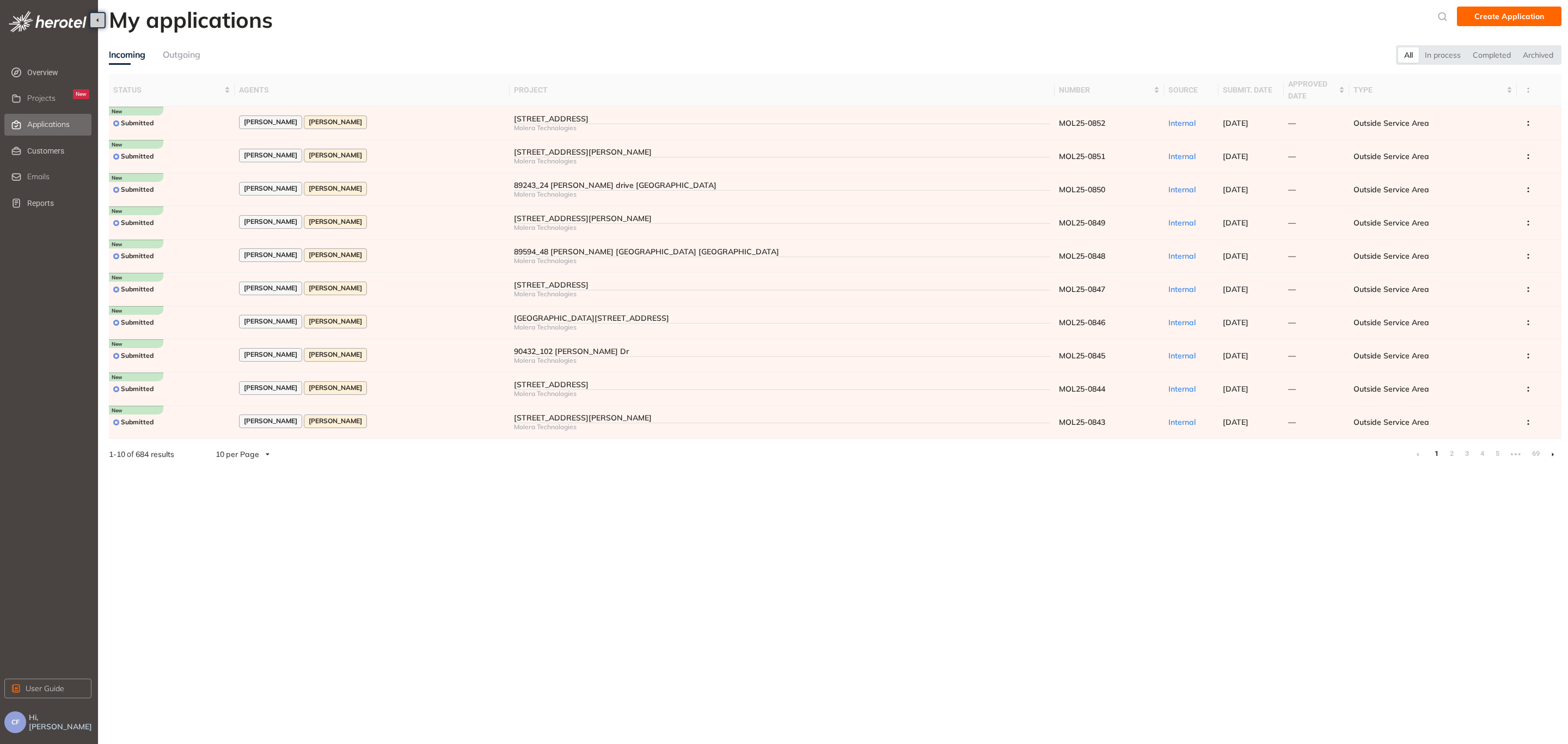
click at [1449, 451] on link "2" at bounding box center [1451, 453] width 11 height 17
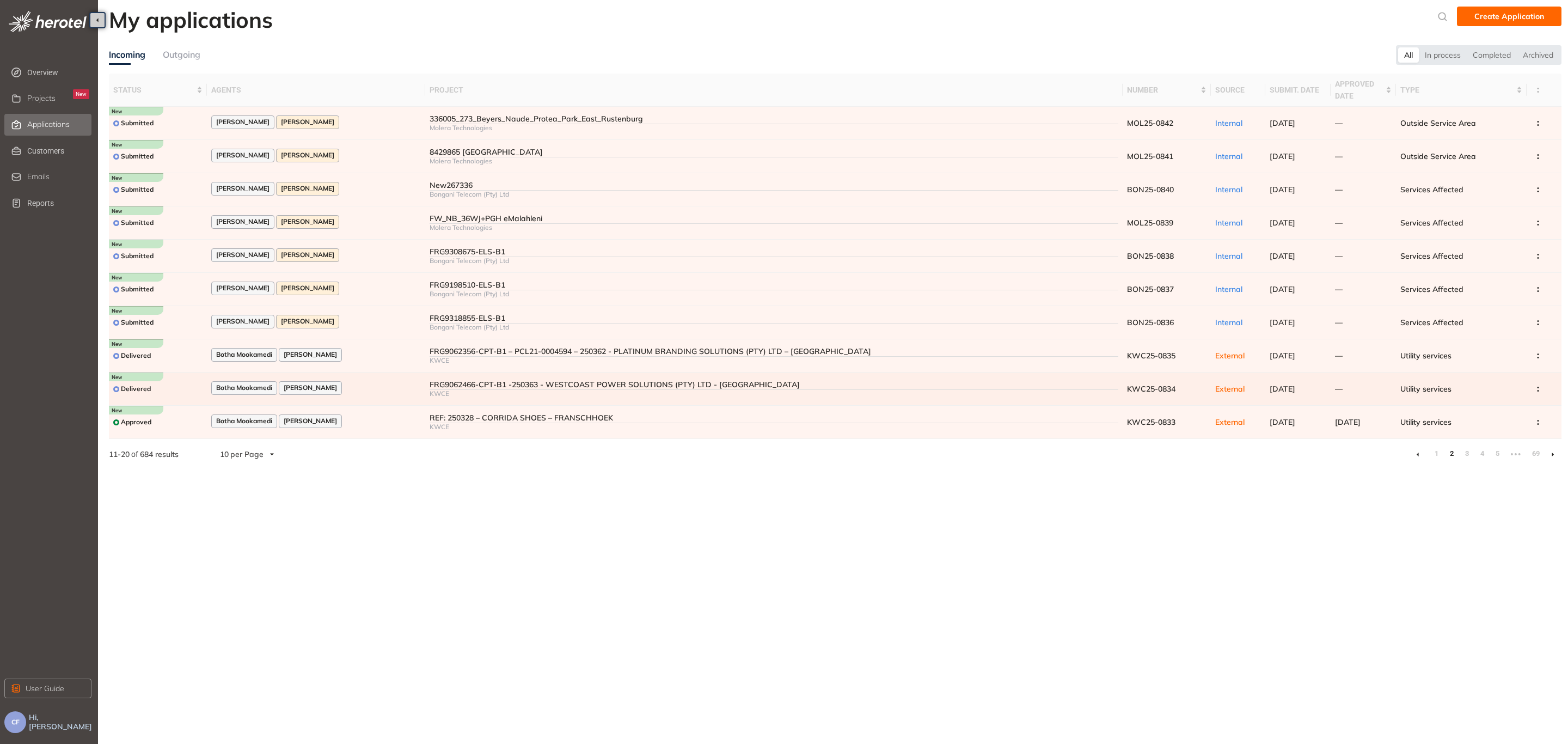
click at [376, 387] on div "Botha Mookamedi [PERSON_NAME]" at bounding box center [316, 389] width 210 height 15
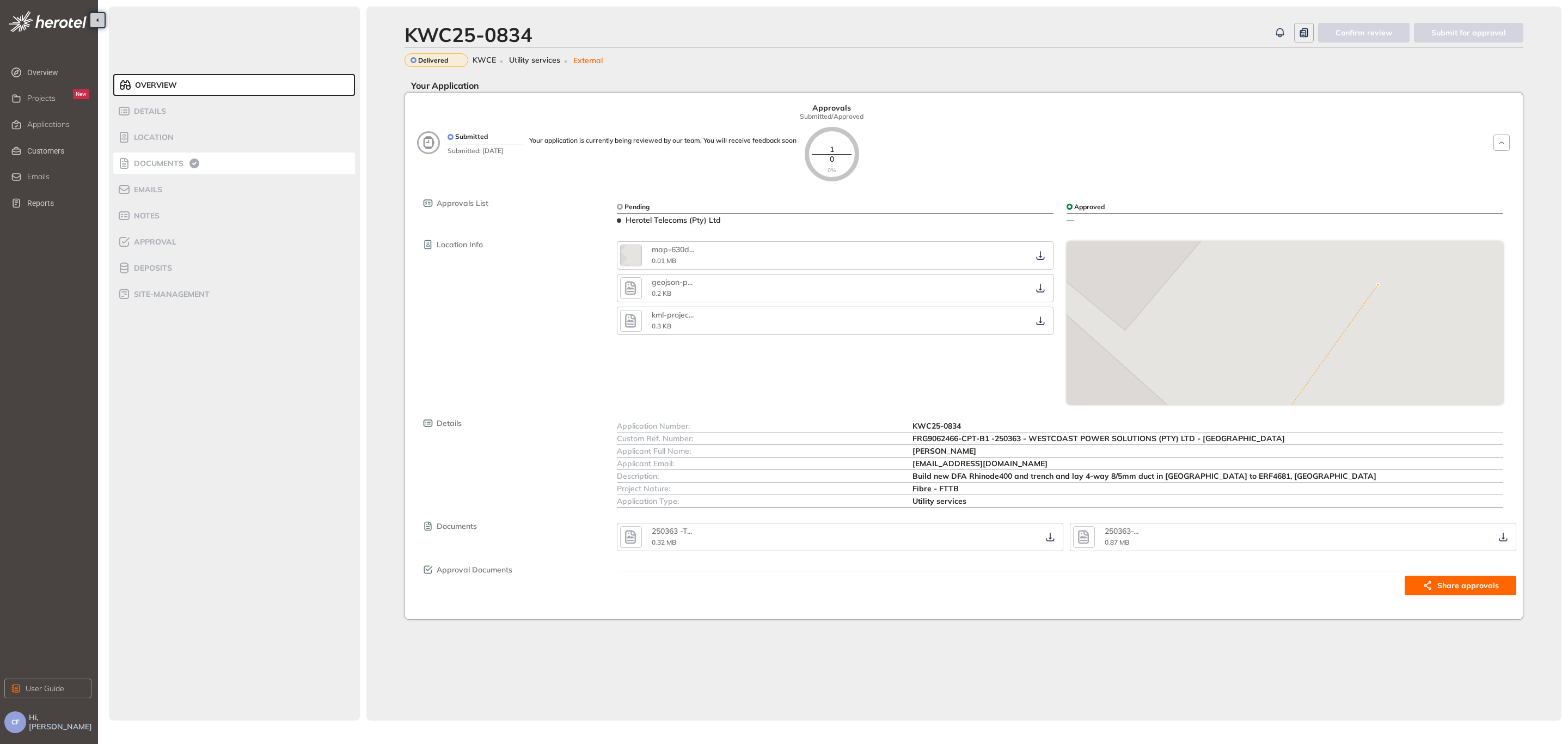
click at [172, 157] on div "Documents" at bounding box center [164, 164] width 93 height 13
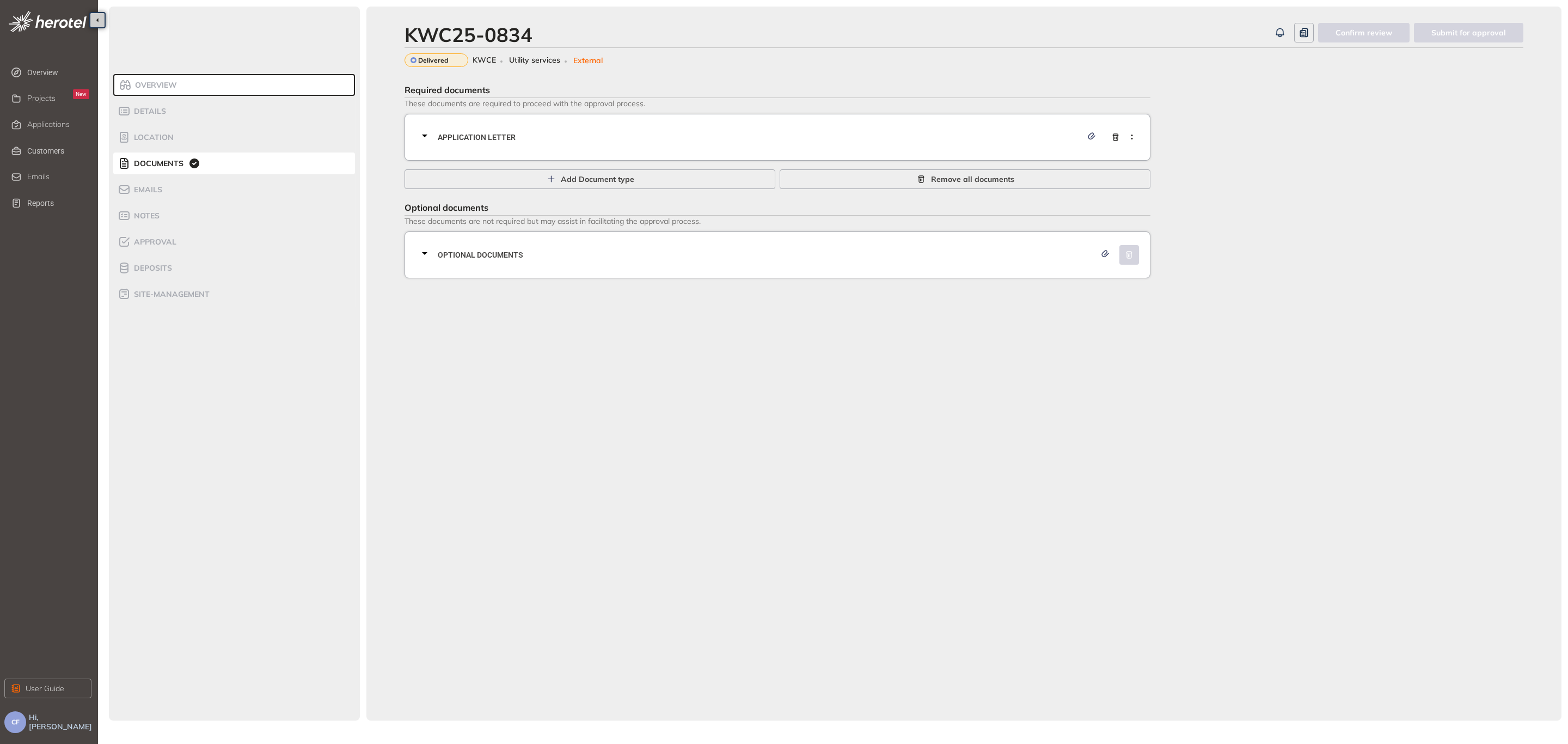
click at [553, 142] on span "Application letter" at bounding box center [759, 137] width 644 height 12
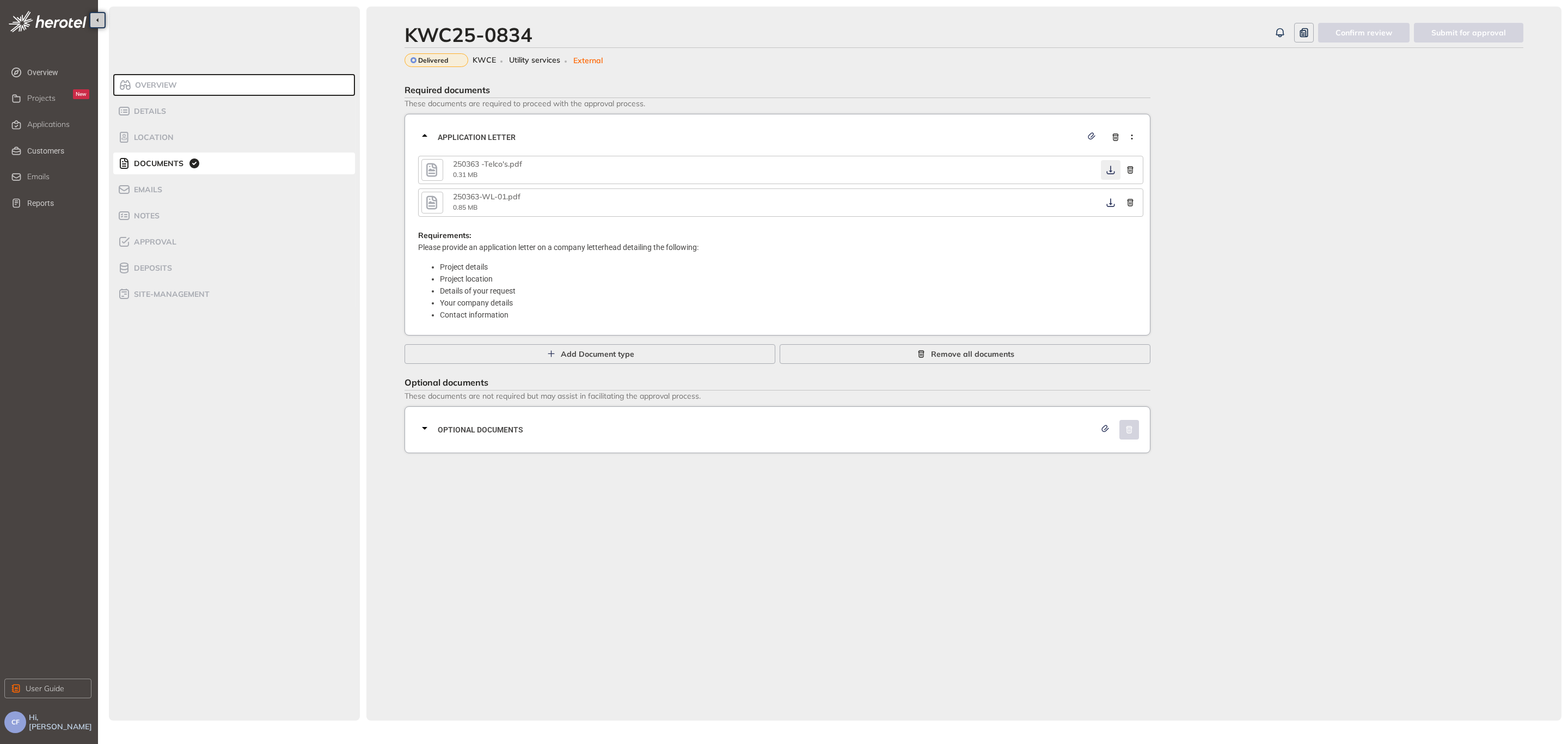
click at [1114, 170] on icon "button" at bounding box center [1110, 169] width 11 height 8
click at [1112, 207] on button "button" at bounding box center [1109, 202] width 19 height 19
click at [1112, 208] on button "button" at bounding box center [1109, 202] width 19 height 19
click at [1108, 201] on icon "button" at bounding box center [1110, 202] width 11 height 8
click at [672, 433] on span "Optional documents" at bounding box center [766, 429] width 657 height 12
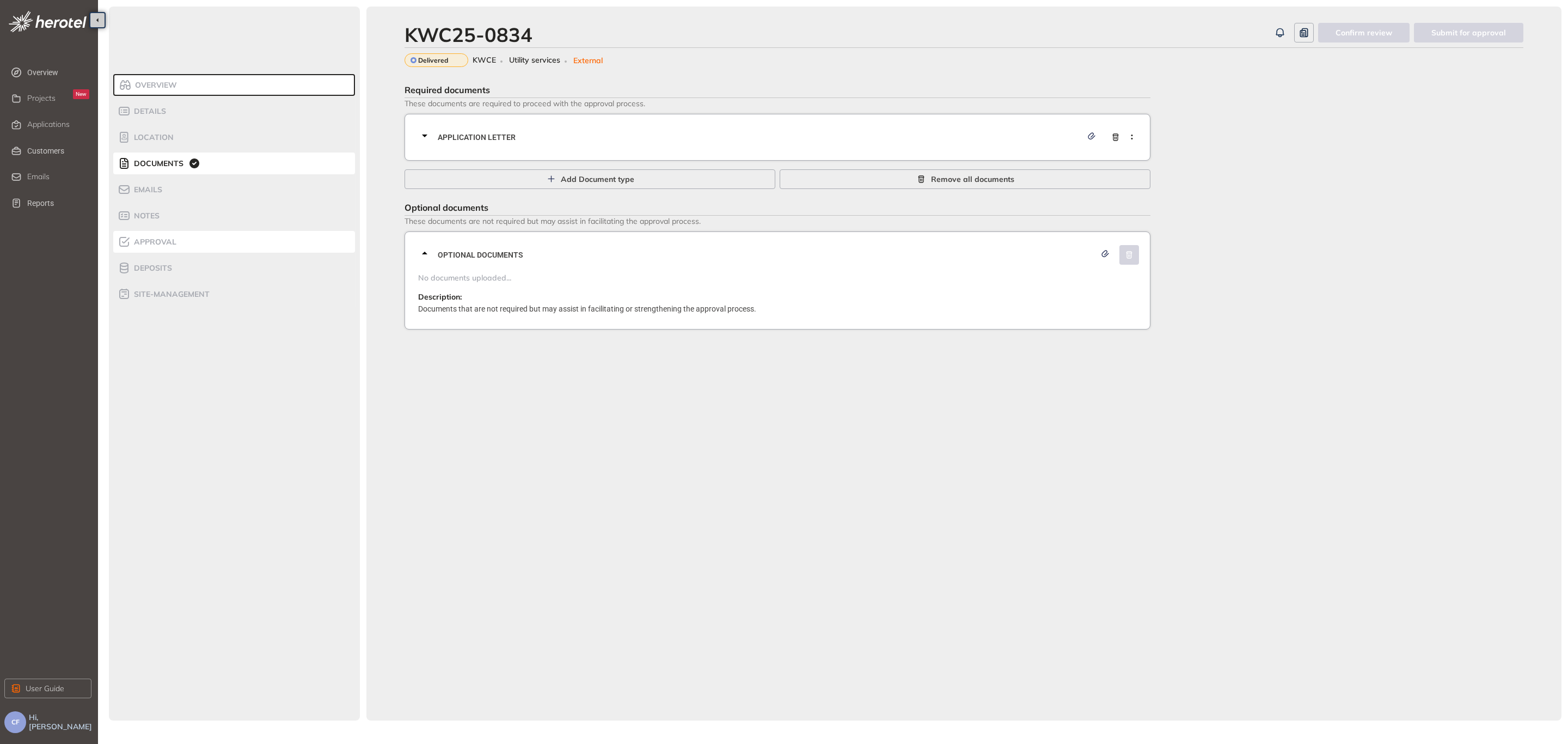
click at [166, 244] on span "Approval" at bounding box center [153, 242] width 46 height 9
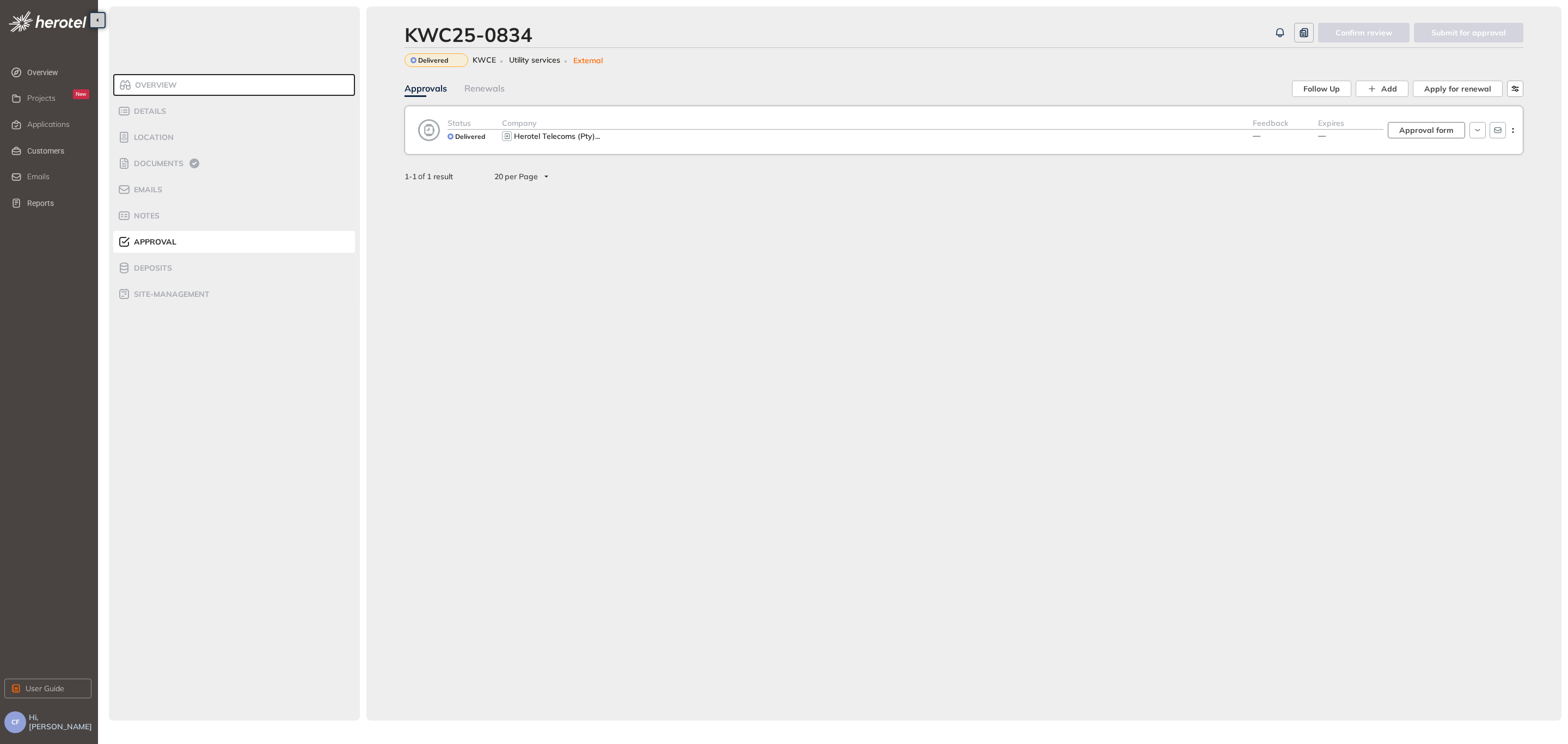
click at [1441, 134] on span "Approval form" at bounding box center [1426, 130] width 54 height 12
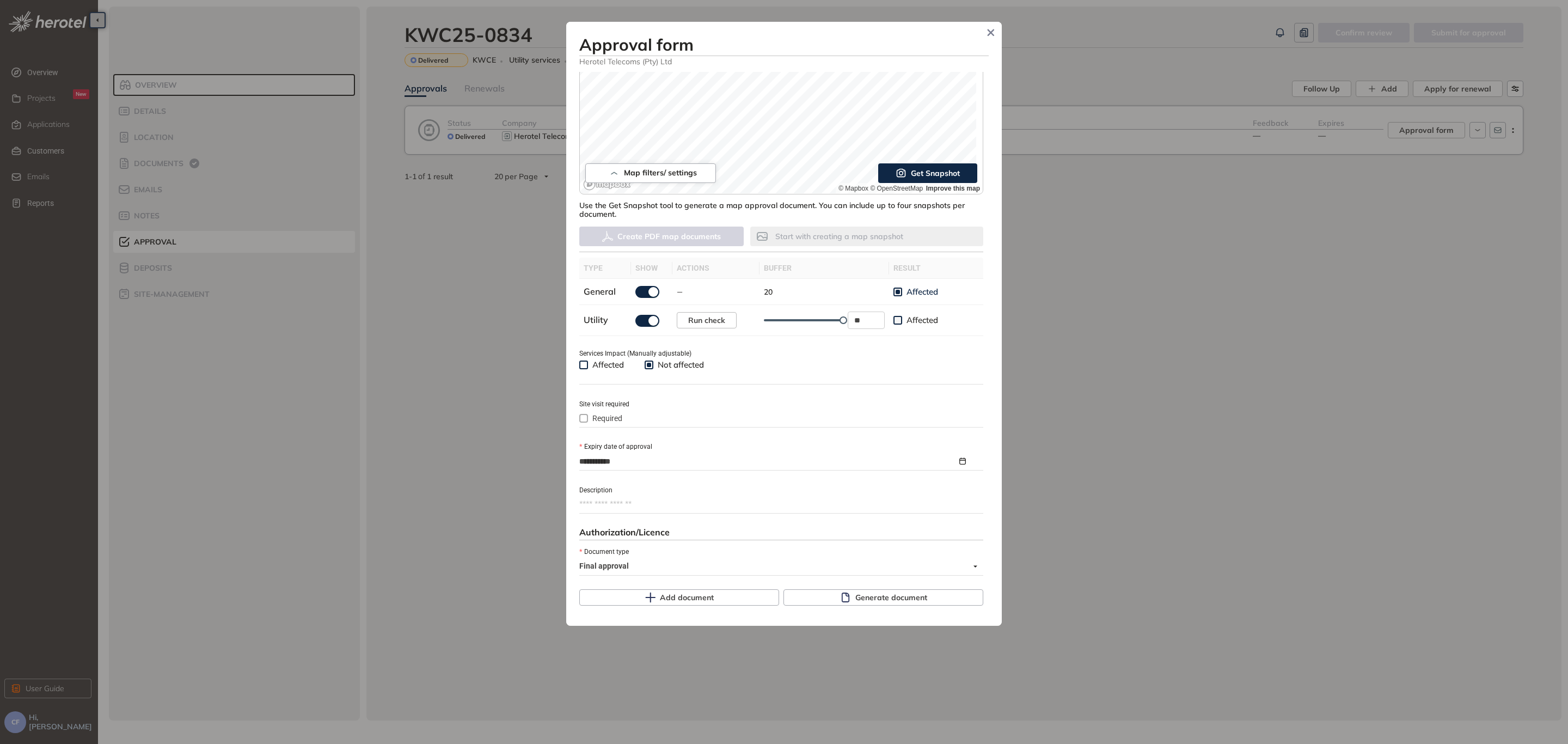
scroll to position [250, 0]
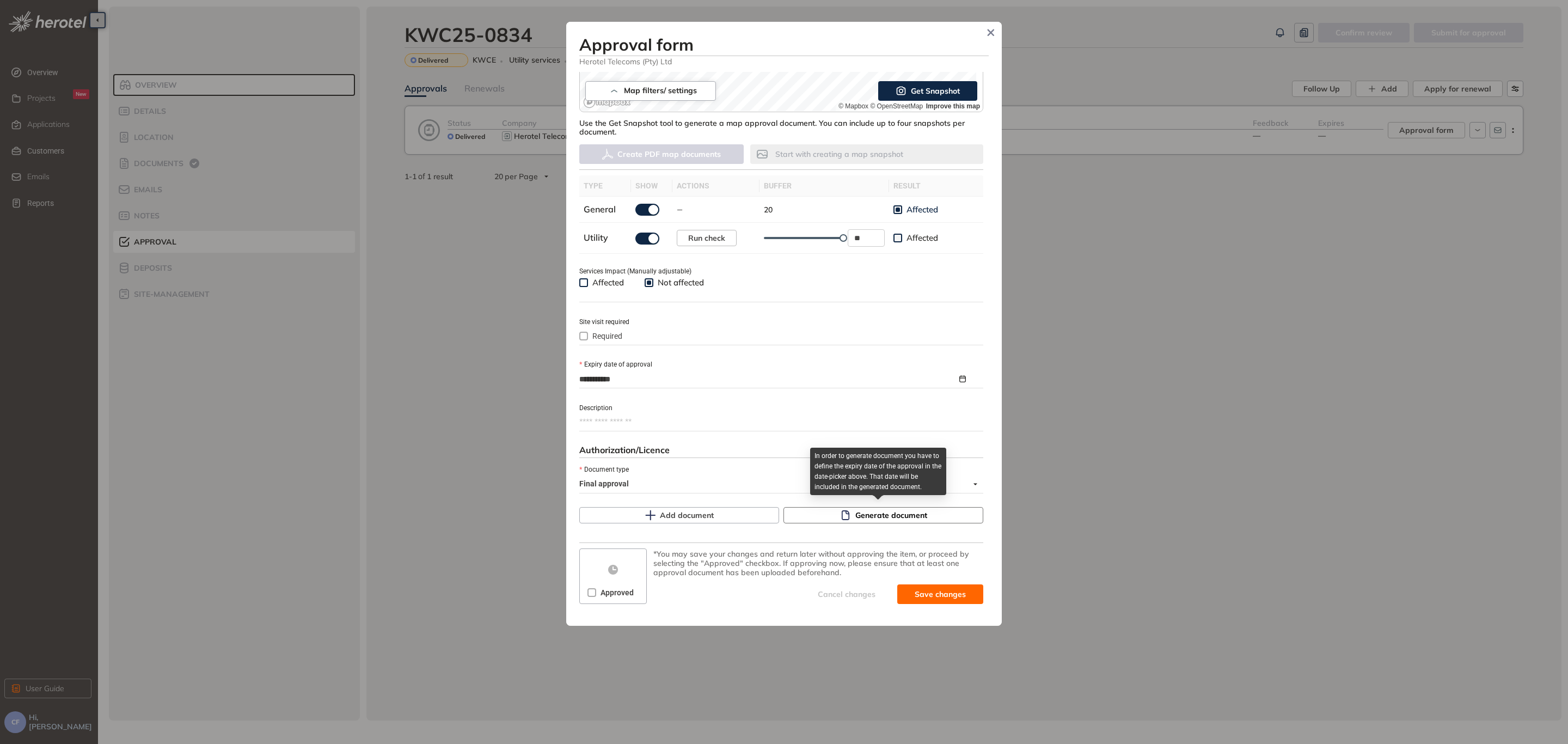
click at [888, 515] on span "Generate document" at bounding box center [891, 515] width 72 height 12
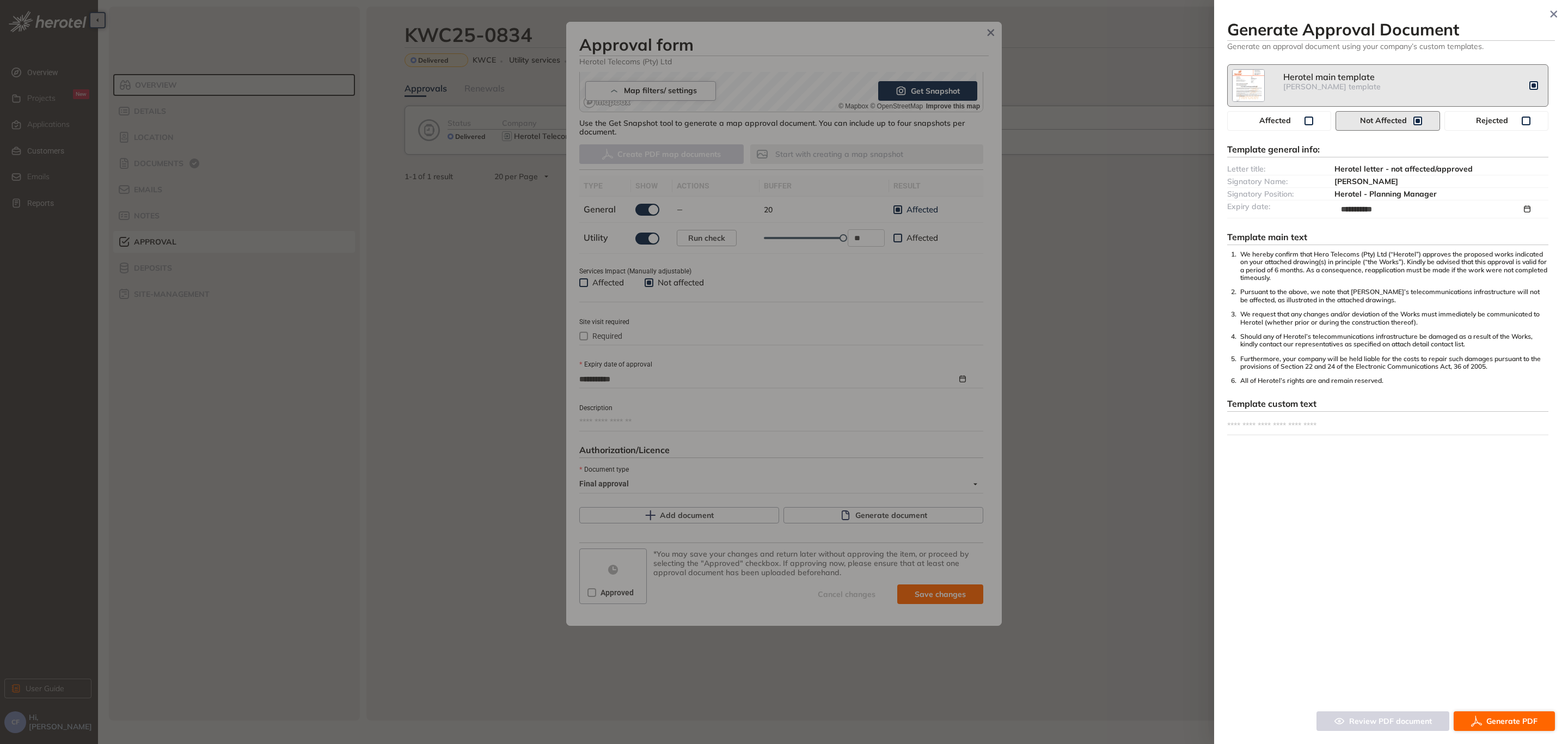
click at [1506, 724] on span "Generate PDF" at bounding box center [1512, 721] width 51 height 12
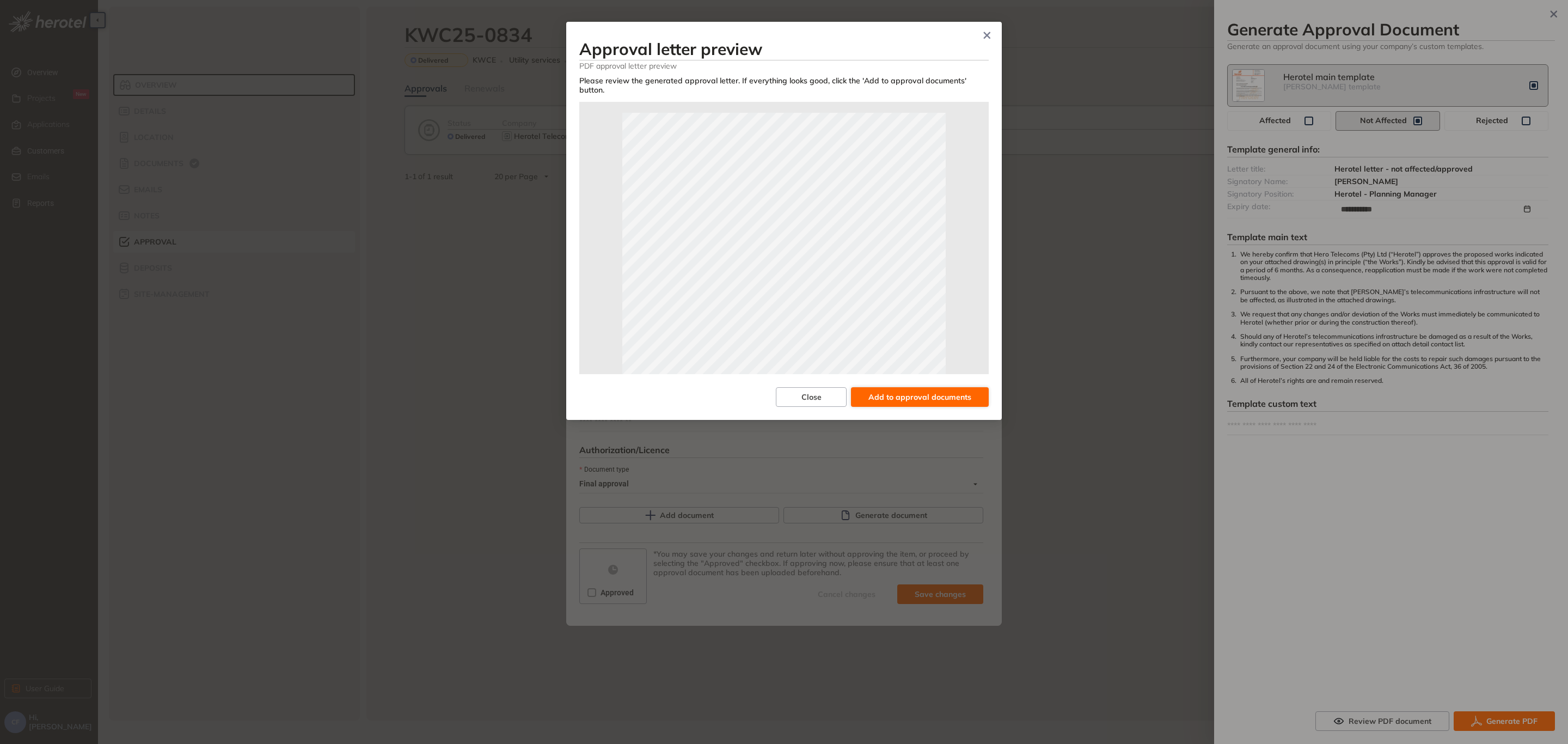
click at [919, 391] on span "Add to approval documents" at bounding box center [920, 396] width 103 height 12
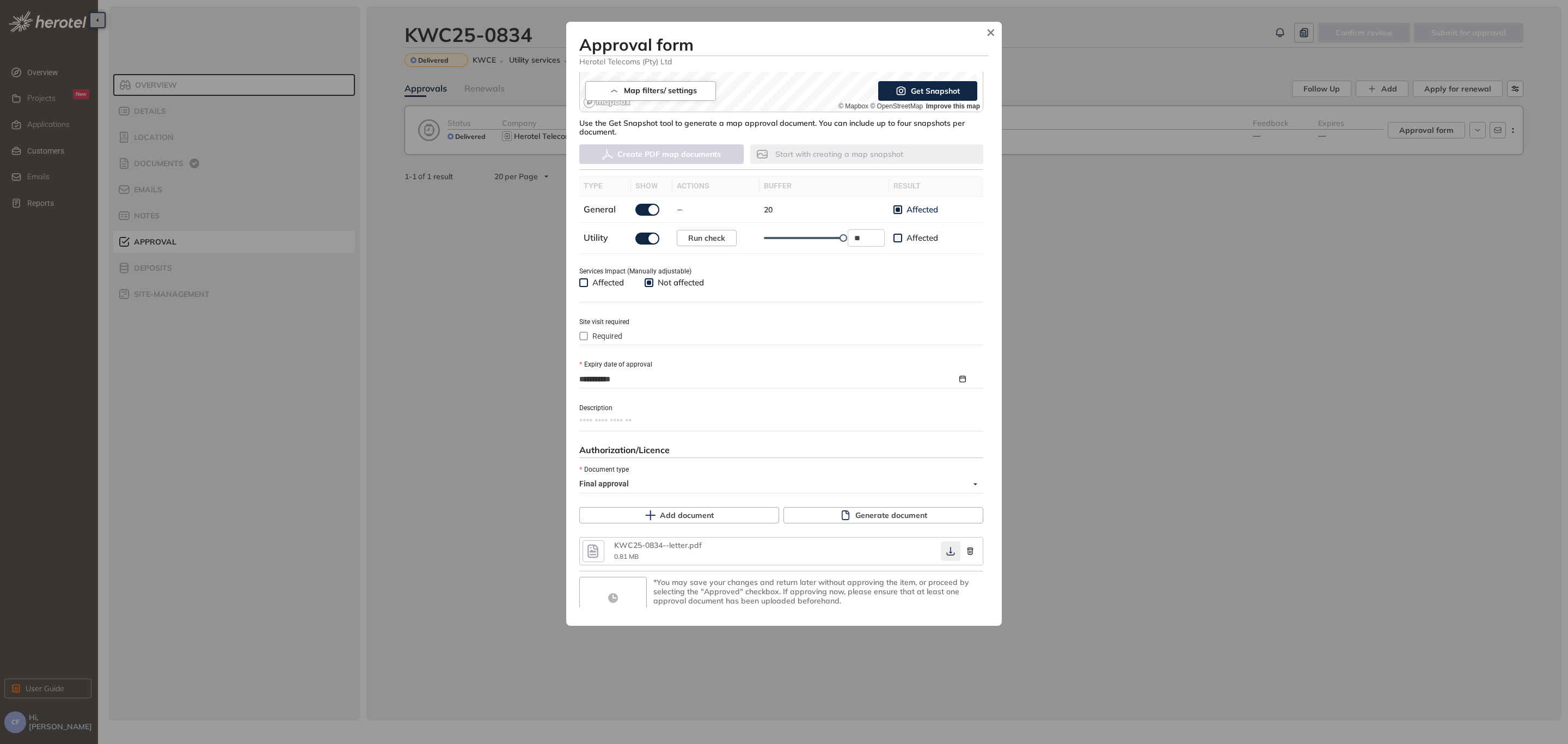
click at [945, 547] on icon "button" at bounding box center [950, 551] width 11 height 8
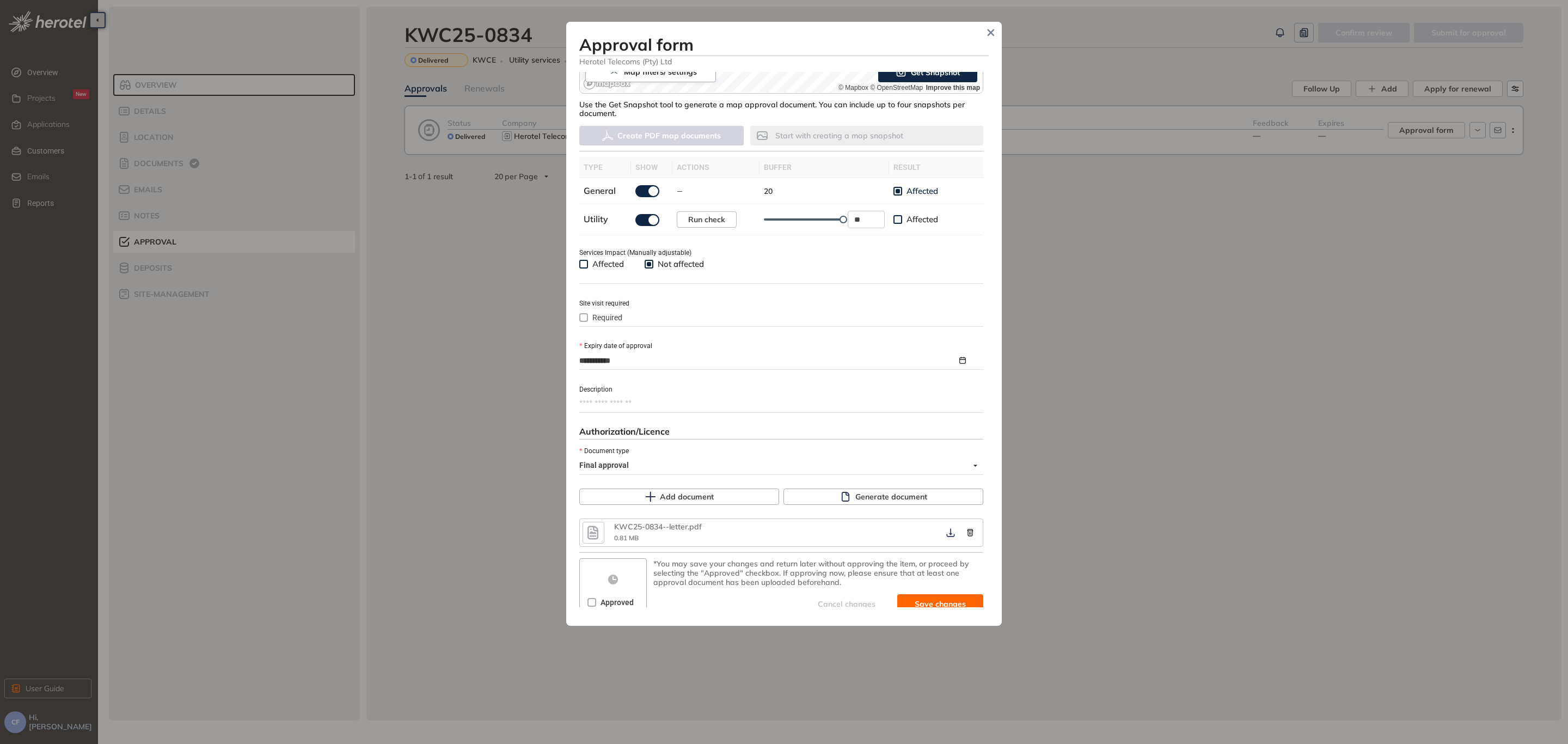
scroll to position [278, 0]
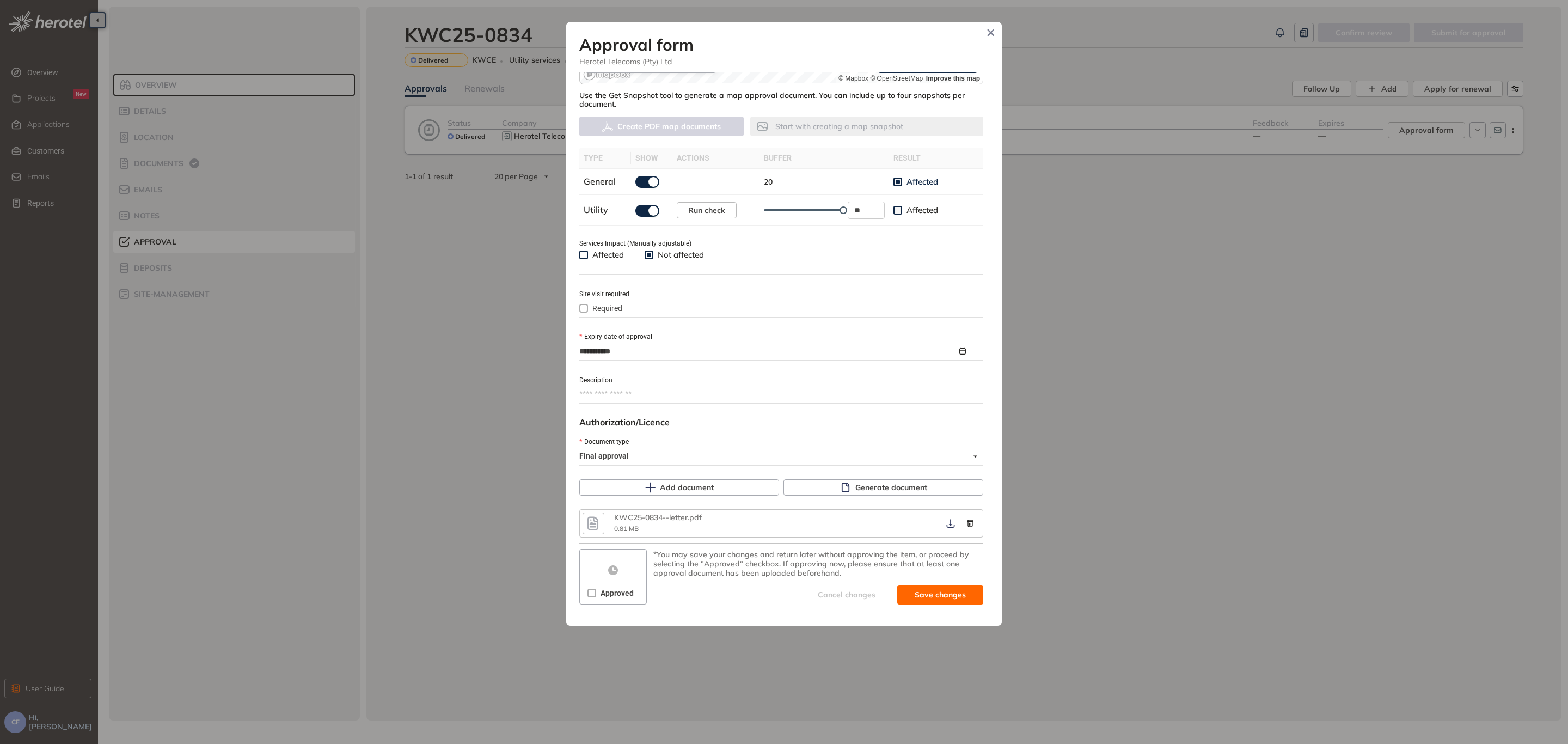
click at [597, 589] on span "Approved" at bounding box center [617, 592] width 42 height 12
click at [928, 589] on span "Save and approve" at bounding box center [932, 594] width 68 height 12
type textarea "**********"
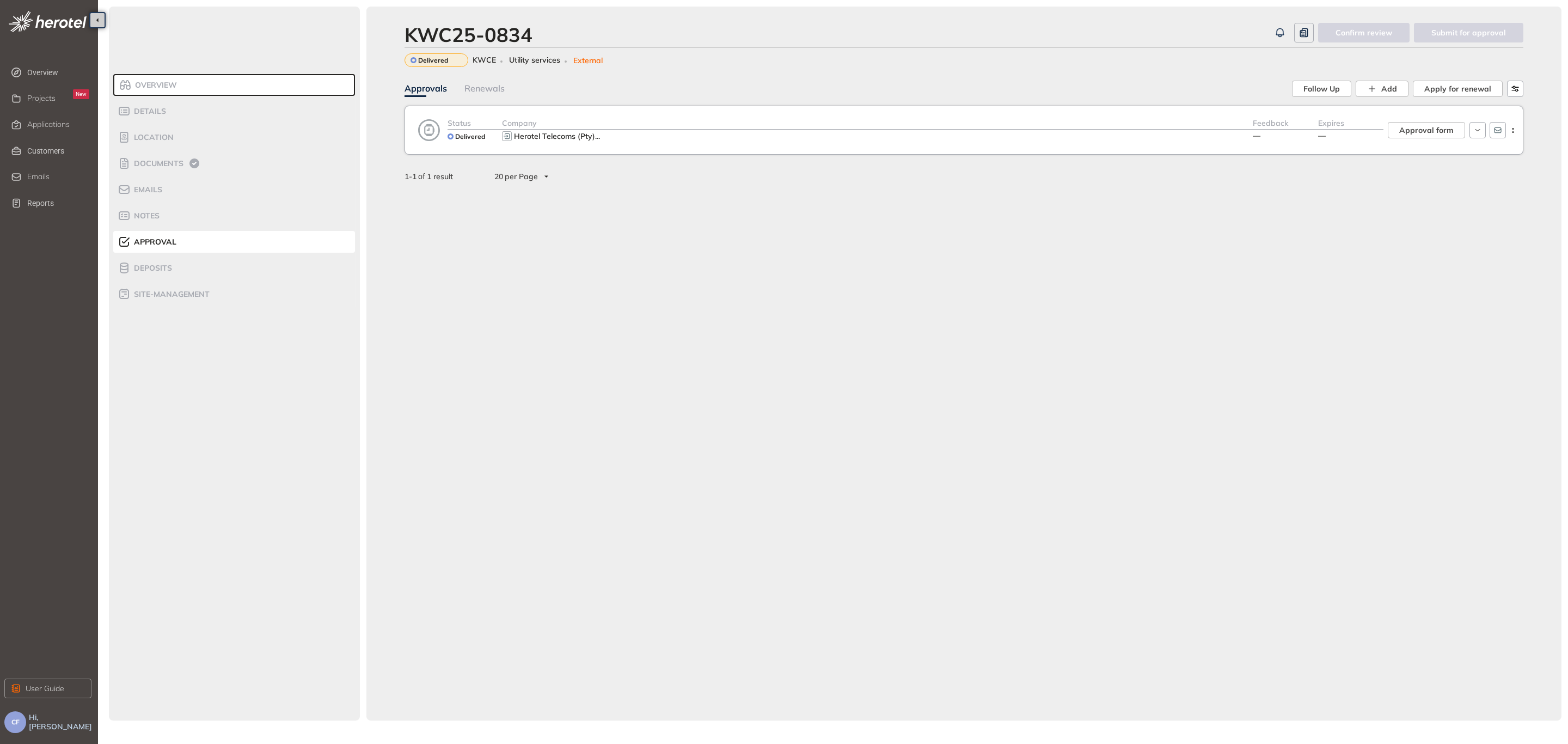
scroll to position [287, 0]
click at [48, 131] on div "Applications" at bounding box center [59, 125] width 62 height 18
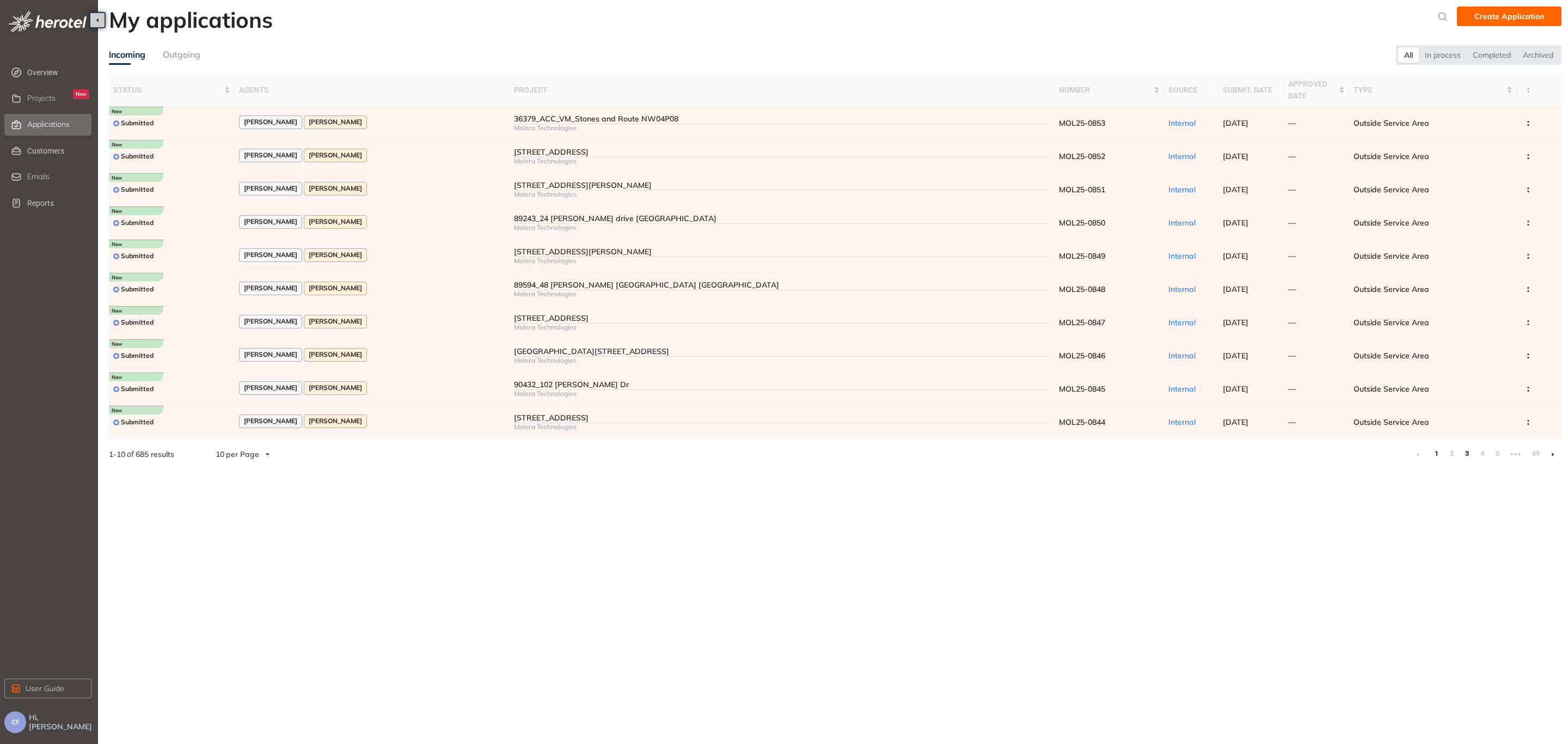
click at [1468, 456] on link "3" at bounding box center [1466, 453] width 11 height 17
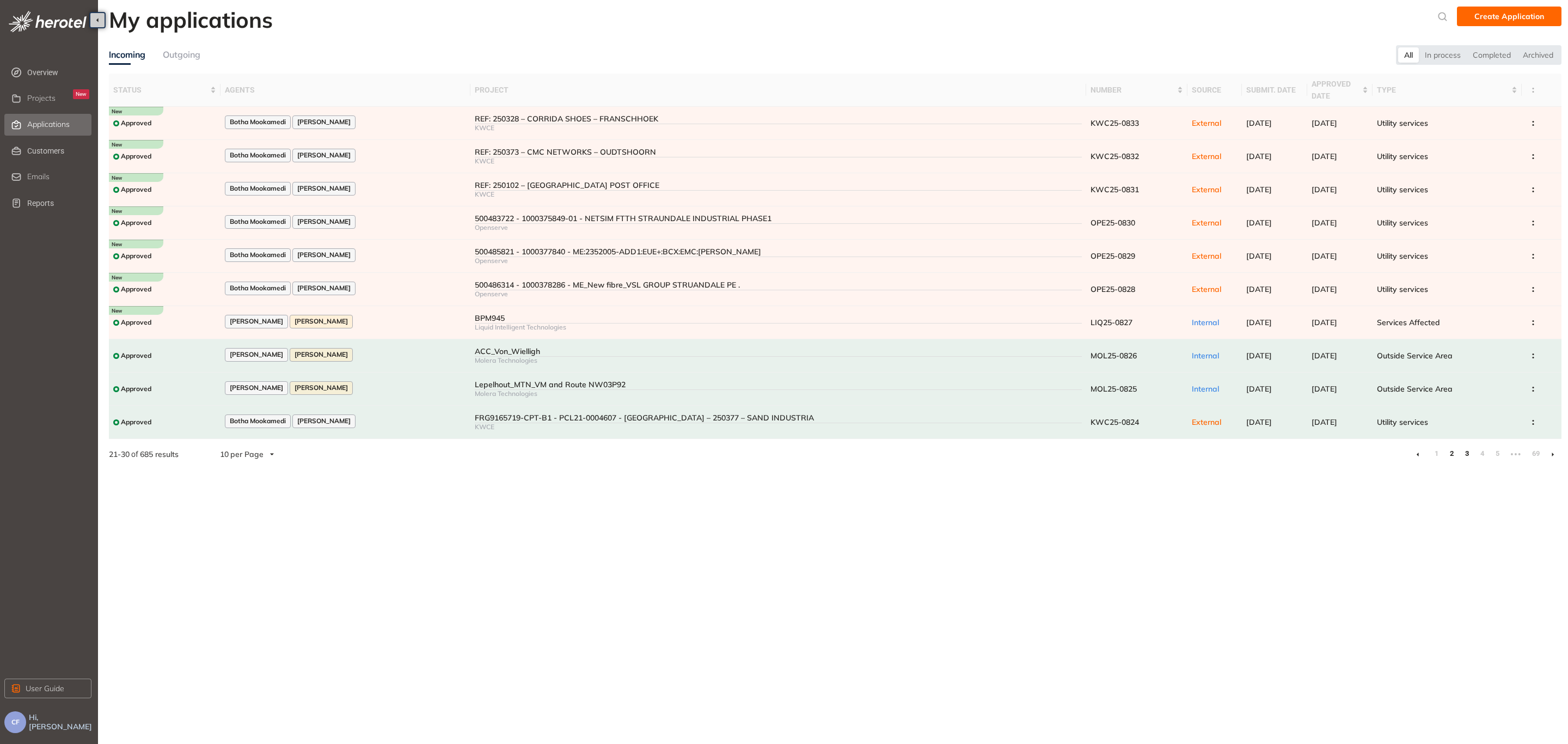
click at [1454, 449] on link "2" at bounding box center [1451, 453] width 11 height 17
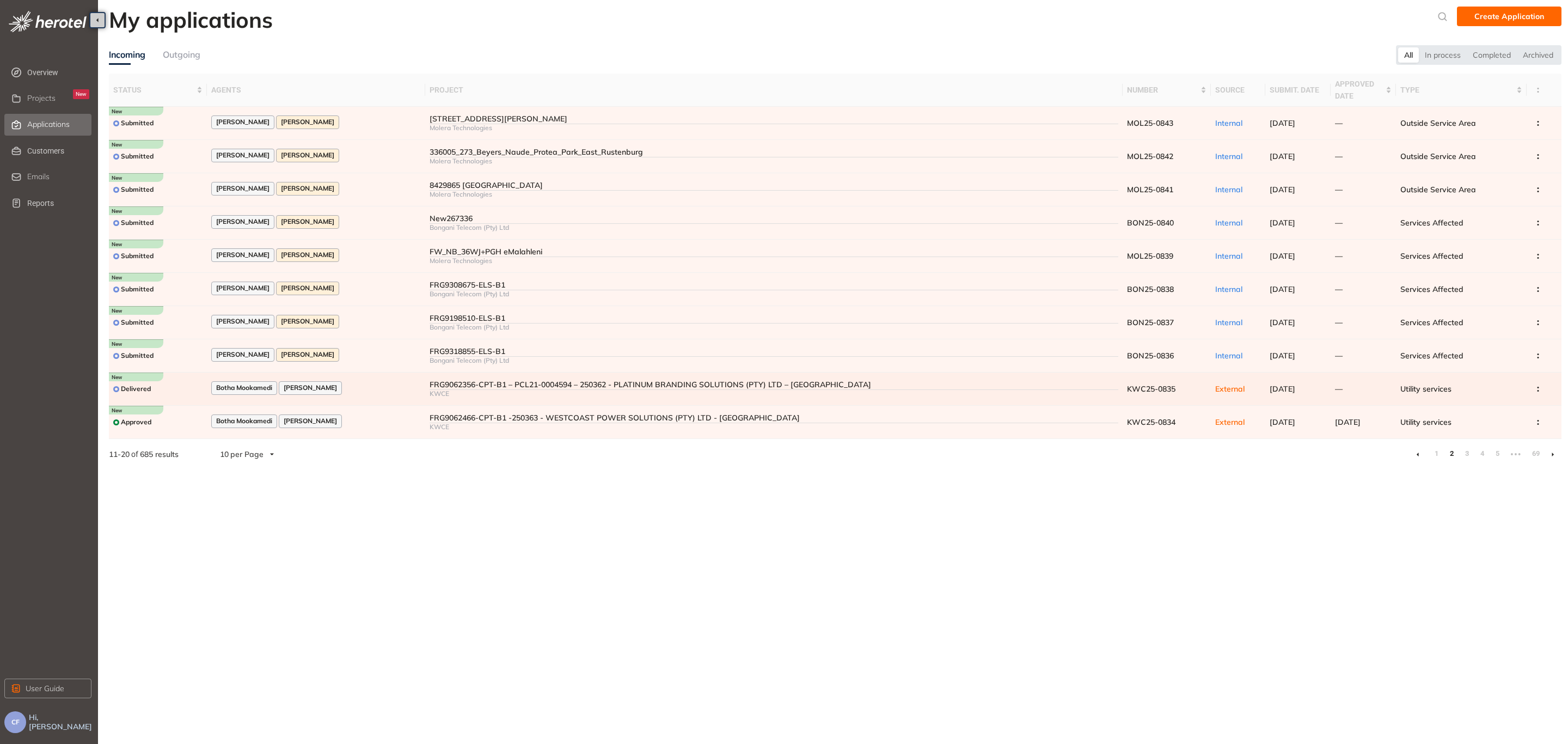
click at [558, 383] on div "FRG9062356-CPT-B1 – PCL21-0004594 – 250362 - PLATINUM BRANDING SOLUTIONS (PTY) …" at bounding box center [773, 384] width 688 height 9
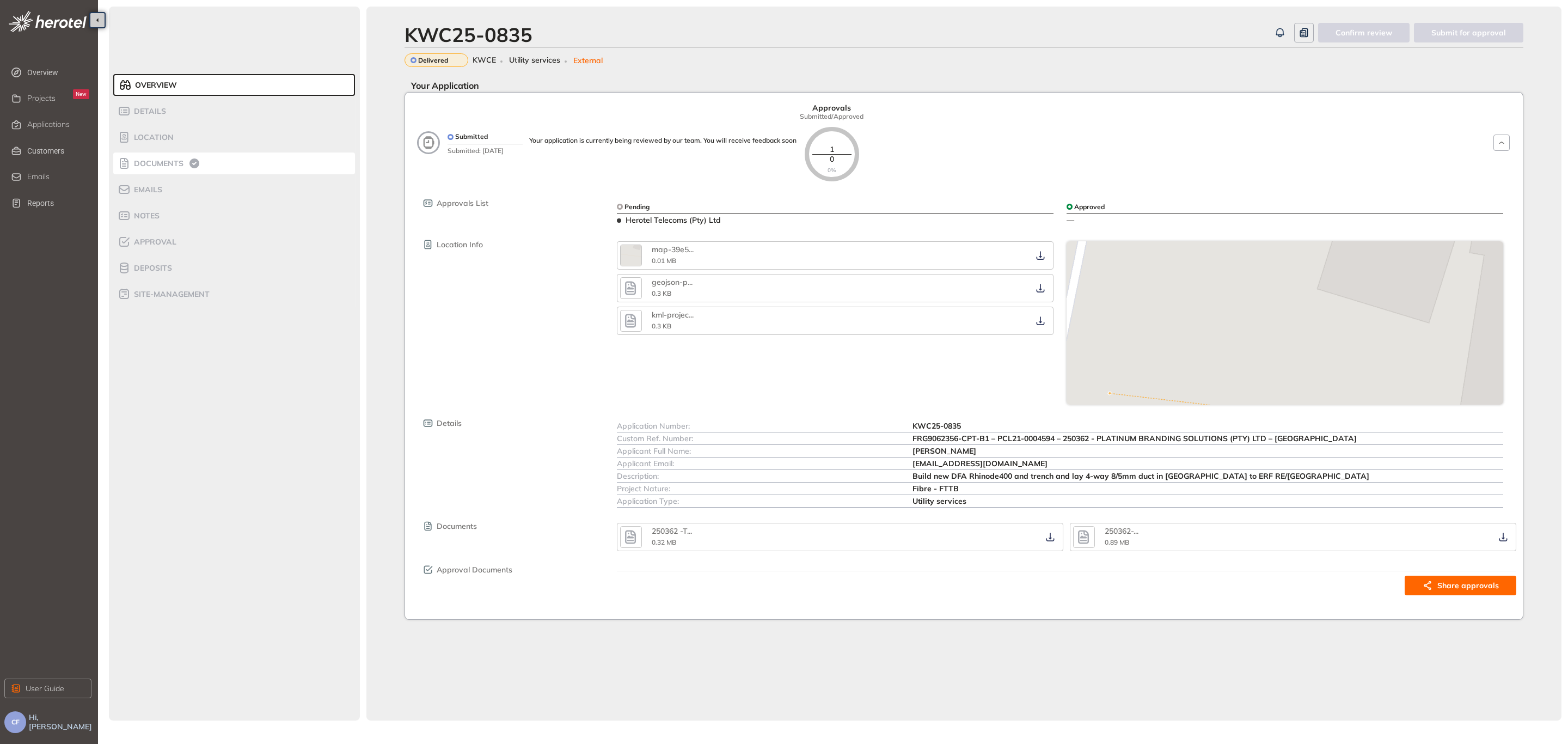
click at [165, 158] on div "Documents" at bounding box center [164, 164] width 93 height 13
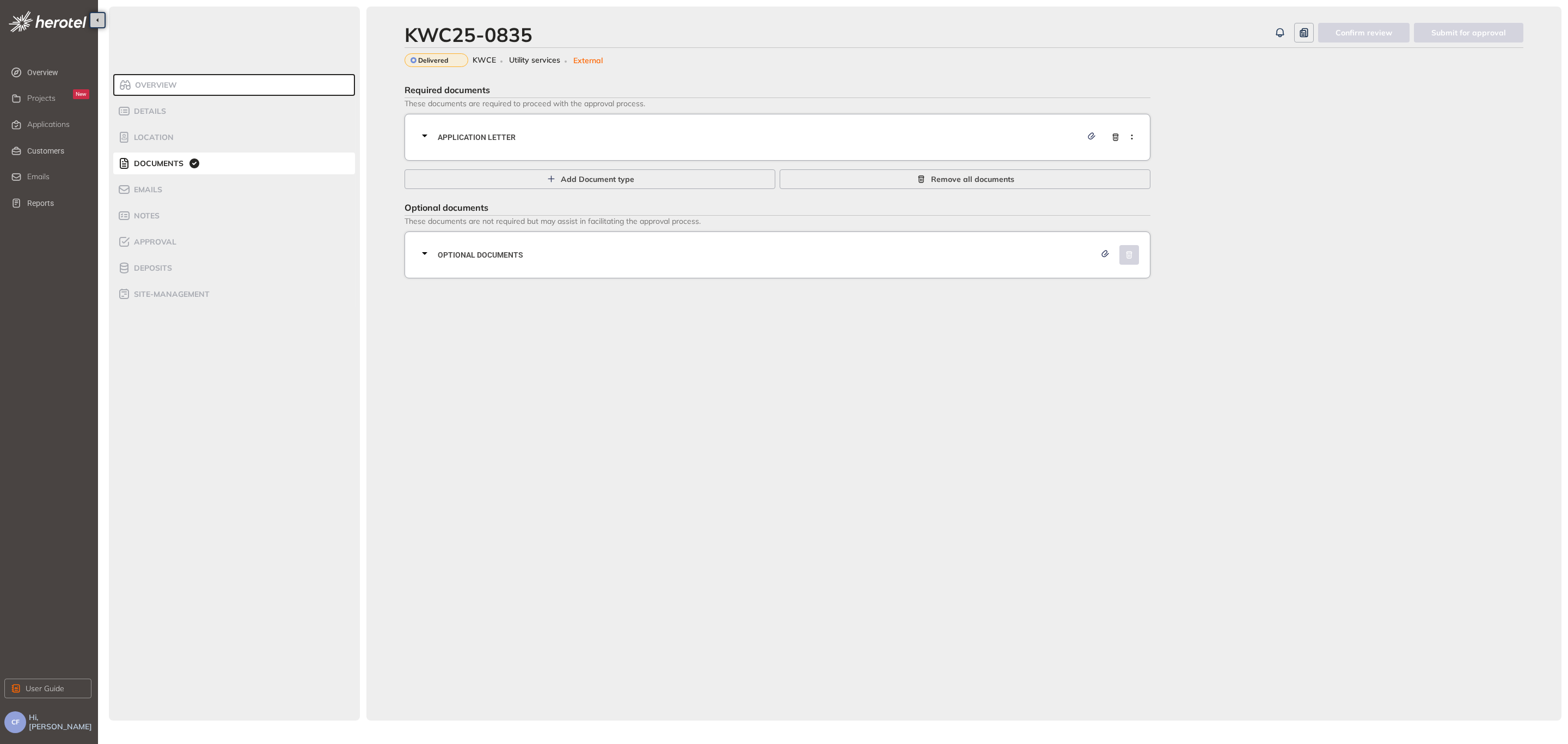
click at [698, 125] on div "Application letter" at bounding box center [780, 137] width 725 height 33
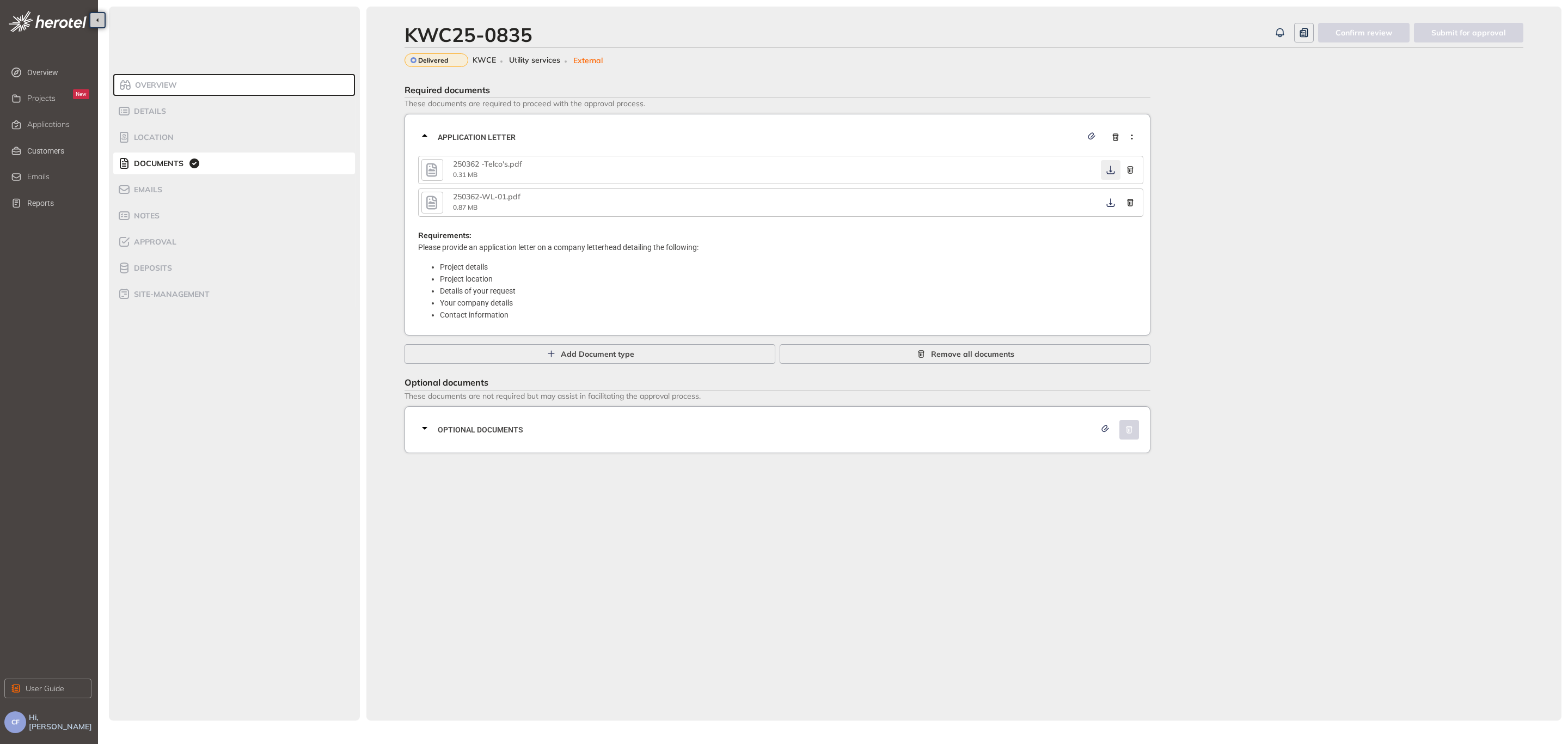
click at [1109, 169] on icon "button" at bounding box center [1110, 169] width 11 height 8
click at [1108, 201] on icon "button" at bounding box center [1110, 202] width 11 height 8
click at [869, 428] on span "Optional documents" at bounding box center [766, 429] width 657 height 12
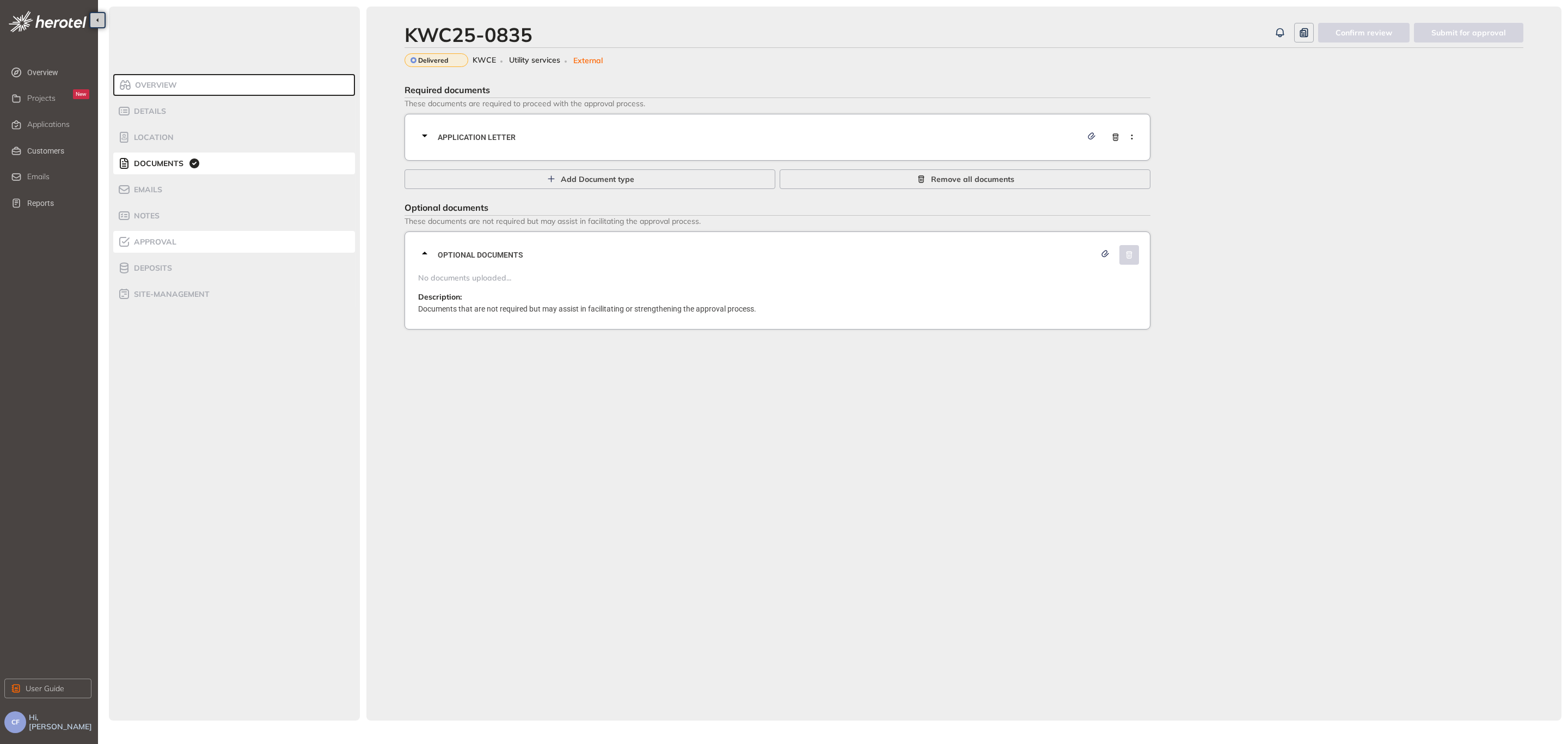
click at [164, 238] on span "Approval" at bounding box center [153, 242] width 46 height 9
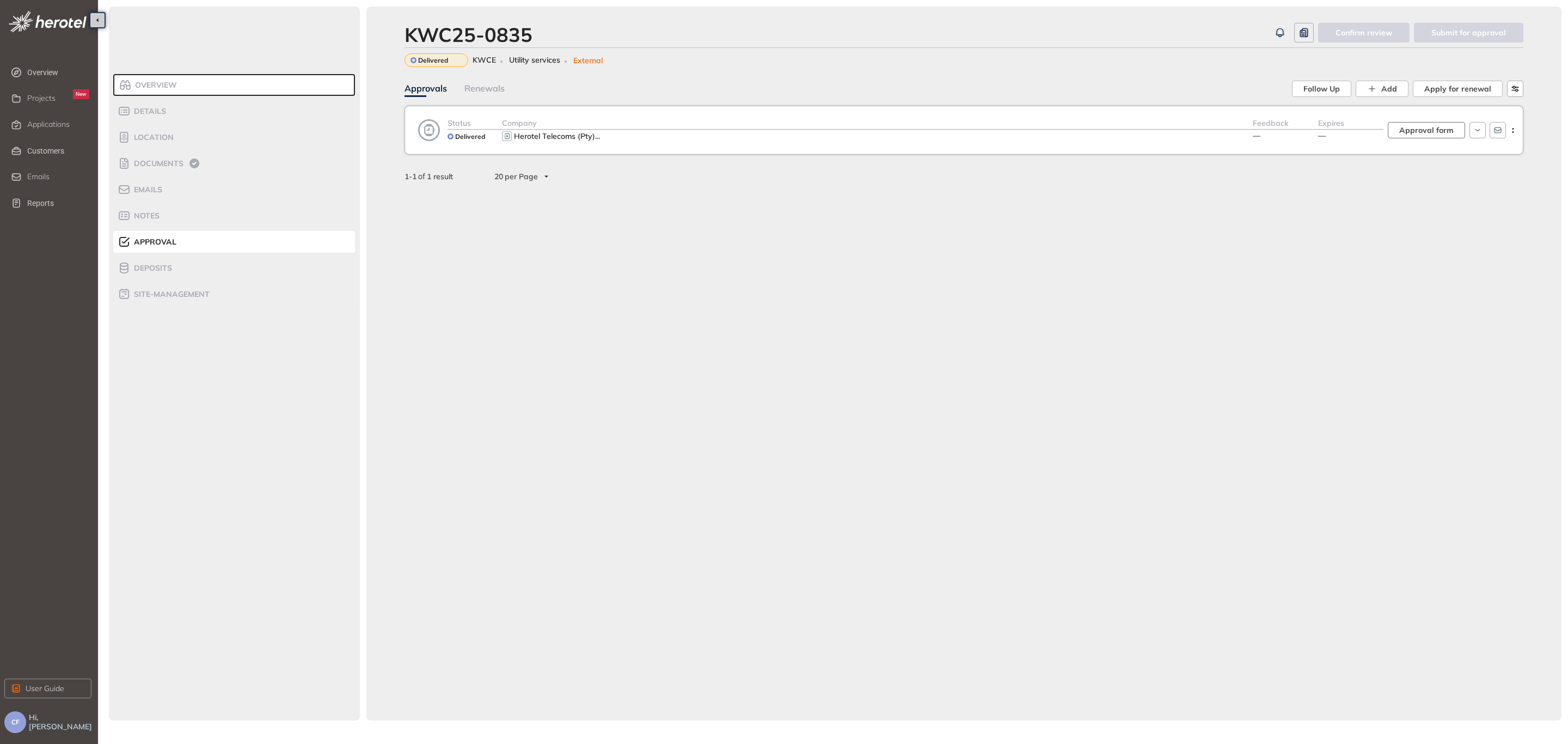
click at [1422, 129] on span "Approval form" at bounding box center [1426, 130] width 54 height 12
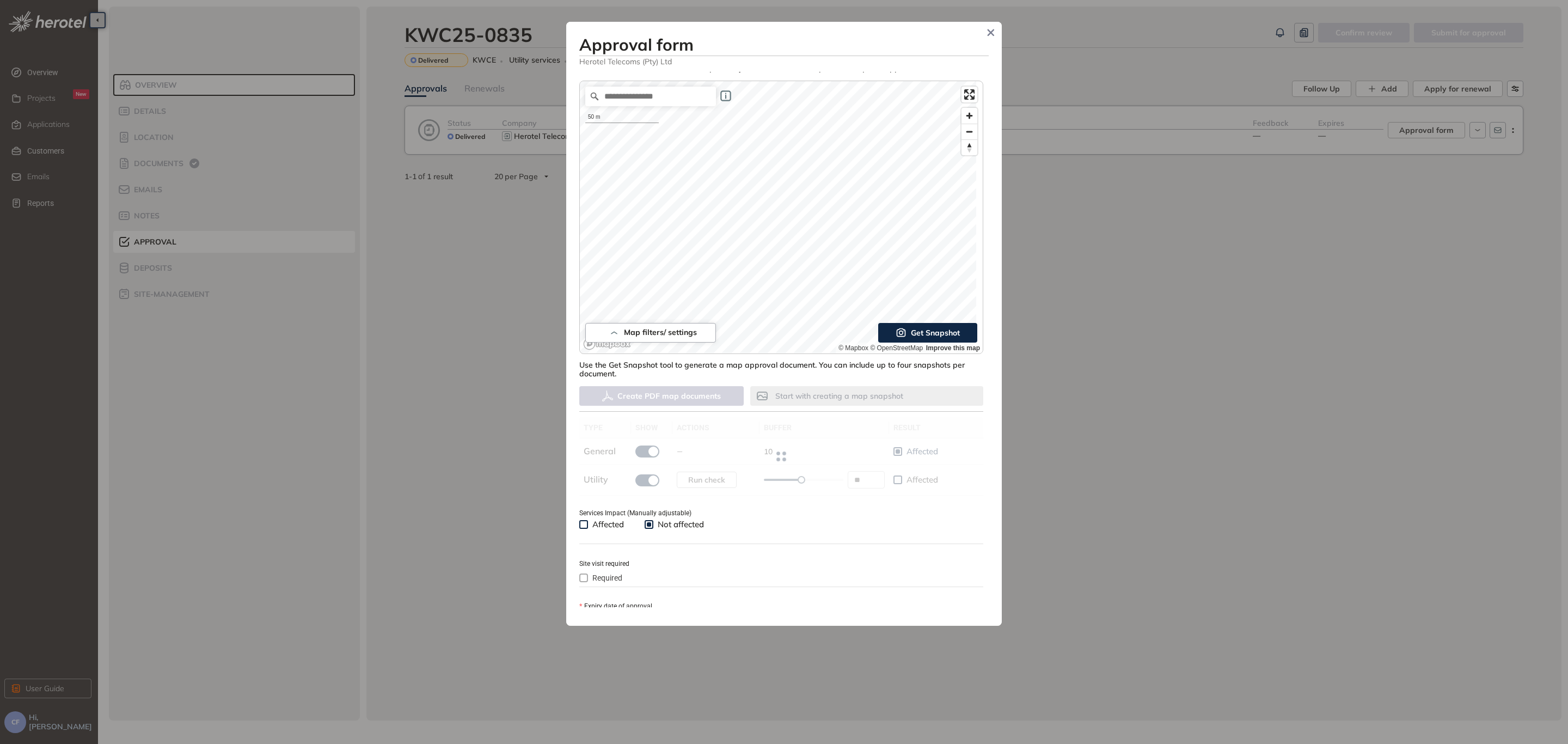
scroll to position [5, 0]
type input "**"
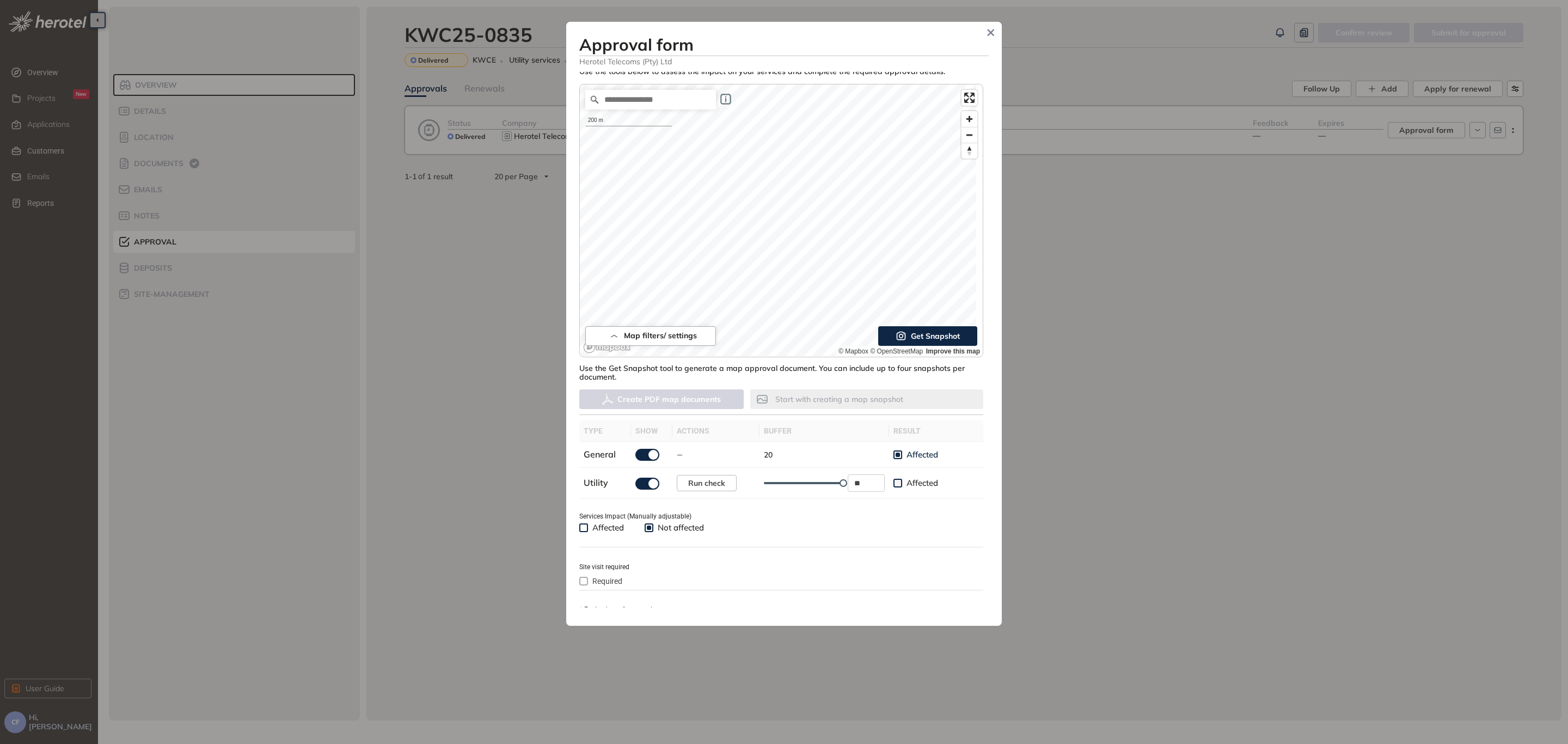
drag, startPoint x: 982, startPoint y: 202, endPoint x: 984, endPoint y: 262, distance: 60.0
click at [984, 262] on div "**********" at bounding box center [783, 339] width 409 height 536
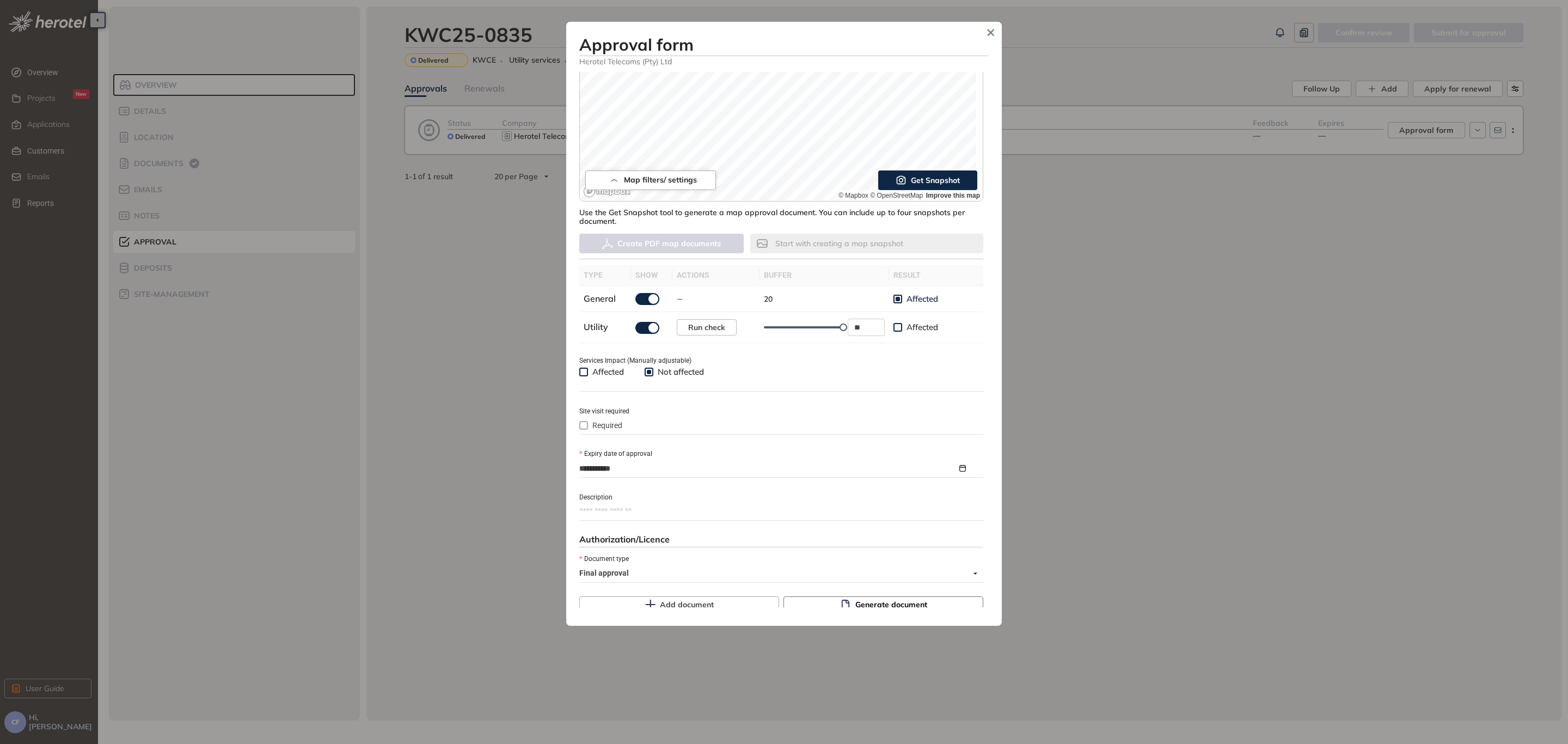
scroll to position [250, 0]
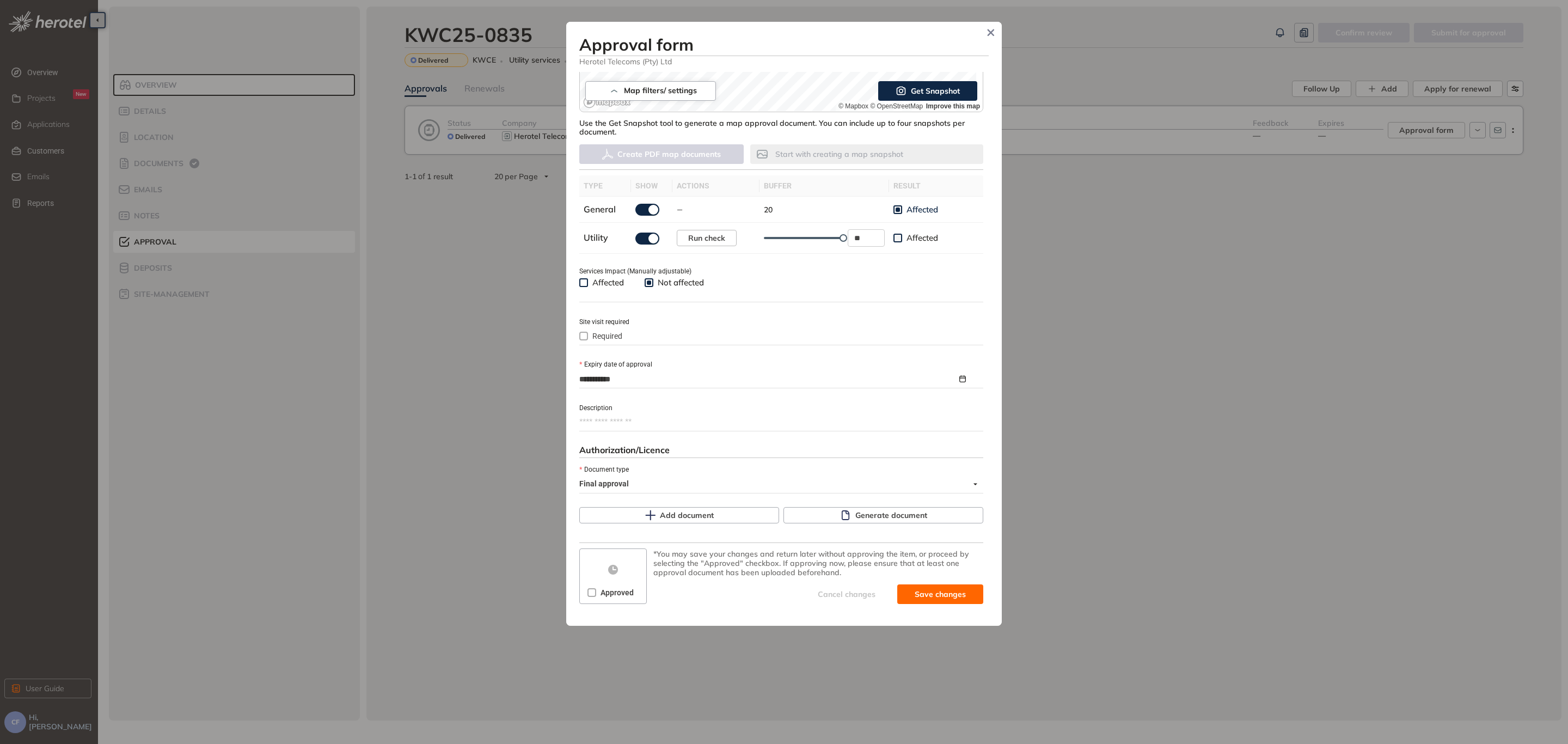
click at [870, 507] on div "Add document Generate document" at bounding box center [780, 515] width 403 height 17
click at [869, 515] on span "Generate document" at bounding box center [891, 515] width 72 height 12
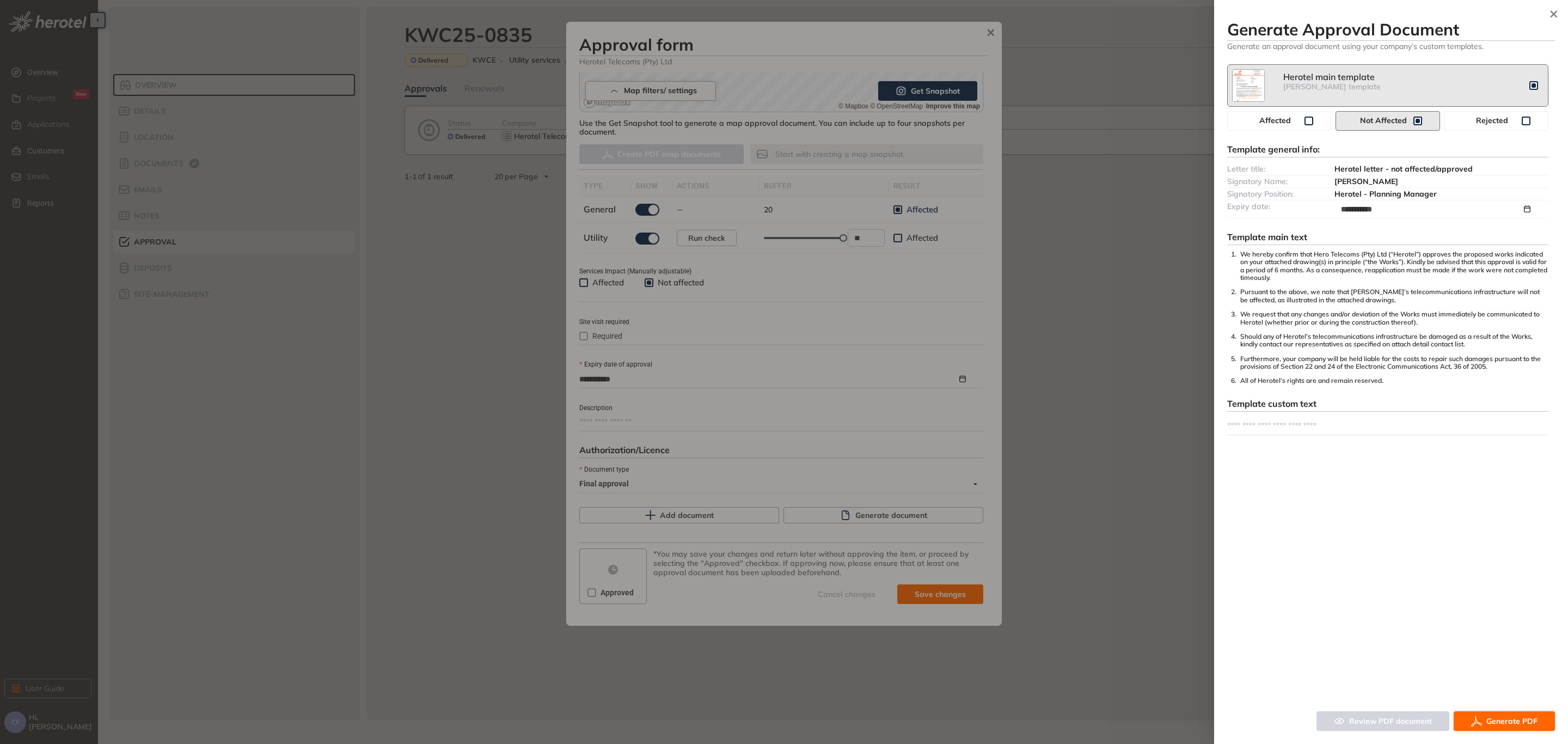
click at [1493, 727] on button "Generate PDF" at bounding box center [1504, 720] width 101 height 19
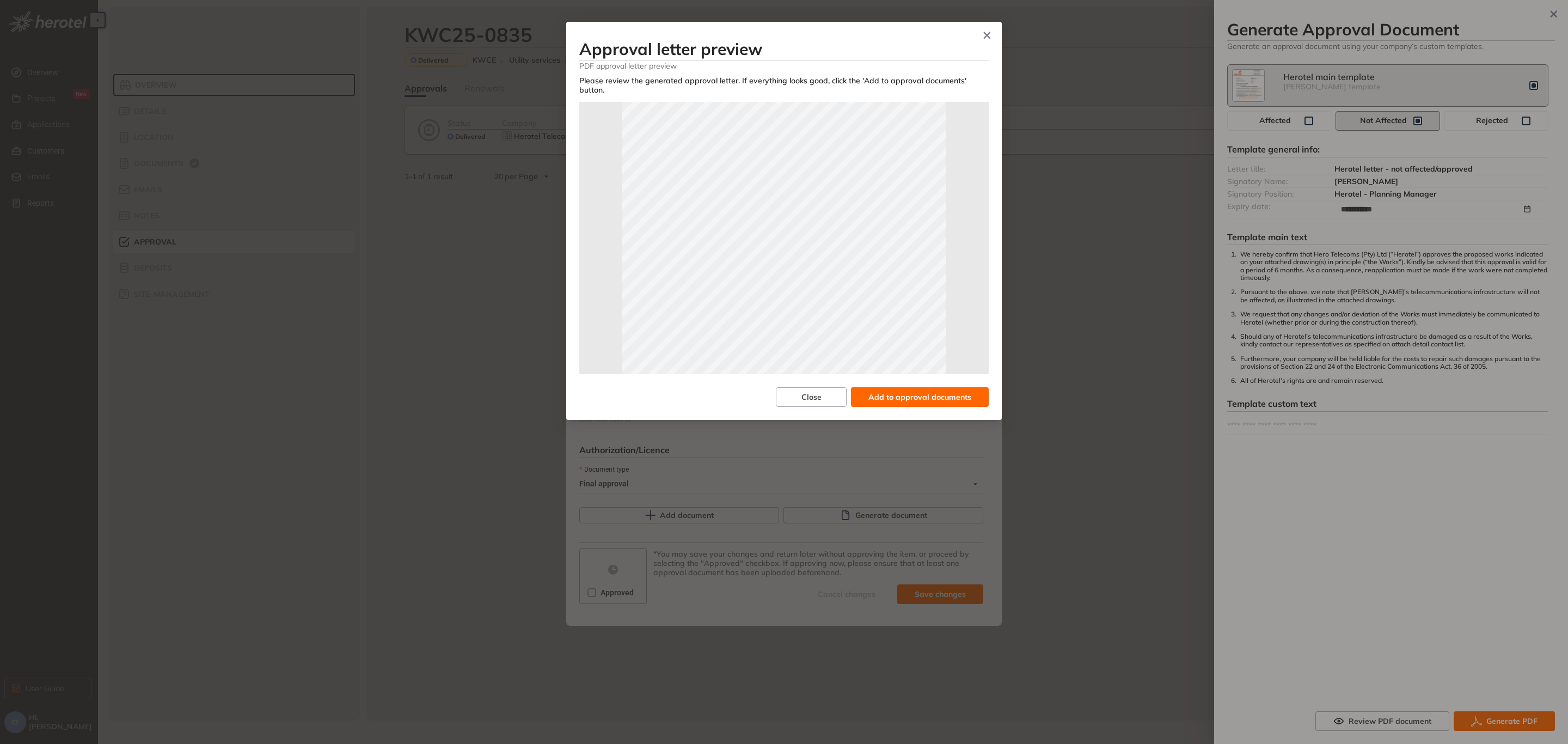
scroll to position [242, 0]
click at [896, 391] on span "Add to approval documents" at bounding box center [920, 396] width 103 height 12
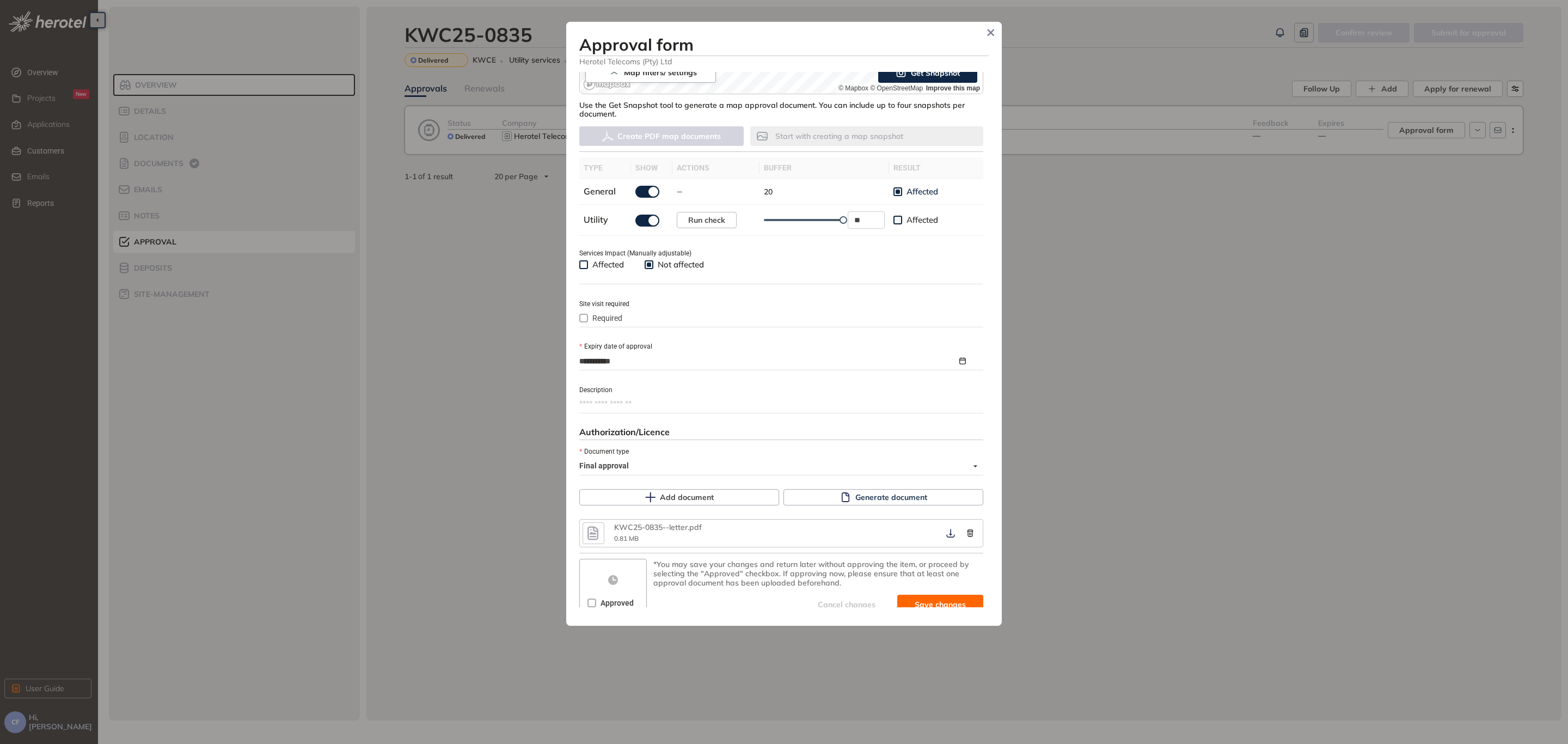
scroll to position [278, 0]
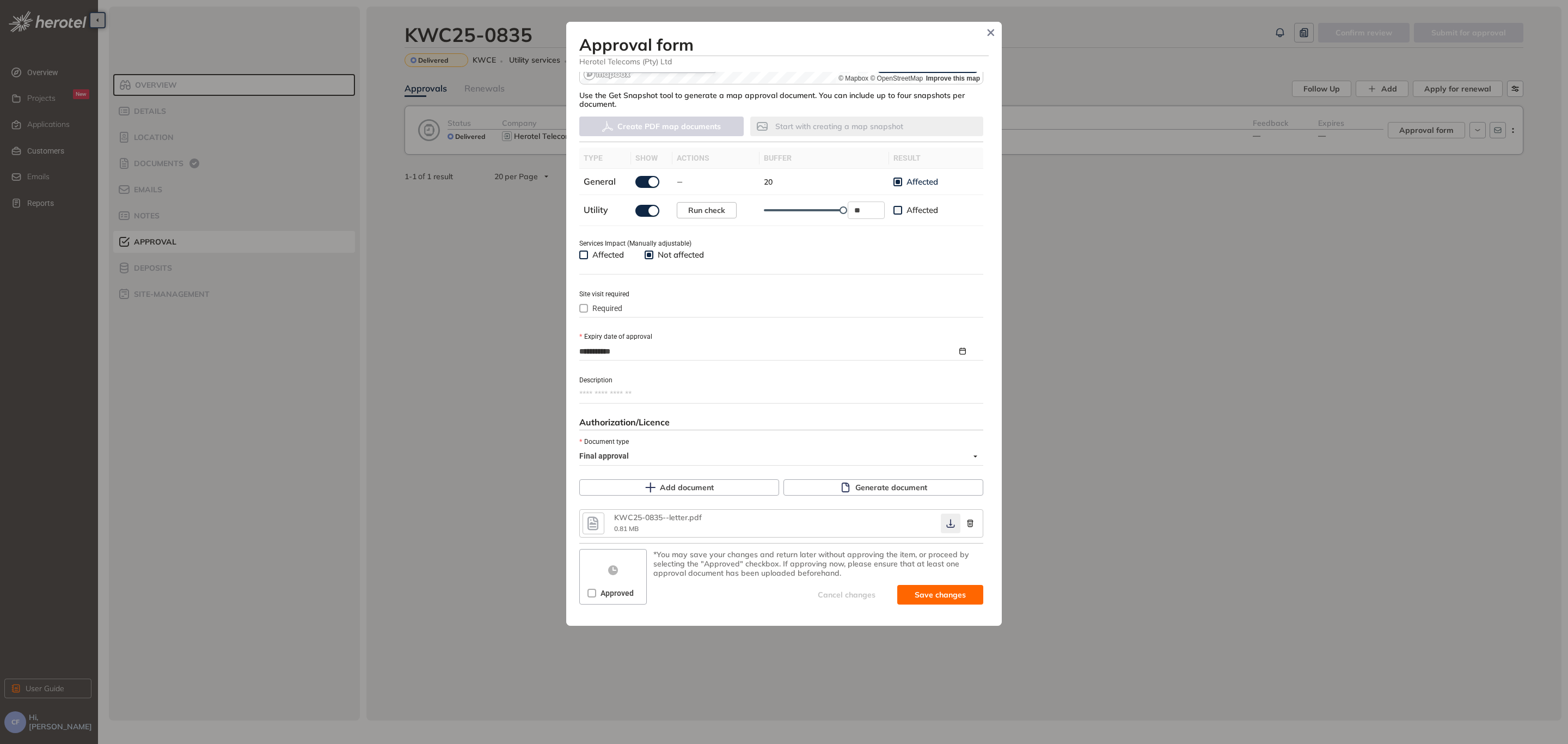
click at [945, 523] on icon "button" at bounding box center [950, 522] width 11 height 8
click at [608, 592] on span "Approved" at bounding box center [617, 592] width 42 height 12
click at [898, 590] on span "Save and approve" at bounding box center [932, 594] width 68 height 12
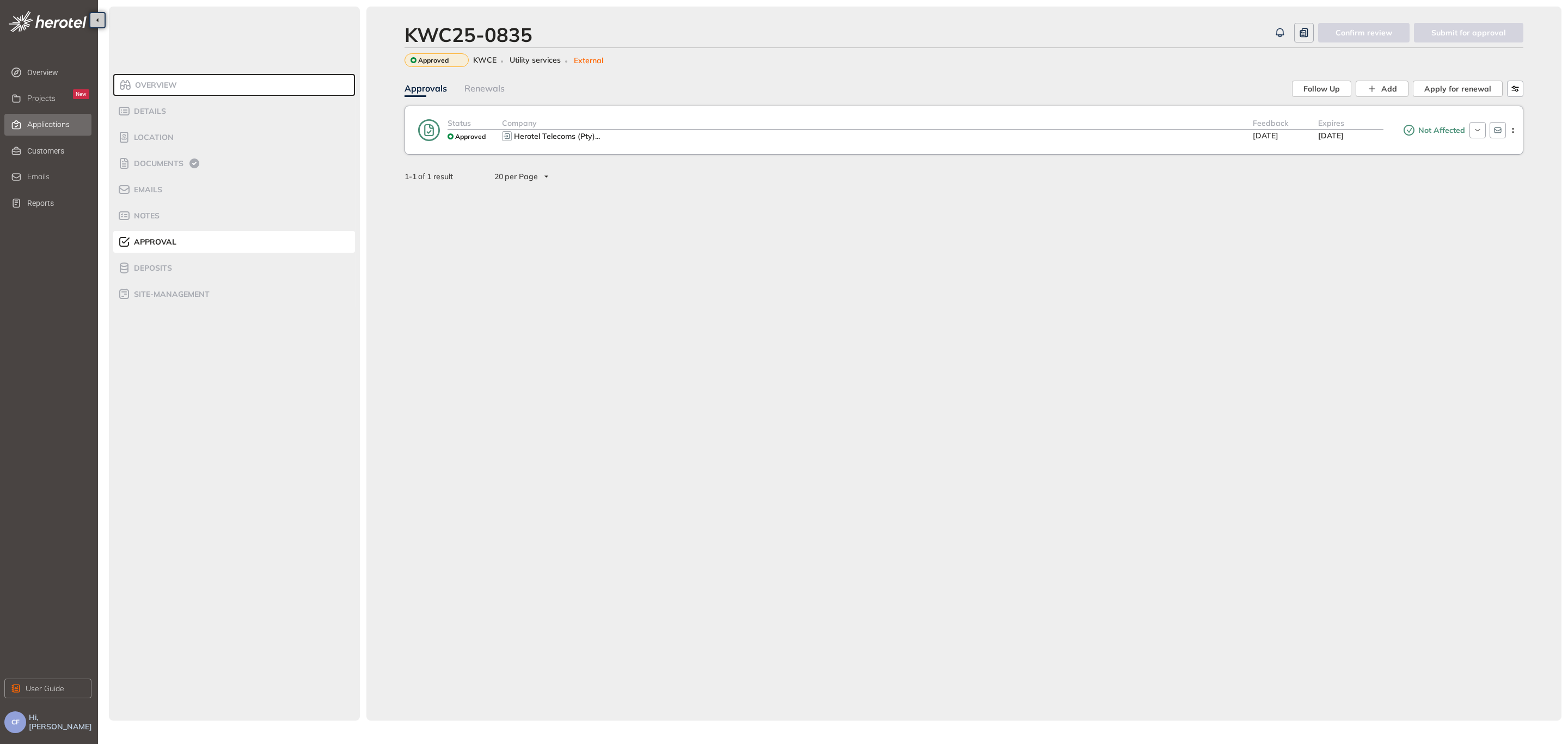
drag, startPoint x: 49, startPoint y: 131, endPoint x: 63, endPoint y: 131, distance: 14.0
click at [49, 130] on div "Applications" at bounding box center [59, 125] width 62 height 18
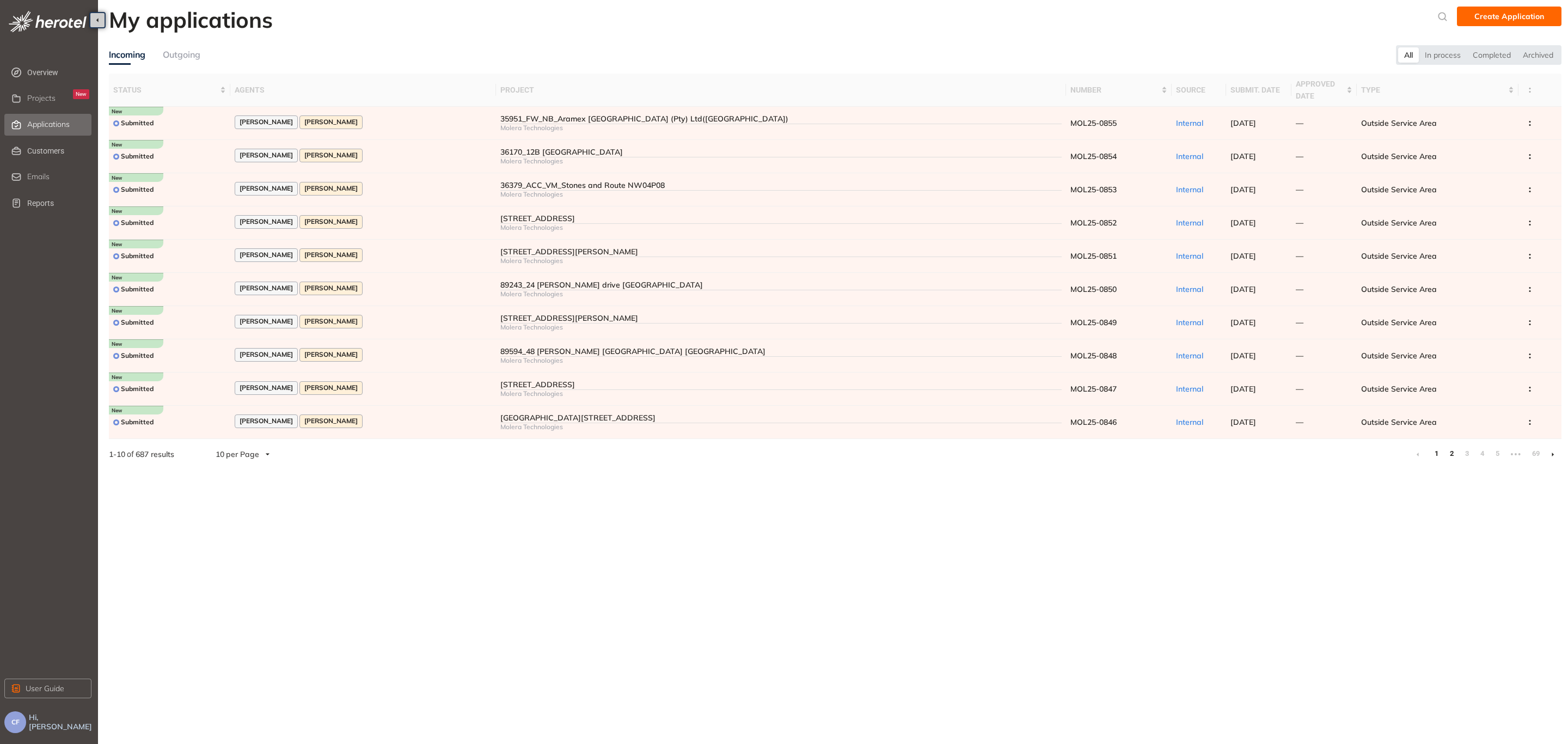
click at [1450, 451] on link "2" at bounding box center [1451, 453] width 11 height 17
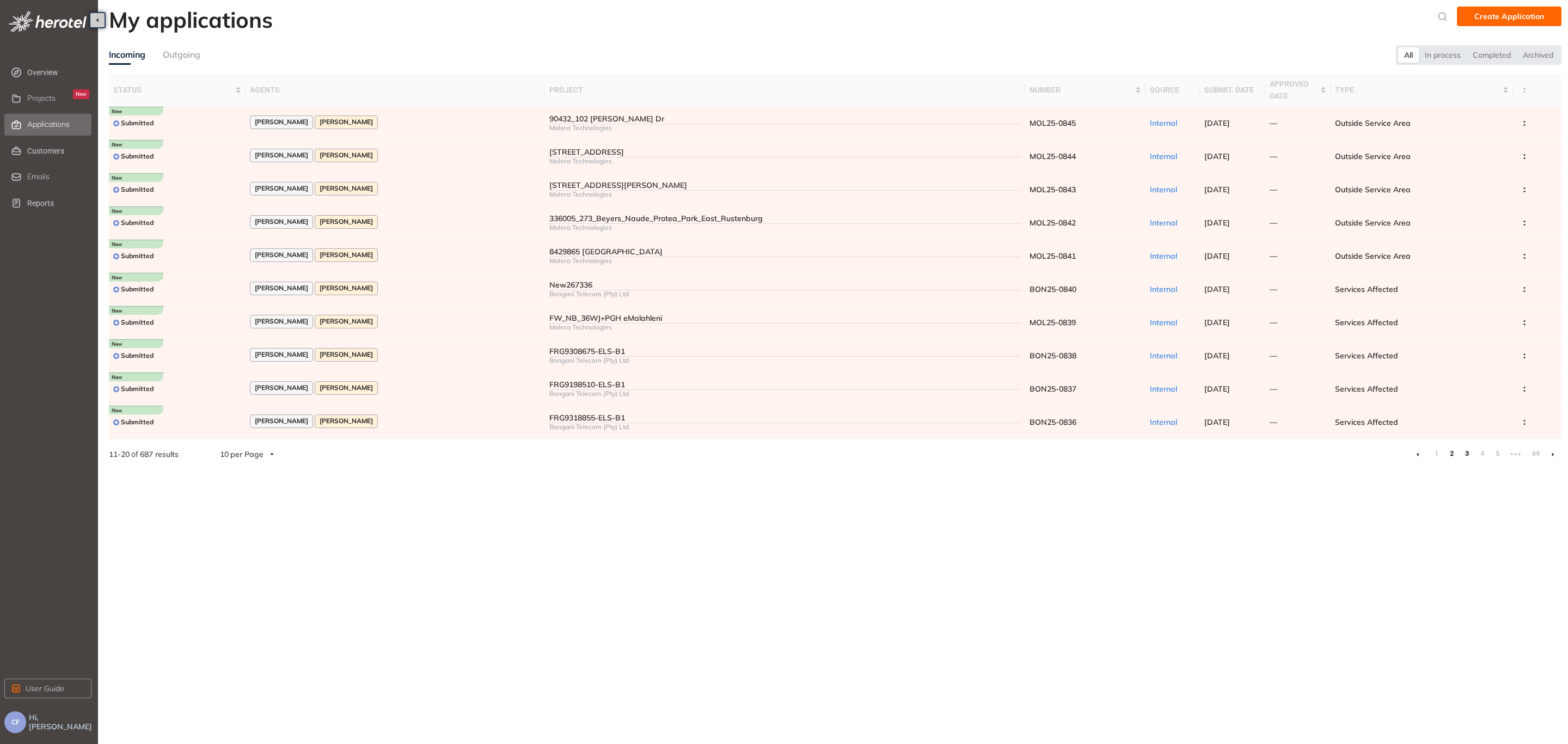
click at [1466, 453] on link "3" at bounding box center [1466, 453] width 11 height 17
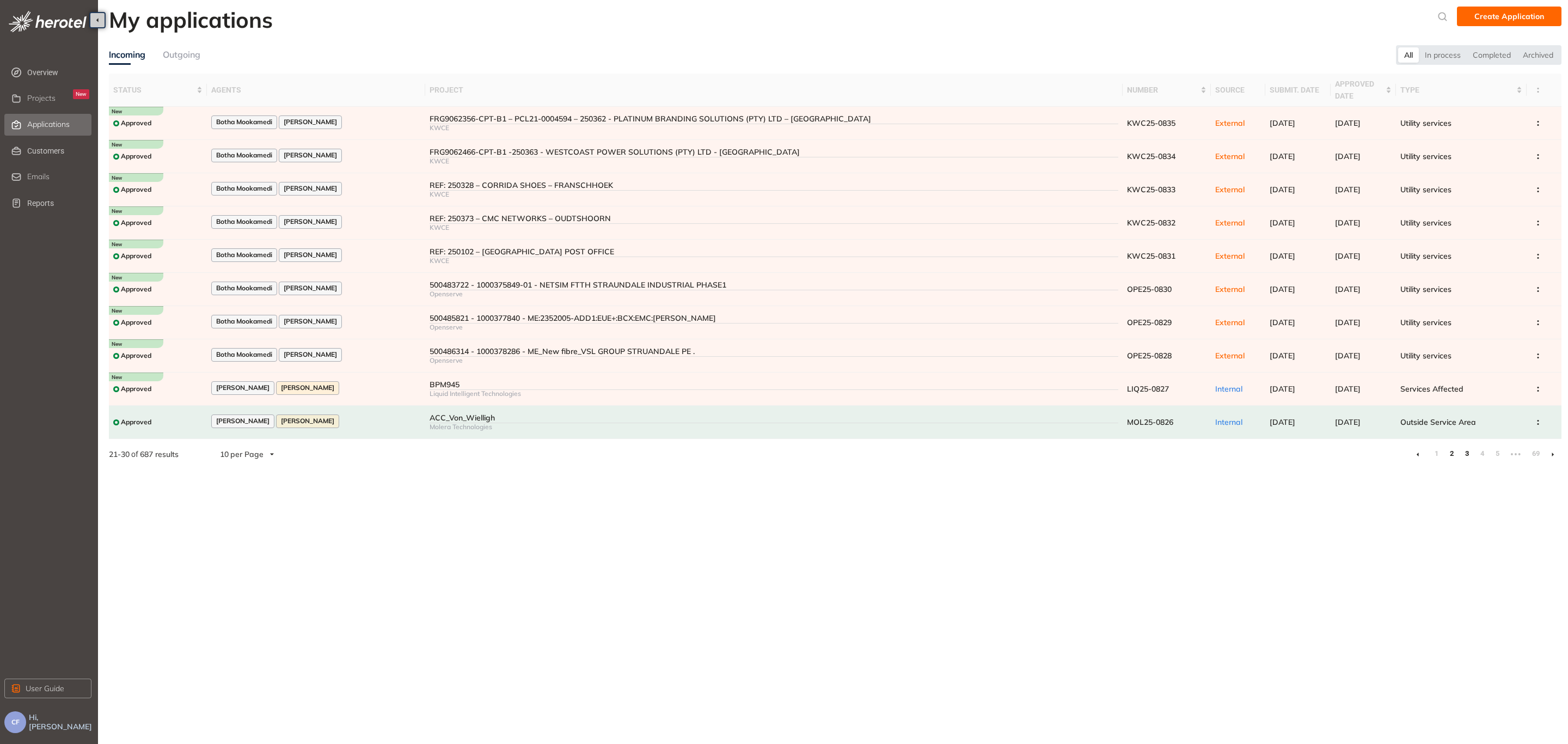
click at [1447, 450] on link "2" at bounding box center [1451, 453] width 11 height 17
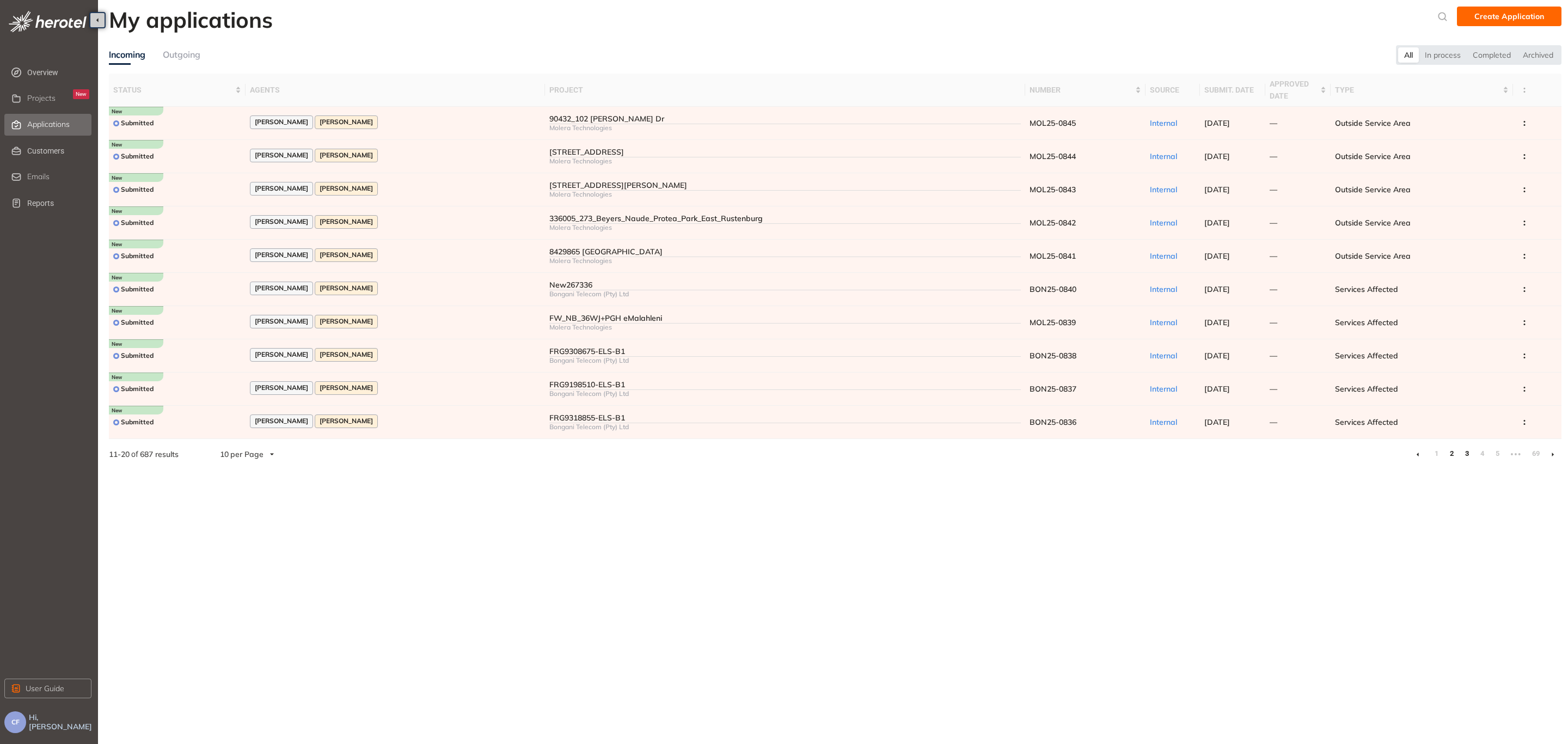
click at [1464, 453] on link "3" at bounding box center [1466, 453] width 11 height 17
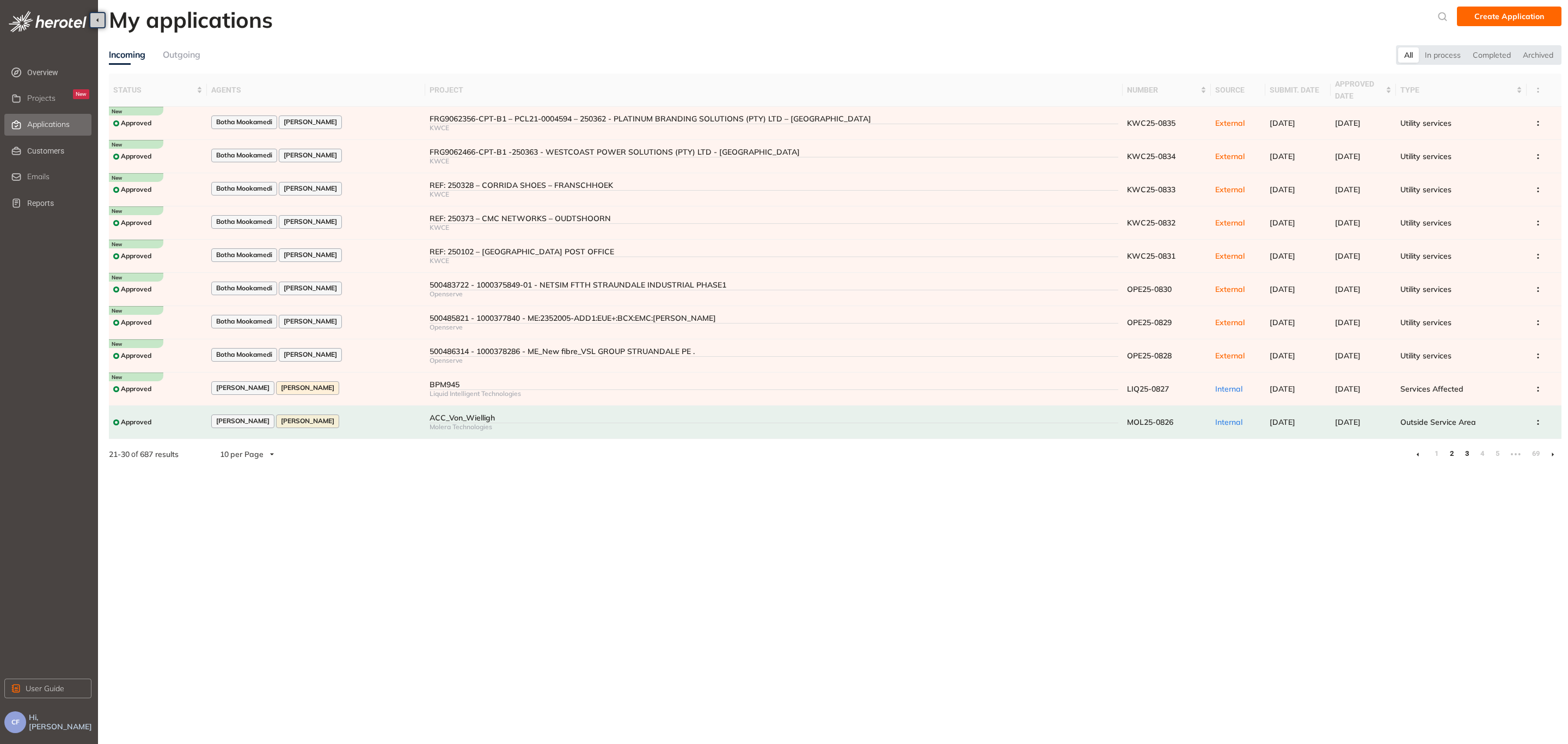
click at [1449, 451] on link "2" at bounding box center [1451, 453] width 11 height 17
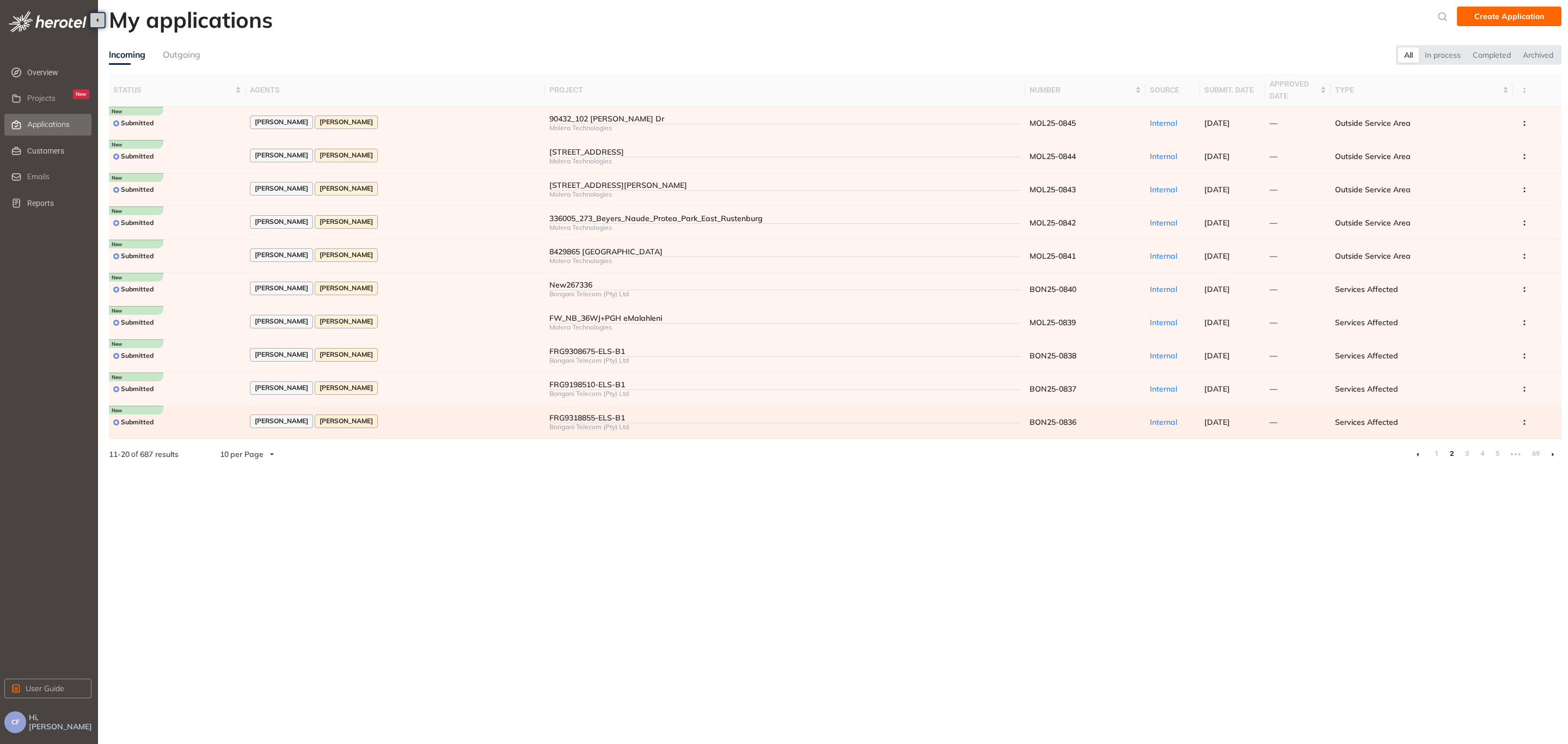
click at [693, 416] on div "FRG9318855-ELS-B1" at bounding box center [785, 418] width 472 height 9
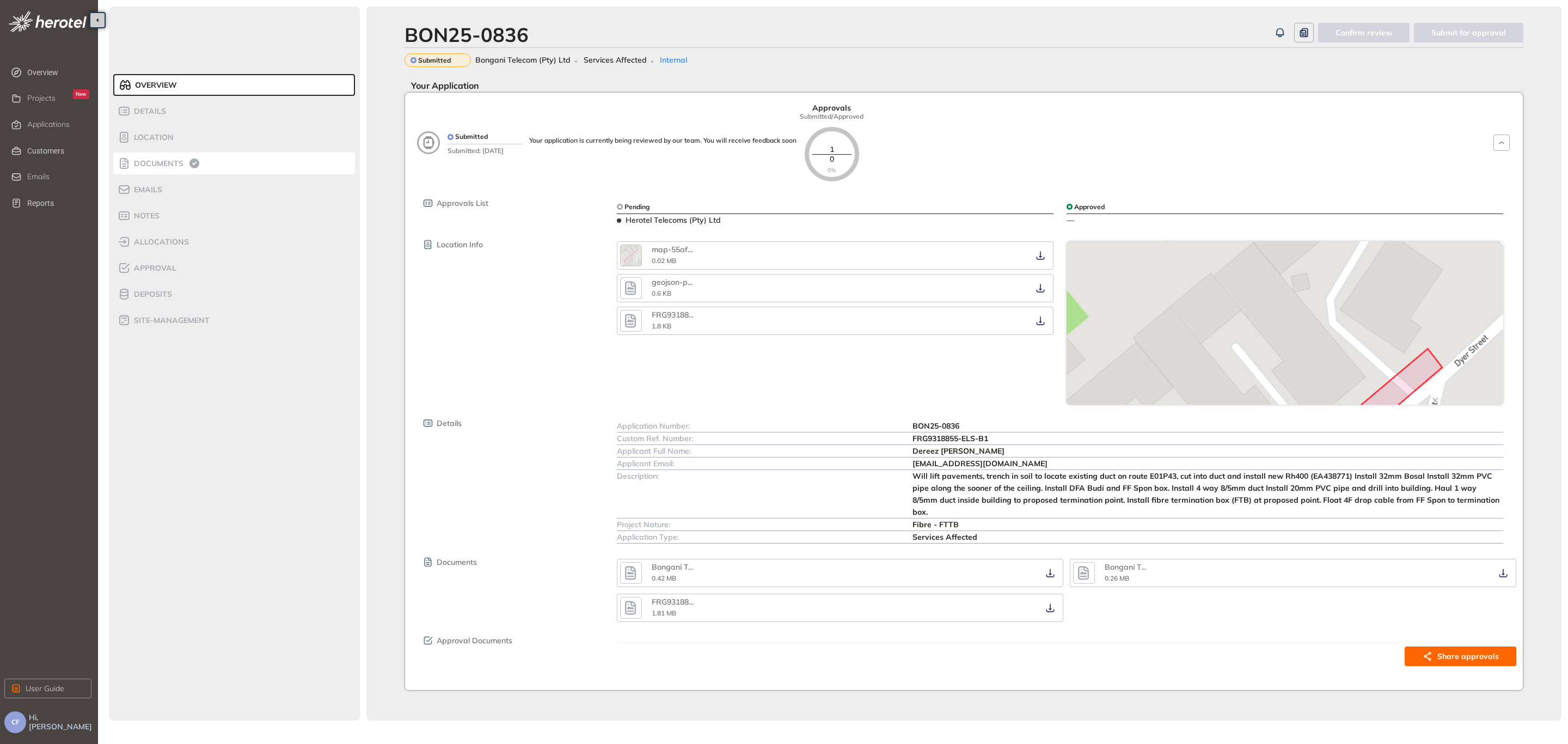
click at [149, 160] on span "Documents" at bounding box center [156, 164] width 52 height 9
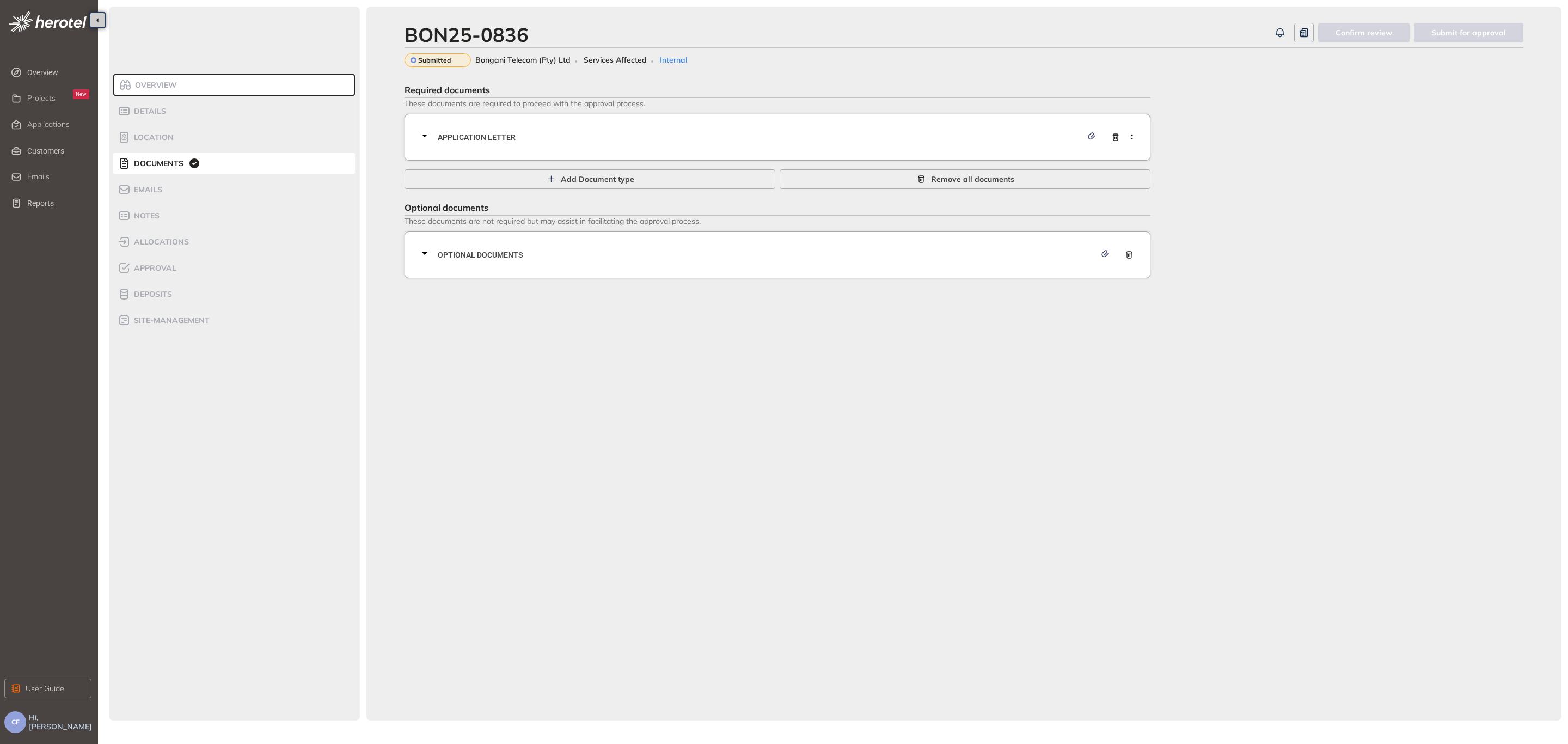
click at [733, 137] on span "Application letter" at bounding box center [759, 137] width 644 height 12
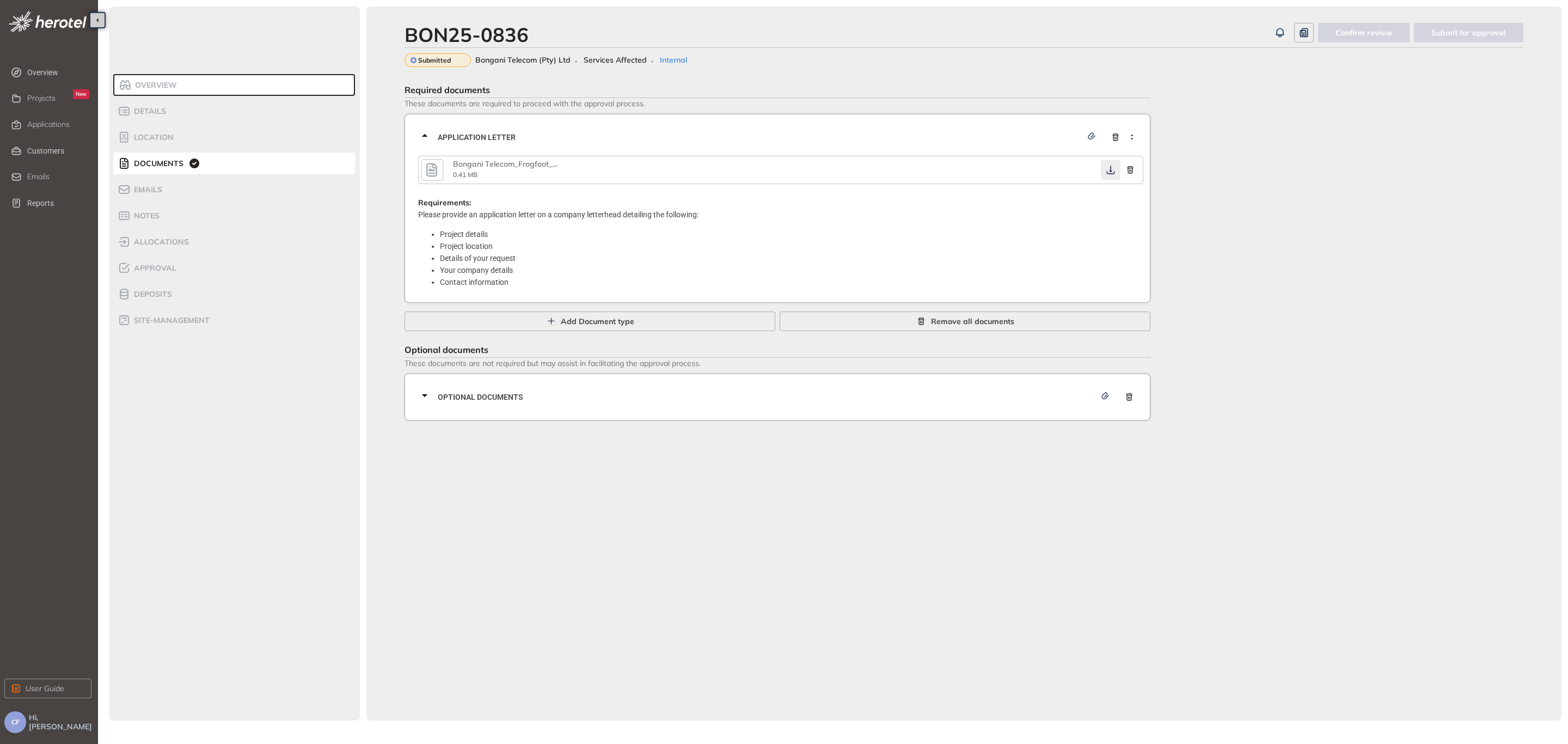
click at [1108, 167] on icon "button" at bounding box center [1110, 169] width 11 height 8
click at [717, 400] on span "Optional documents" at bounding box center [766, 396] width 657 height 12
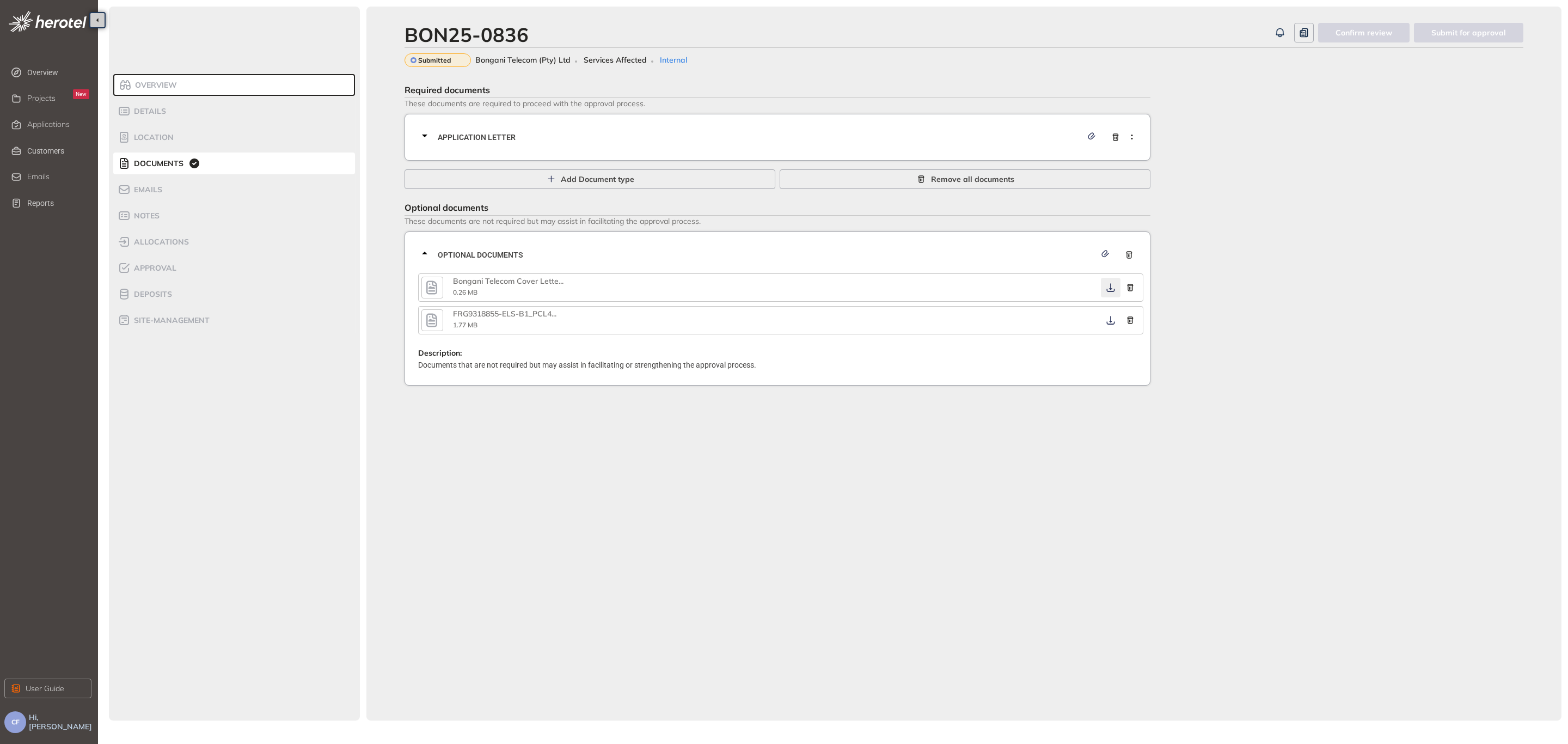
click at [1108, 285] on icon "button" at bounding box center [1110, 287] width 11 height 8
click at [1108, 317] on icon "button" at bounding box center [1110, 319] width 11 height 8
drag, startPoint x: 531, startPoint y: 38, endPoint x: 405, endPoint y: 43, distance: 126.1
click at [405, 43] on div "BON25-0836" at bounding box center [837, 34] width 866 height 23
copy div "BON25-0836"
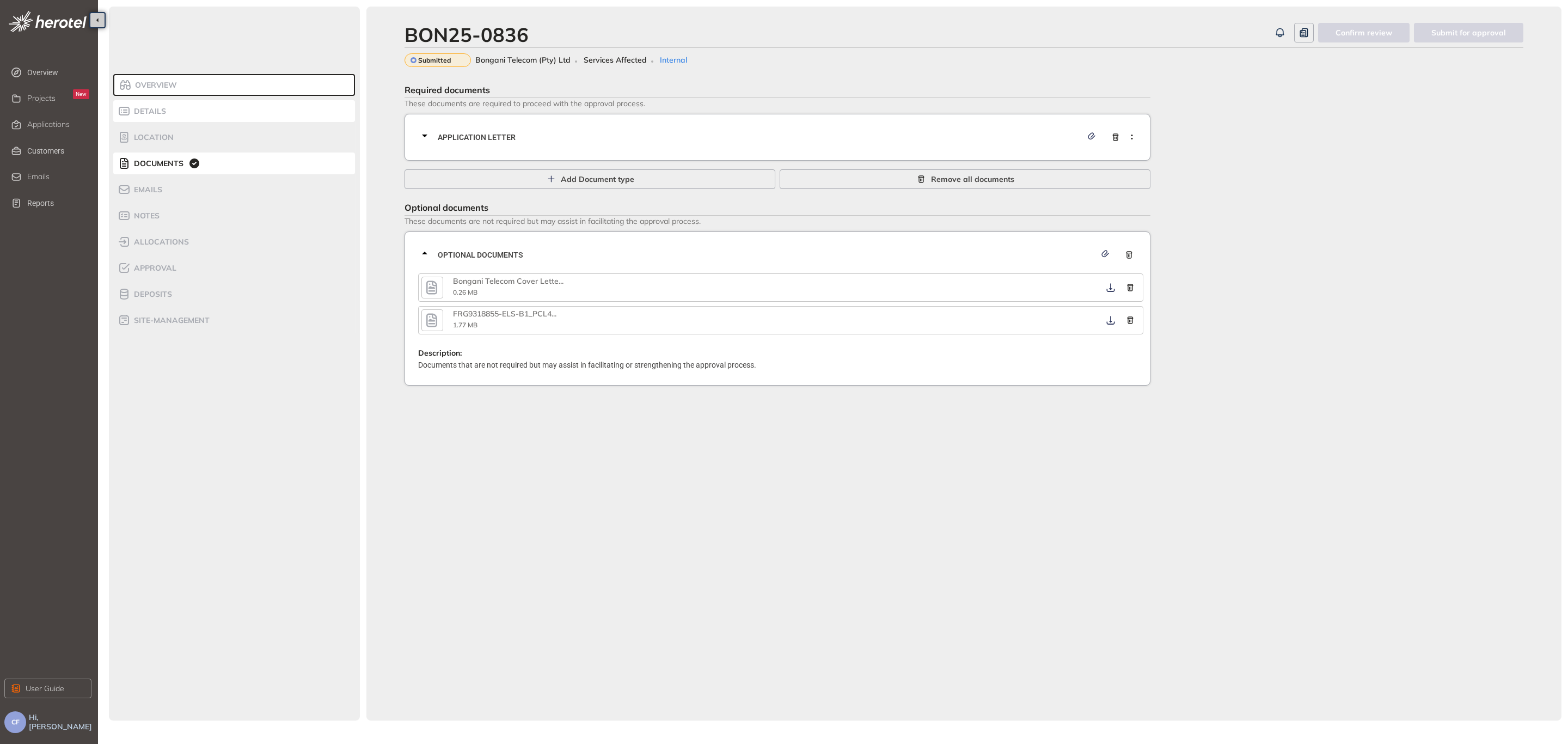
click at [134, 108] on span "Details" at bounding box center [148, 111] width 35 height 9
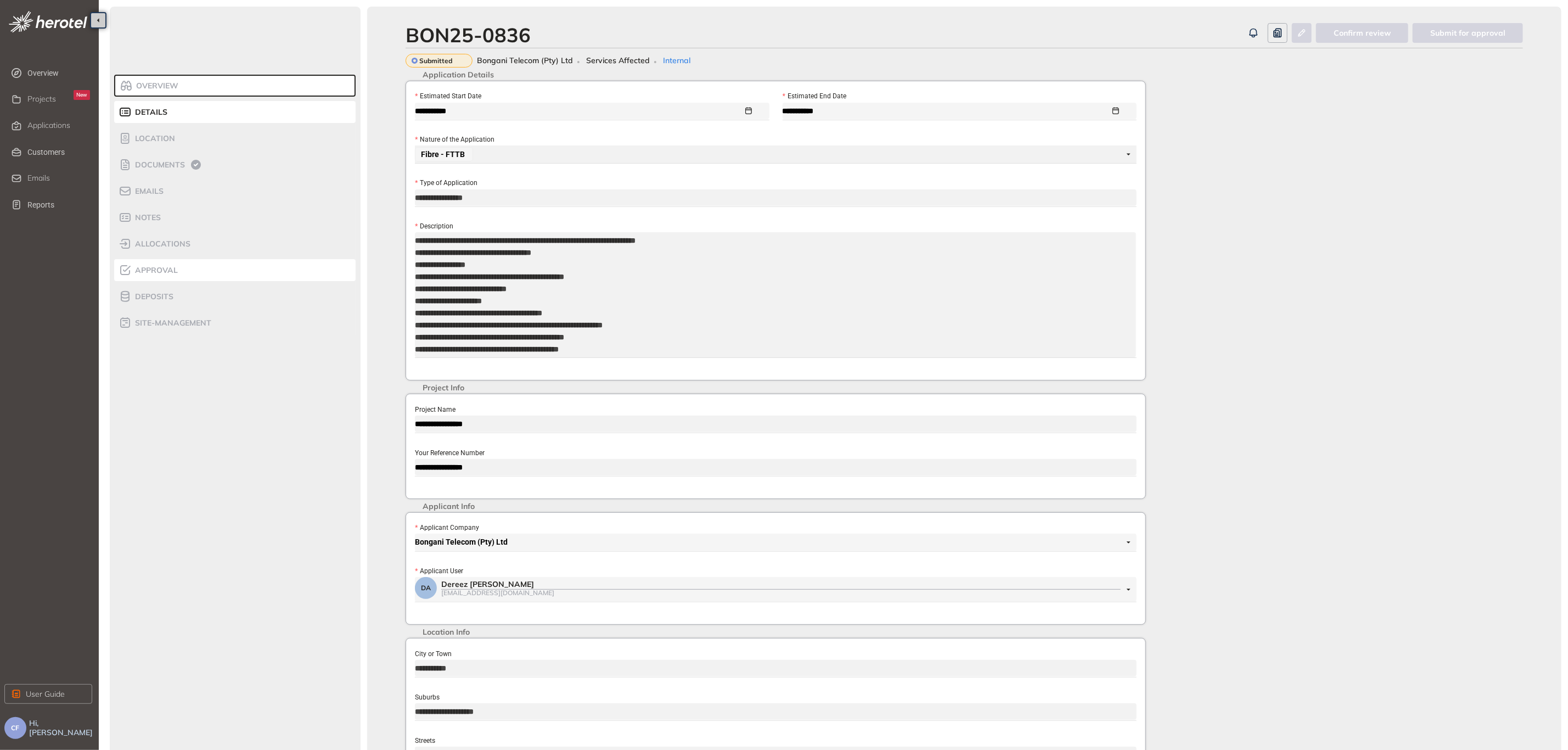
click at [177, 269] on div "Approval" at bounding box center [165, 270] width 94 height 13
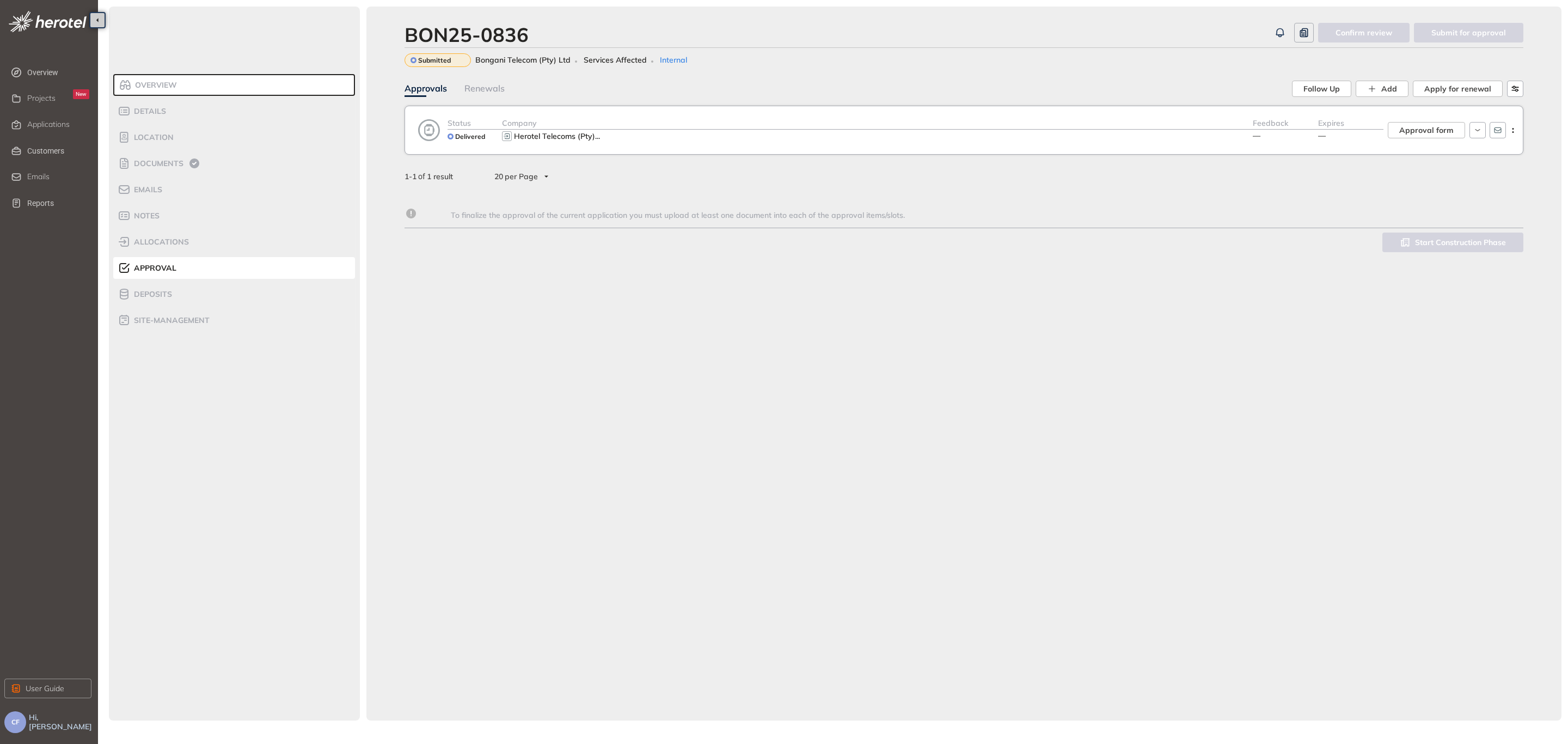
click at [923, 111] on div "Status Delivered Company Herotel Telecoms (Pty) ... Feedback — Expires — Approv…" at bounding box center [963, 130] width 1119 height 49
click at [1422, 126] on span "Approval form" at bounding box center [1426, 130] width 54 height 12
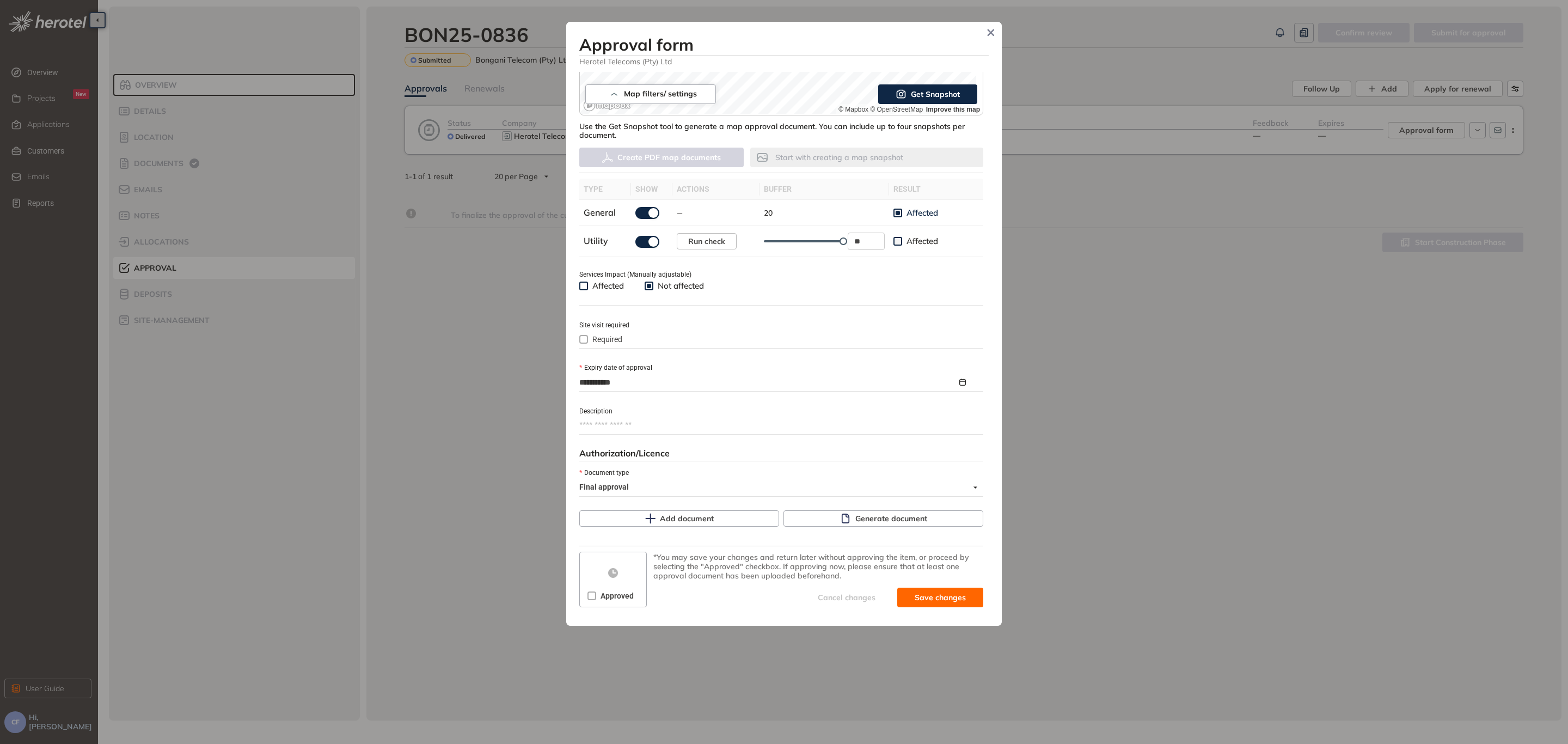
scroll to position [250, 0]
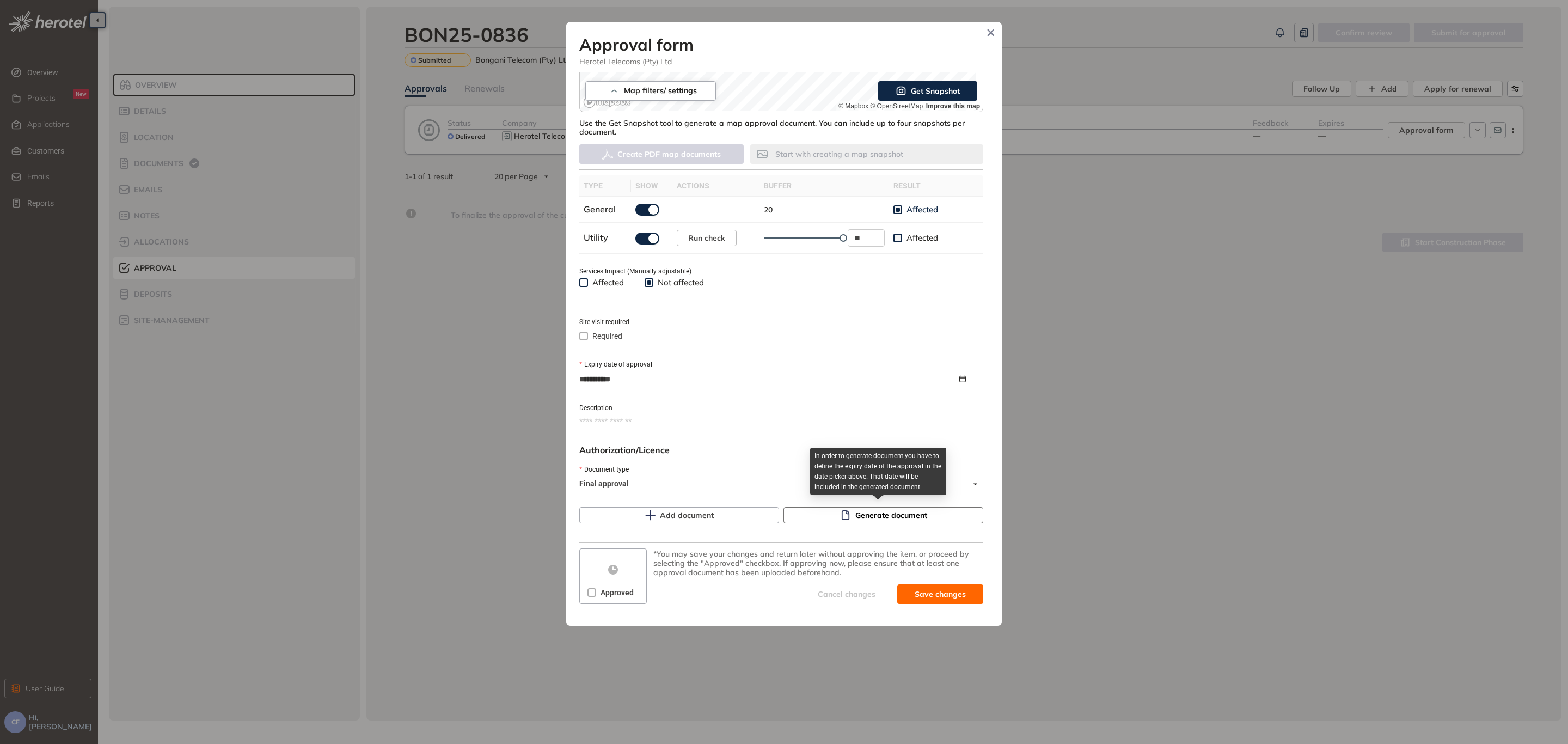
click at [913, 513] on span "Generate document" at bounding box center [891, 515] width 72 height 12
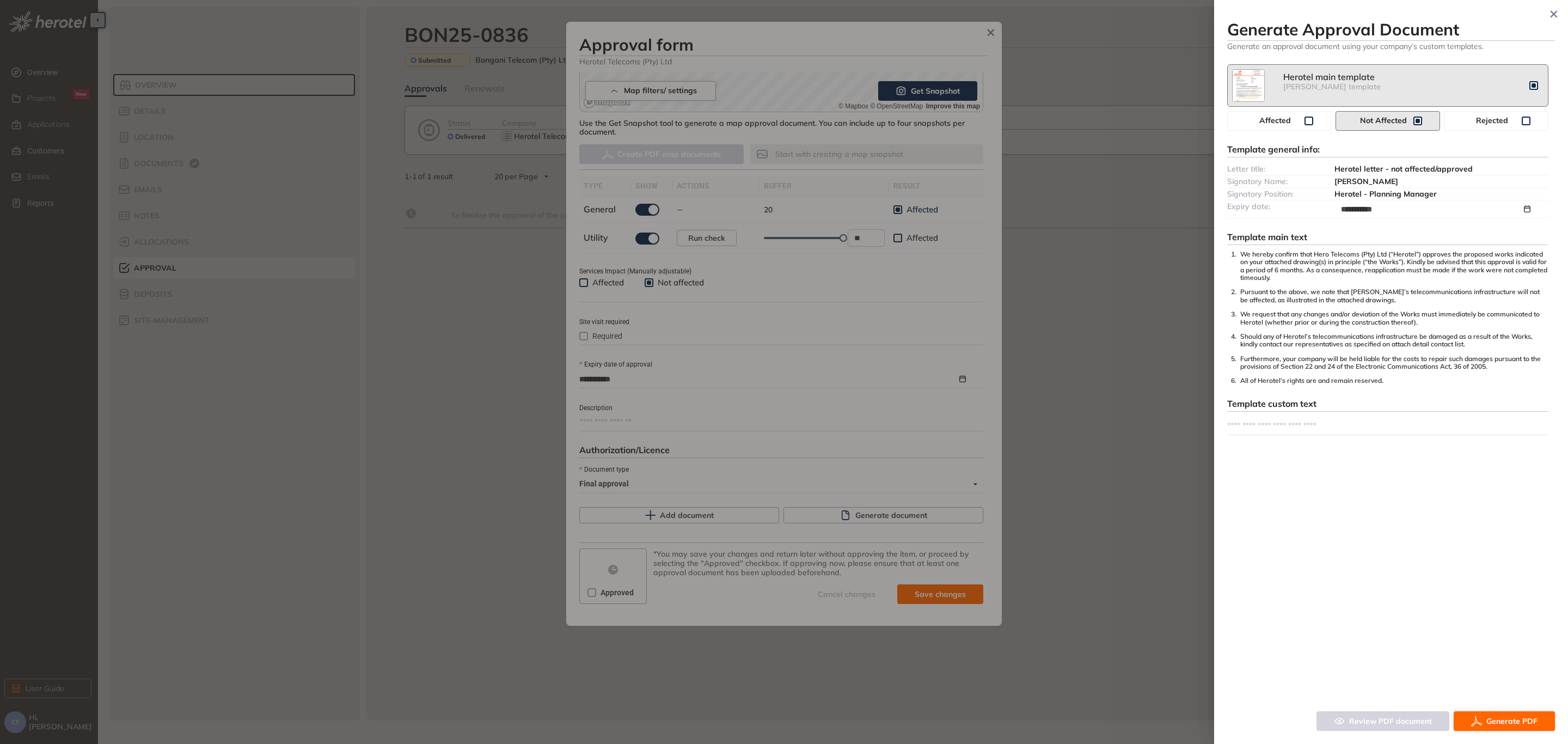
click at [1507, 714] on button "Generate PDF" at bounding box center [1504, 720] width 101 height 19
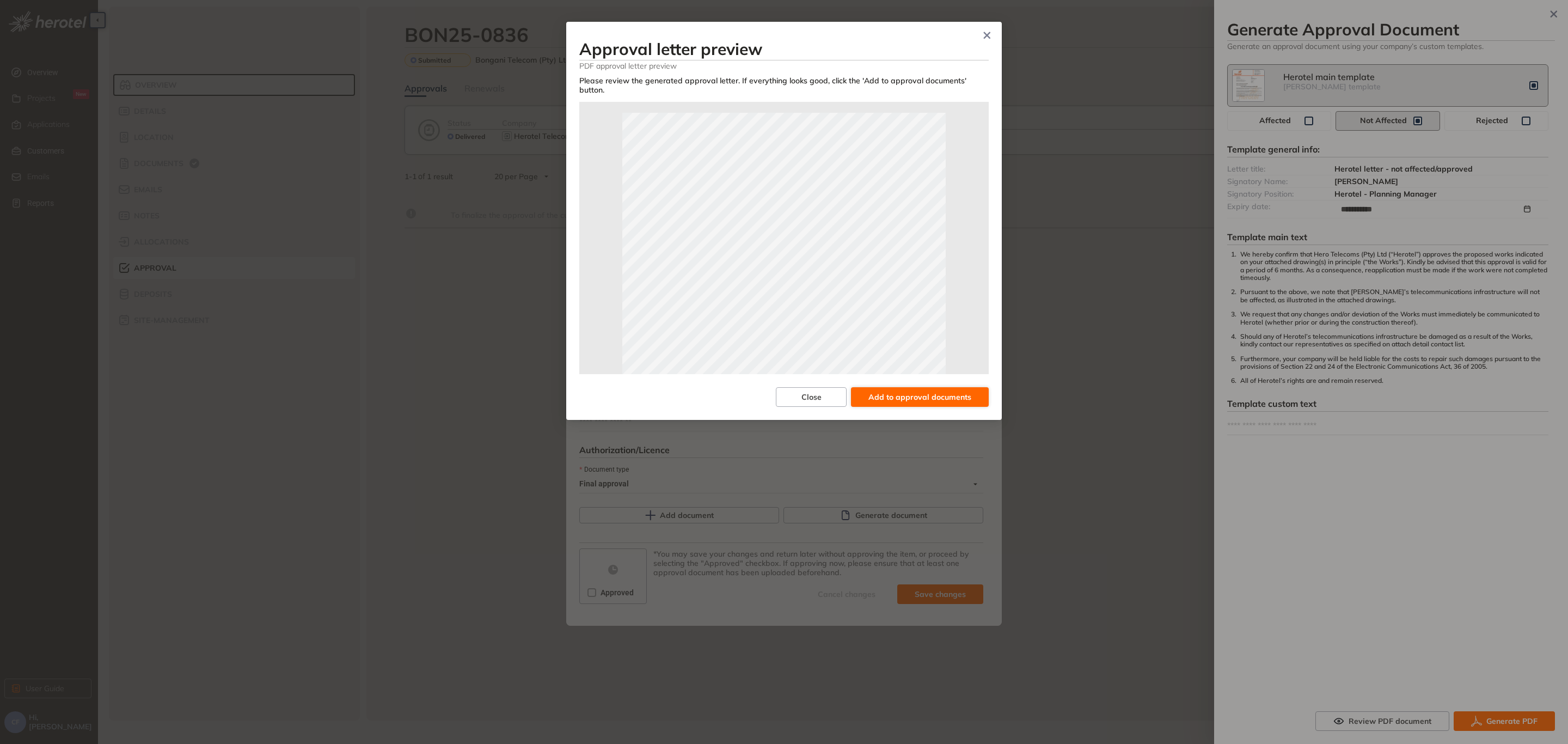
click at [917, 391] on span "Add to approval documents" at bounding box center [920, 396] width 103 height 12
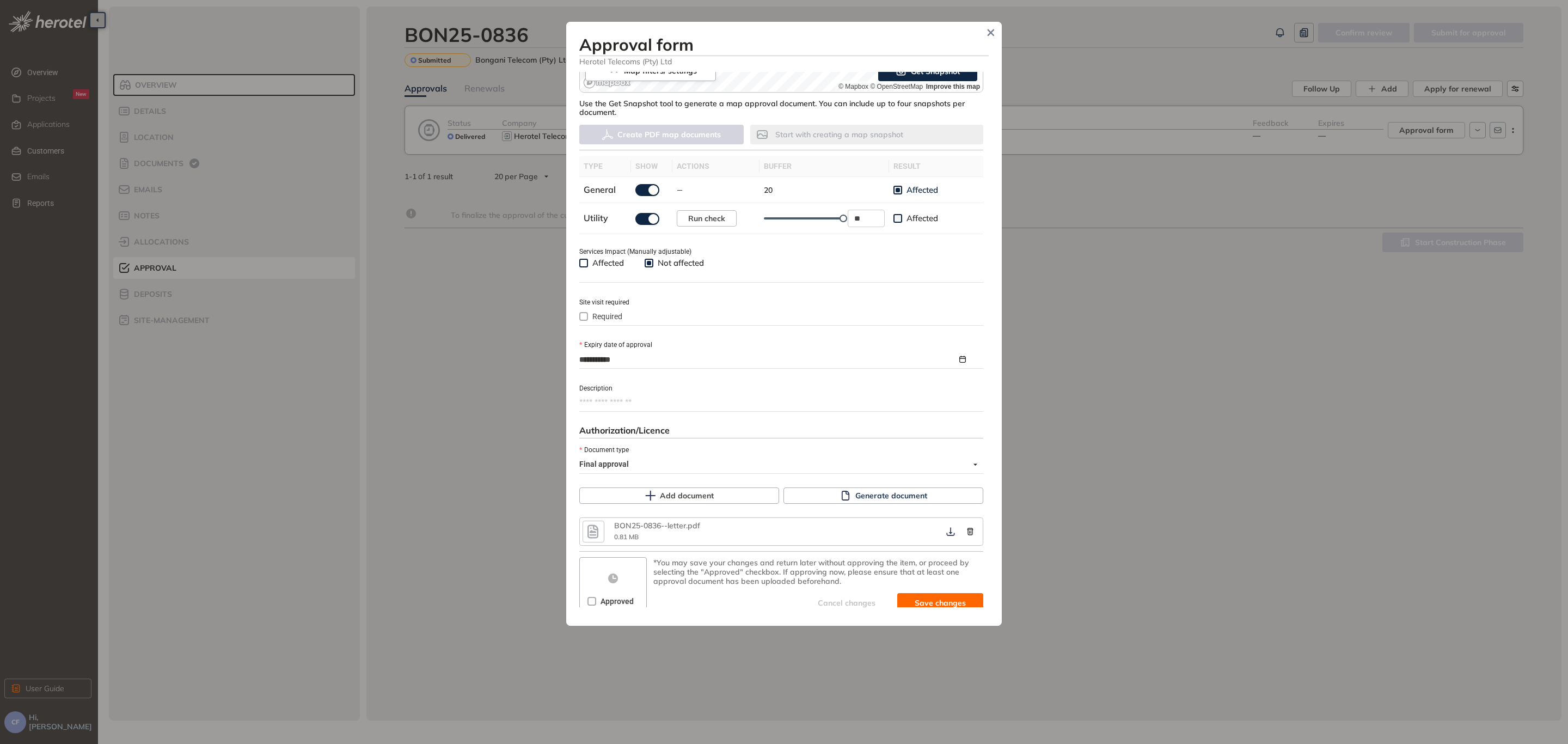
scroll to position [278, 0]
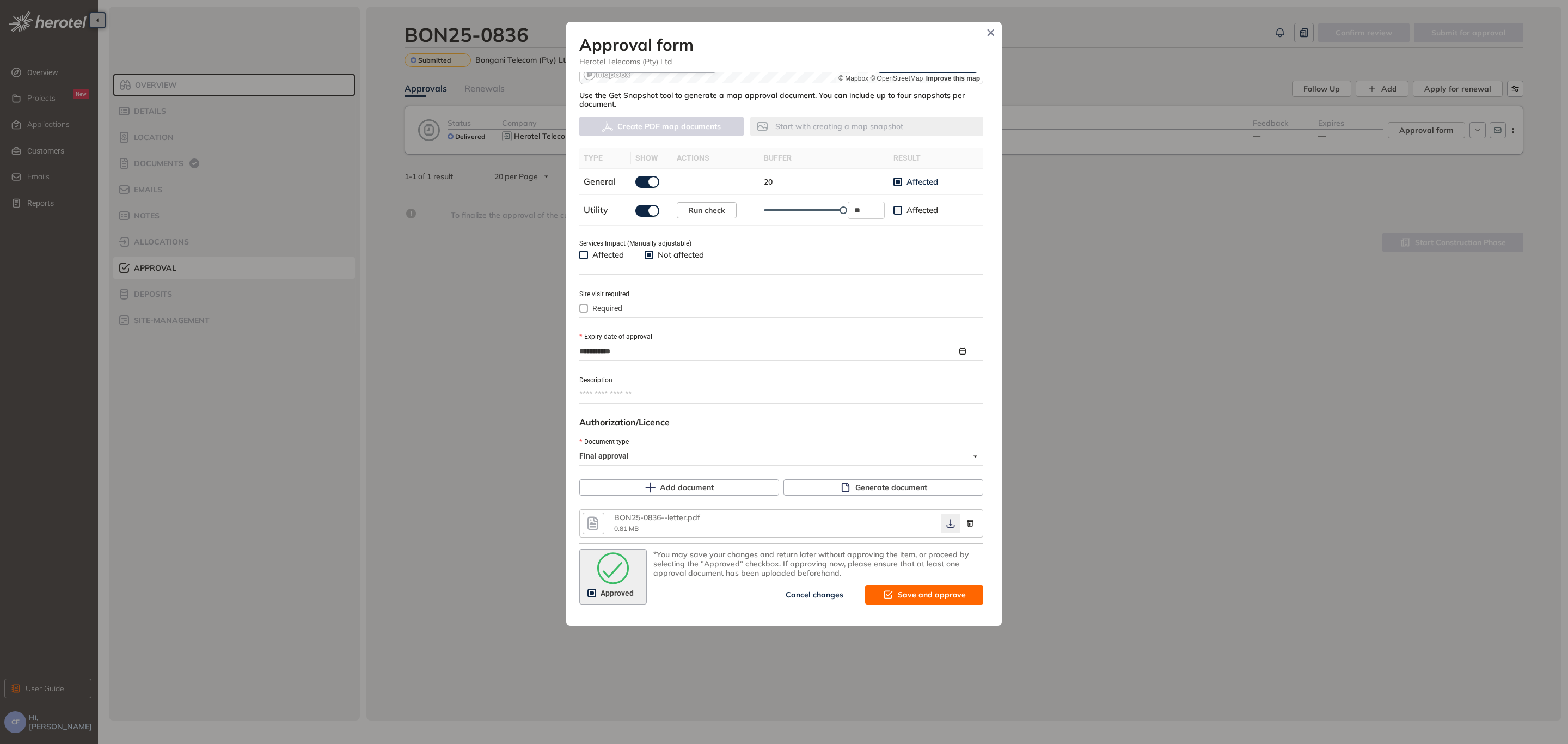
click at [949, 519] on icon "button" at bounding box center [950, 522] width 11 height 8
click at [920, 591] on span "Save and approve" at bounding box center [932, 594] width 68 height 12
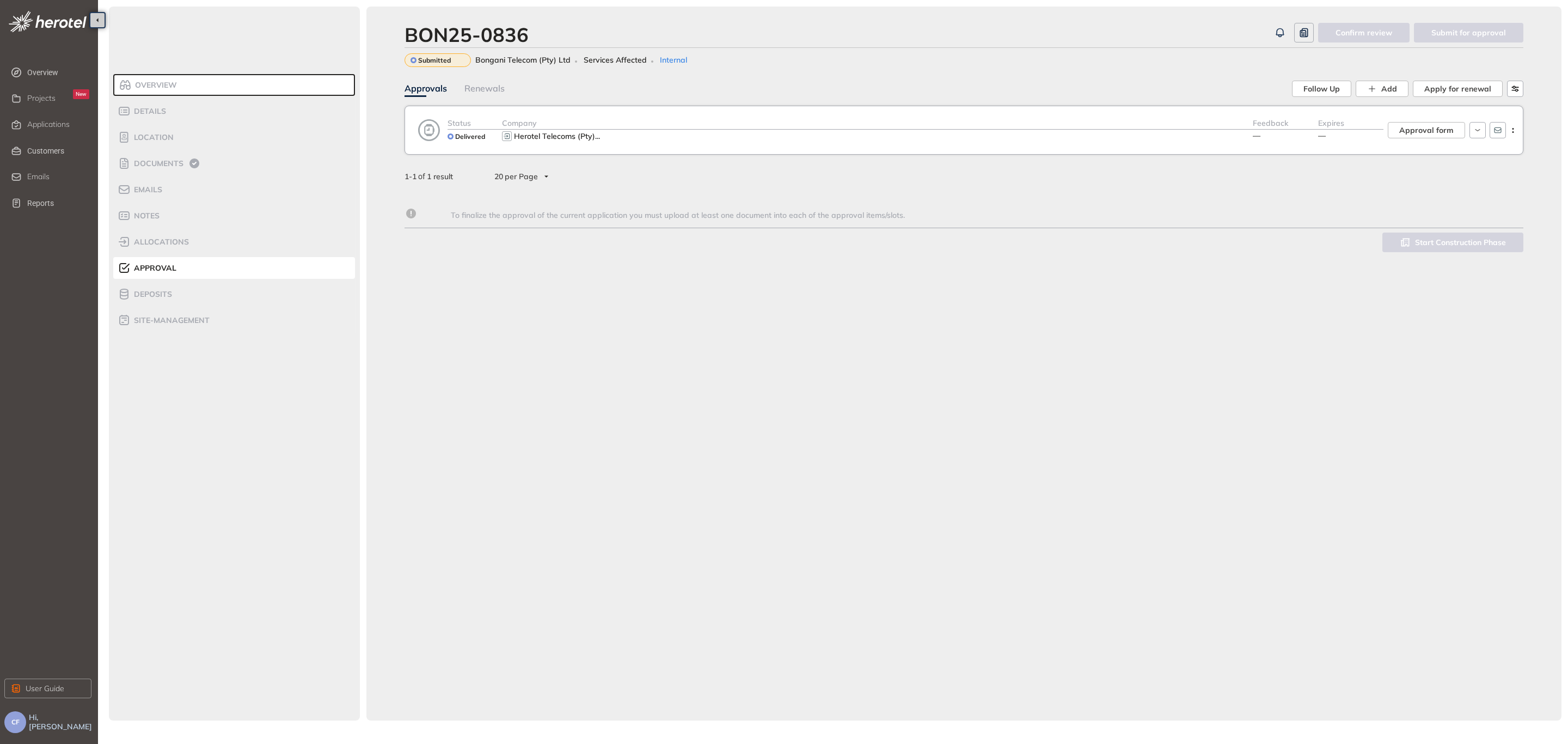
click at [1078, 141] on div "Herotel Telecoms (Pty) ..." at bounding box center [877, 136] width 751 height 13
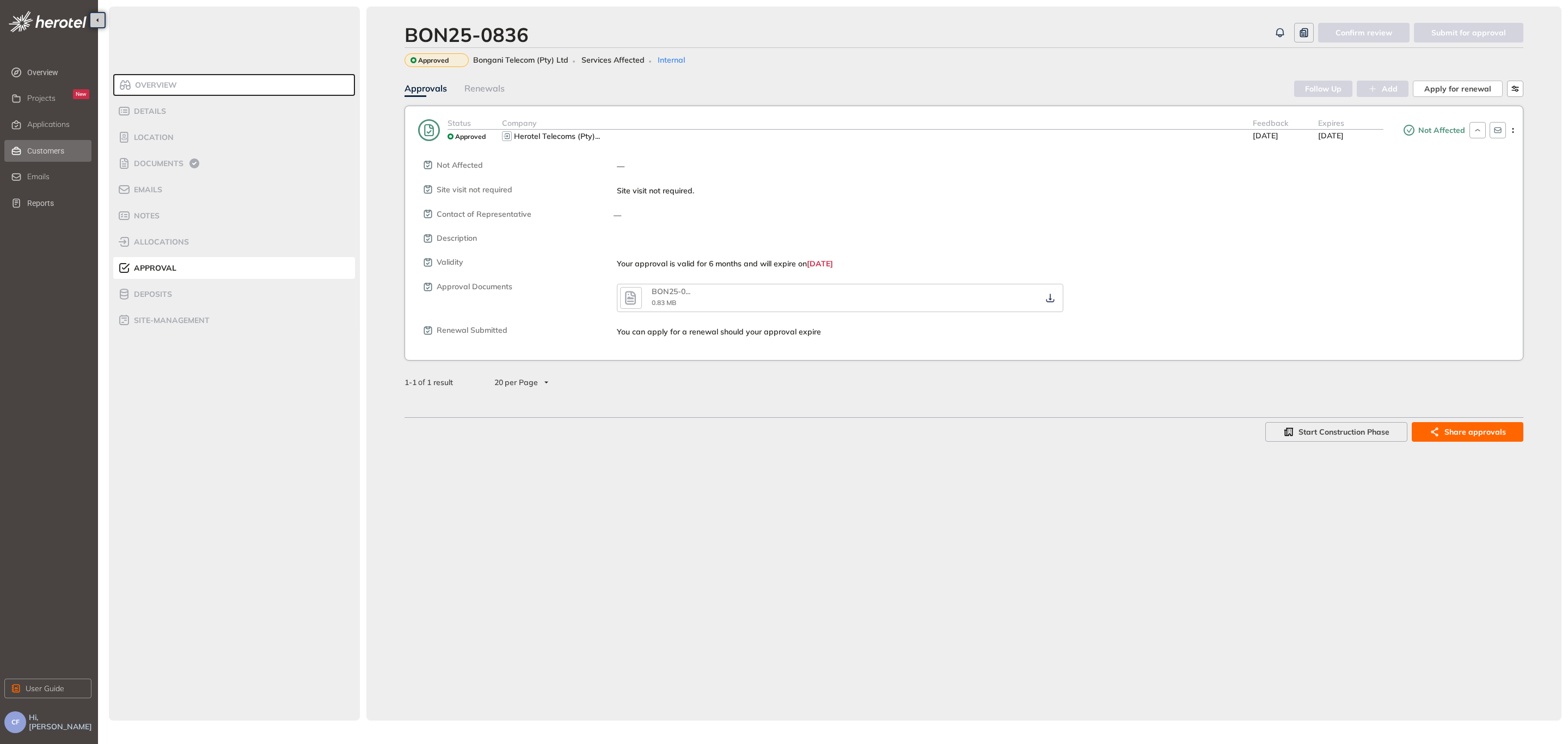
click at [32, 148] on span "Customers" at bounding box center [59, 151] width 62 height 22
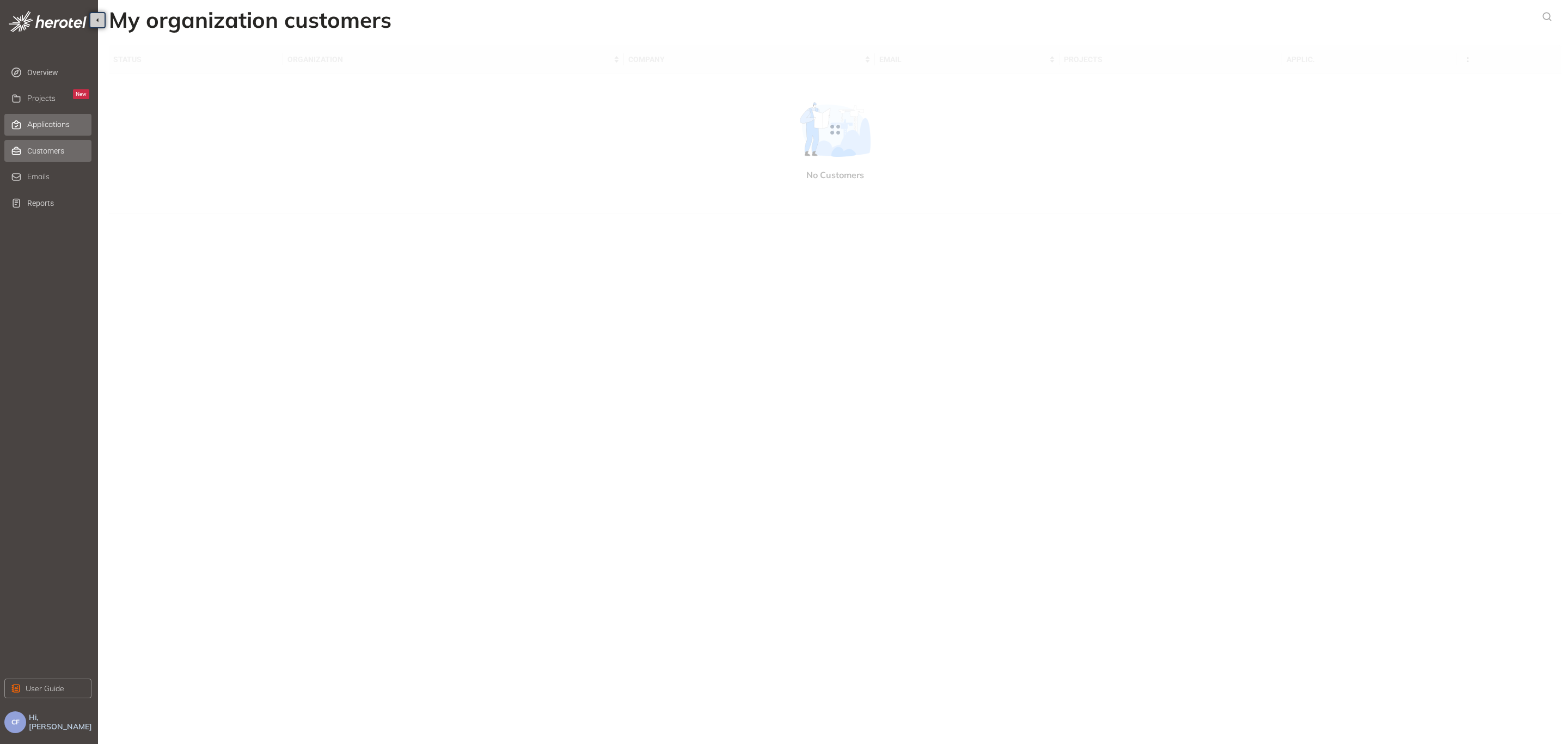
click at [40, 121] on span "Applications" at bounding box center [49, 124] width 42 height 9
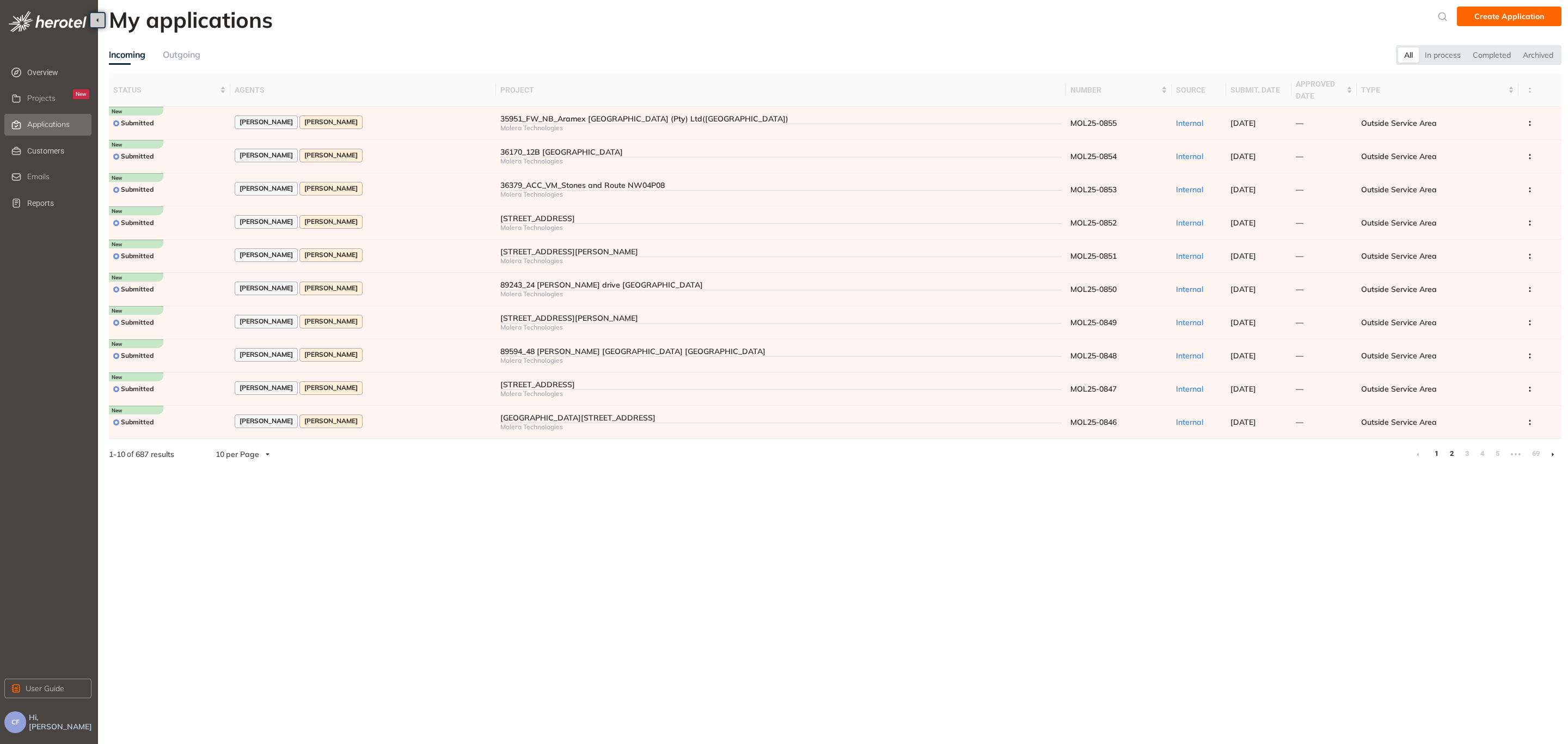
click at [1451, 449] on link "2" at bounding box center [1451, 453] width 11 height 17
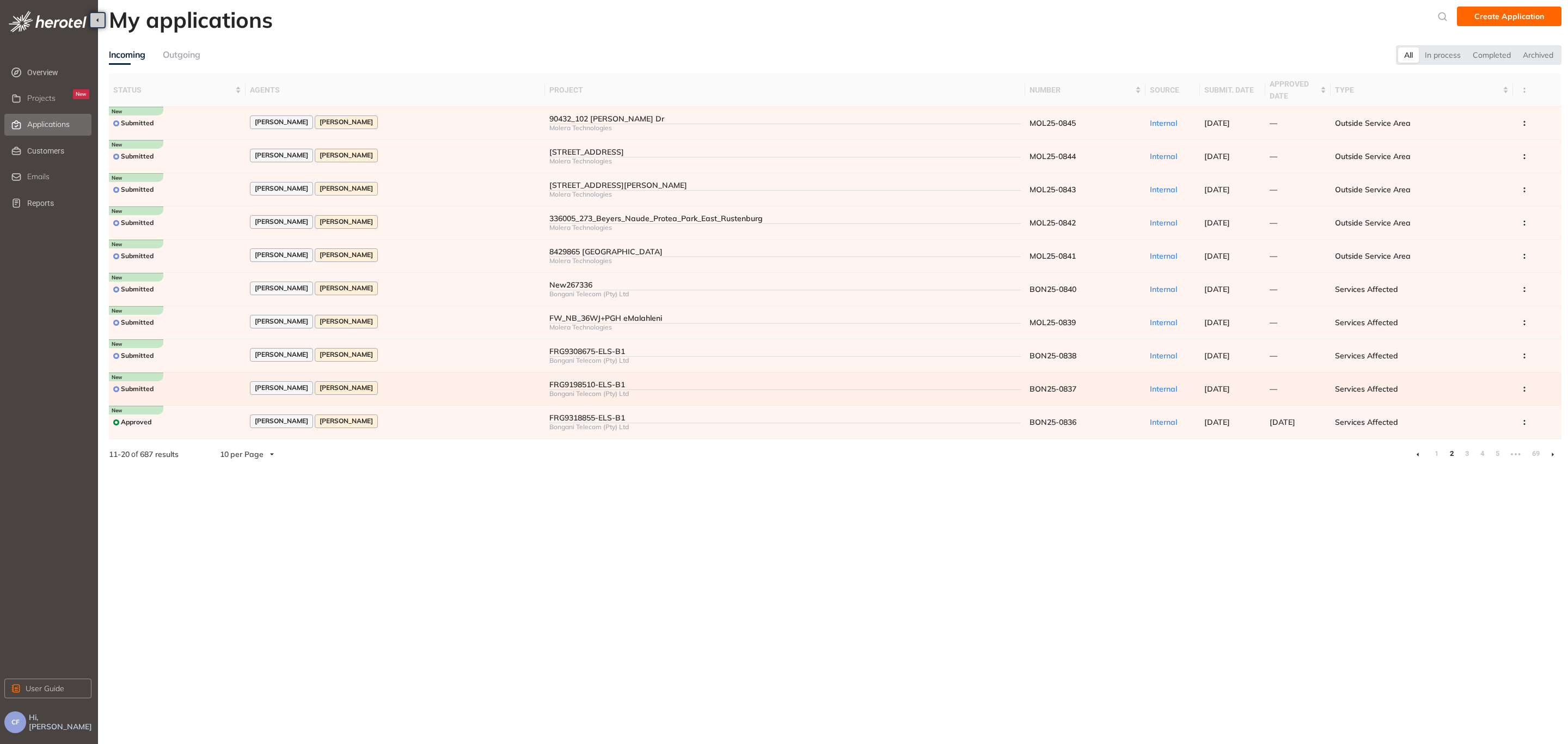
click at [562, 380] on div "FRG9198510-ELS-B1" at bounding box center [785, 384] width 472 height 9
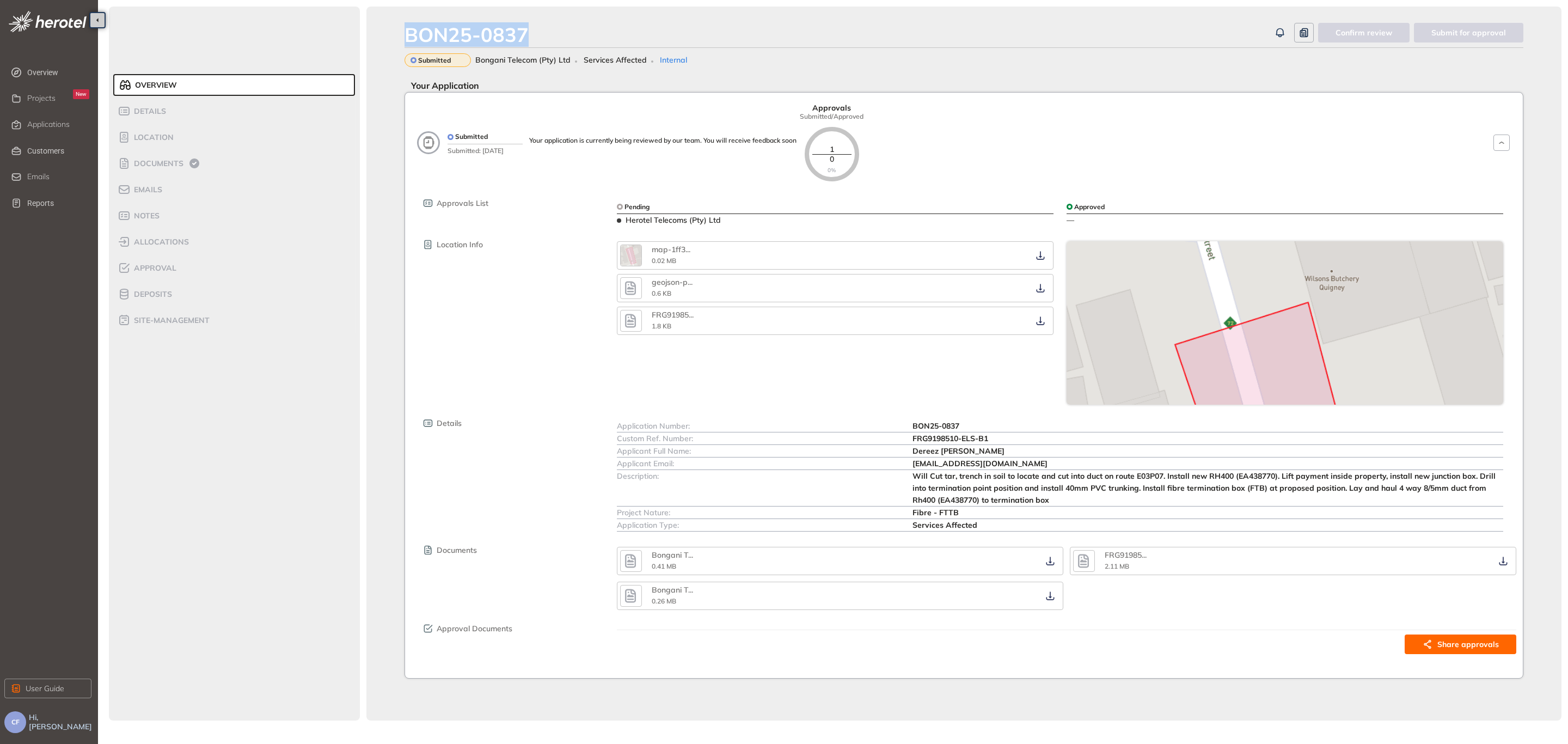
drag, startPoint x: 527, startPoint y: 32, endPoint x: 393, endPoint y: 25, distance: 134.2
click at [393, 25] on div "BON25-0837 Confirm review Submit for approval Submitted Bongani Telecom (Pty) L…" at bounding box center [964, 363] width 1195 height 714
copy div "BON25-0837"
click at [189, 164] on icon at bounding box center [194, 163] width 10 height 10
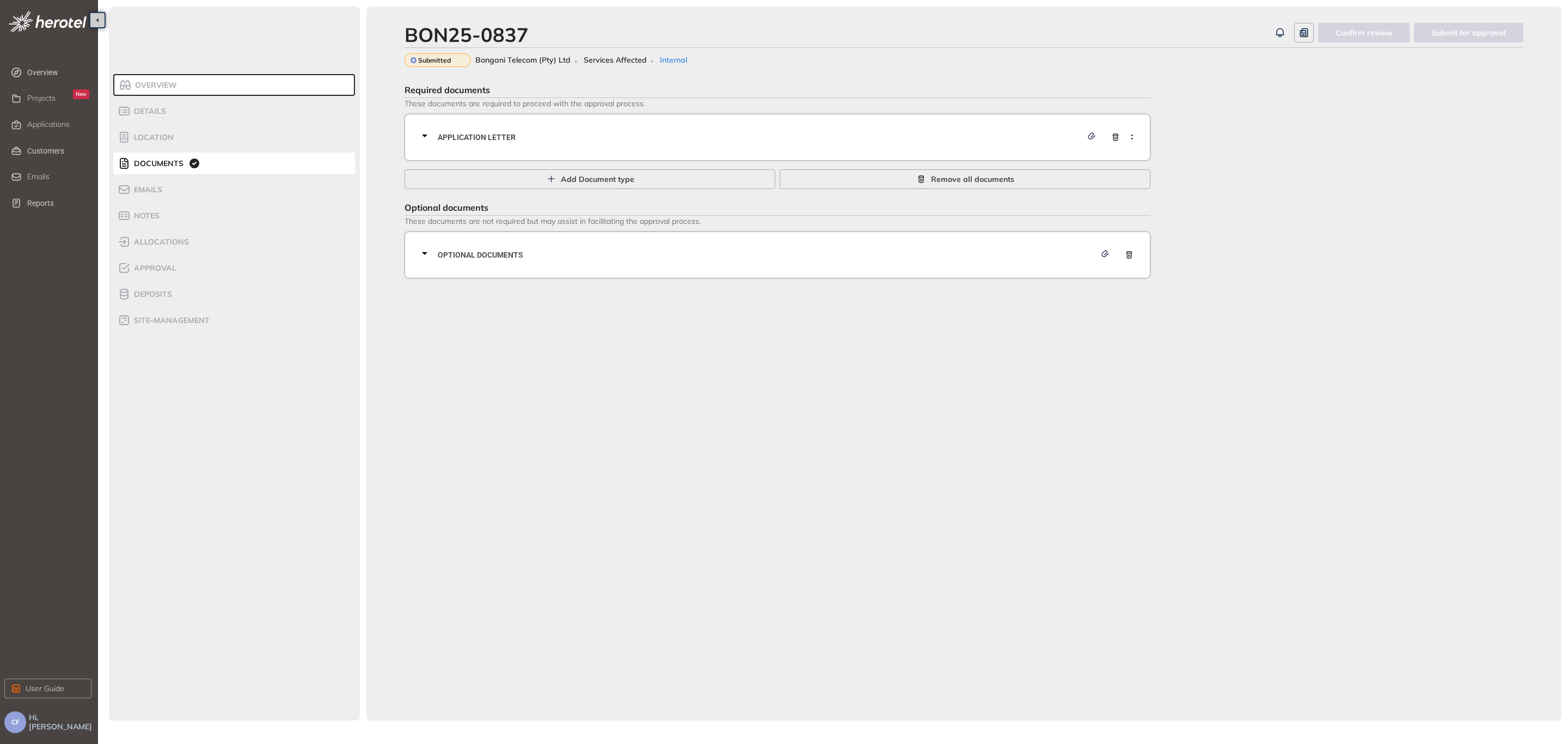
click at [548, 124] on div "Application letter" at bounding box center [780, 137] width 725 height 33
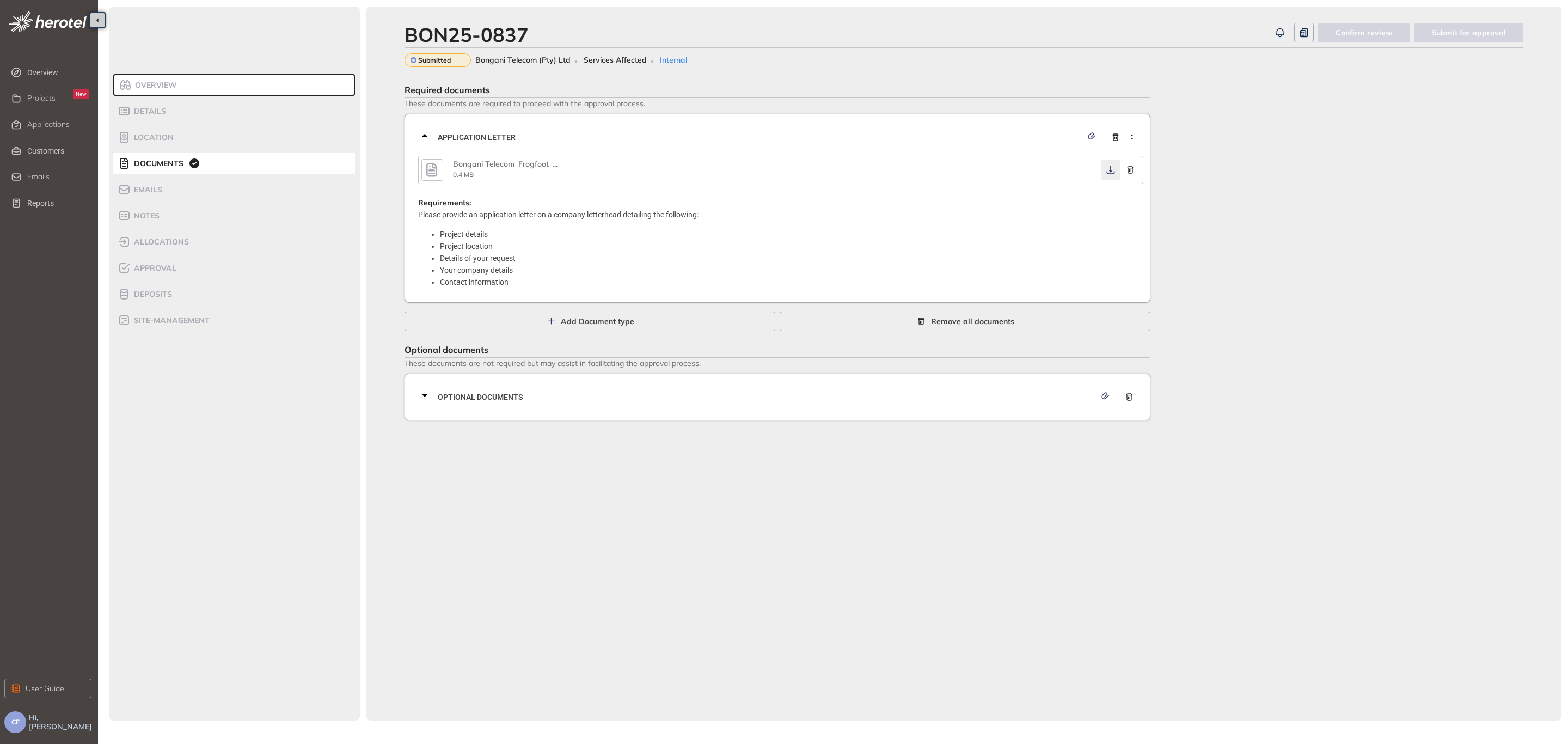
click at [1108, 166] on icon "button" at bounding box center [1110, 169] width 11 height 8
click at [591, 391] on span "Optional documents" at bounding box center [766, 396] width 657 height 12
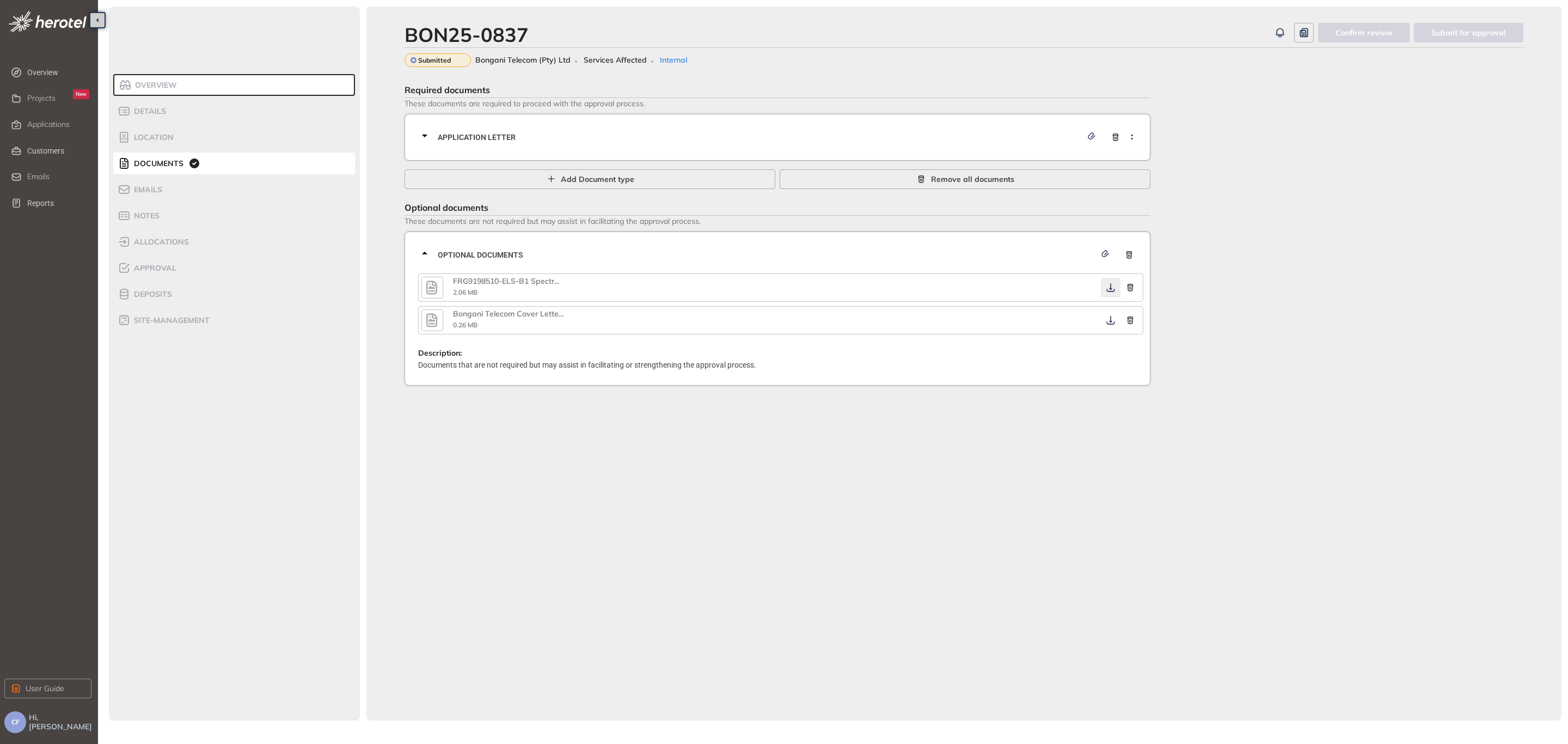
click at [1109, 286] on icon "button" at bounding box center [1110, 287] width 11 height 8
click at [1108, 320] on icon "button" at bounding box center [1110, 319] width 11 height 8
click at [181, 264] on div "Approval" at bounding box center [164, 268] width 93 height 13
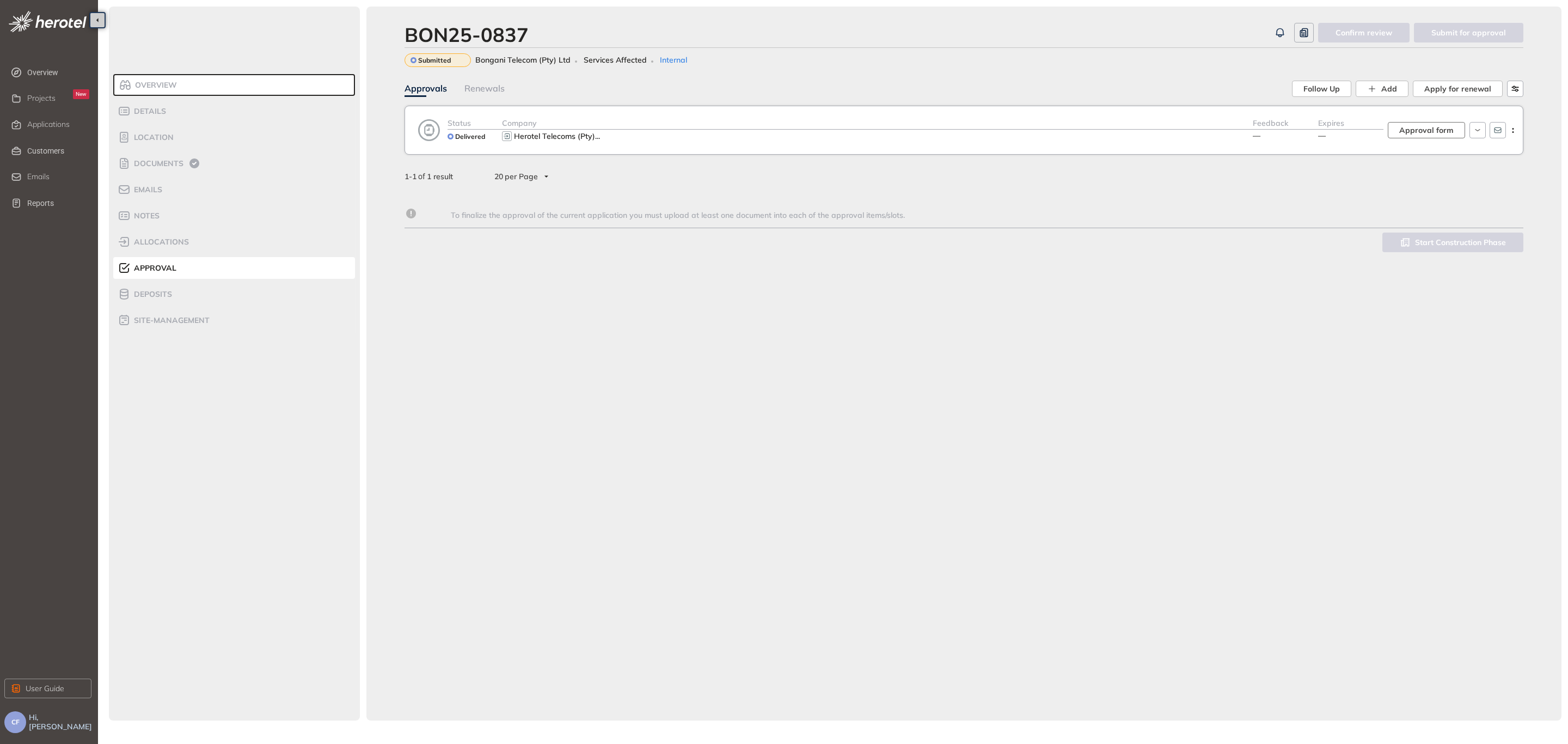
click at [1415, 128] on span "Approval form" at bounding box center [1426, 130] width 54 height 12
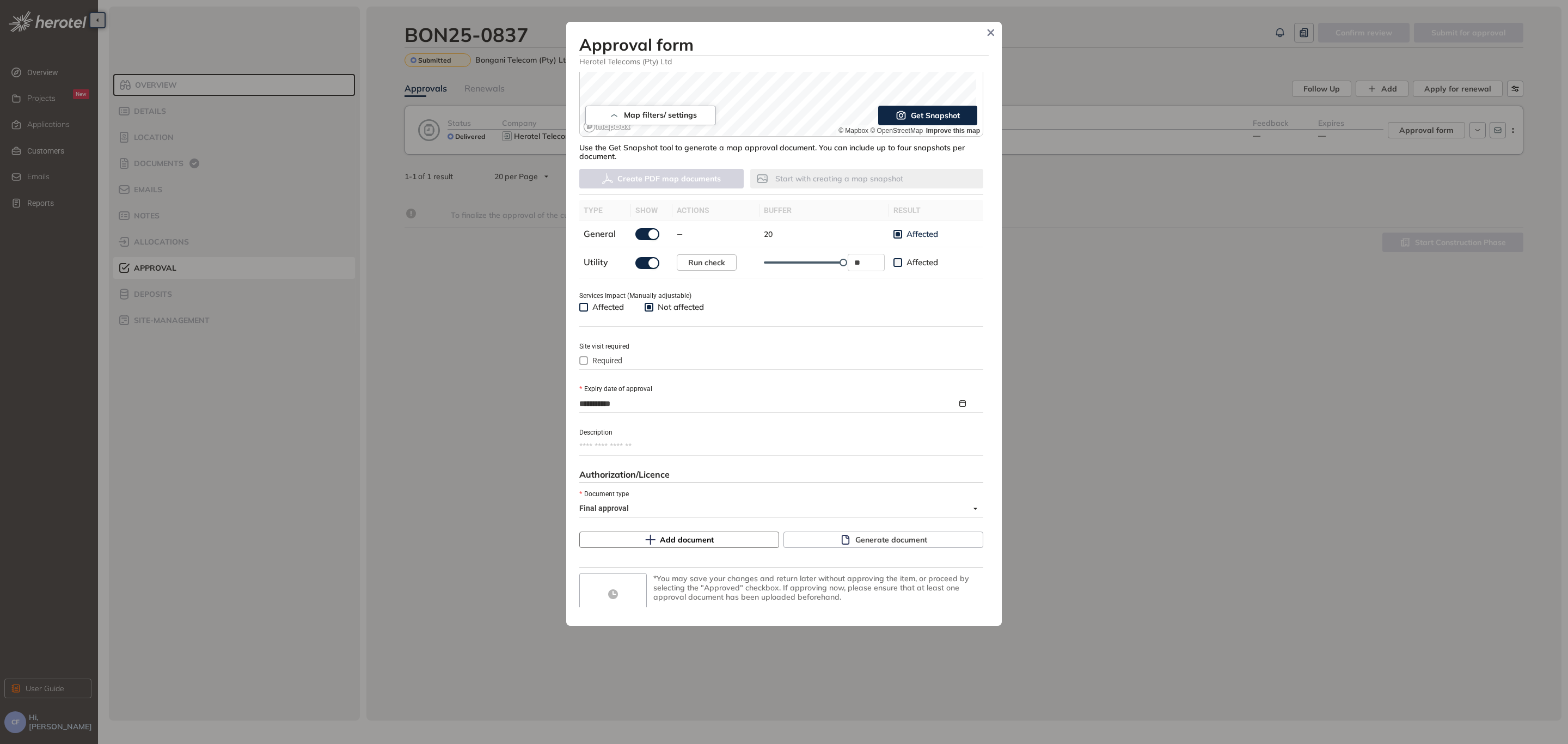
scroll to position [250, 0]
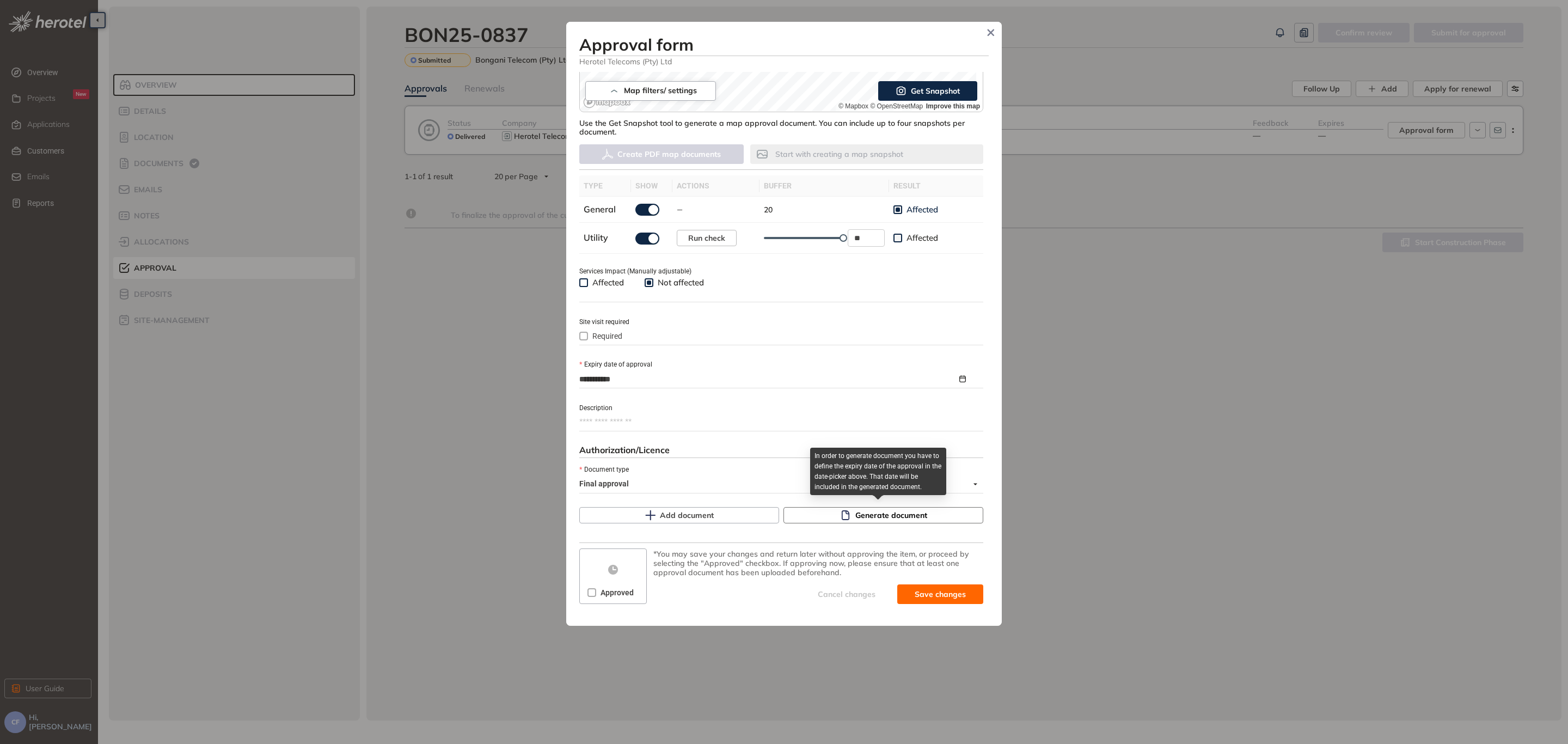
click at [875, 514] on span "Generate document" at bounding box center [891, 515] width 72 height 12
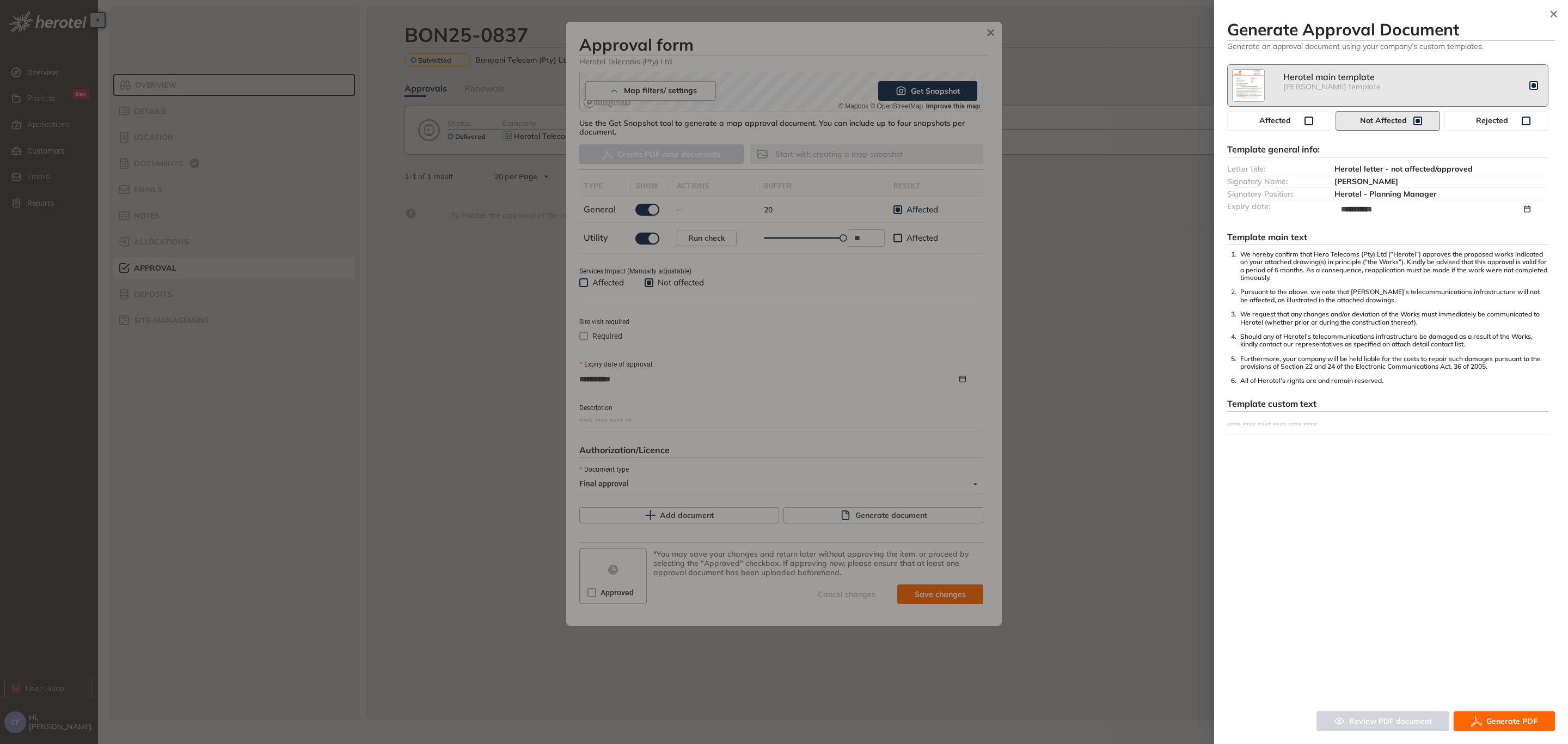
click at [1506, 722] on span "Generate PDF" at bounding box center [1512, 721] width 51 height 12
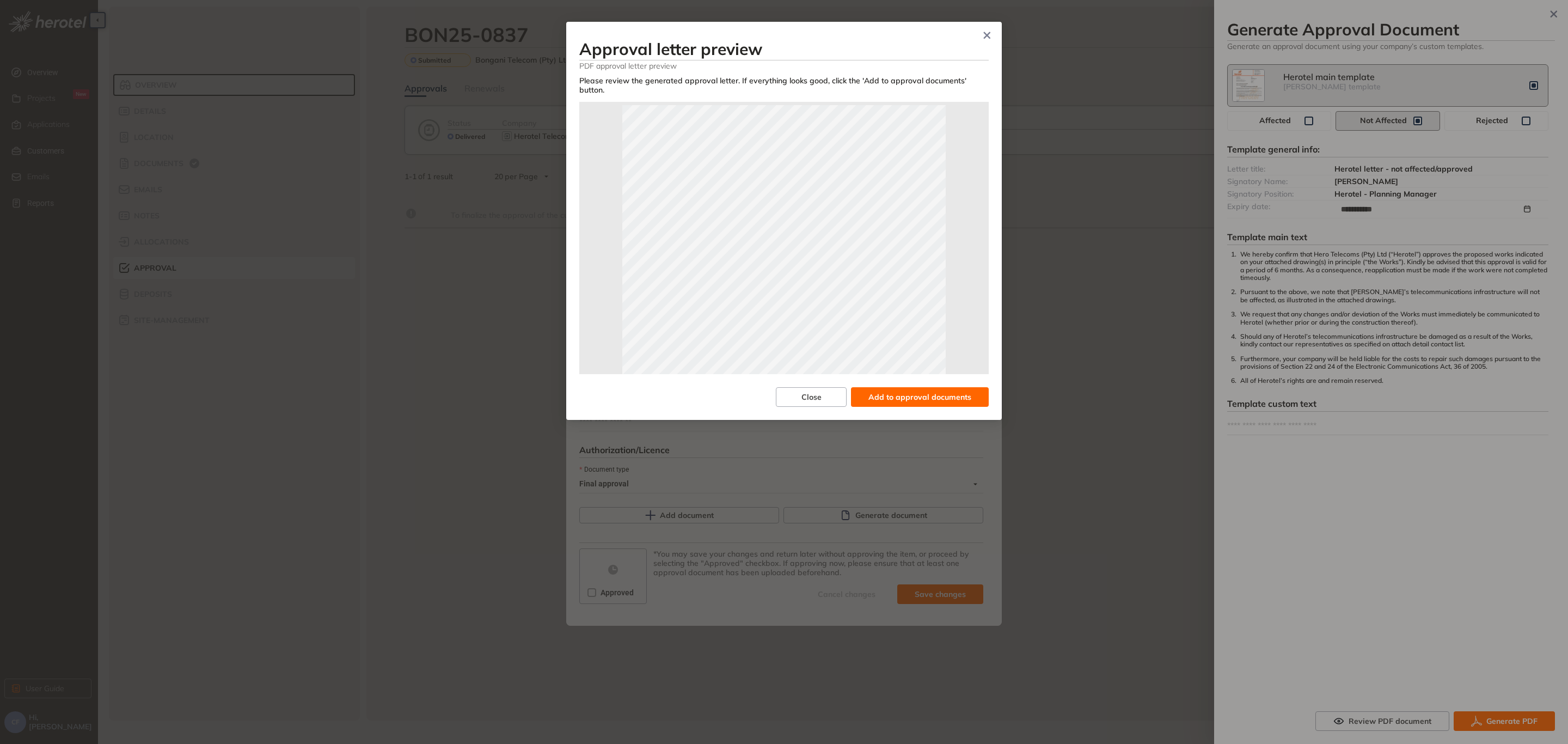
scroll to position [2, 0]
click at [941, 391] on span "Add to approval documents" at bounding box center [920, 396] width 103 height 12
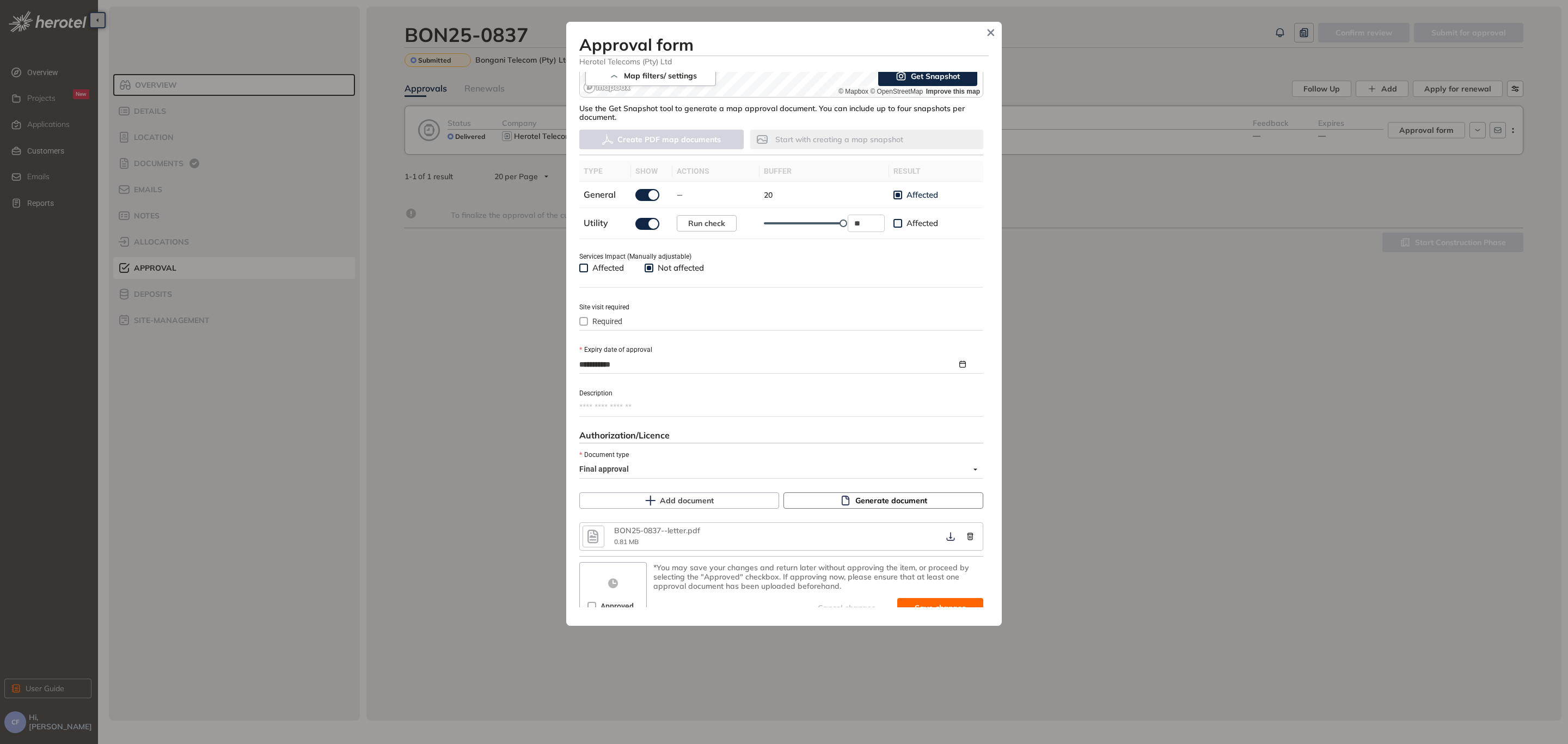
scroll to position [278, 0]
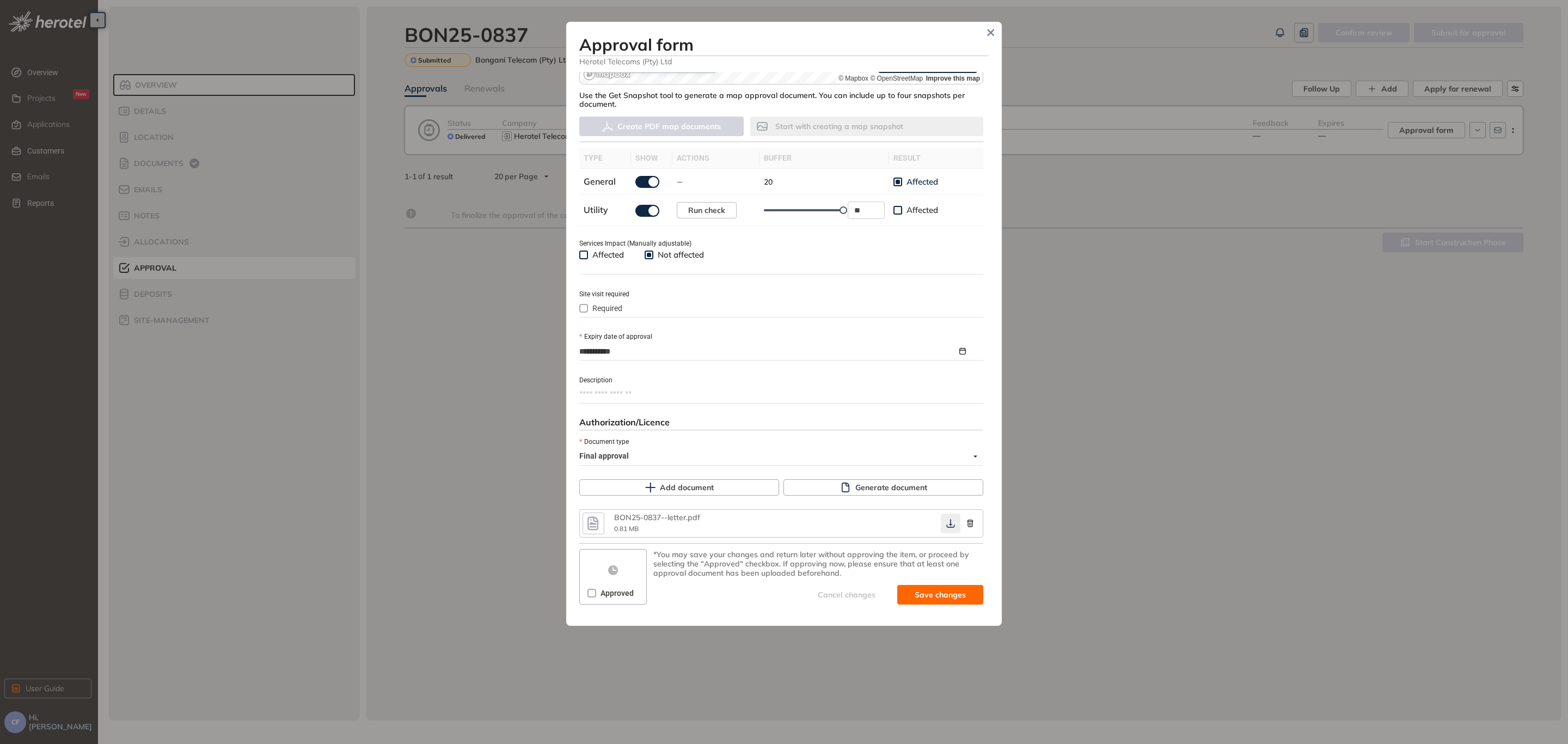
click at [945, 523] on icon "button" at bounding box center [950, 522] width 11 height 8
click at [917, 599] on button "Save and approve" at bounding box center [924, 594] width 119 height 19
type textarea "**********"
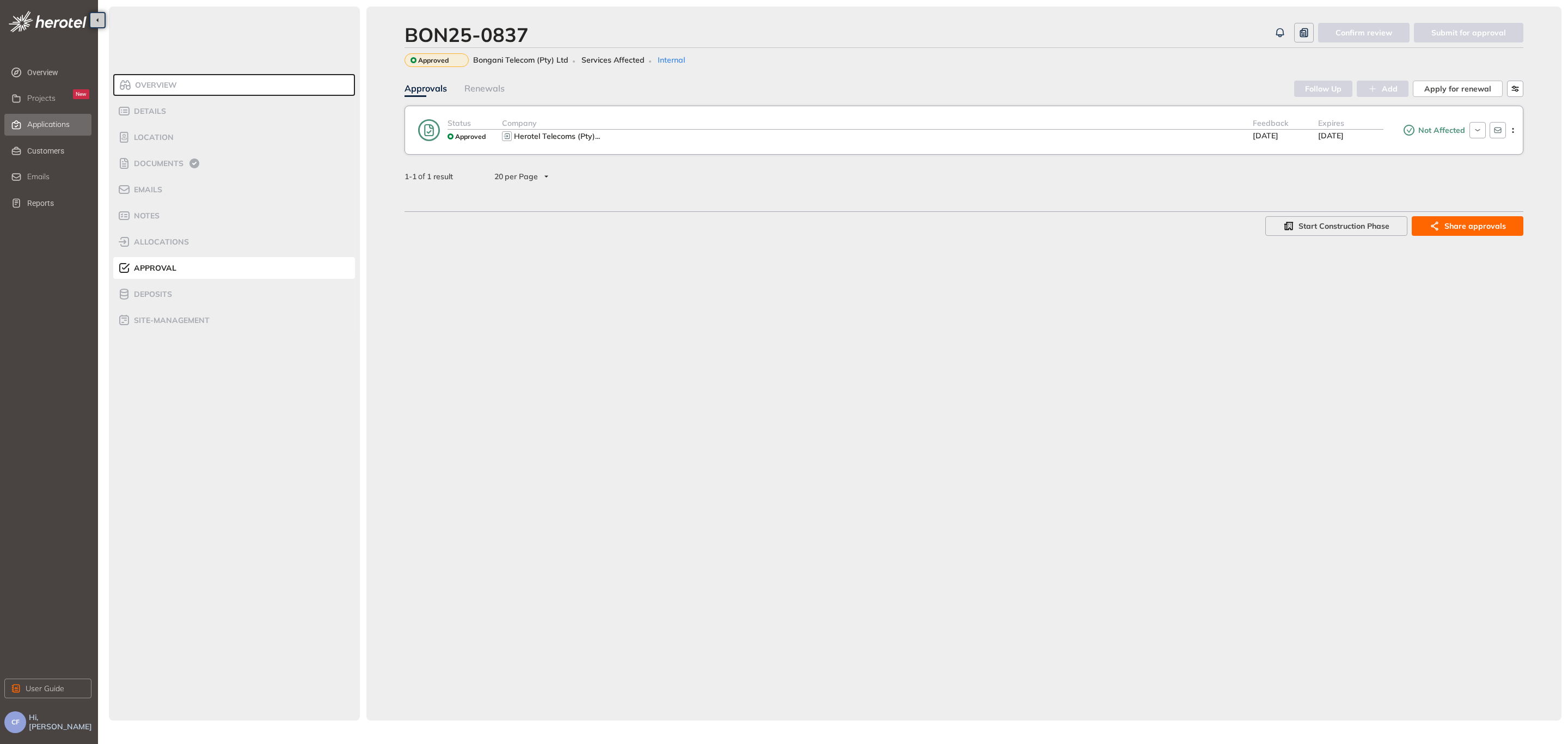
click at [71, 120] on div "Applications" at bounding box center [59, 125] width 62 height 18
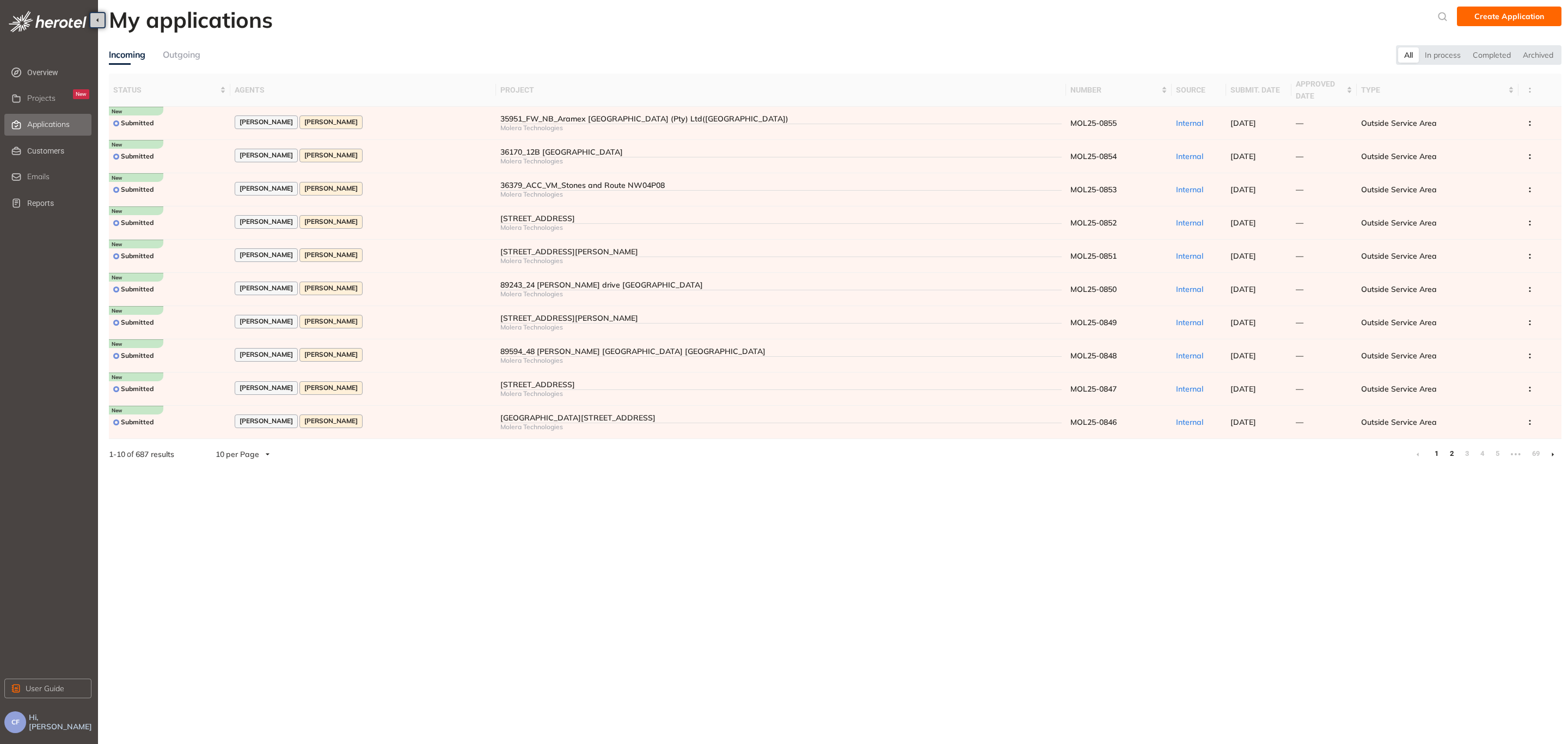
click at [1450, 454] on link "2" at bounding box center [1451, 453] width 11 height 17
